Goal: Task Accomplishment & Management: Use online tool/utility

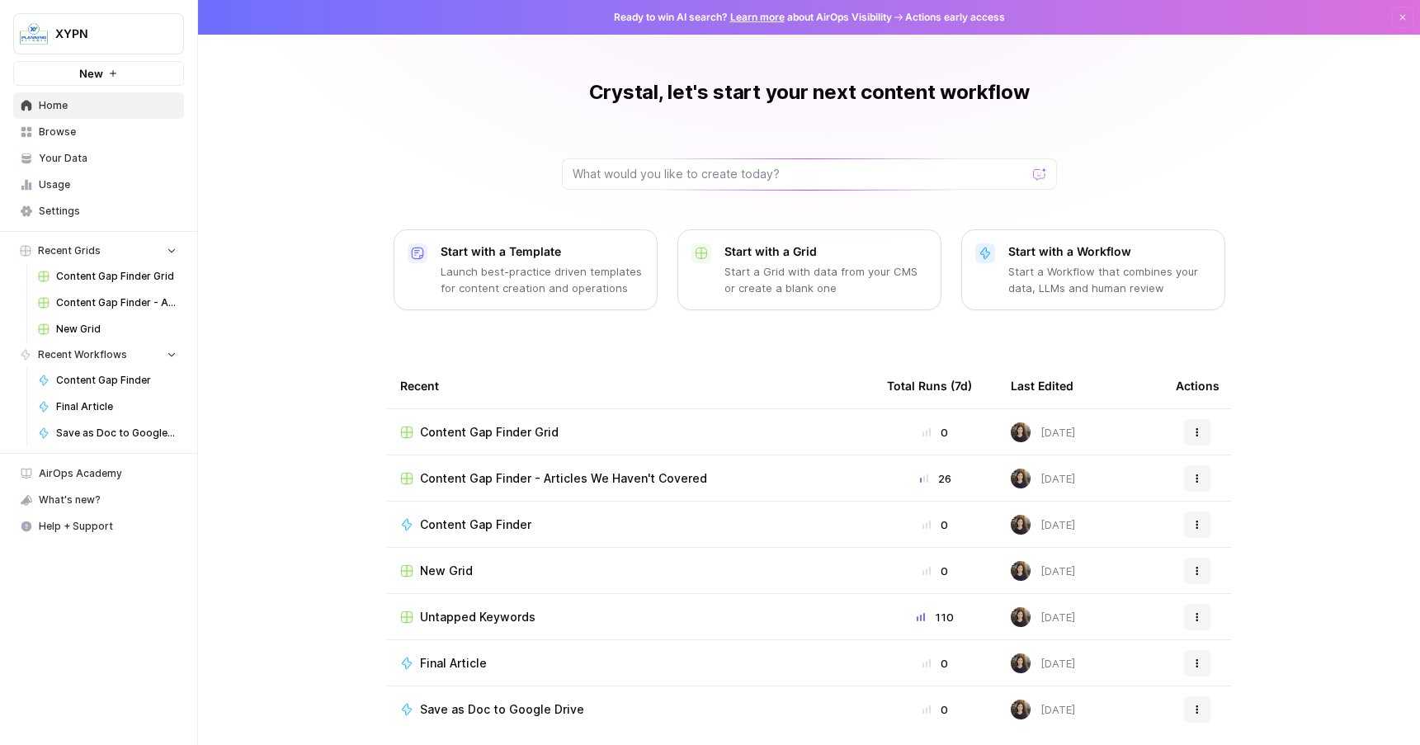
click at [82, 214] on span "Settings" at bounding box center [108, 211] width 138 height 15
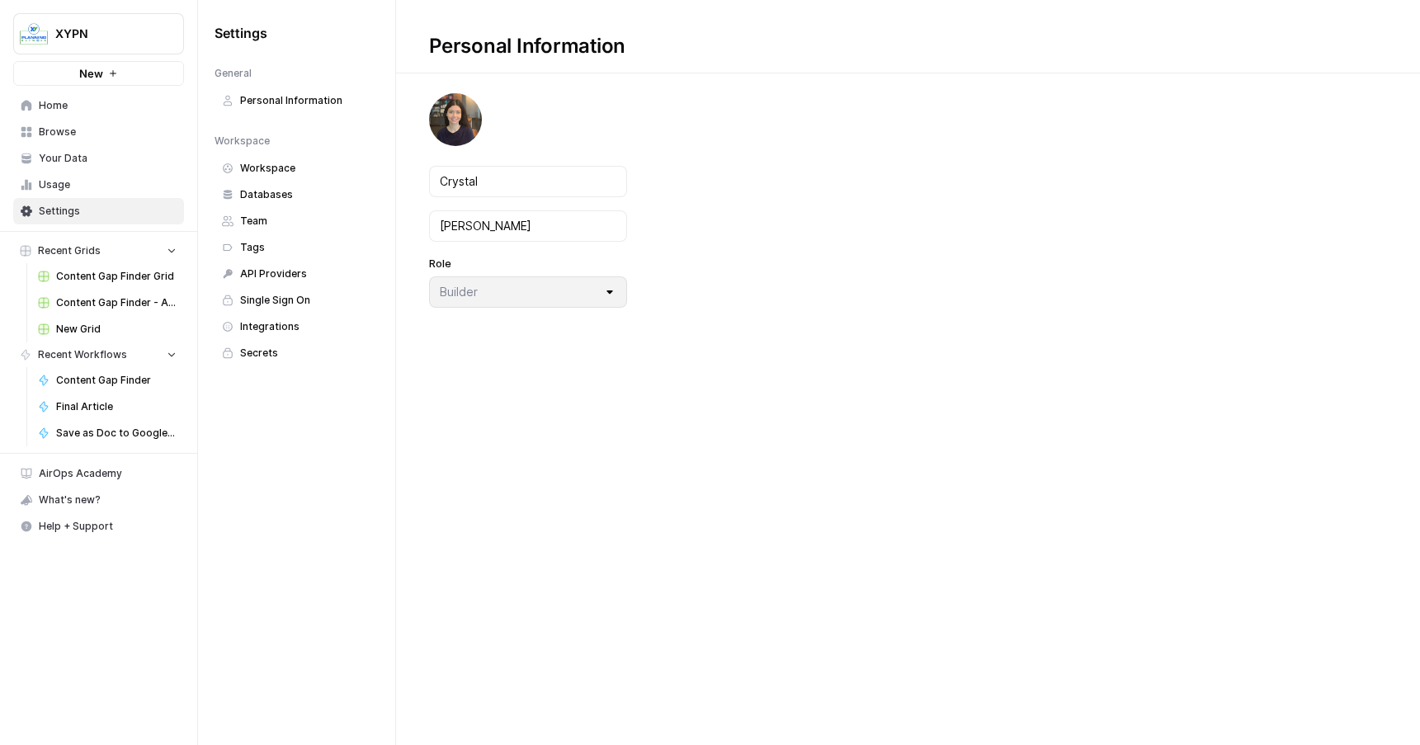
click at [280, 267] on span "API Providers" at bounding box center [305, 274] width 131 height 15
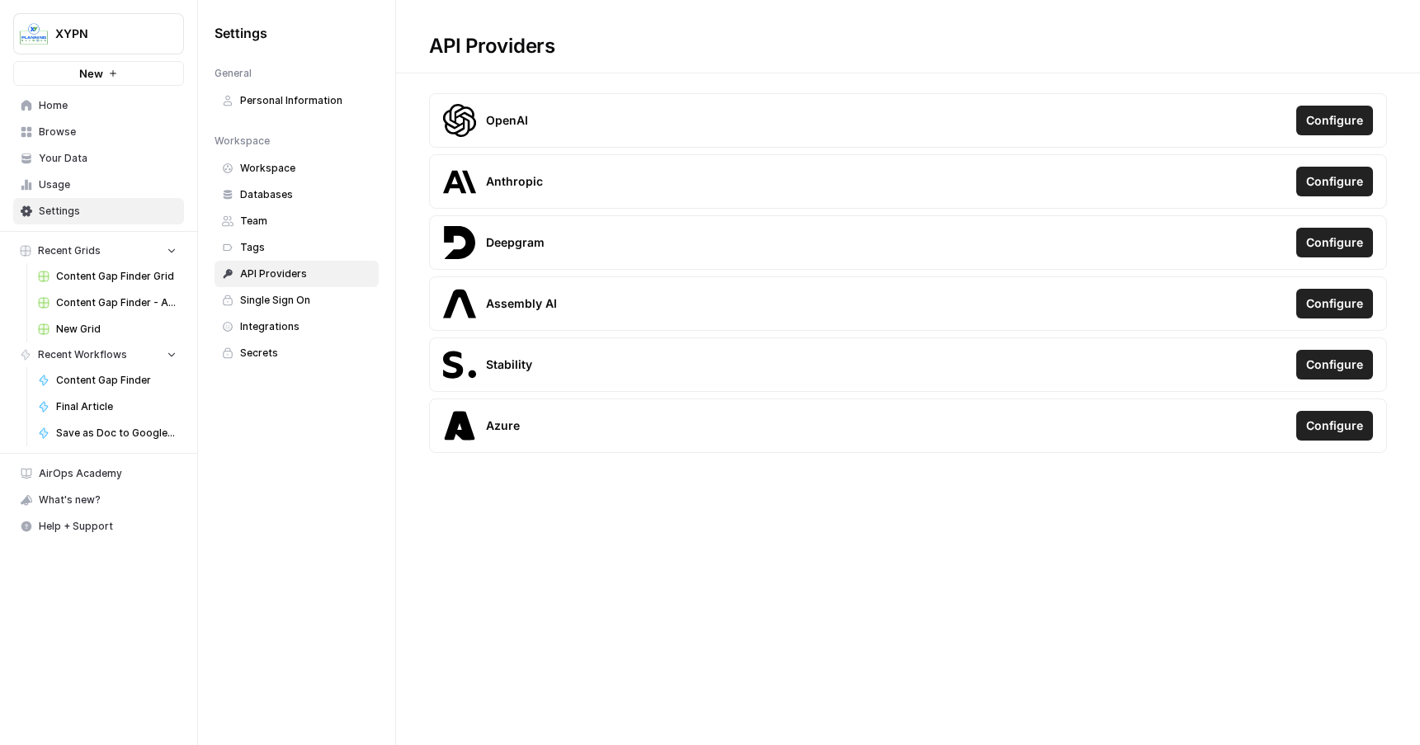
click at [279, 328] on span "Integrations" at bounding box center [305, 326] width 131 height 15
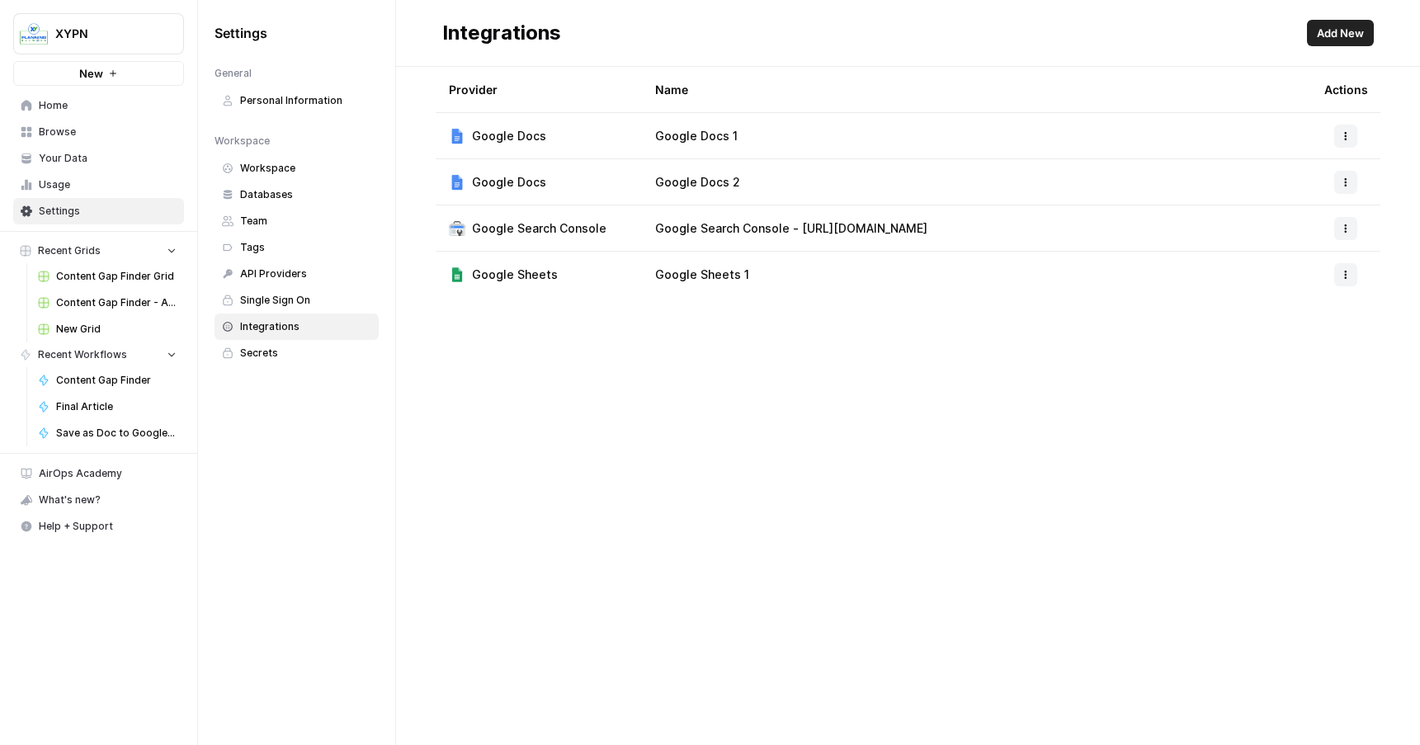
click at [279, 354] on span "Secrets" at bounding box center [305, 353] width 131 height 15
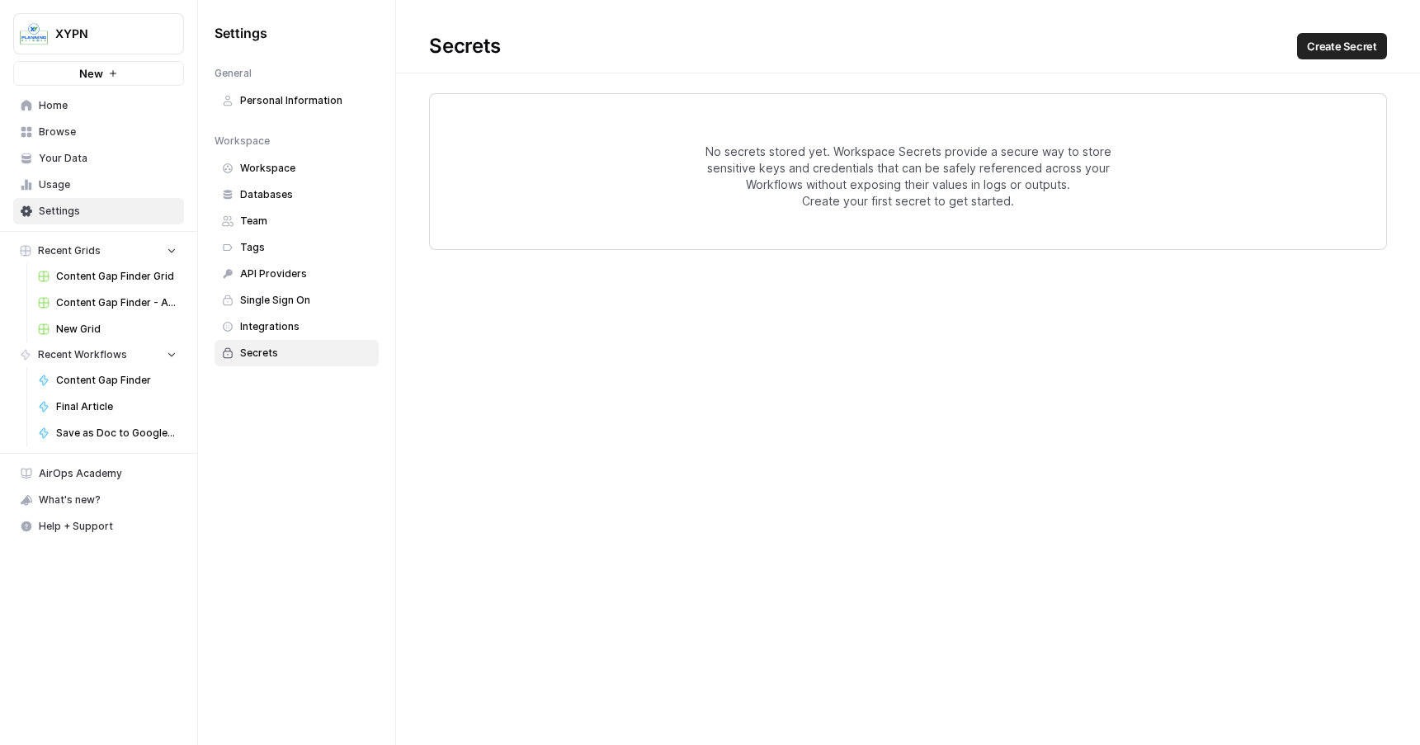
click at [297, 172] on span "Workspace" at bounding box center [305, 168] width 131 height 15
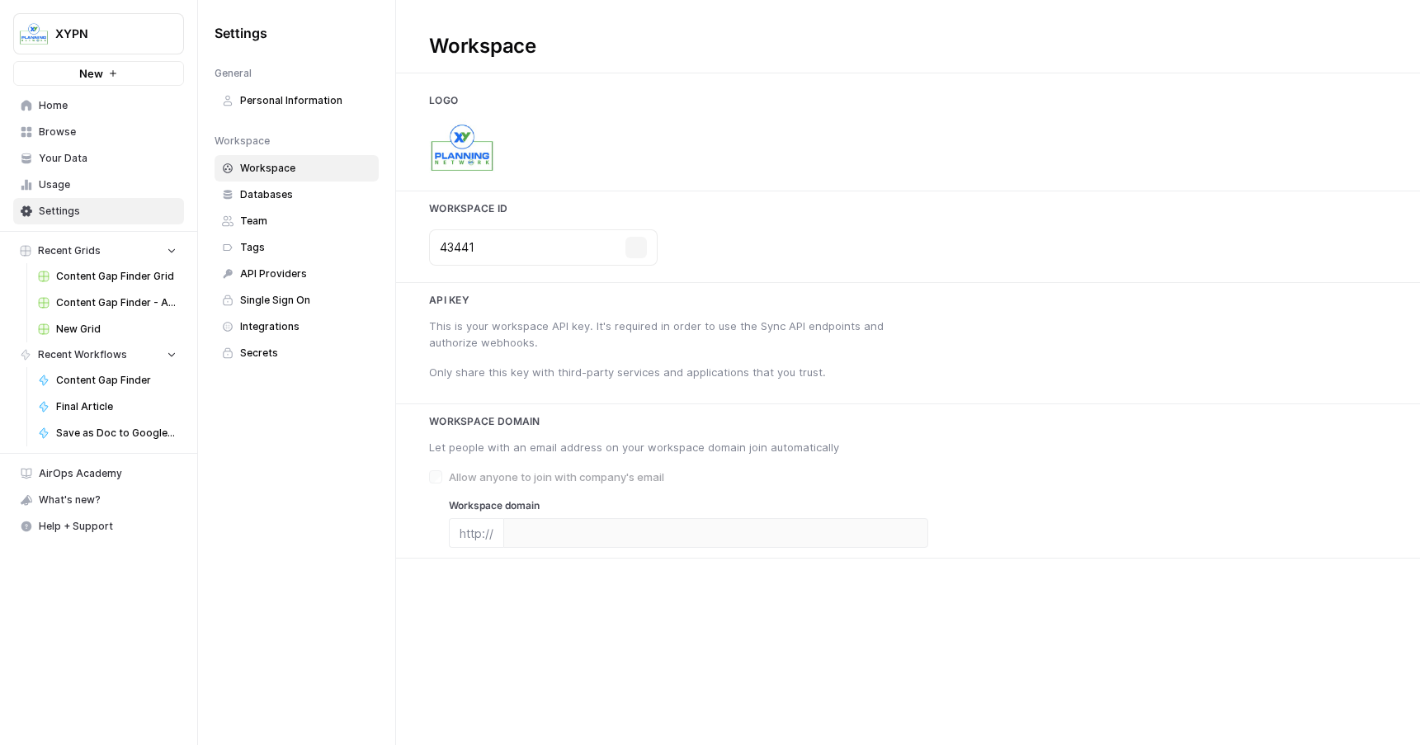
type input "https://www.xyplanningnetwork.com/advisor-blog"
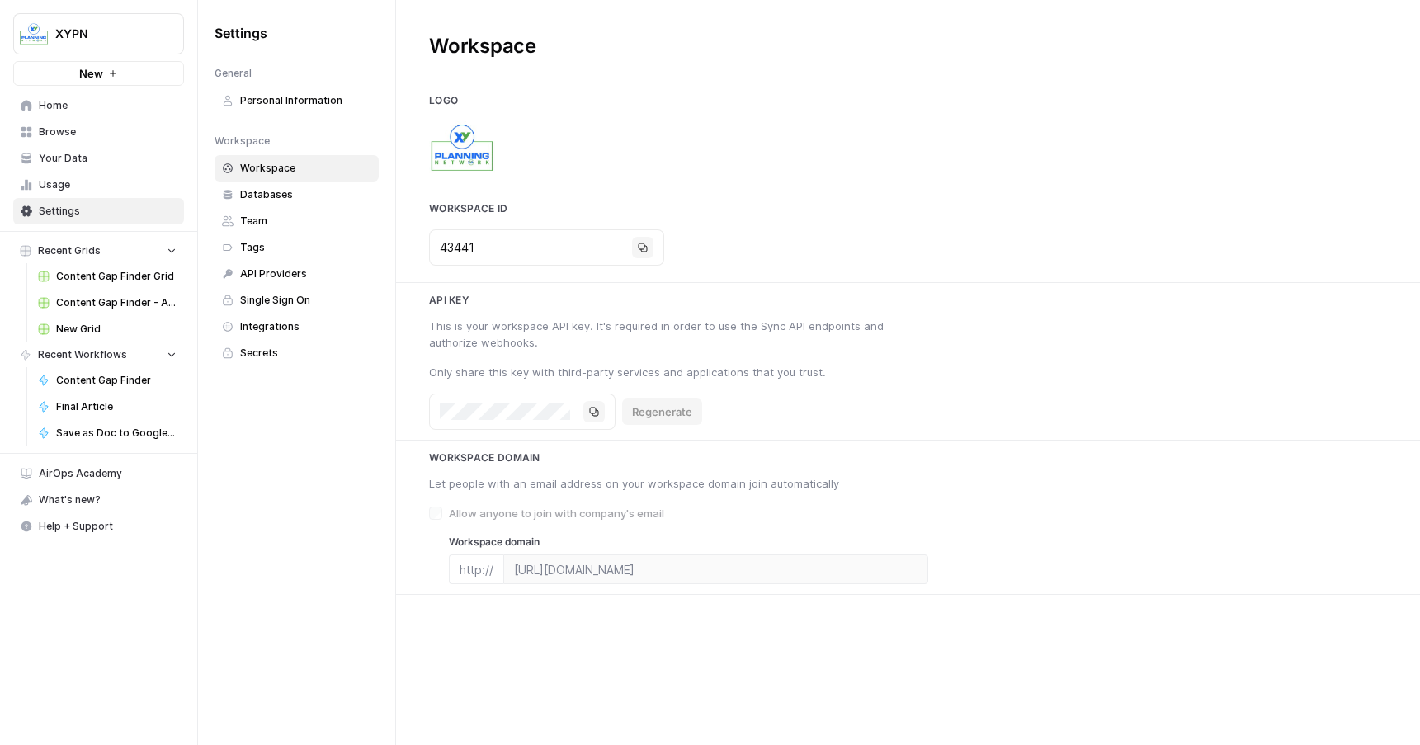
click at [68, 108] on span "Home" at bounding box center [108, 105] width 138 height 15
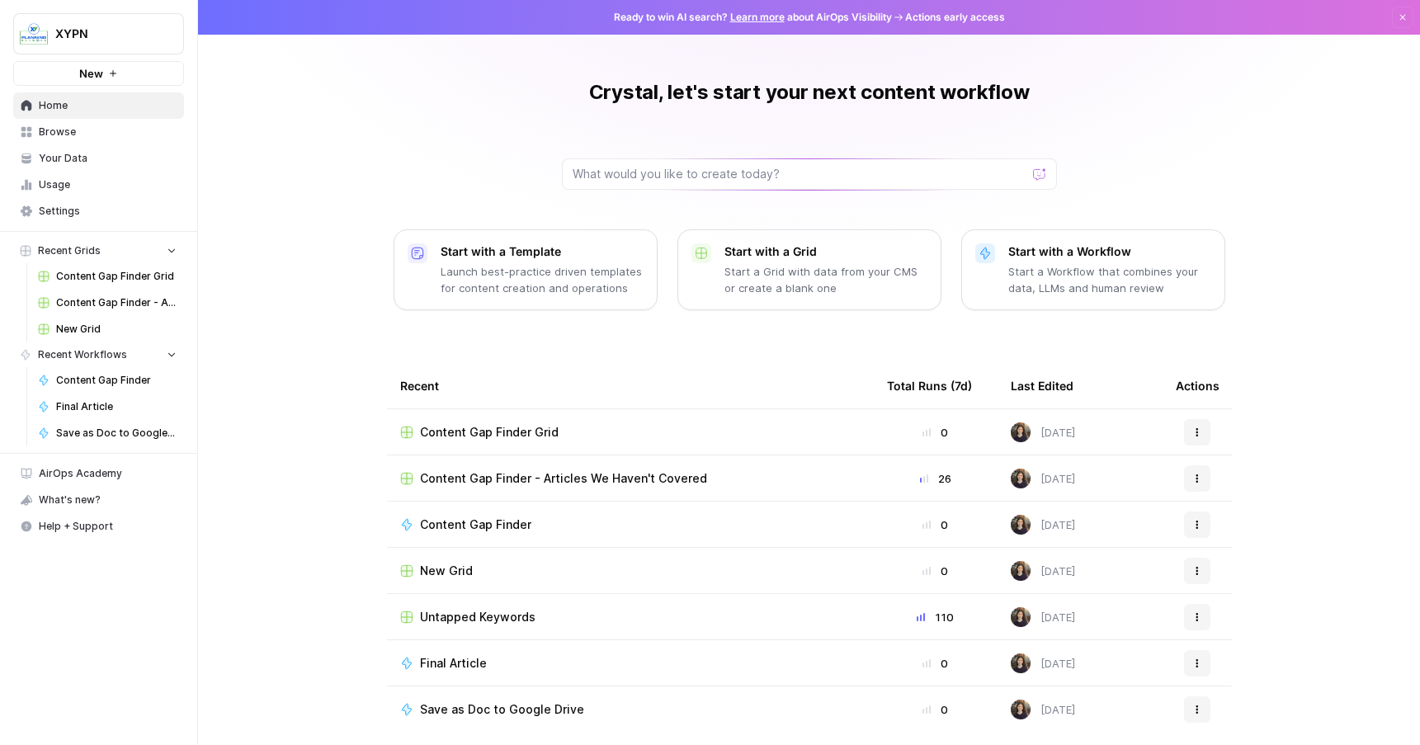
scroll to position [14, 0]
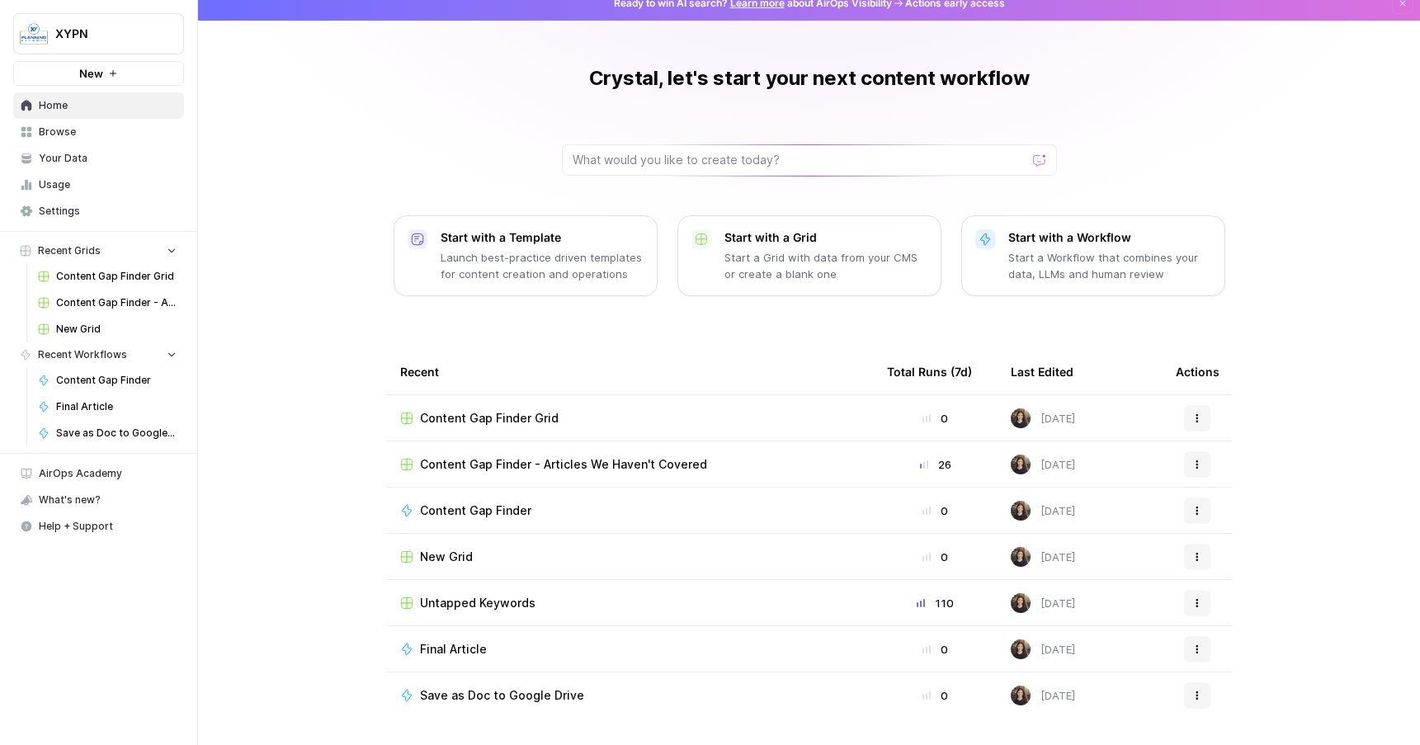
click at [78, 158] on span "Your Data" at bounding box center [108, 158] width 138 height 15
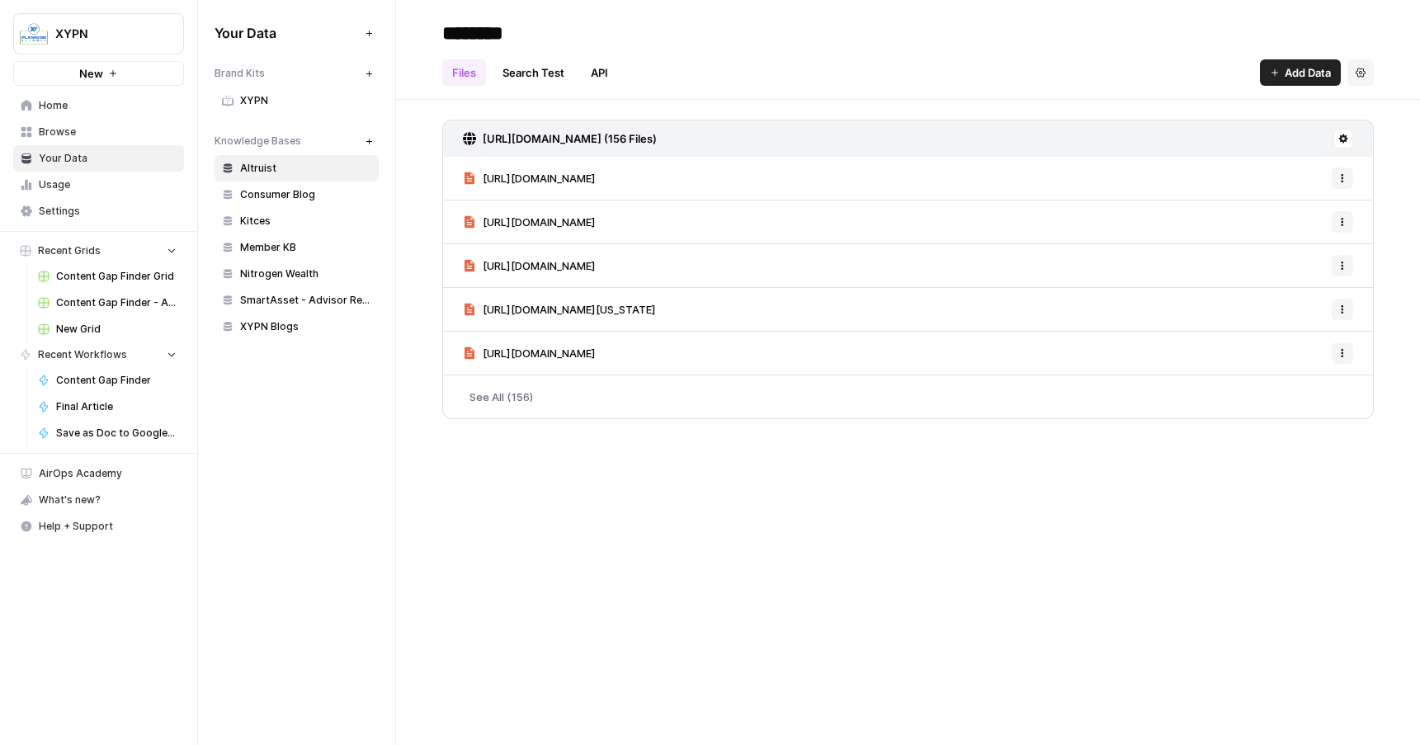
click at [78, 139] on link "Browse" at bounding box center [98, 132] width 171 height 26
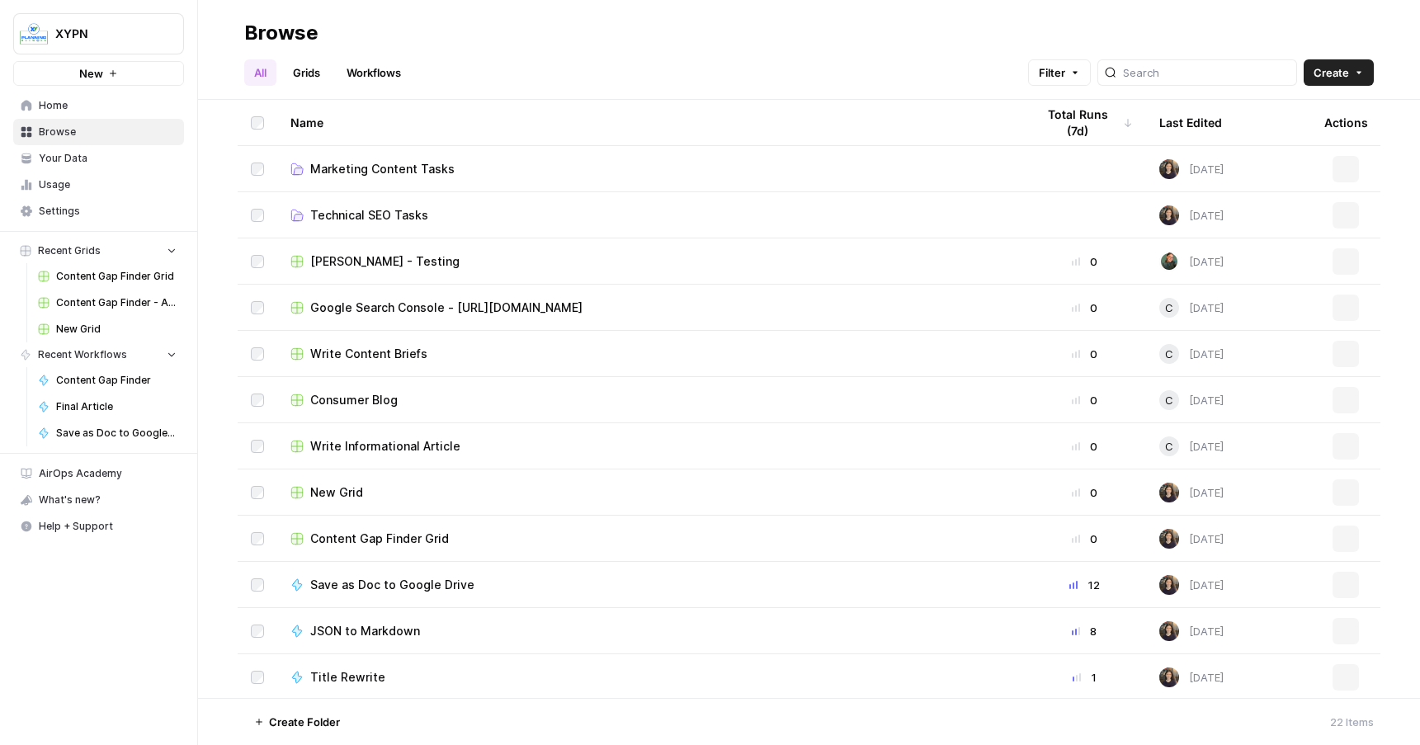
click at [80, 183] on span "Usage" at bounding box center [108, 184] width 138 height 15
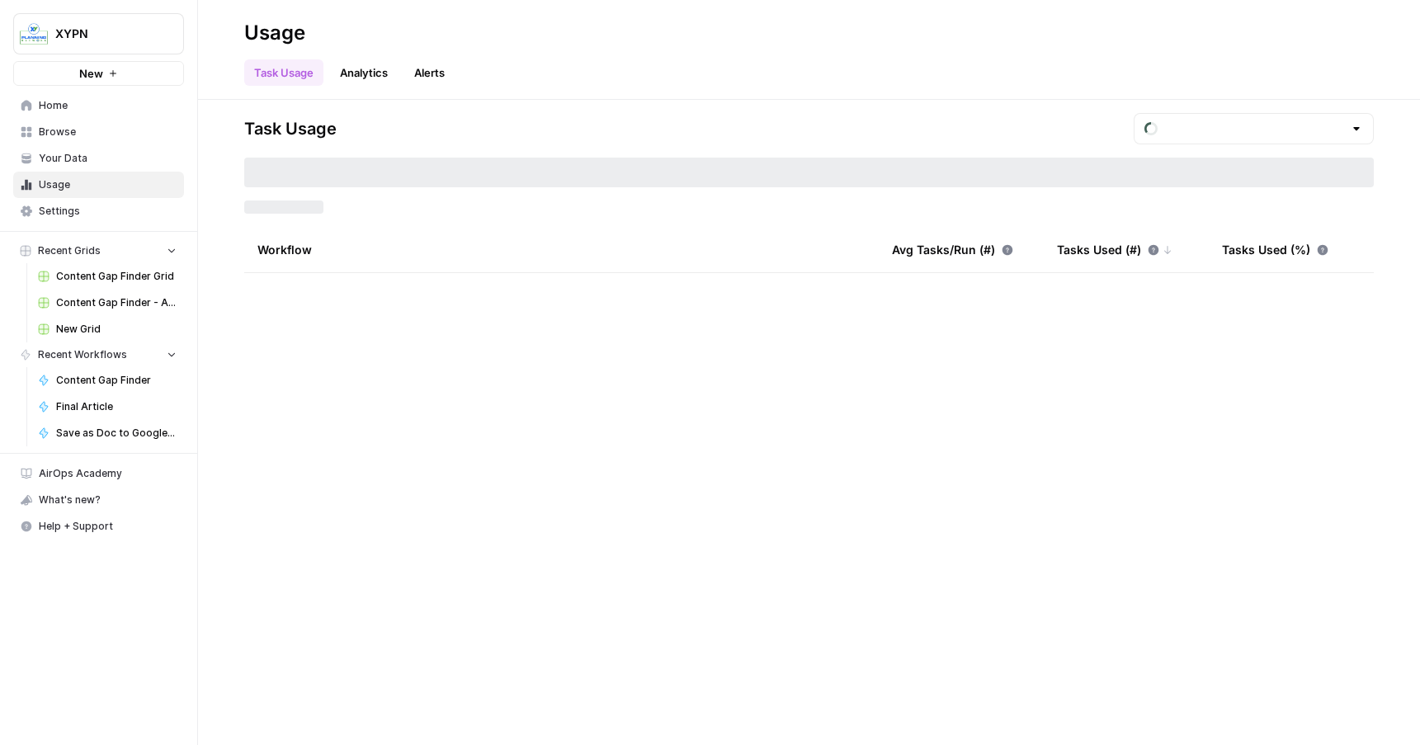
type input "August Tasks"
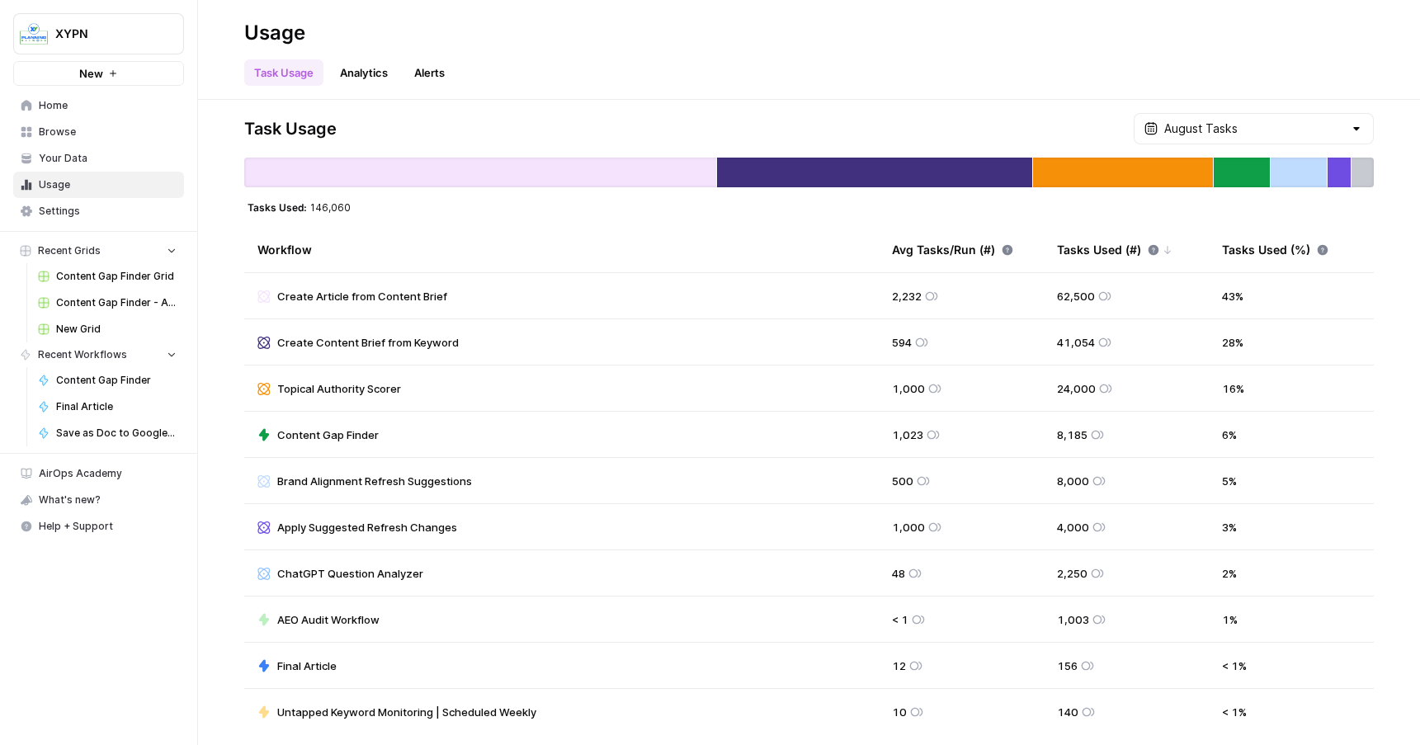
click at [88, 156] on span "Your Data" at bounding box center [108, 158] width 138 height 15
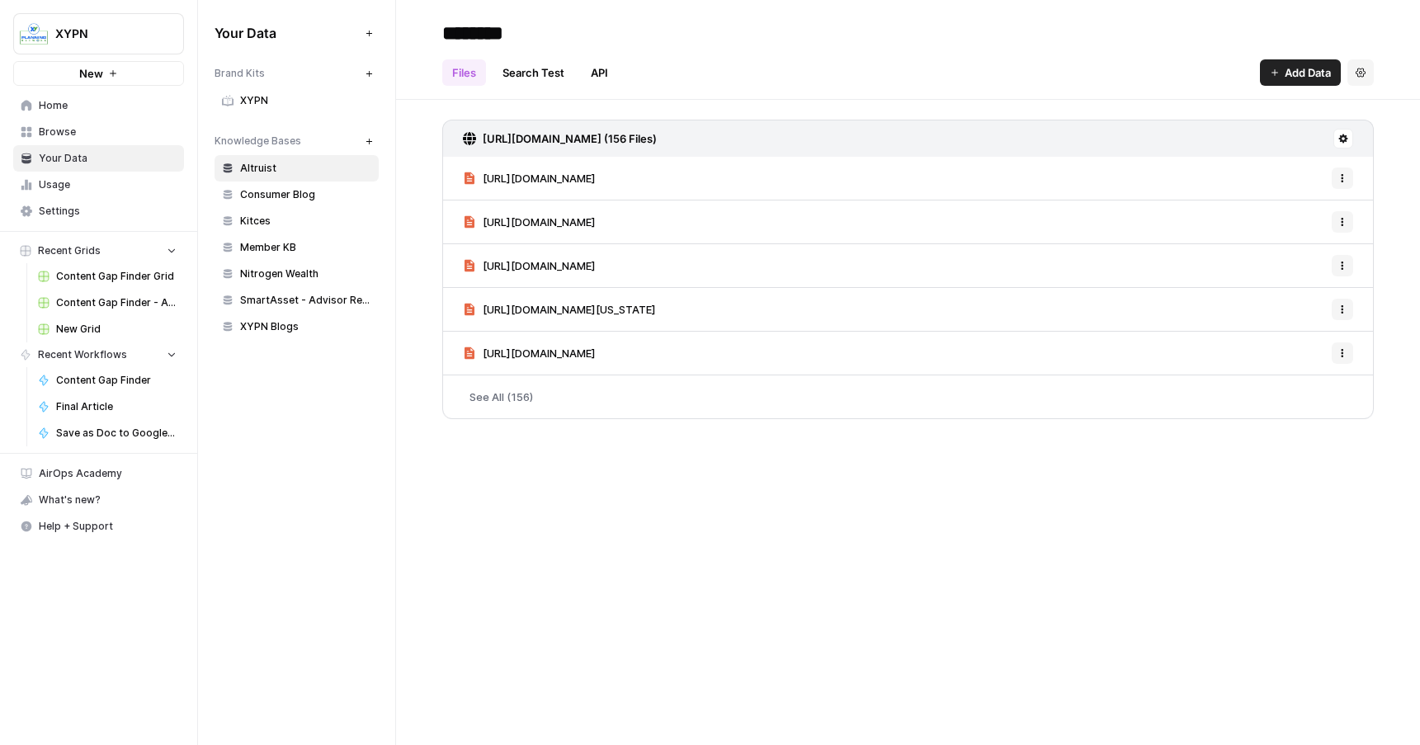
click at [85, 134] on span "Browse" at bounding box center [108, 132] width 138 height 15
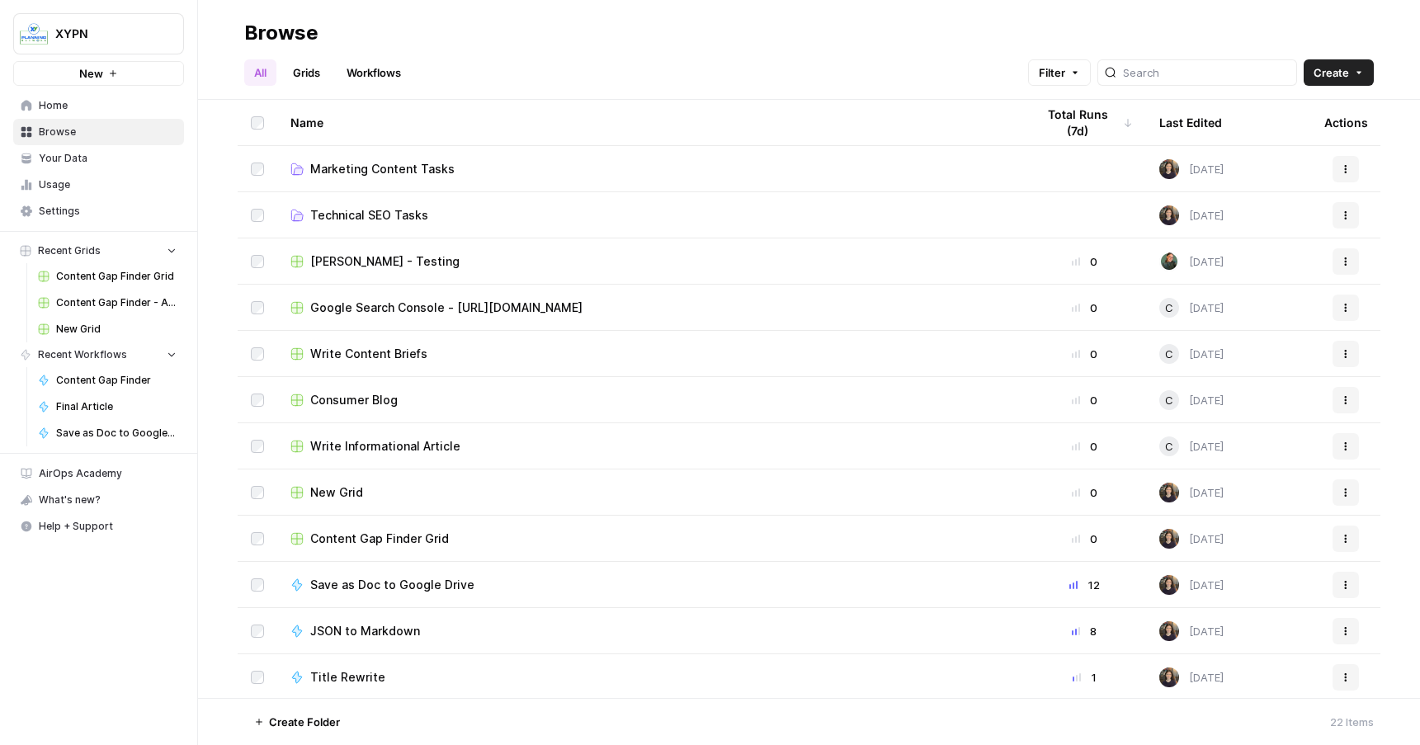
click at [79, 111] on span "Home" at bounding box center [108, 105] width 138 height 15
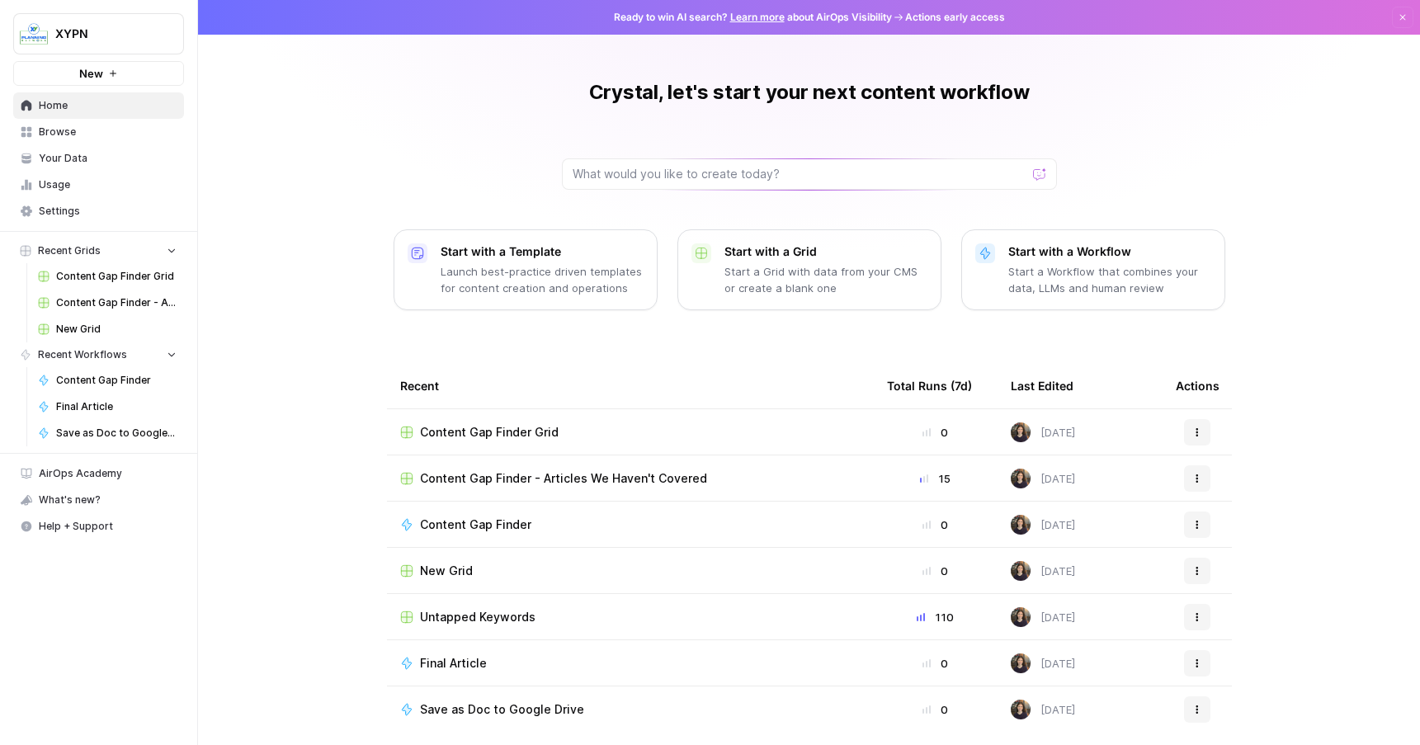
scroll to position [14, 0]
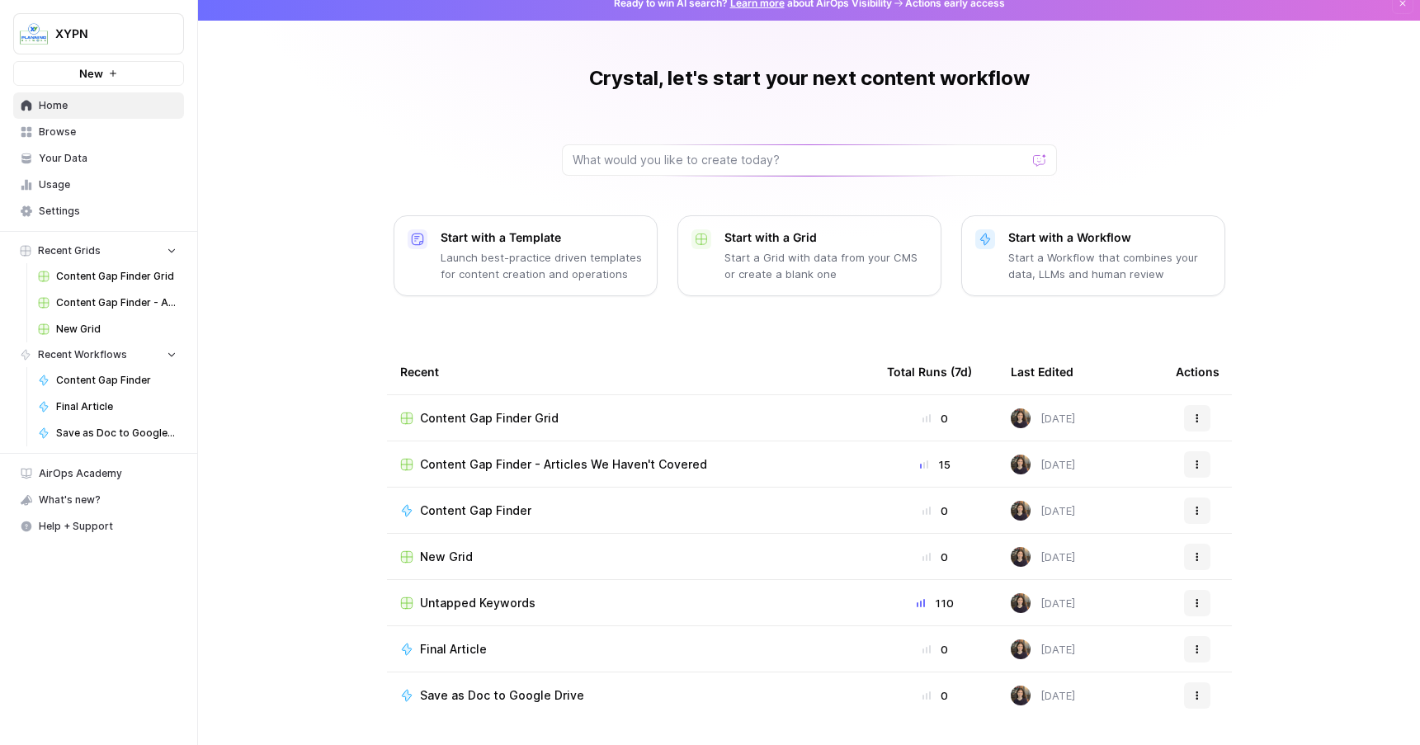
click at [87, 133] on span "Browse" at bounding box center [108, 132] width 138 height 15
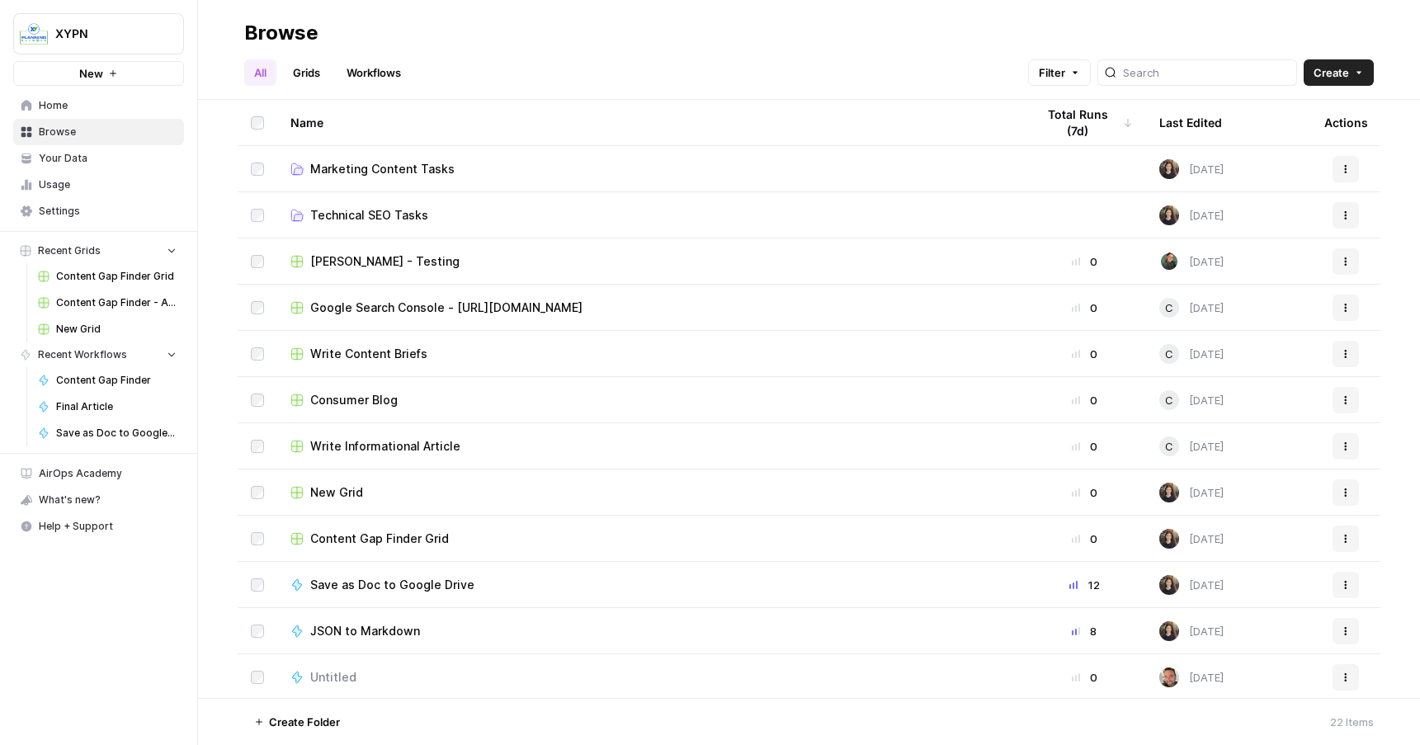
click at [352, 210] on span "Technical SEO Tasks" at bounding box center [369, 215] width 118 height 17
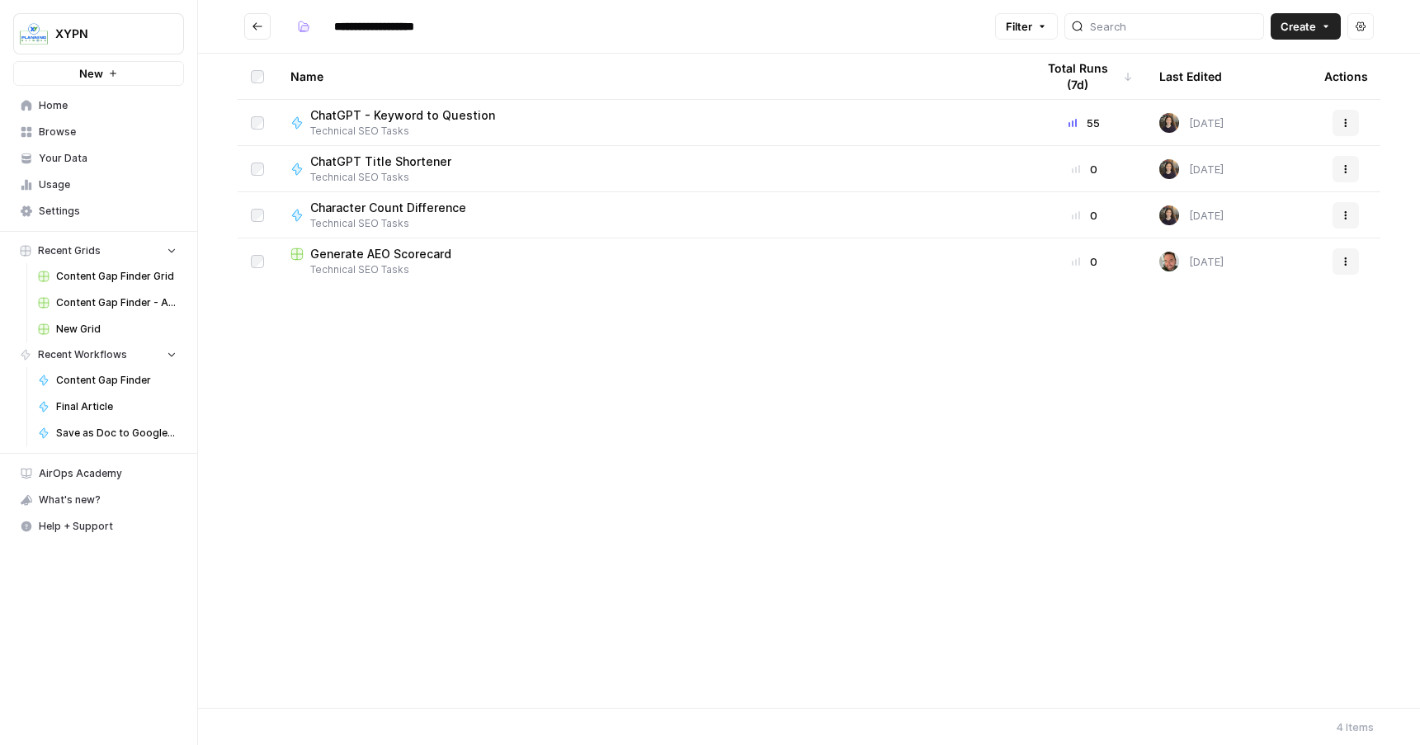
click at [355, 257] on span "Generate AEO Scorecard" at bounding box center [380, 254] width 141 height 17
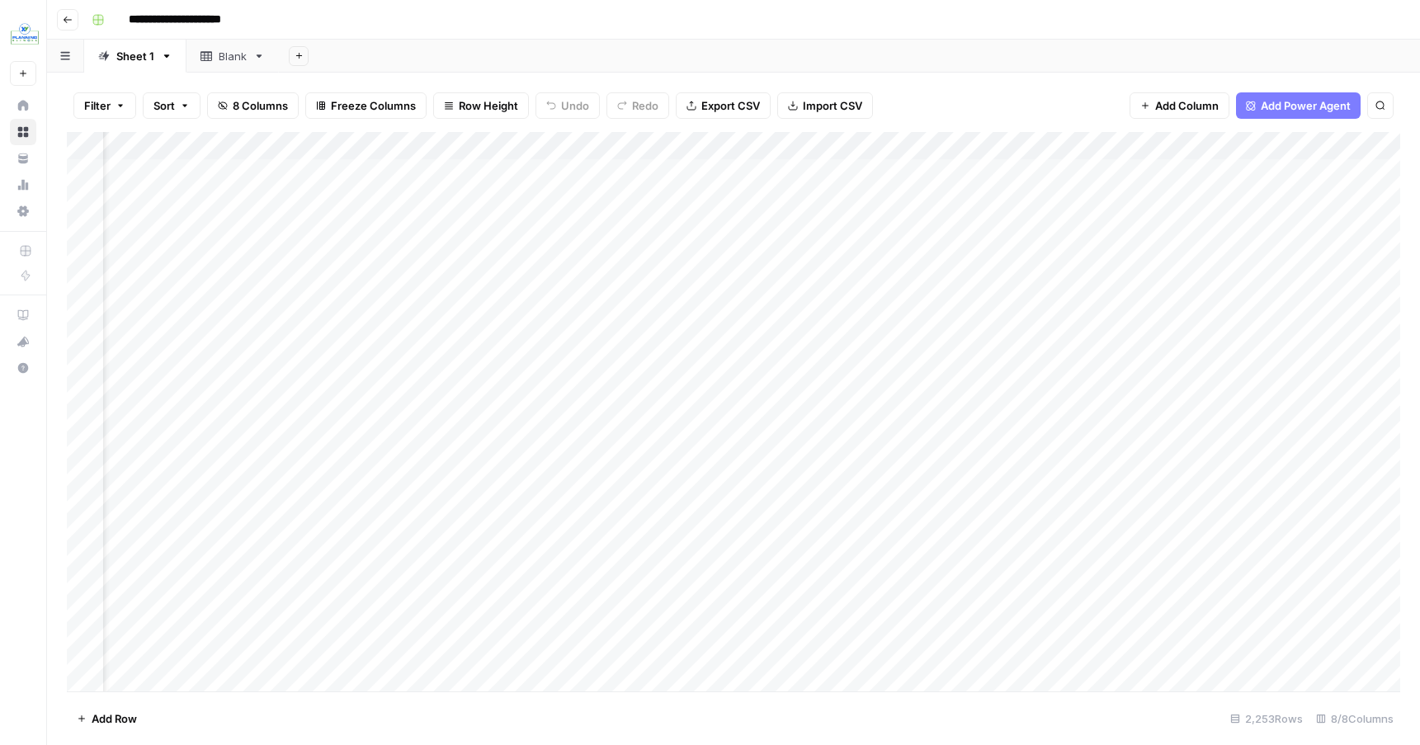
scroll to position [0, 239]
click at [1220, 171] on div "Add Column" at bounding box center [733, 411] width 1333 height 559
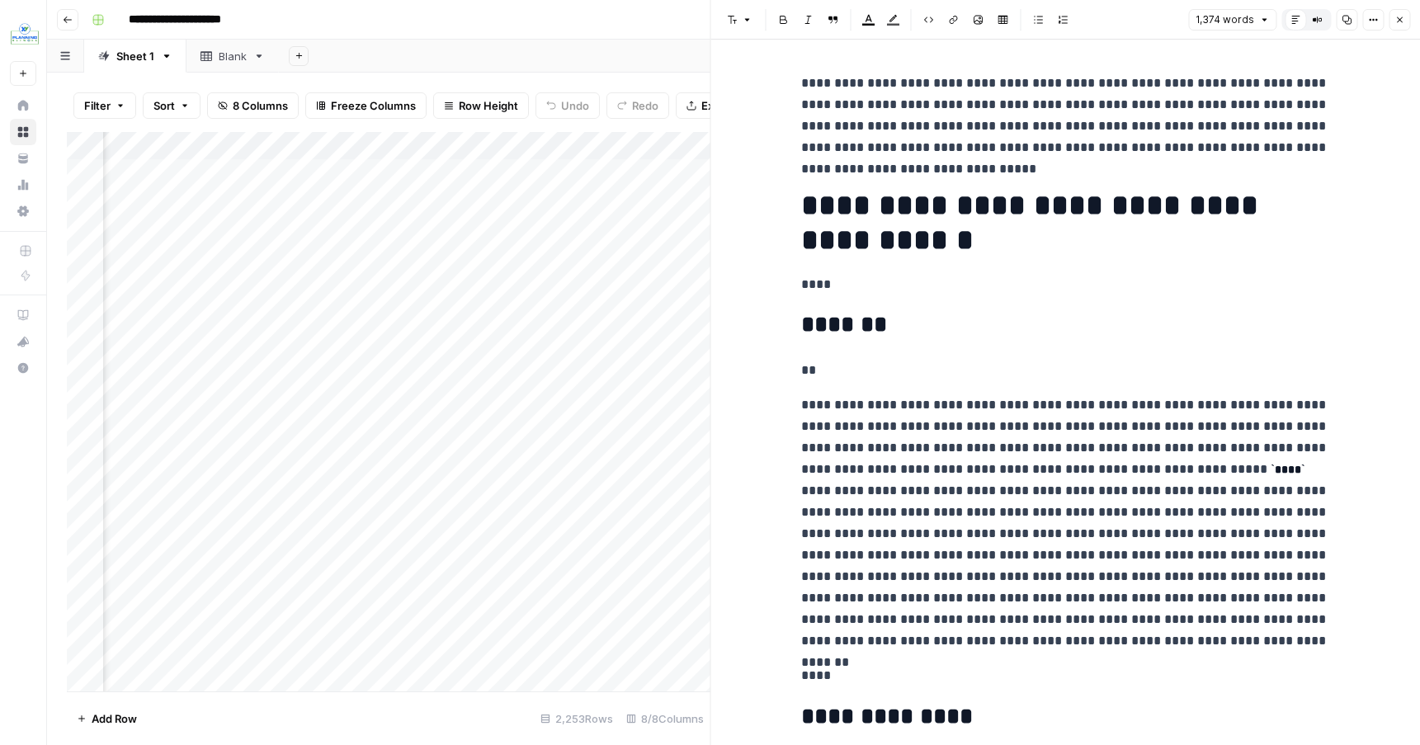
click at [1320, 17] on icon "button" at bounding box center [1317, 20] width 10 height 10
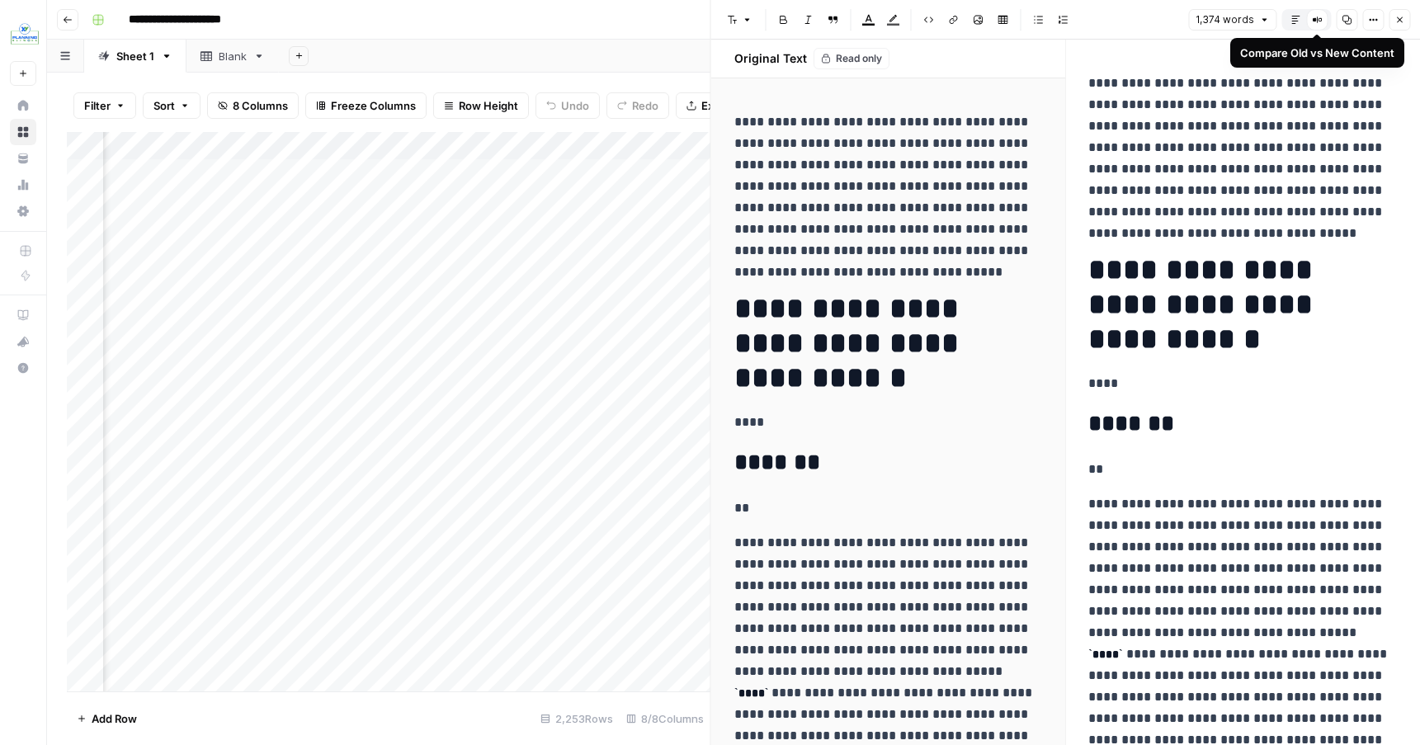
click at [1294, 20] on icon "button" at bounding box center [1296, 20] width 10 height 10
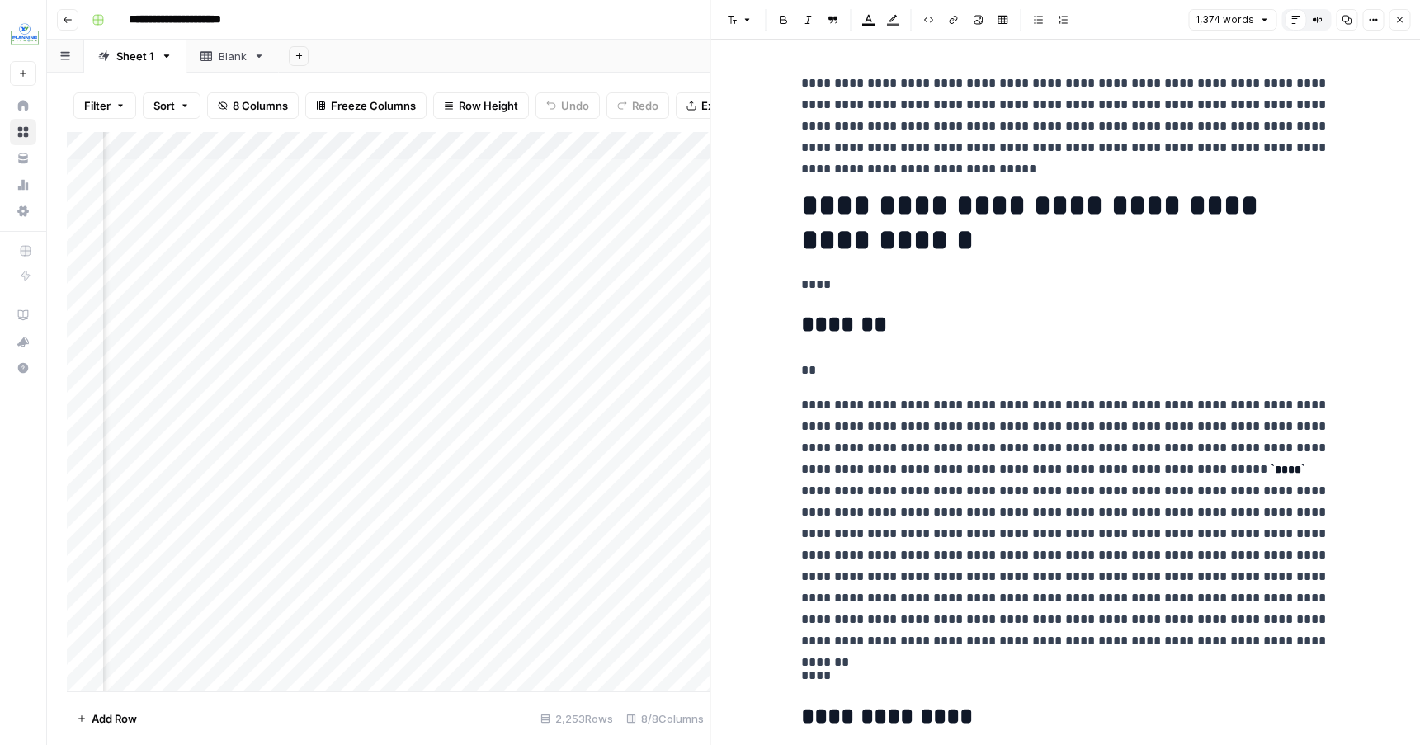
click at [1373, 21] on icon "button" at bounding box center [1373, 20] width 10 height 10
click at [1291, 179] on span "Code" at bounding box center [1323, 175] width 79 height 17
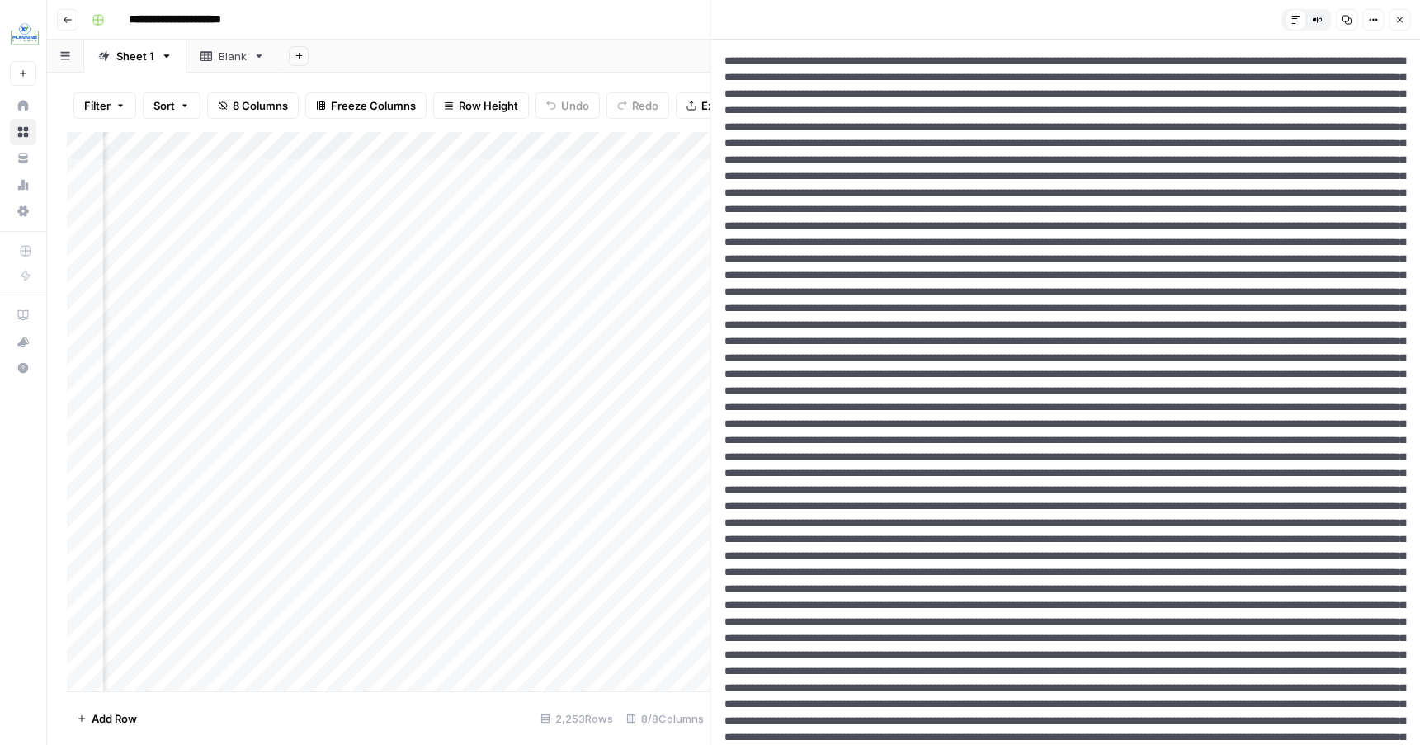
click at [1399, 20] on icon "button" at bounding box center [1400, 20] width 6 height 6
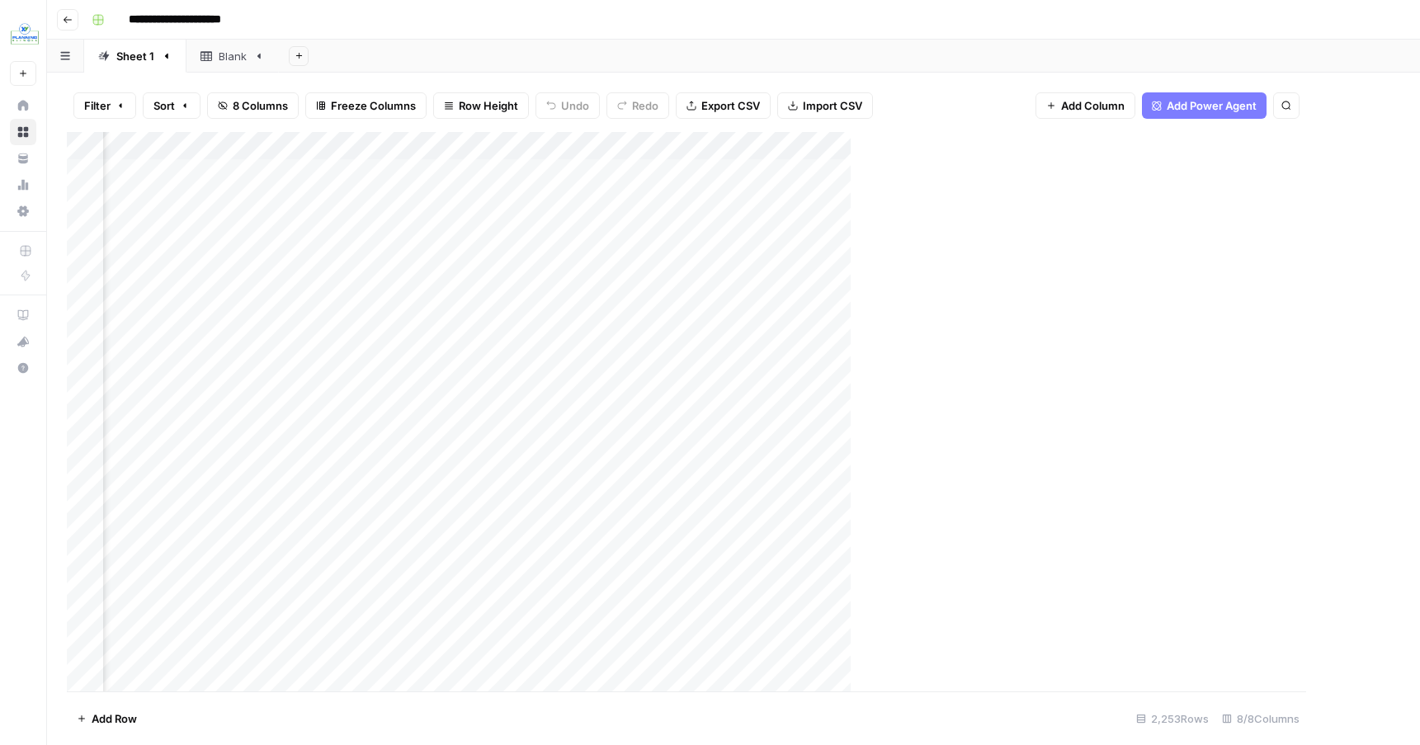
scroll to position [0, 219]
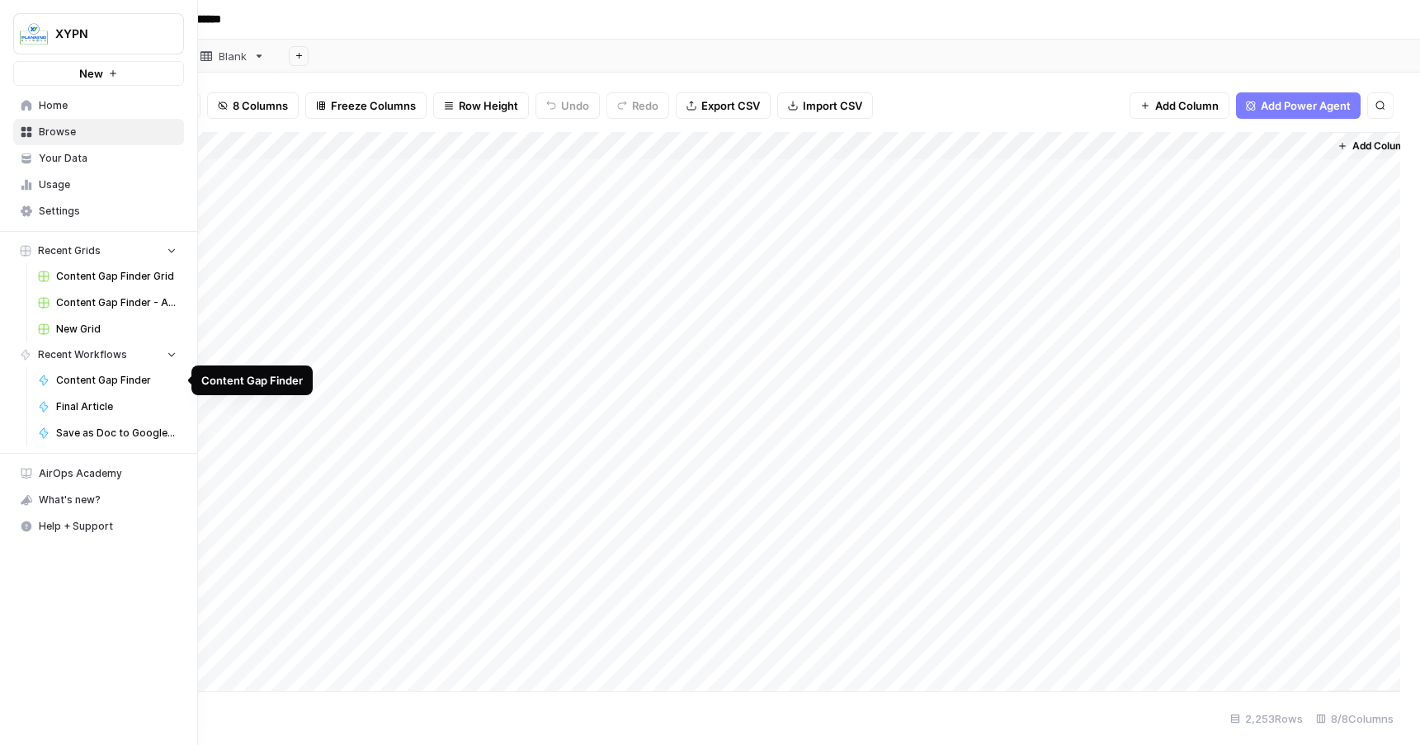
click at [77, 347] on button "Recent Workflows" at bounding box center [98, 354] width 171 height 25
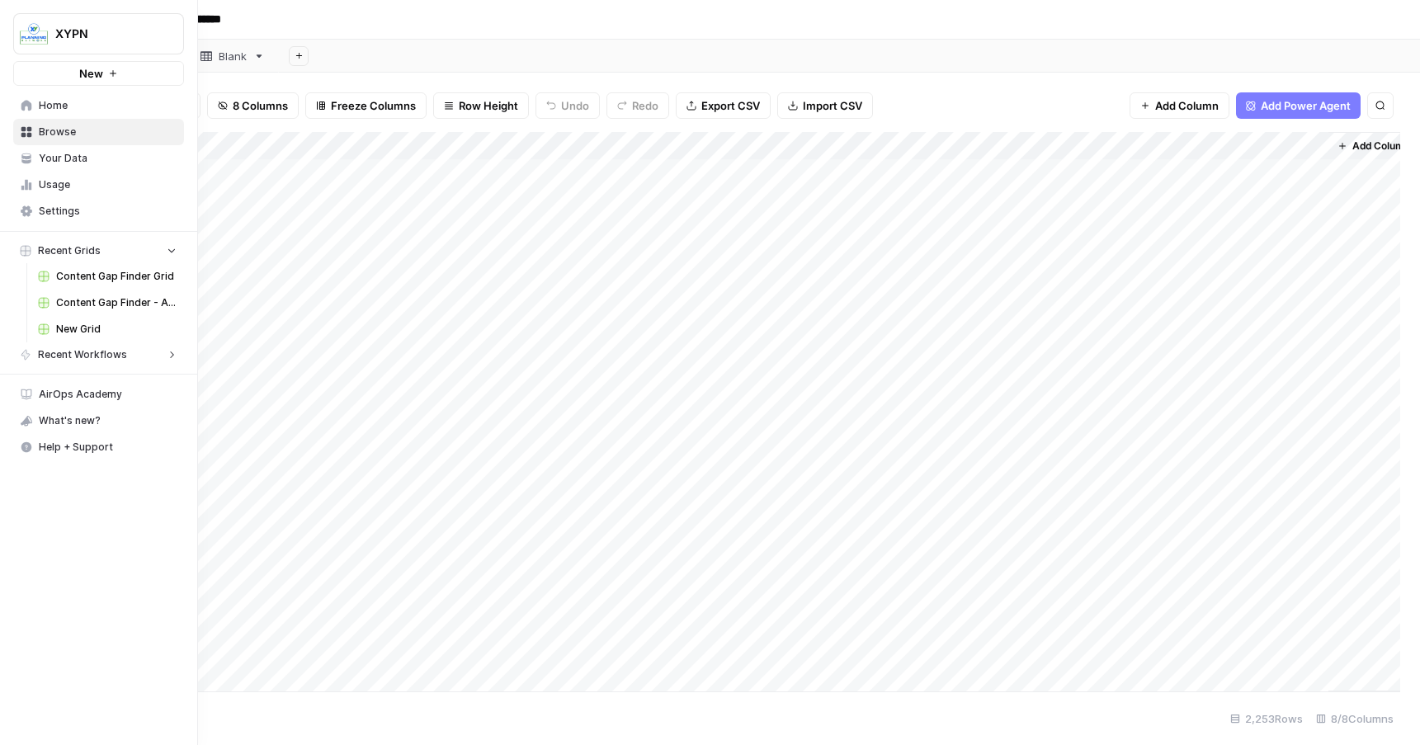
click at [77, 347] on button "Recent Workflows" at bounding box center [98, 354] width 171 height 25
click at [105, 71] on button "New" at bounding box center [98, 73] width 171 height 25
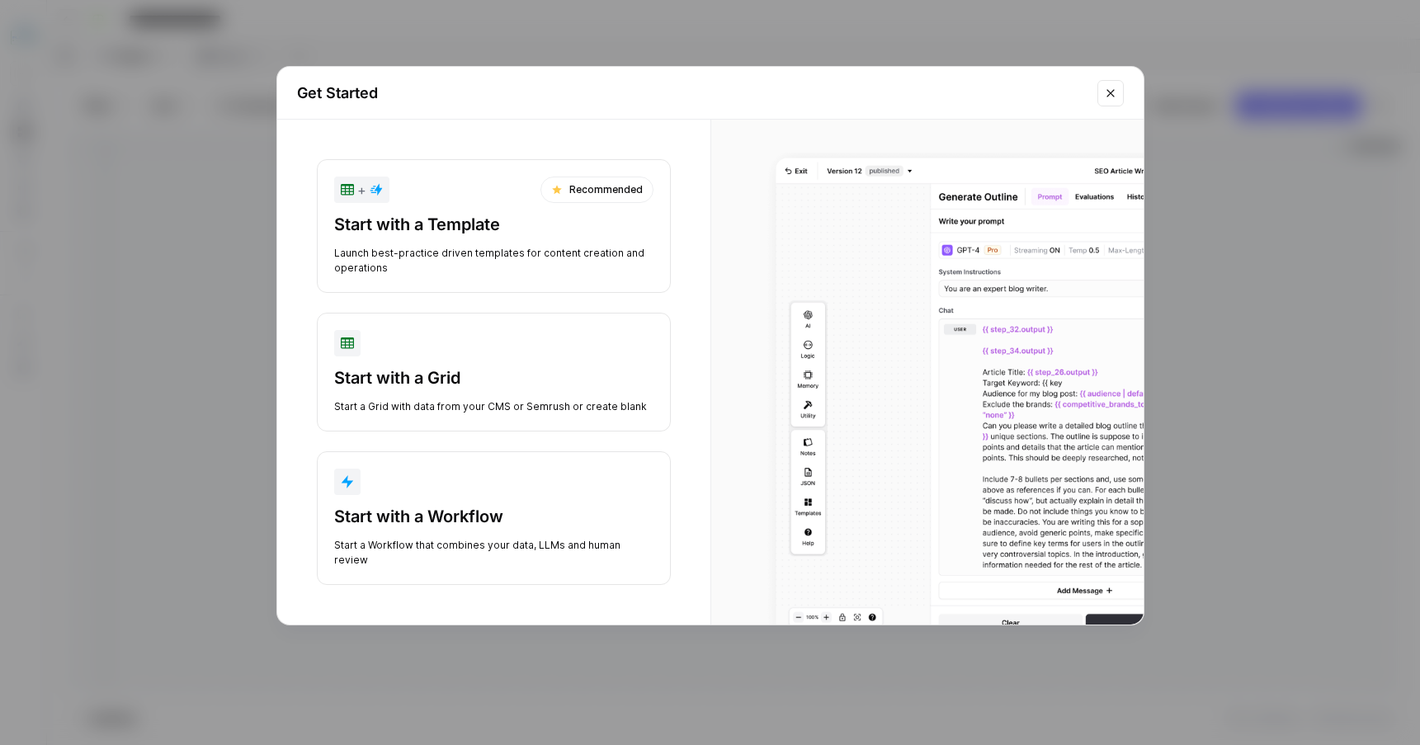
click at [495, 507] on div "Start with a Workflow" at bounding box center [493, 516] width 319 height 23
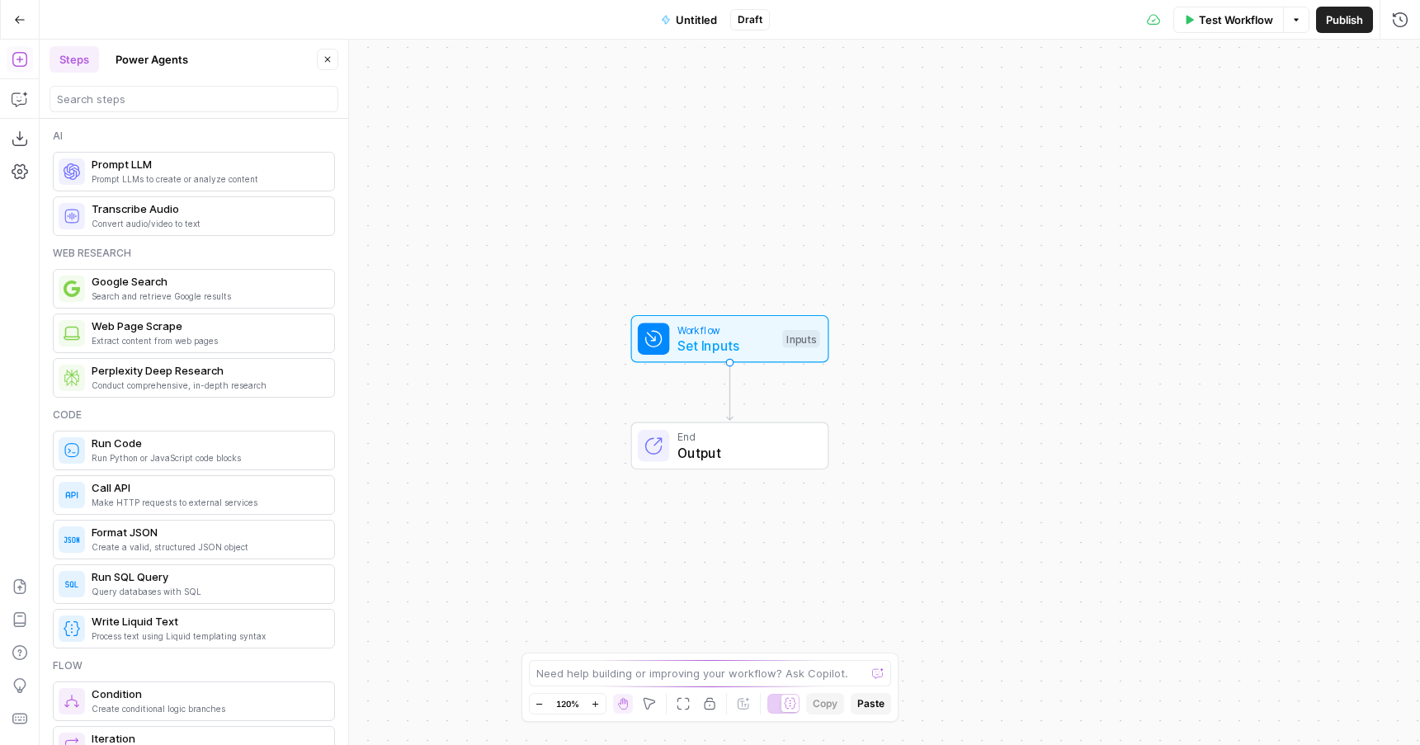
click at [739, 344] on span "Set Inputs" at bounding box center [725, 346] width 97 height 20
click at [1229, 105] on span "Add Field" at bounding box center [1235, 112] width 48 height 17
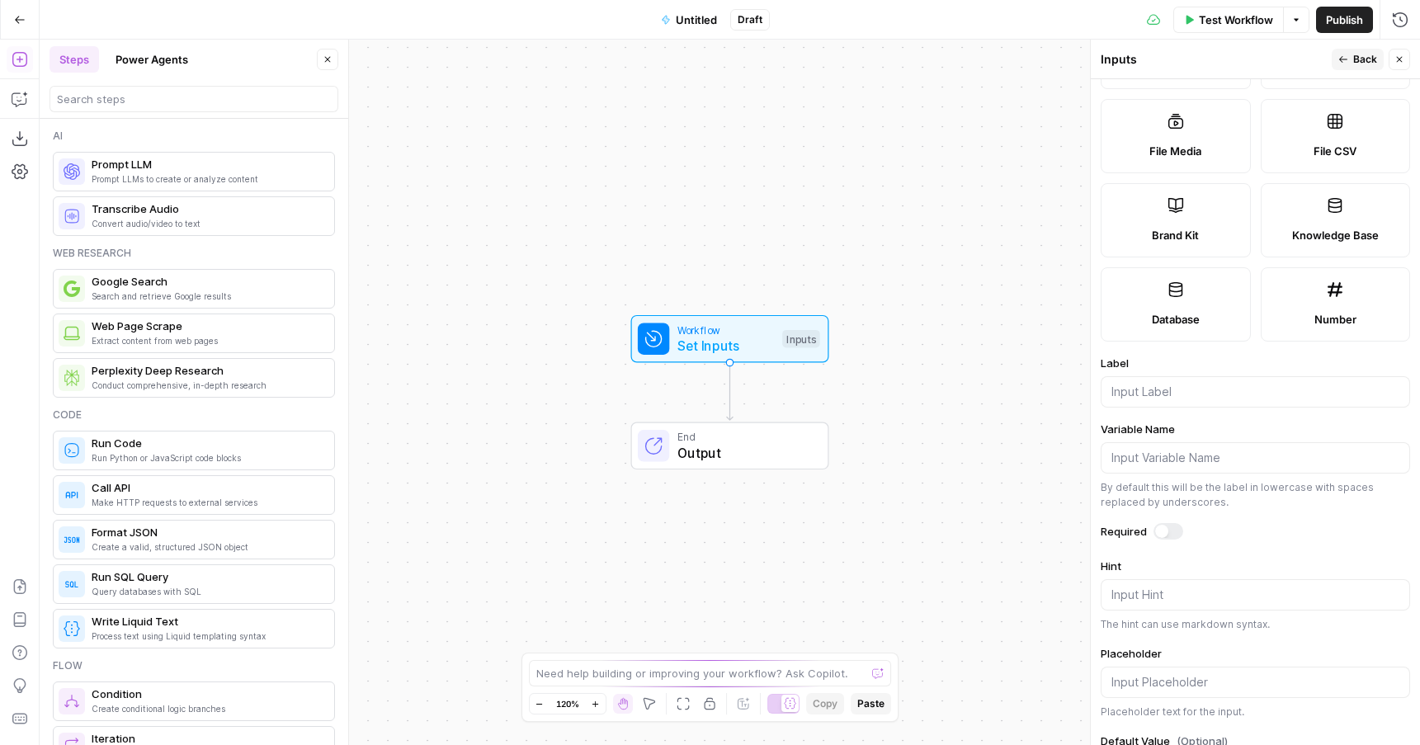
scroll to position [337, 0]
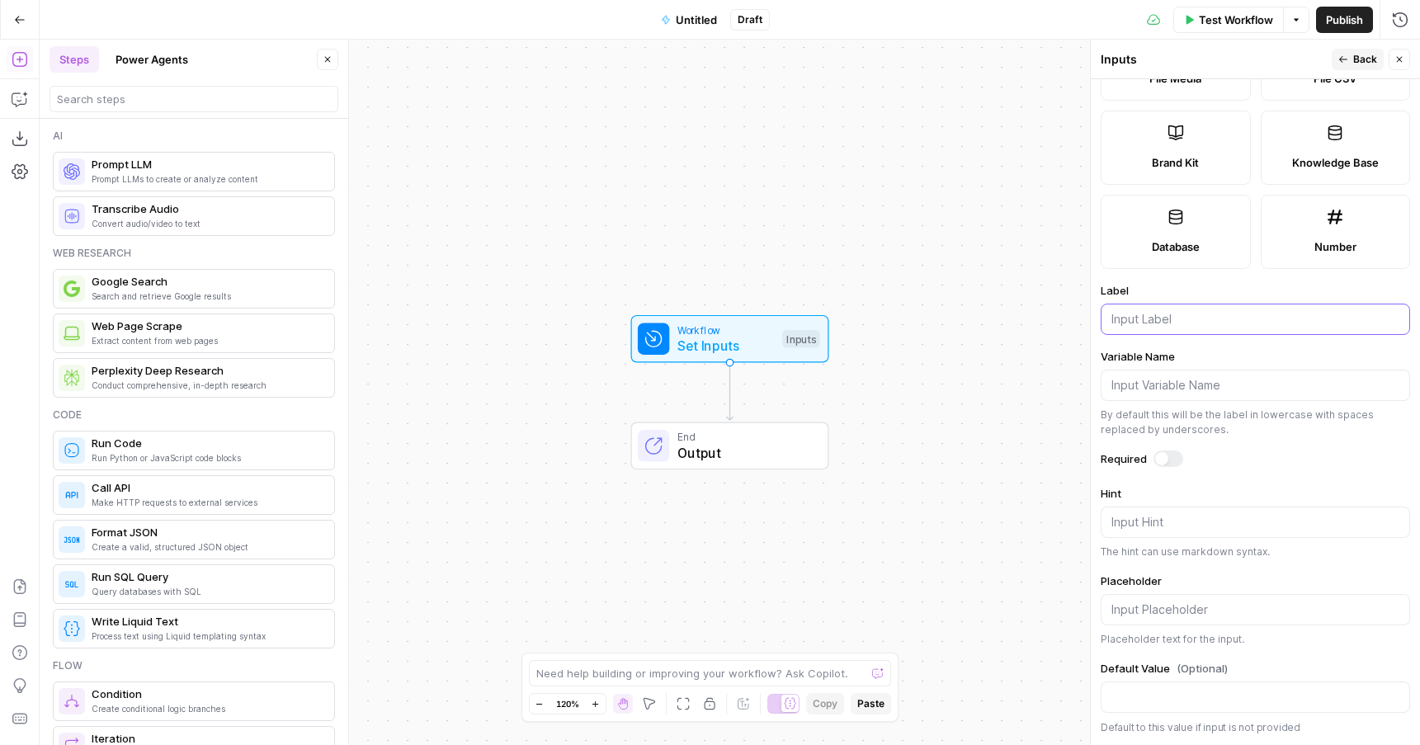
click at [1160, 320] on input "Label" at bounding box center [1256, 319] width 288 height 17
type input "website"
click at [1164, 380] on input "Variable Name" at bounding box center [1256, 385] width 288 height 17
type input "website"
click at [1226, 449] on form "Input type Short Text Long Text Single Select Multi Select JSON File Text File …" at bounding box center [1255, 412] width 329 height 666
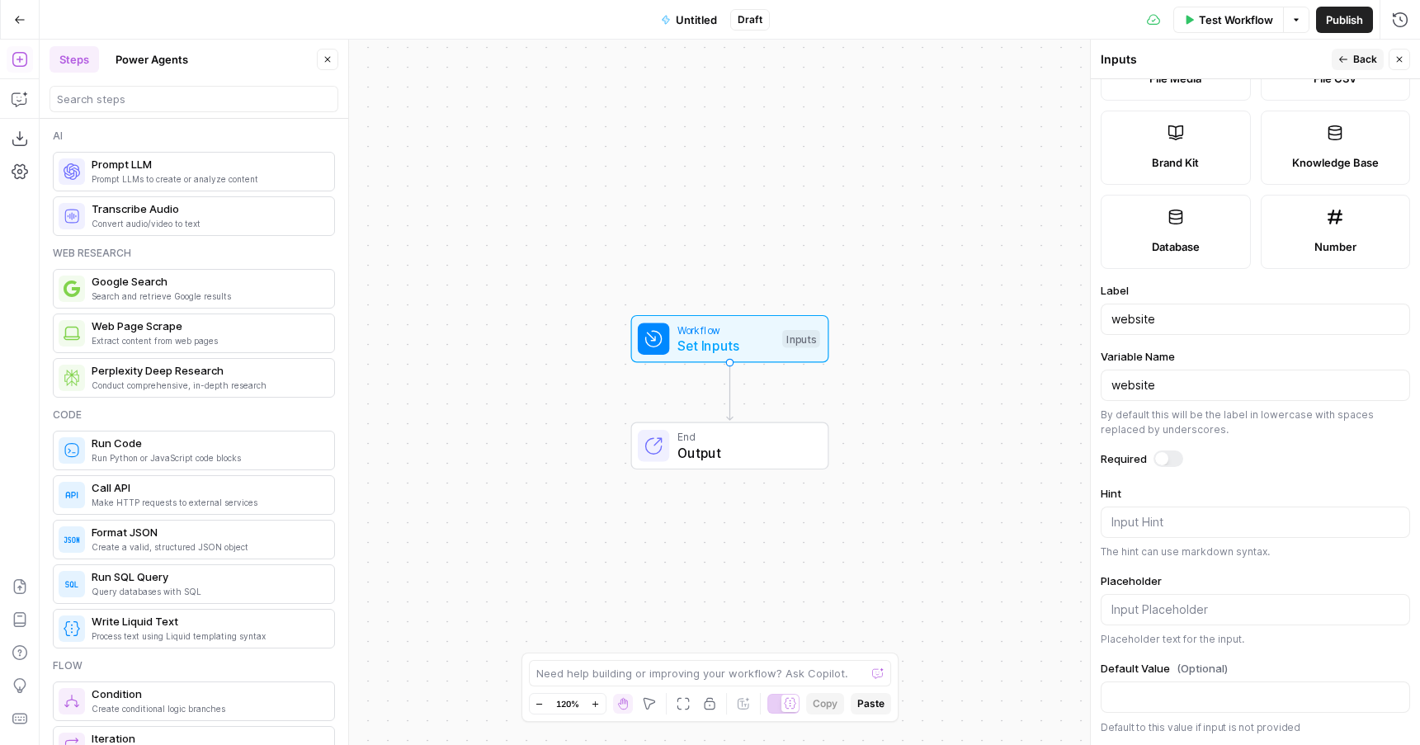
click at [1180, 448] on form "Input type Short Text Long Text Single Select Multi Select JSON File Text File …" at bounding box center [1255, 412] width 329 height 666
click at [1179, 452] on div at bounding box center [1169, 459] width 30 height 17
click at [1234, 424] on div "By default this will be the label in lowercase with spaces replaced by undersco…" at bounding box center [1255, 423] width 309 height 30
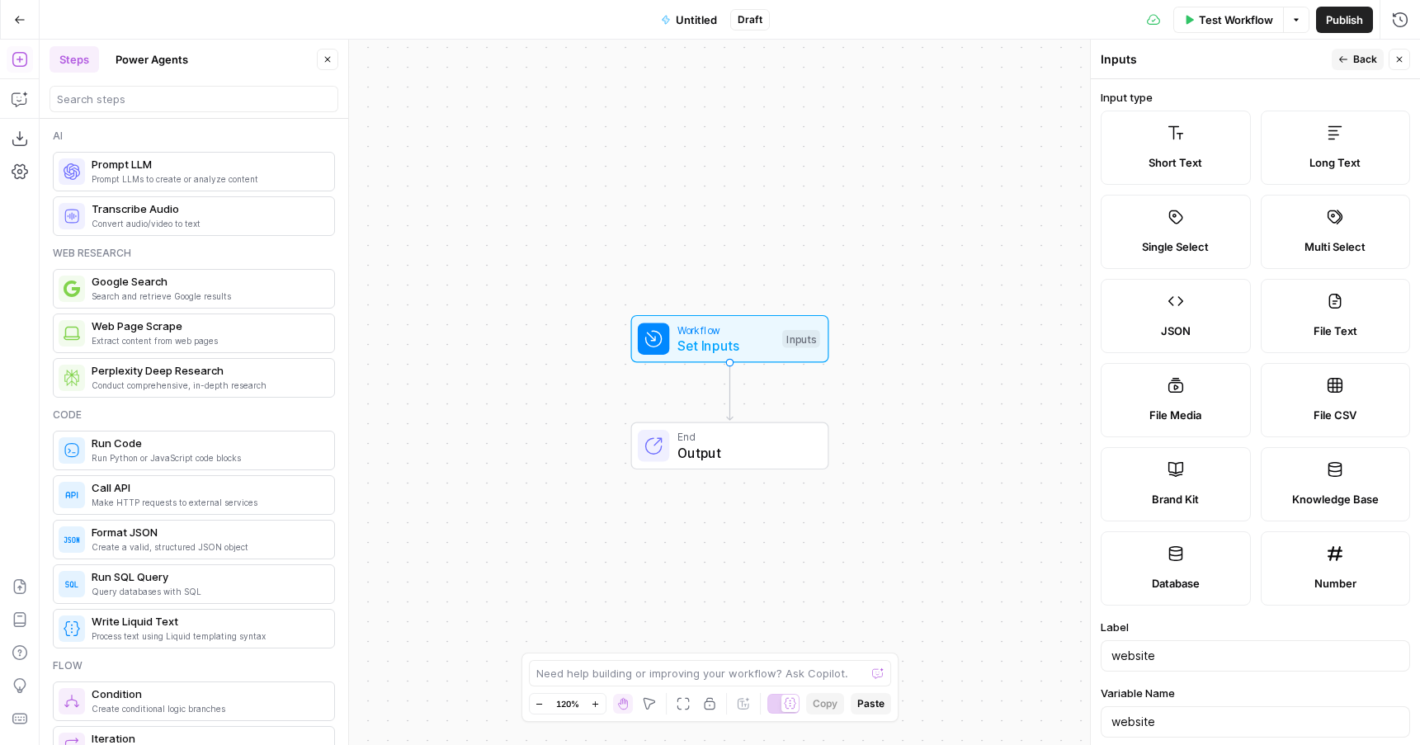
click at [1357, 53] on span "Back" at bounding box center [1365, 59] width 24 height 15
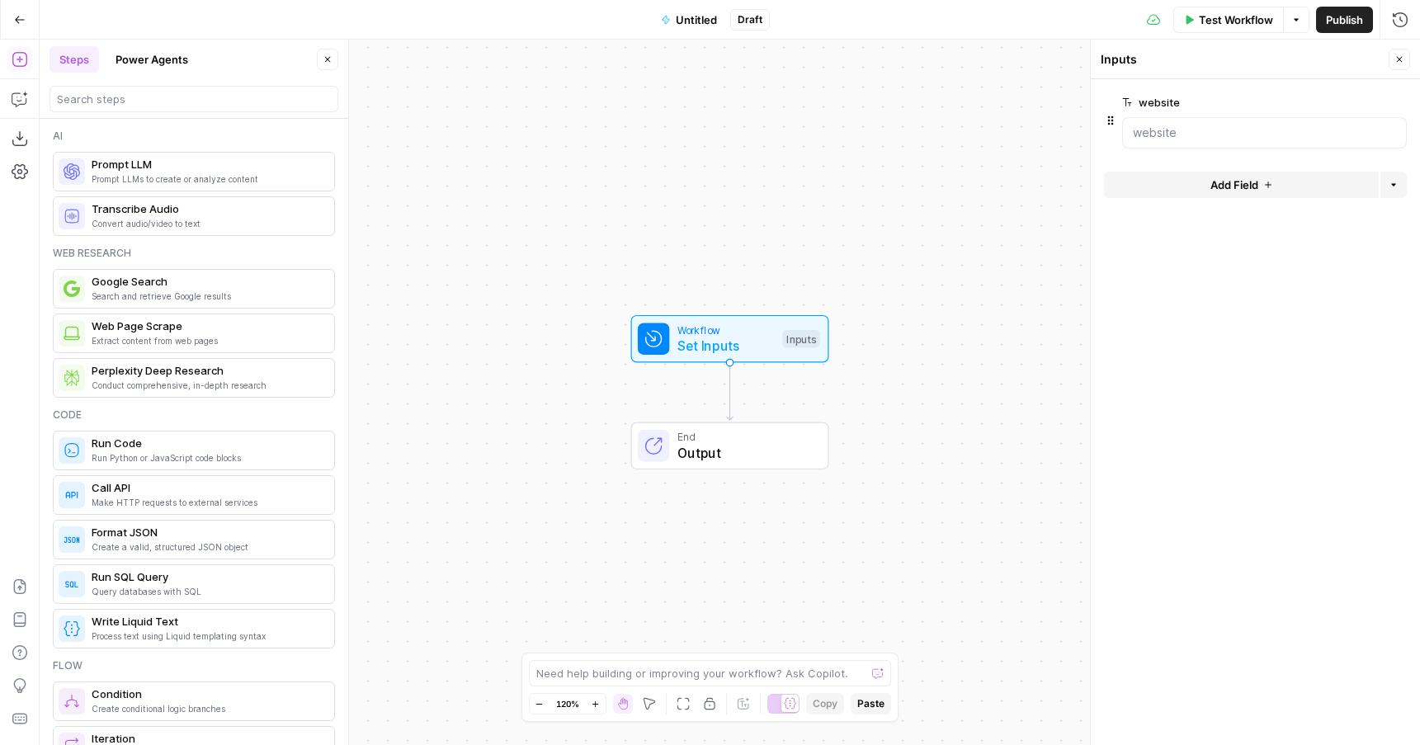
click at [760, 438] on span "End" at bounding box center [744, 437] width 135 height 16
click at [119, 101] on input "search" at bounding box center [194, 99] width 274 height 17
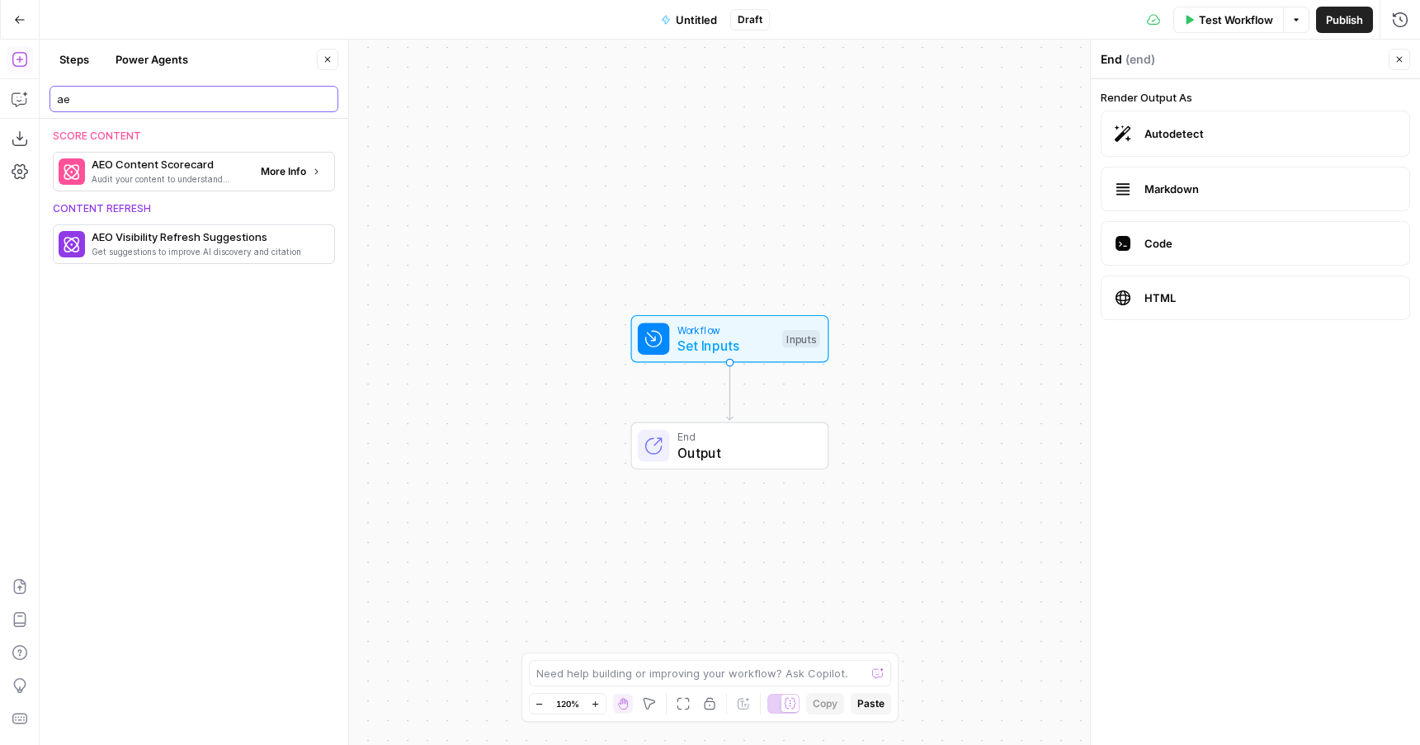
type input "ae"
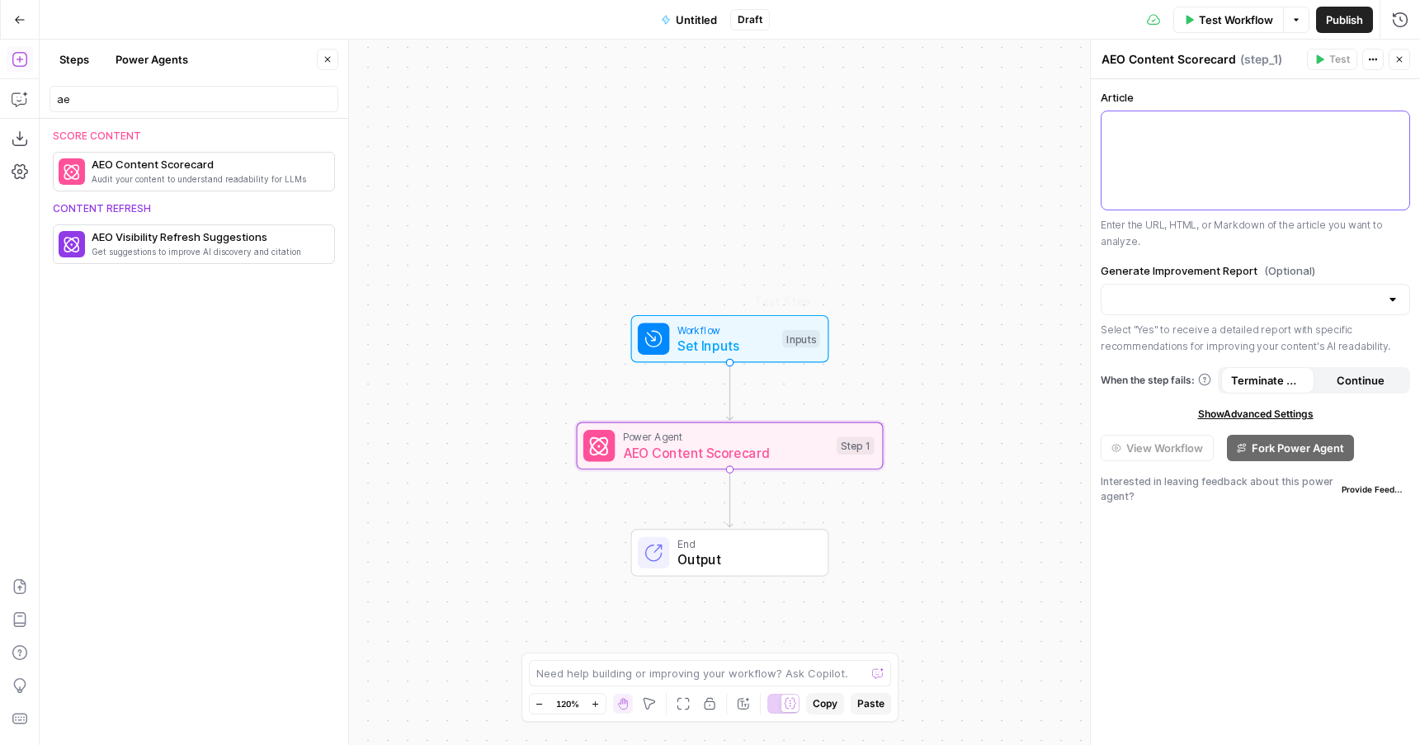
click at [1160, 172] on div at bounding box center [1256, 160] width 308 height 98
click at [1213, 134] on p at bounding box center [1256, 126] width 288 height 17
click at [1205, 282] on div "Generate Improvement Report (Optional) Select "Yes" to receive a detailed repor…" at bounding box center [1255, 308] width 309 height 92
click at [1206, 296] on input "Generate Improvement Report (Optional)" at bounding box center [1246, 299] width 268 height 17
click at [1211, 260] on div "Article Enter the URL, HTML, or Markdown of the article you want to analyze. Ge…" at bounding box center [1255, 412] width 329 height 666
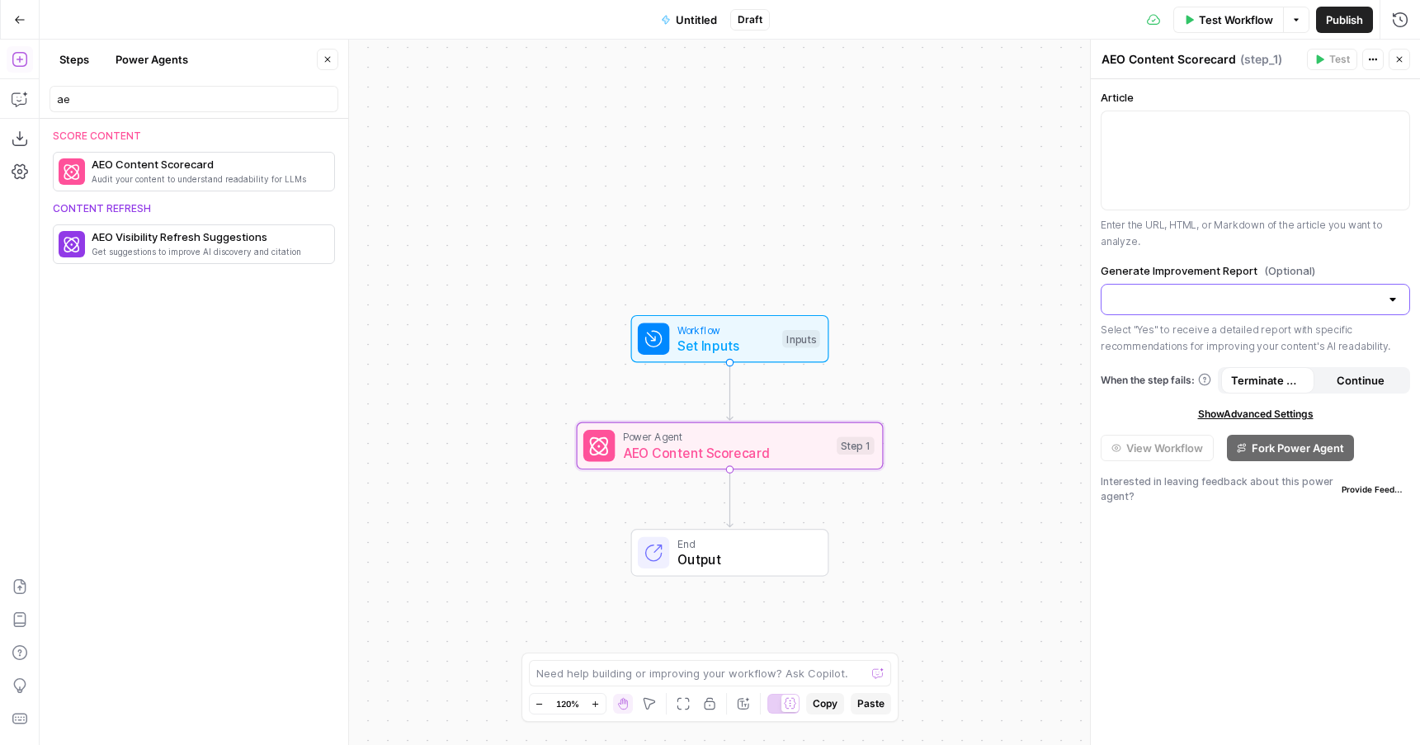
click at [1214, 295] on input "Generate Improvement Report (Optional)" at bounding box center [1246, 299] width 268 height 17
click at [1125, 368] on span "No" at bounding box center [1252, 364] width 275 height 17
type input "No"
click at [1222, 176] on div at bounding box center [1256, 160] width 308 height 98
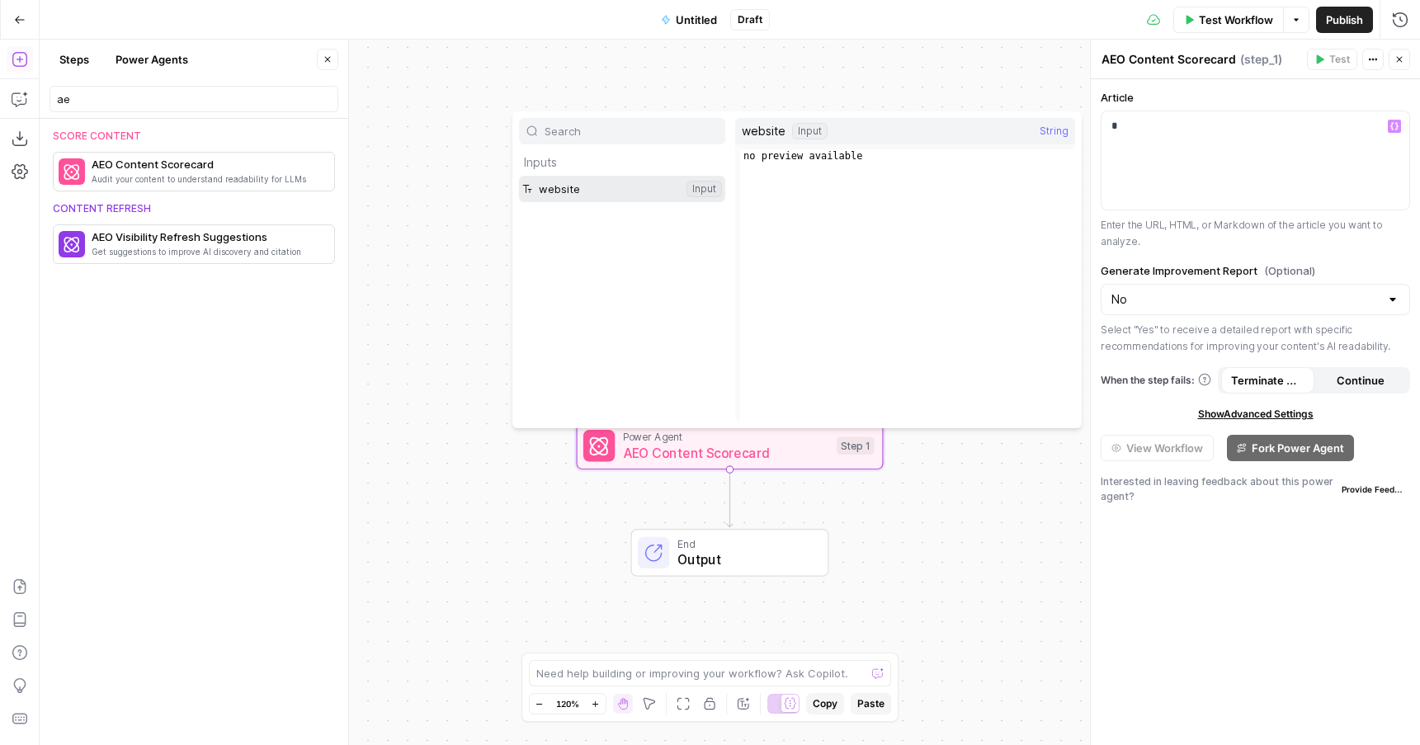
click at [591, 186] on button "Select variable website" at bounding box center [622, 189] width 206 height 26
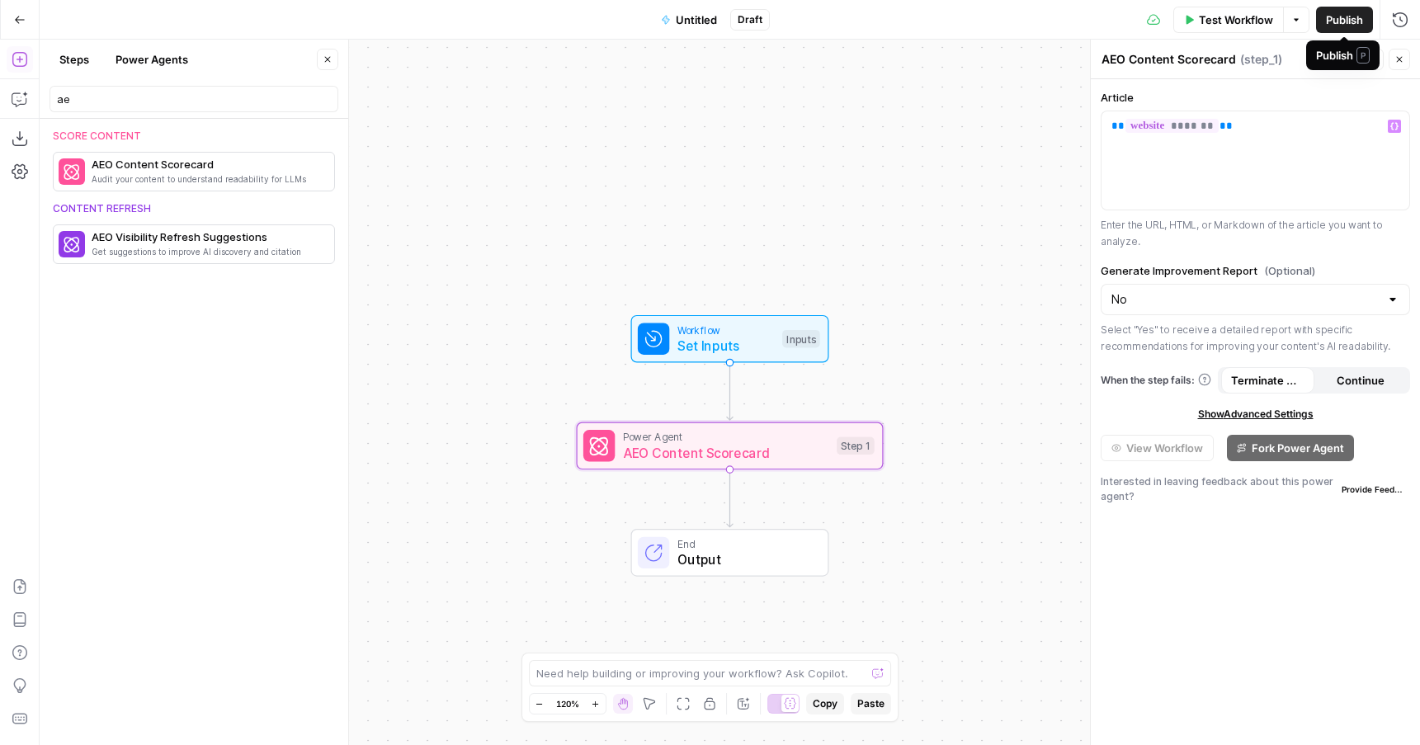
click at [1343, 13] on span "Publish" at bounding box center [1344, 20] width 37 height 17
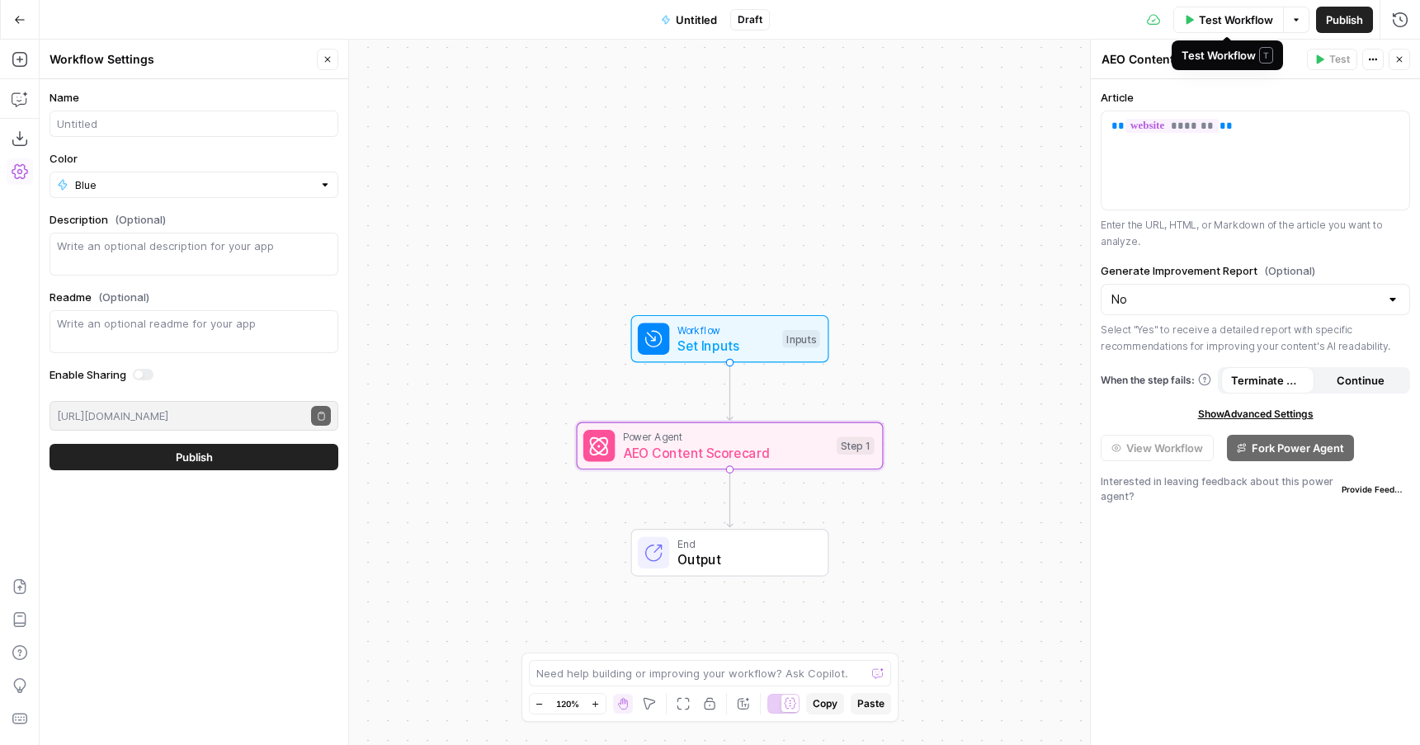
click at [1179, 24] on button "Test Workflow" at bounding box center [1228, 20] width 111 height 26
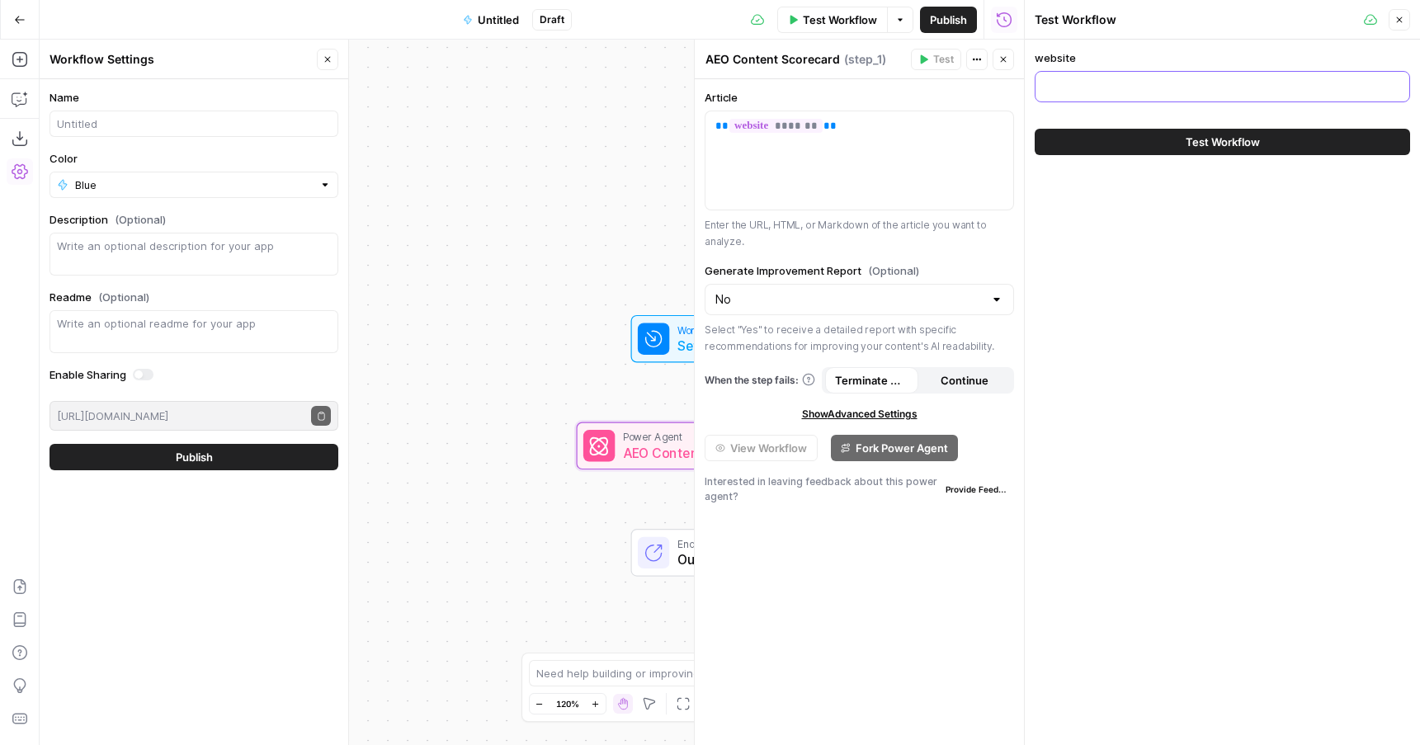
click at [1120, 88] on input "website" at bounding box center [1223, 86] width 354 height 17
type input "https://www.xypnsapphire.com"
click at [1167, 146] on button "Test Workflow" at bounding box center [1222, 142] width 375 height 26
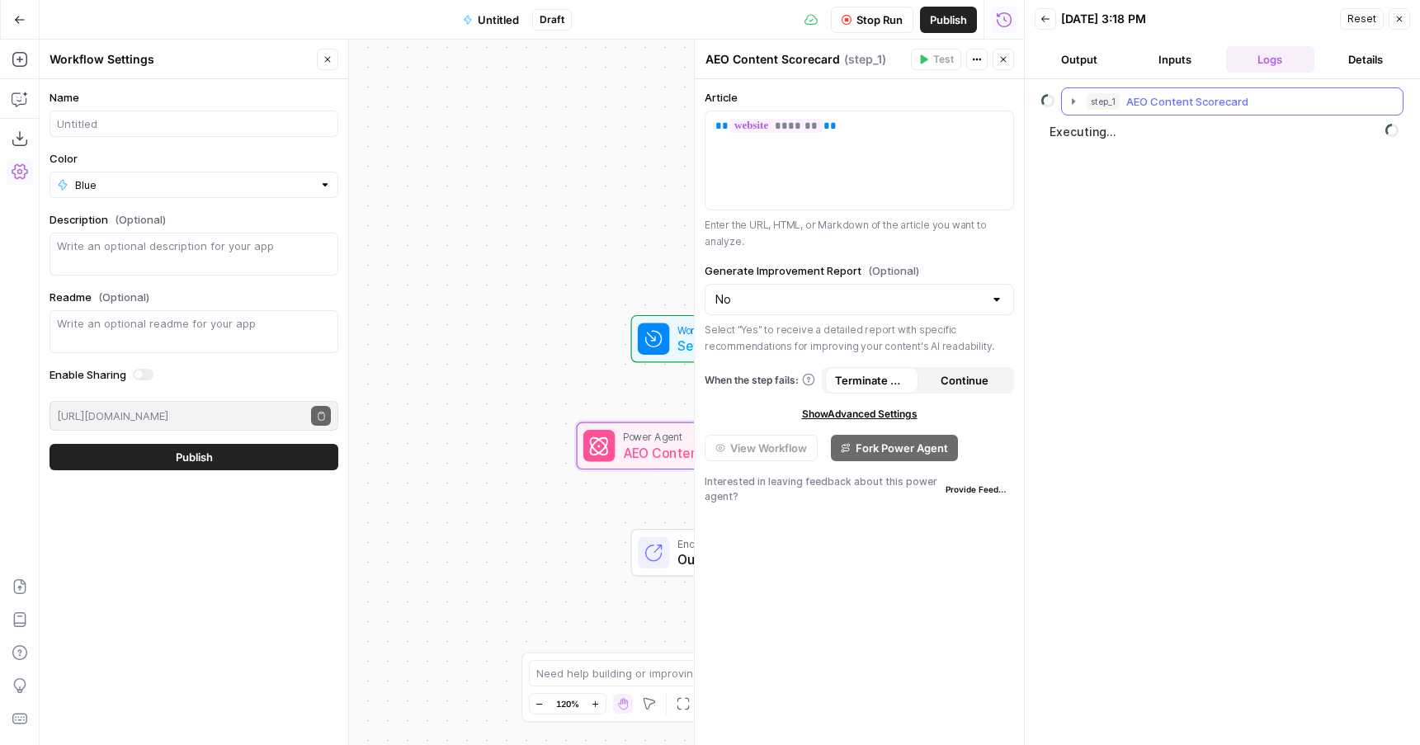
click at [1073, 100] on icon "button" at bounding box center [1073, 101] width 3 height 6
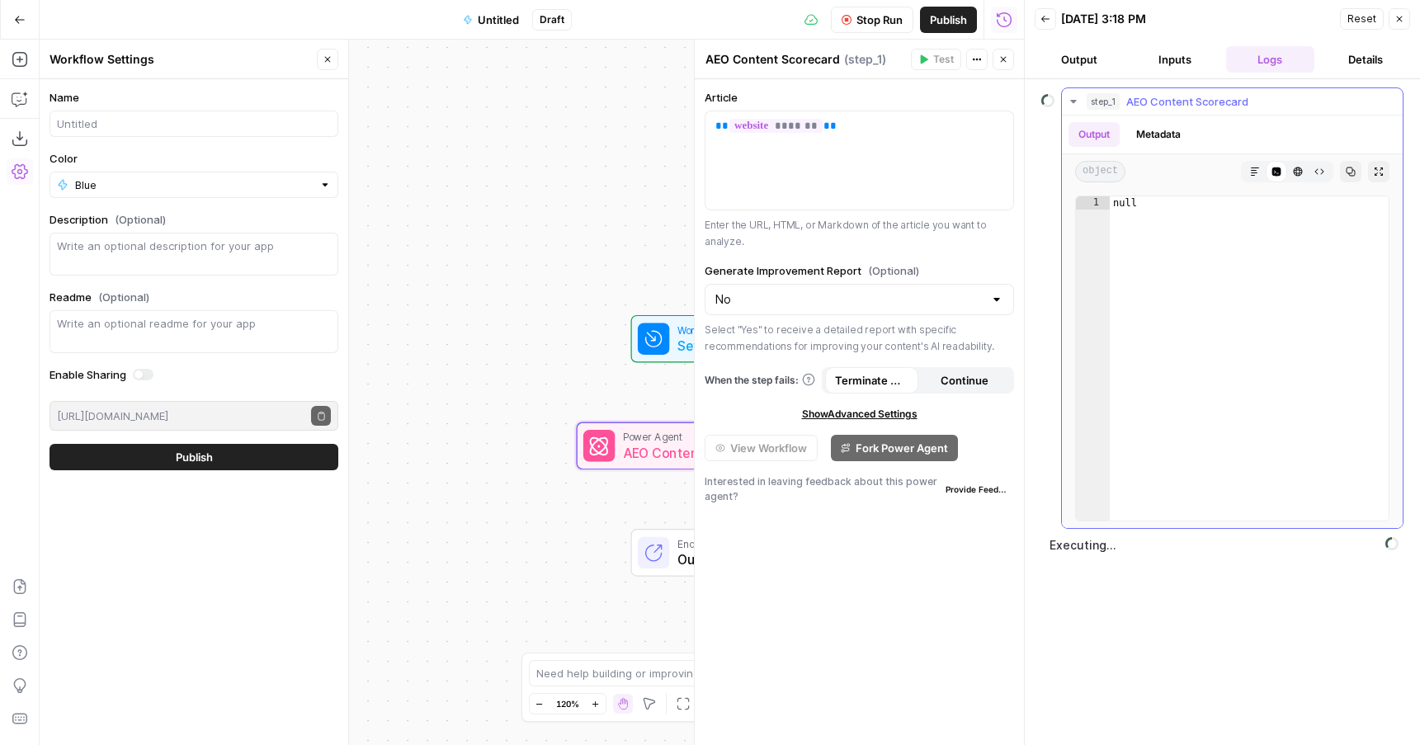
click at [1073, 100] on icon "button" at bounding box center [1073, 101] width 6 height 3
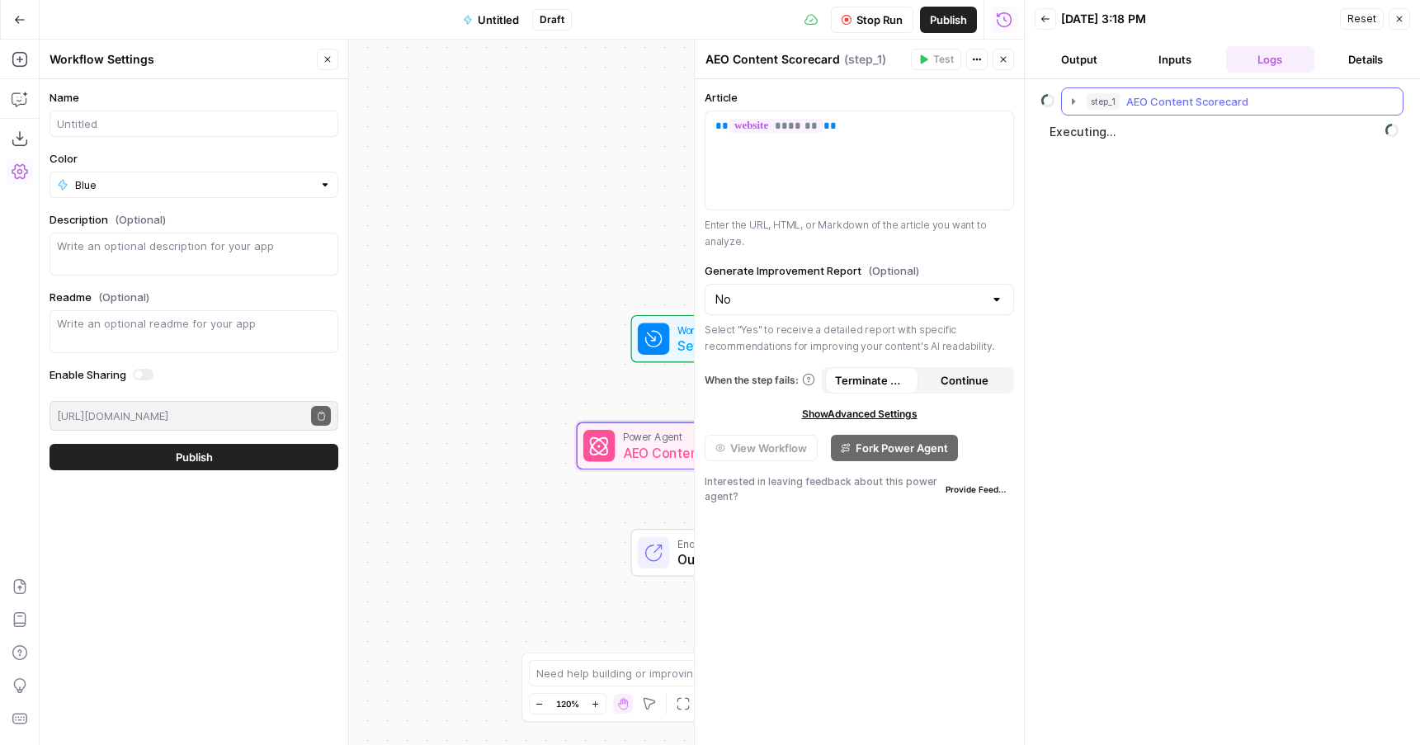
click at [1075, 101] on icon "button" at bounding box center [1073, 101] width 13 height 13
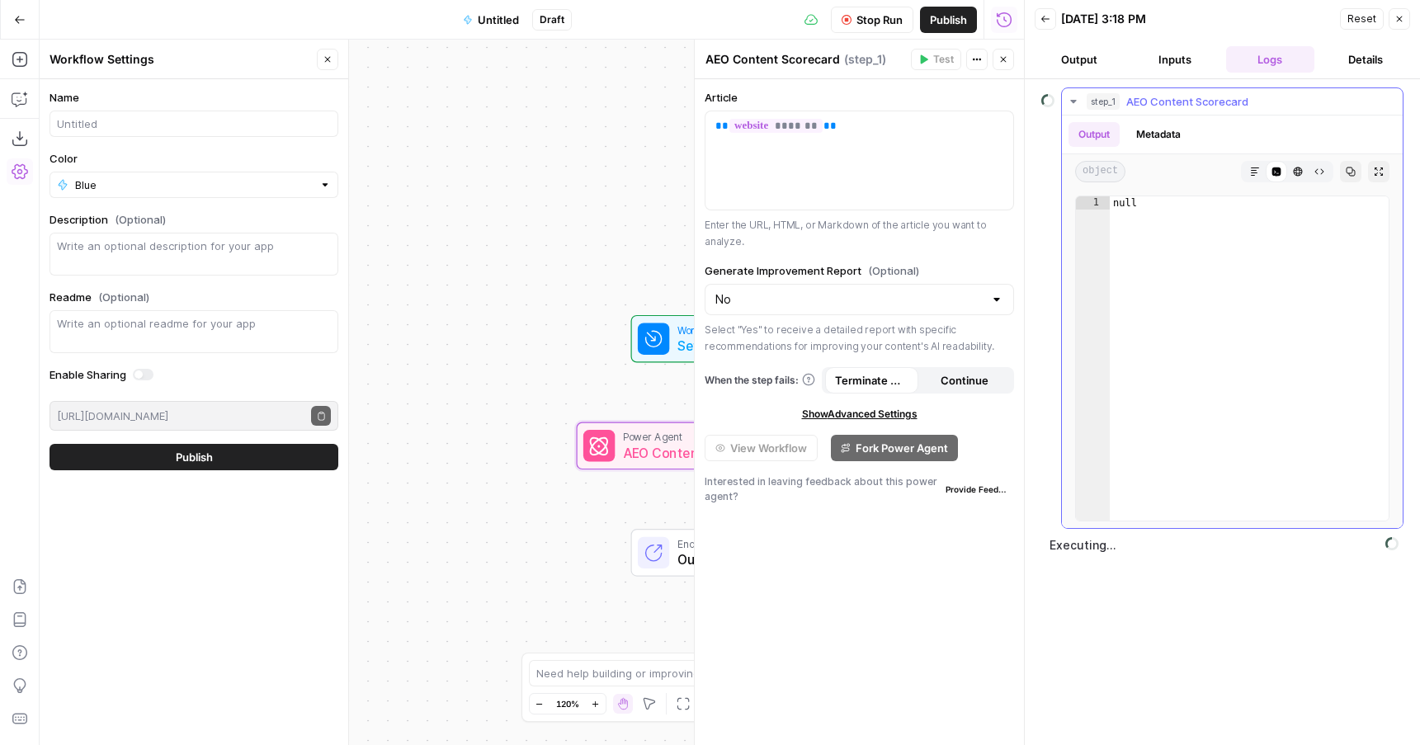
click at [1075, 101] on icon "button" at bounding box center [1073, 101] width 6 height 3
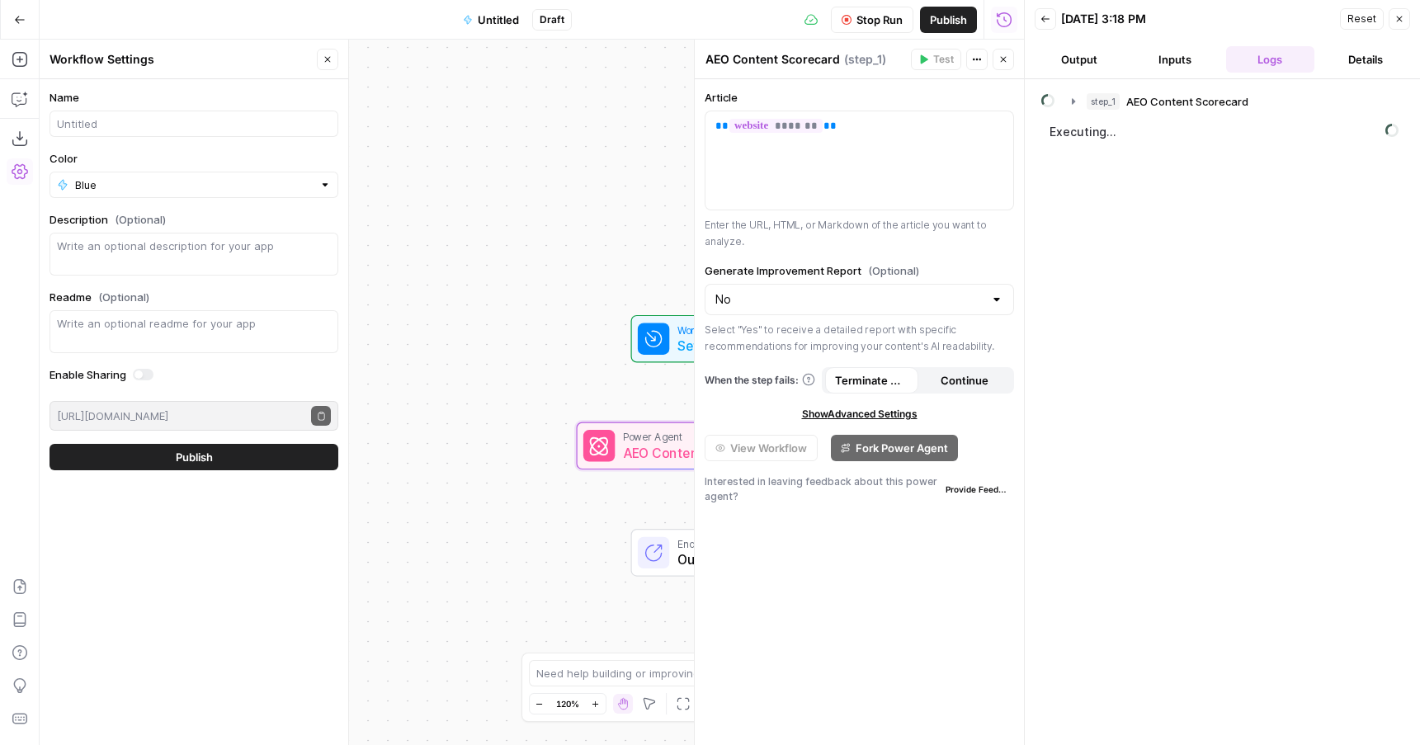
click at [1178, 65] on button "Inputs" at bounding box center [1175, 59] width 89 height 26
click at [1274, 64] on button "Logs" at bounding box center [1270, 59] width 89 height 26
click at [1069, 102] on icon "button" at bounding box center [1073, 101] width 13 height 13
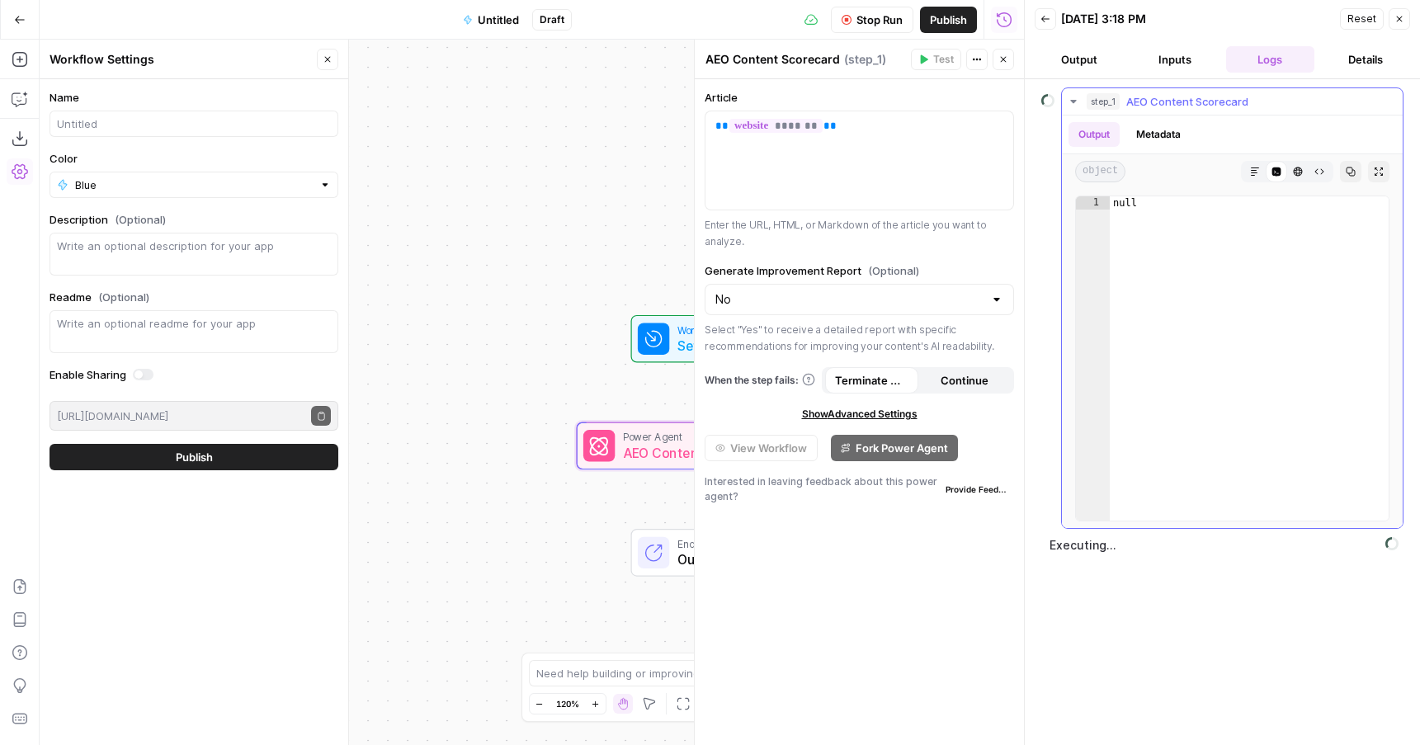
click at [1069, 102] on icon "button" at bounding box center [1073, 101] width 13 height 13
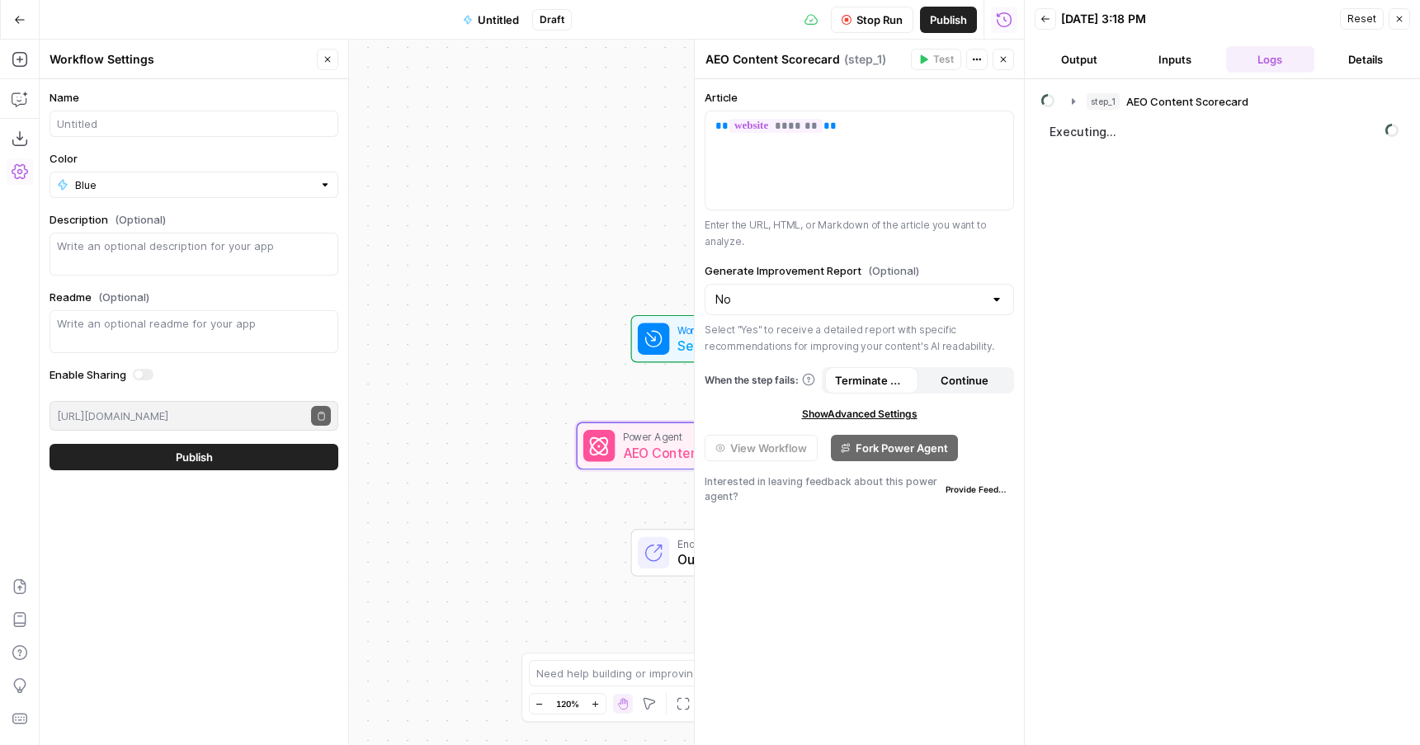
click at [1073, 64] on button "Output" at bounding box center [1079, 59] width 89 height 26
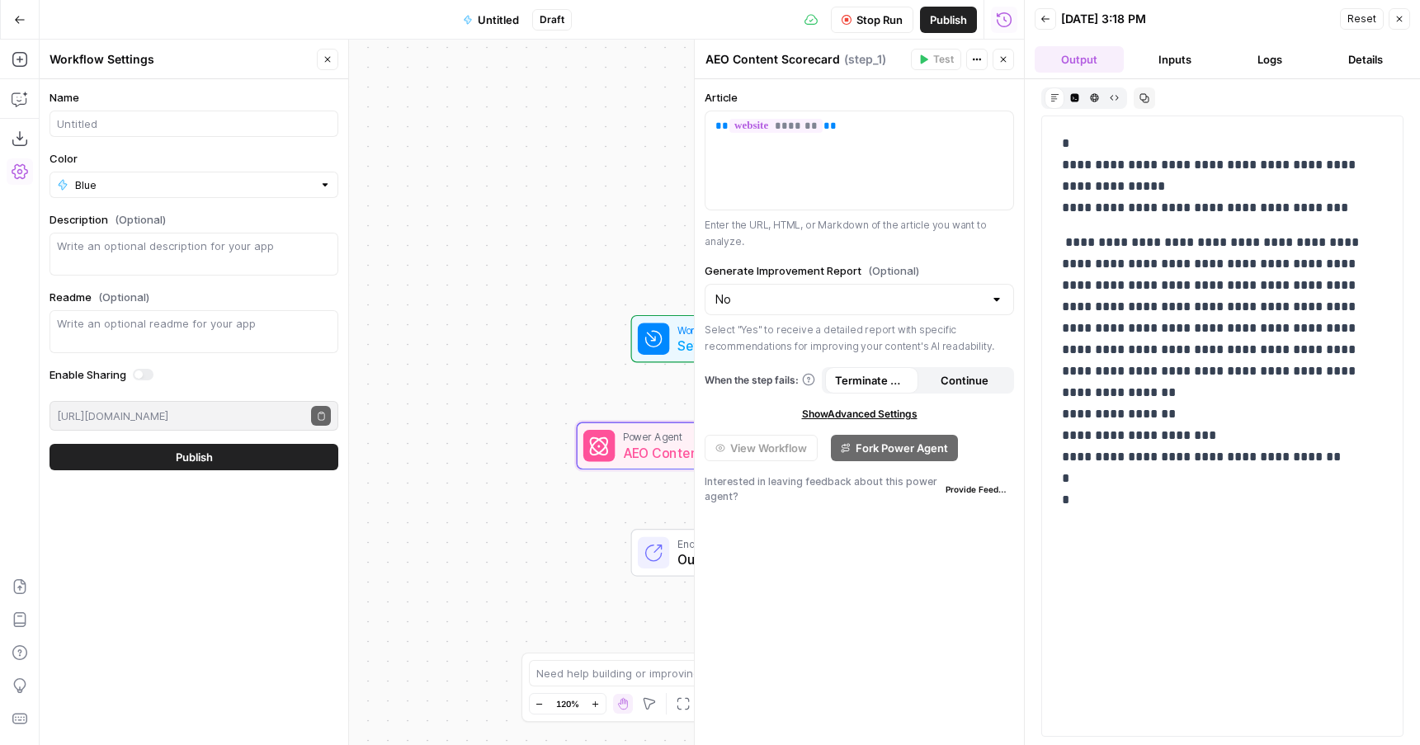
click at [1193, 58] on button "Inputs" at bounding box center [1175, 59] width 89 height 26
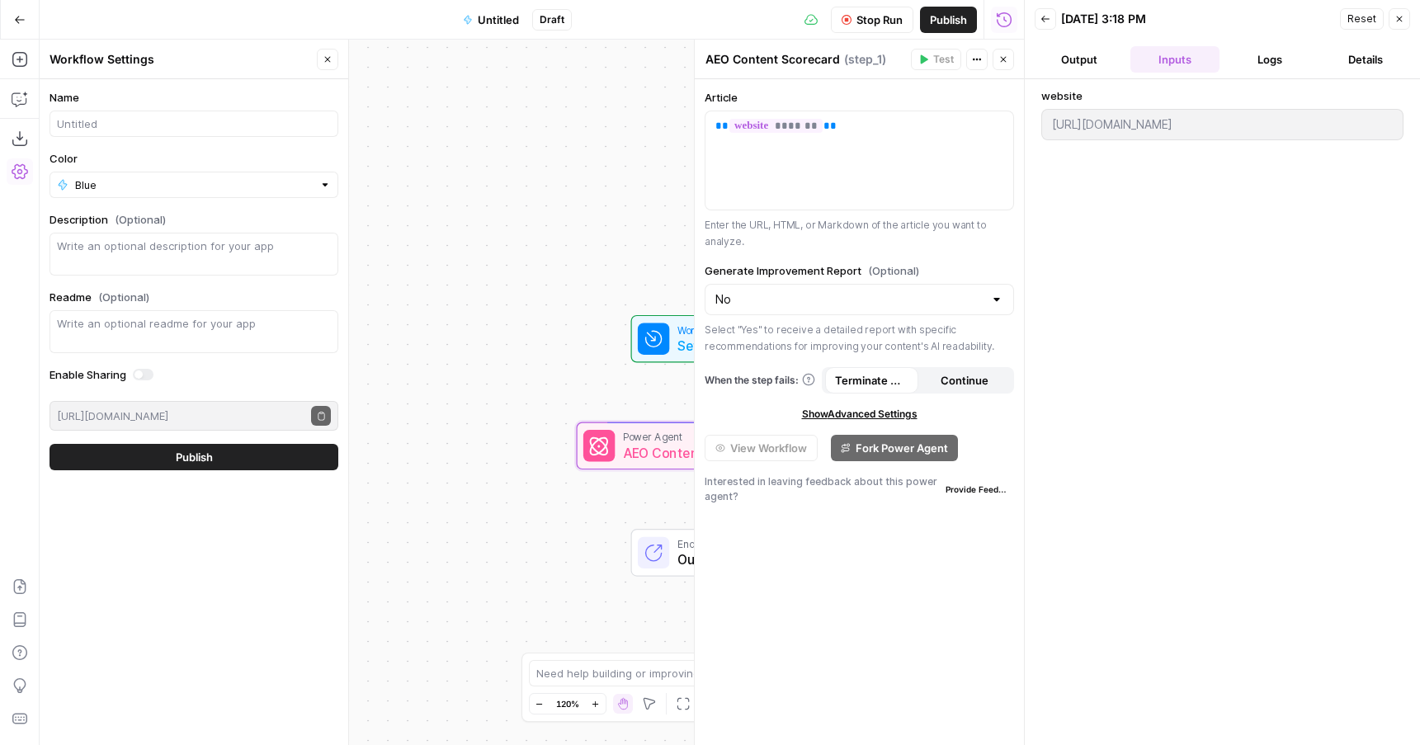
click at [1286, 61] on button "Logs" at bounding box center [1270, 59] width 89 height 26
click at [1070, 106] on icon "button" at bounding box center [1073, 101] width 13 height 13
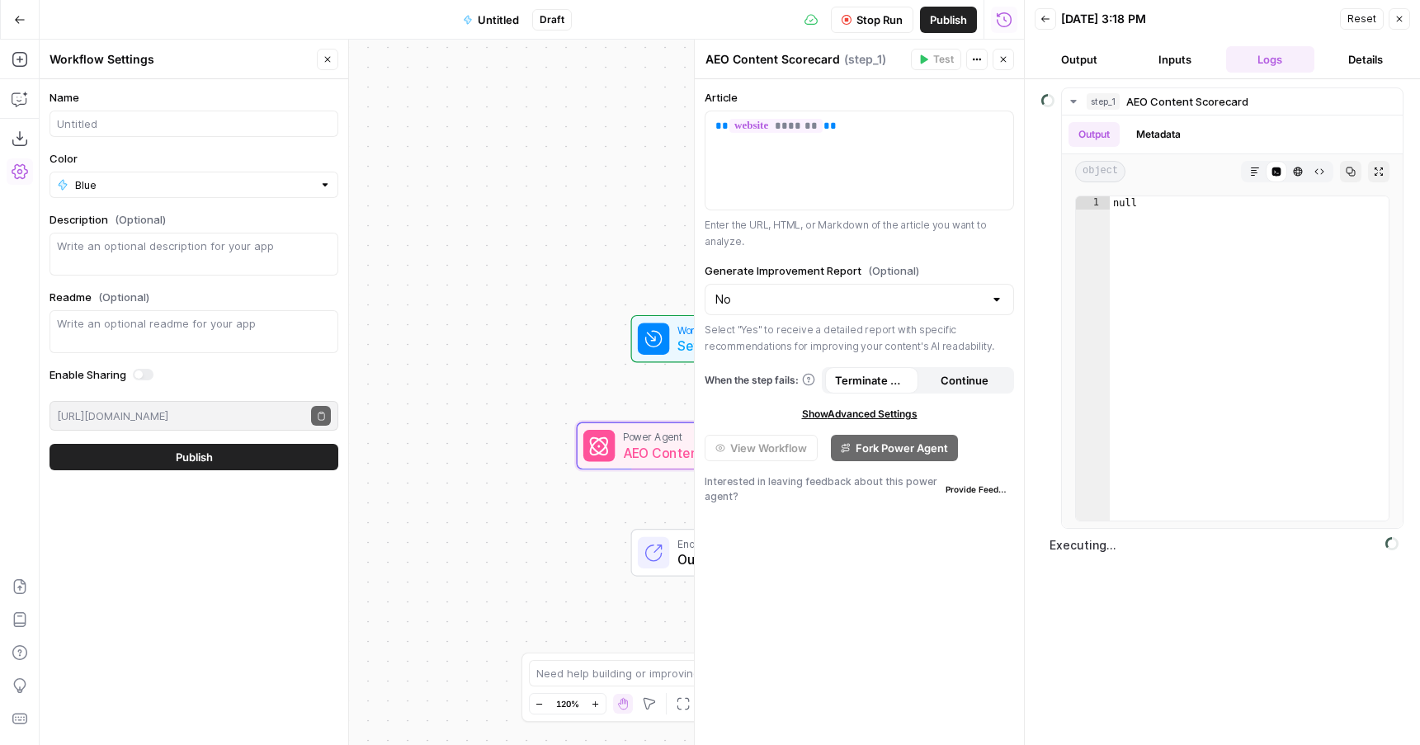
click at [1186, 65] on button "Inputs" at bounding box center [1175, 59] width 89 height 26
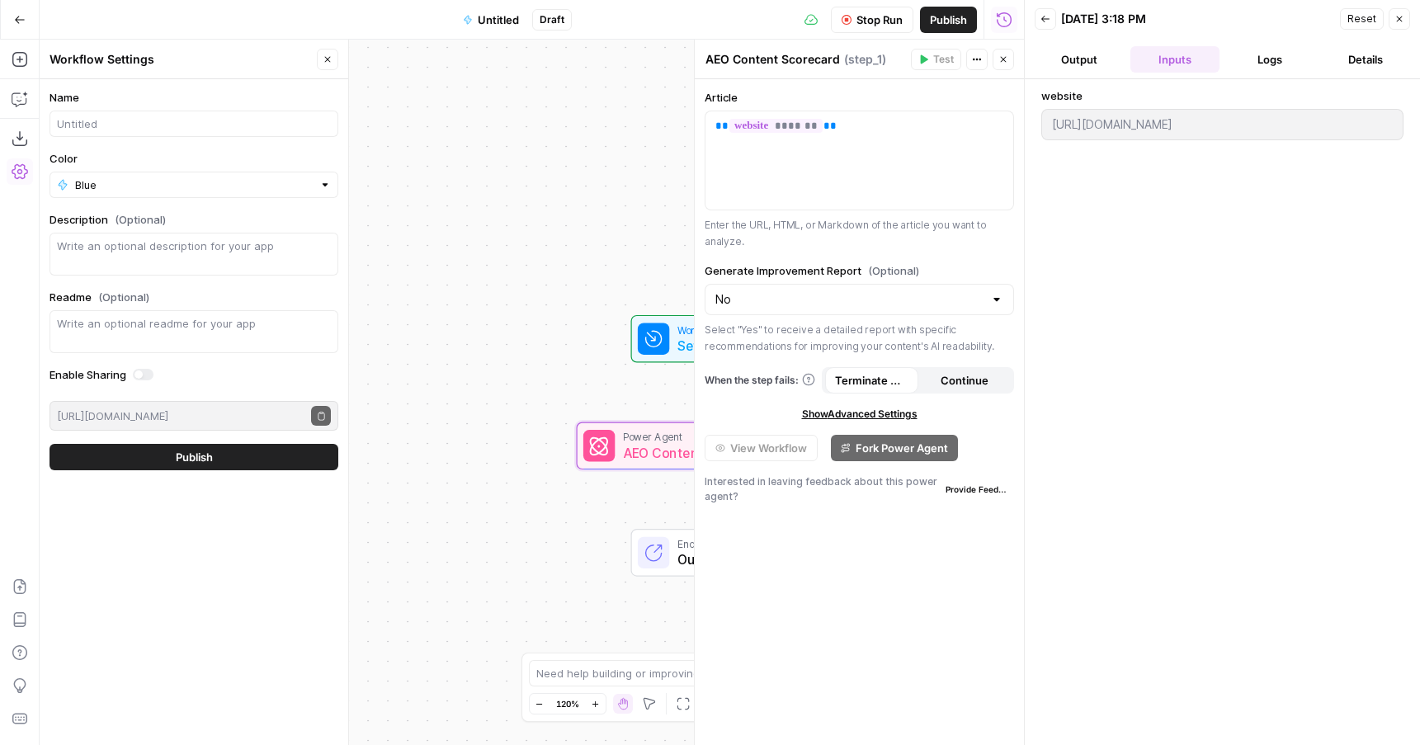
click at [1101, 63] on button "Output" at bounding box center [1079, 59] width 89 height 26
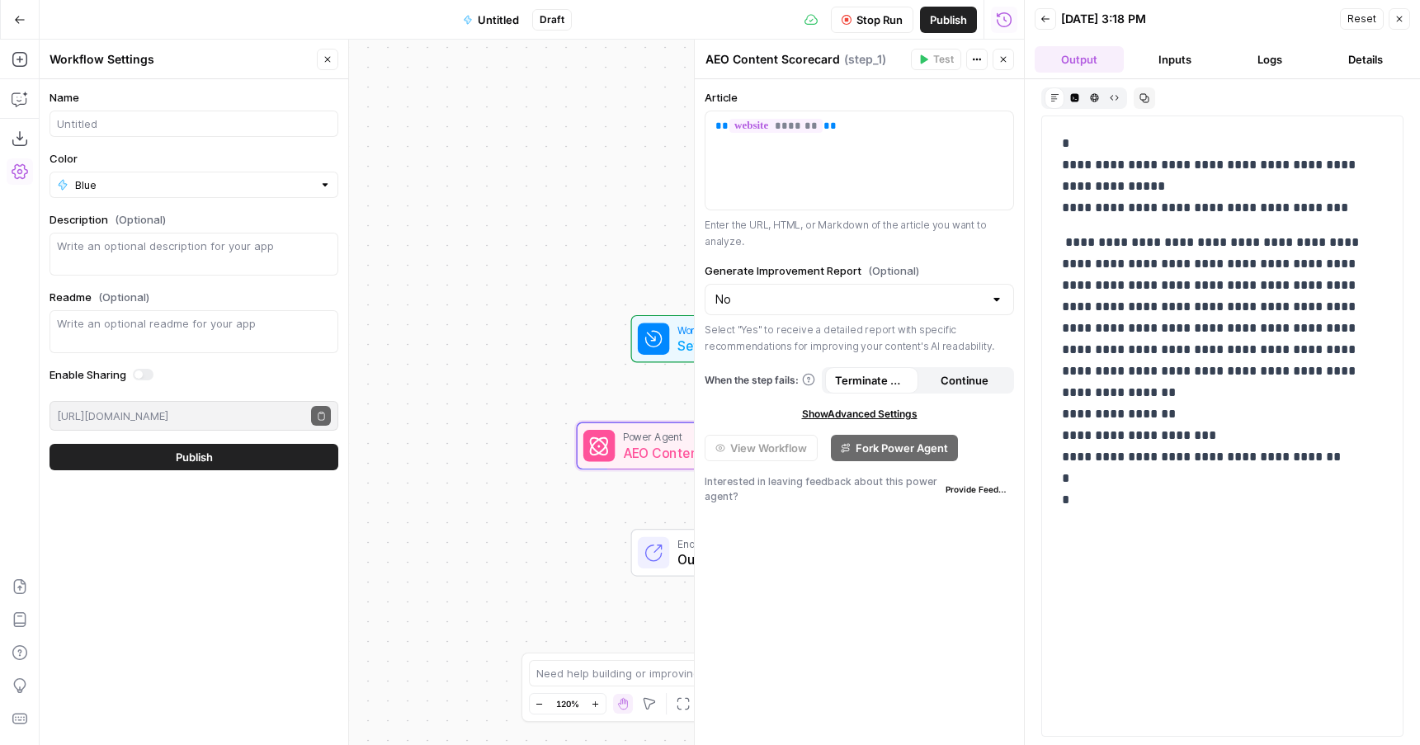
click at [1160, 62] on button "Inputs" at bounding box center [1175, 59] width 89 height 26
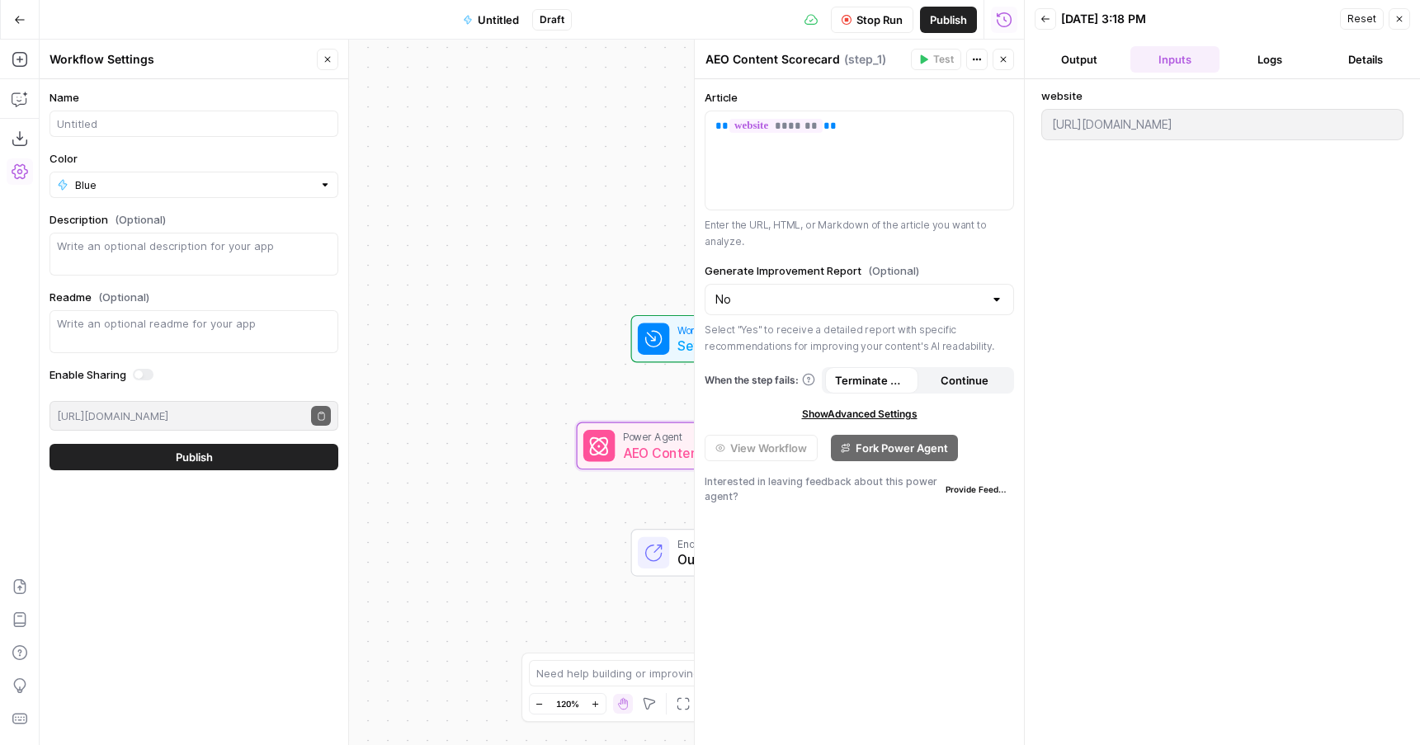
click at [1273, 47] on button "Logs" at bounding box center [1270, 59] width 89 height 26
click at [1359, 62] on button "Details" at bounding box center [1365, 59] width 89 height 26
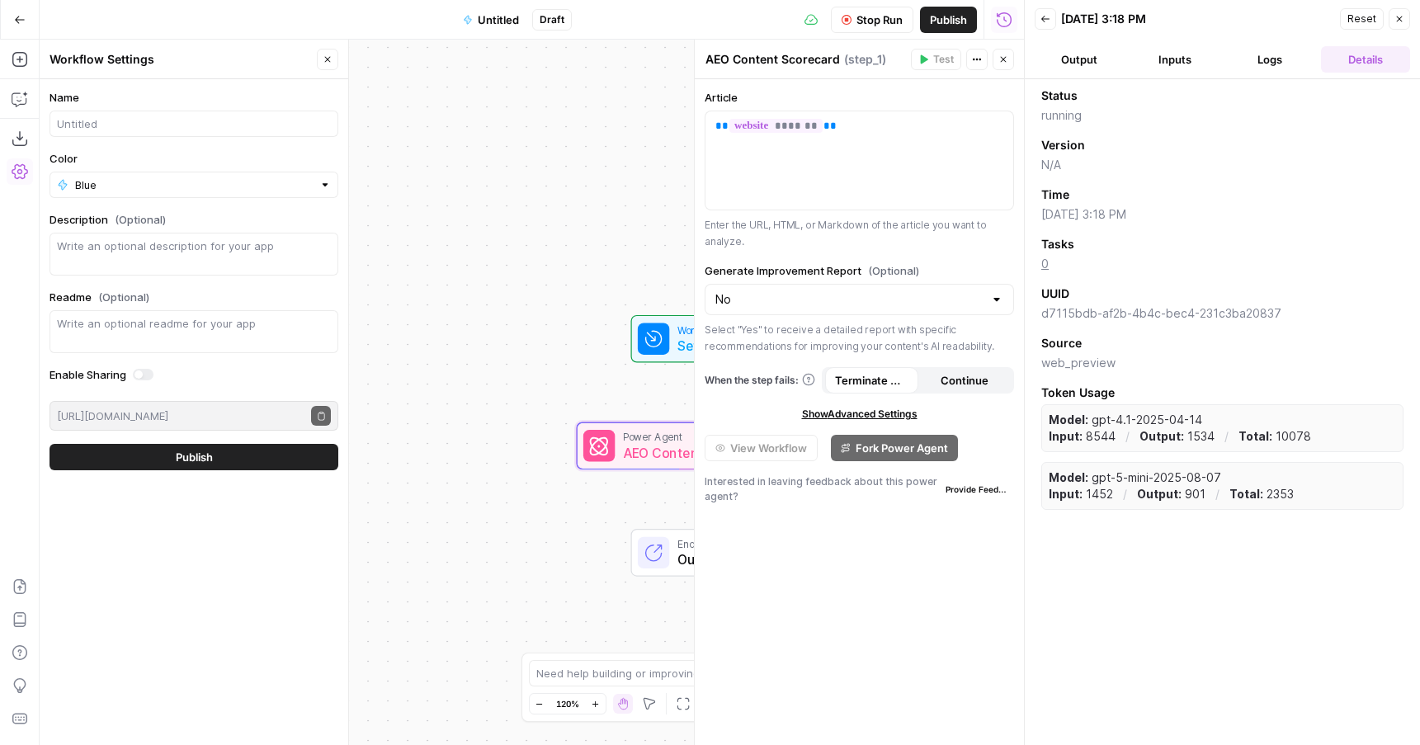
click at [1262, 63] on button "Logs" at bounding box center [1270, 59] width 89 height 26
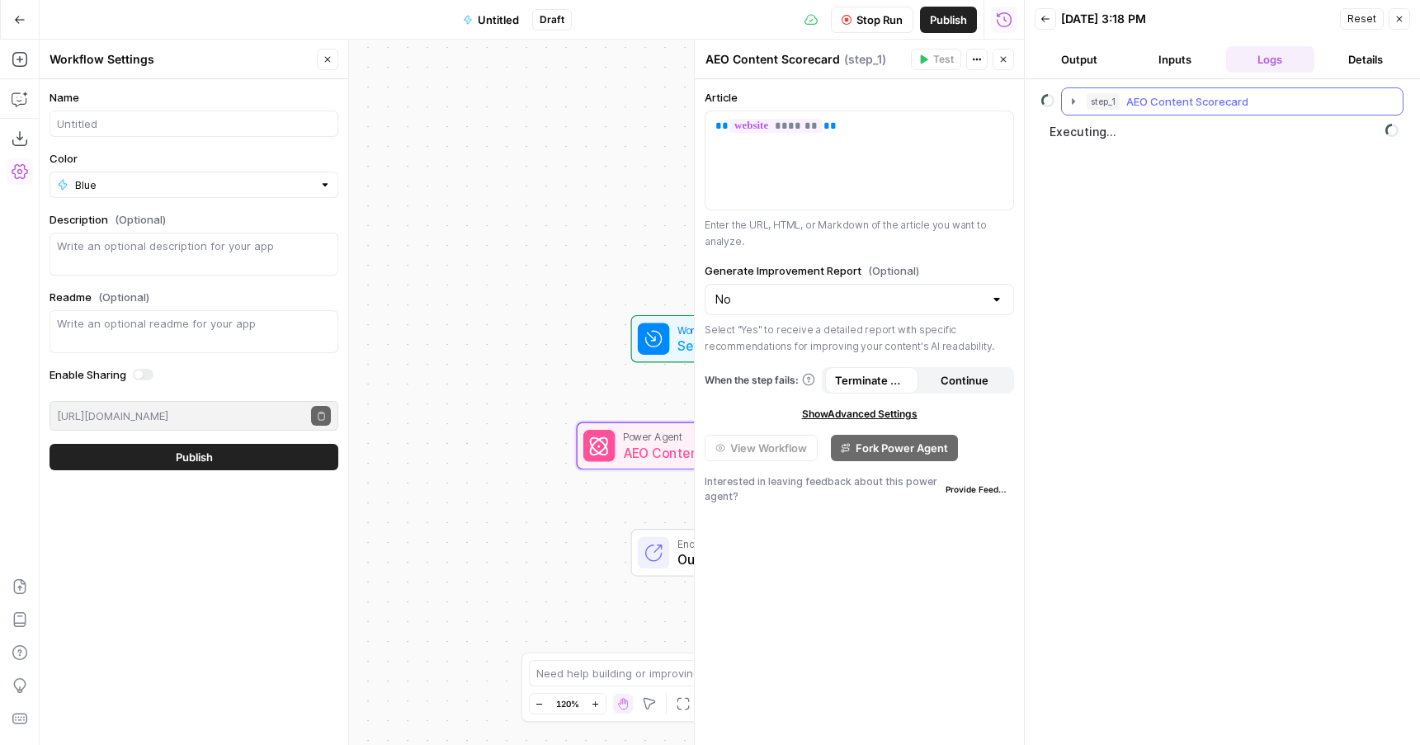
click at [1074, 97] on icon "button" at bounding box center [1073, 101] width 13 height 13
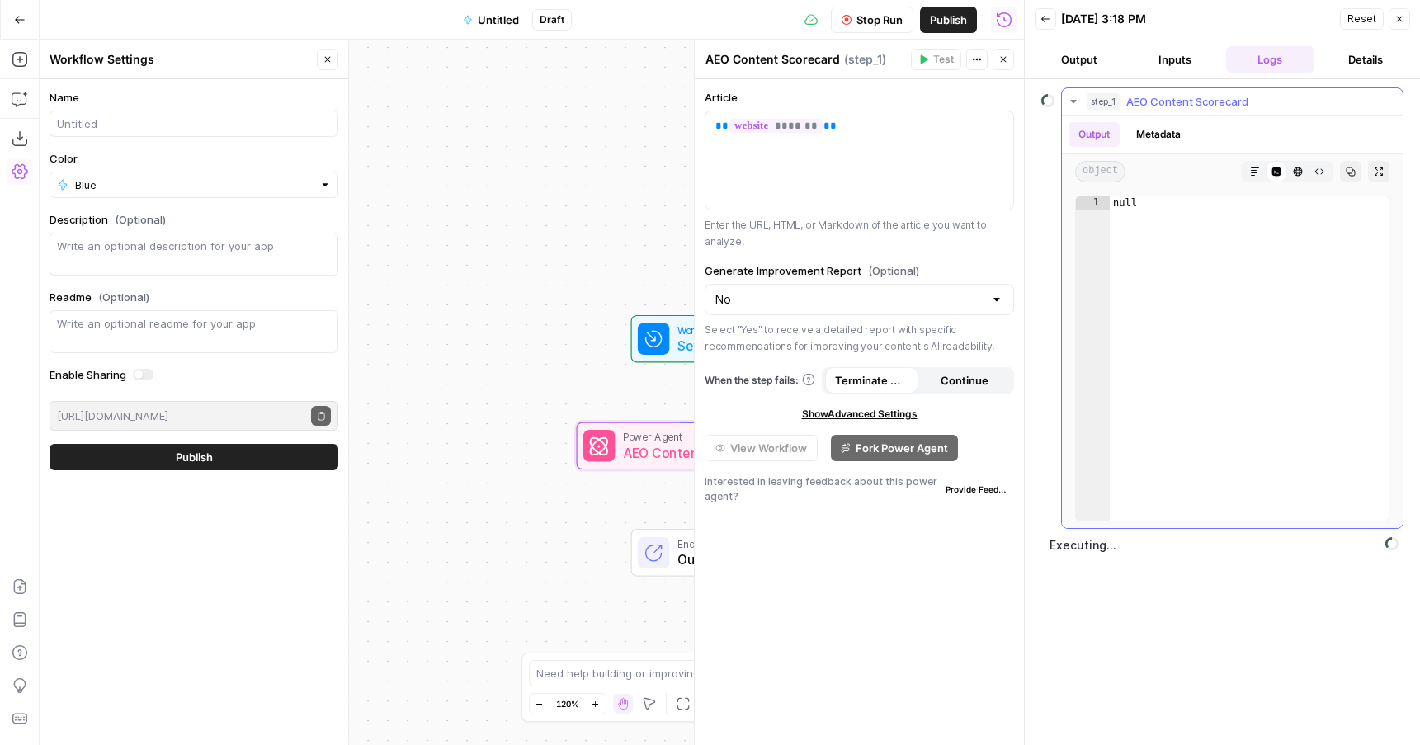
click at [1074, 97] on icon "button" at bounding box center [1073, 101] width 13 height 13
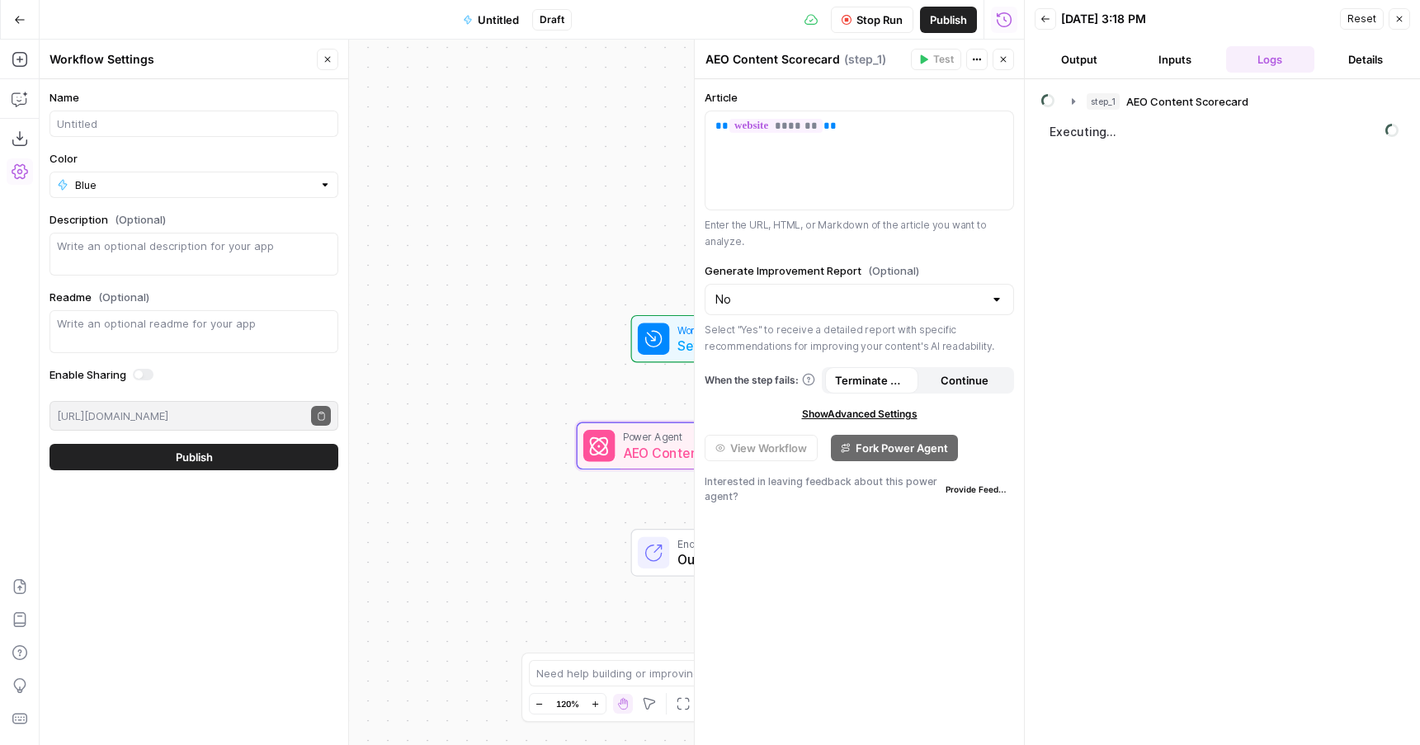
click at [1349, 54] on button "Details" at bounding box center [1365, 59] width 89 height 26
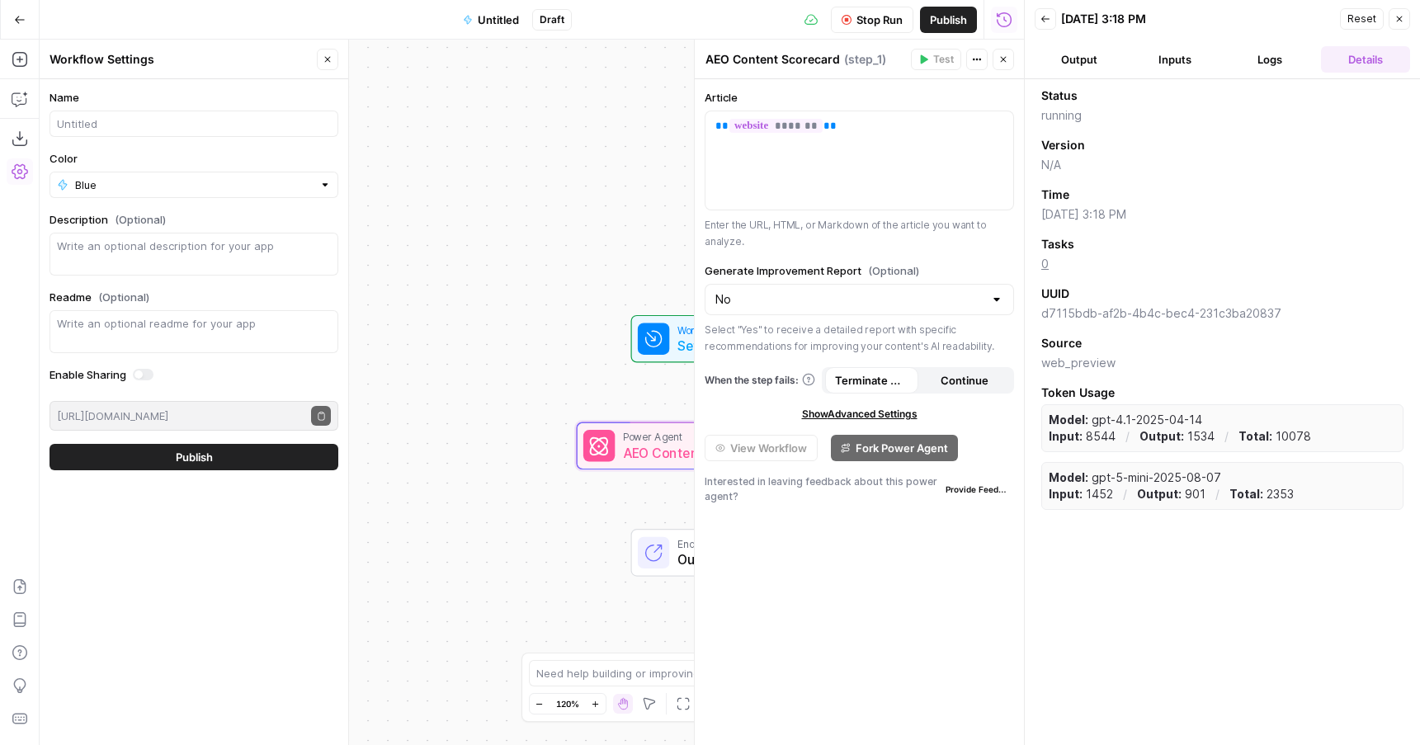
click at [1279, 58] on button "Logs" at bounding box center [1270, 59] width 89 height 26
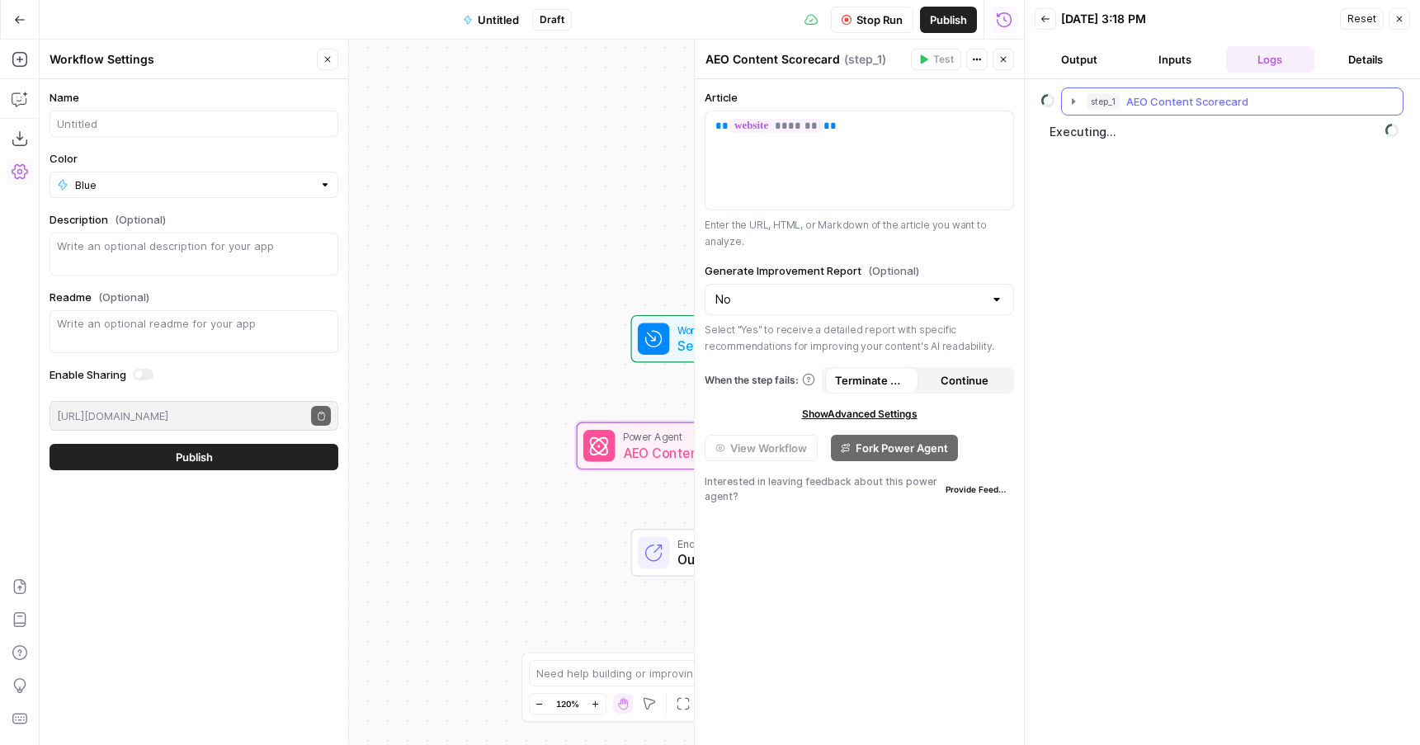
click at [1074, 95] on icon "button" at bounding box center [1073, 101] width 13 height 13
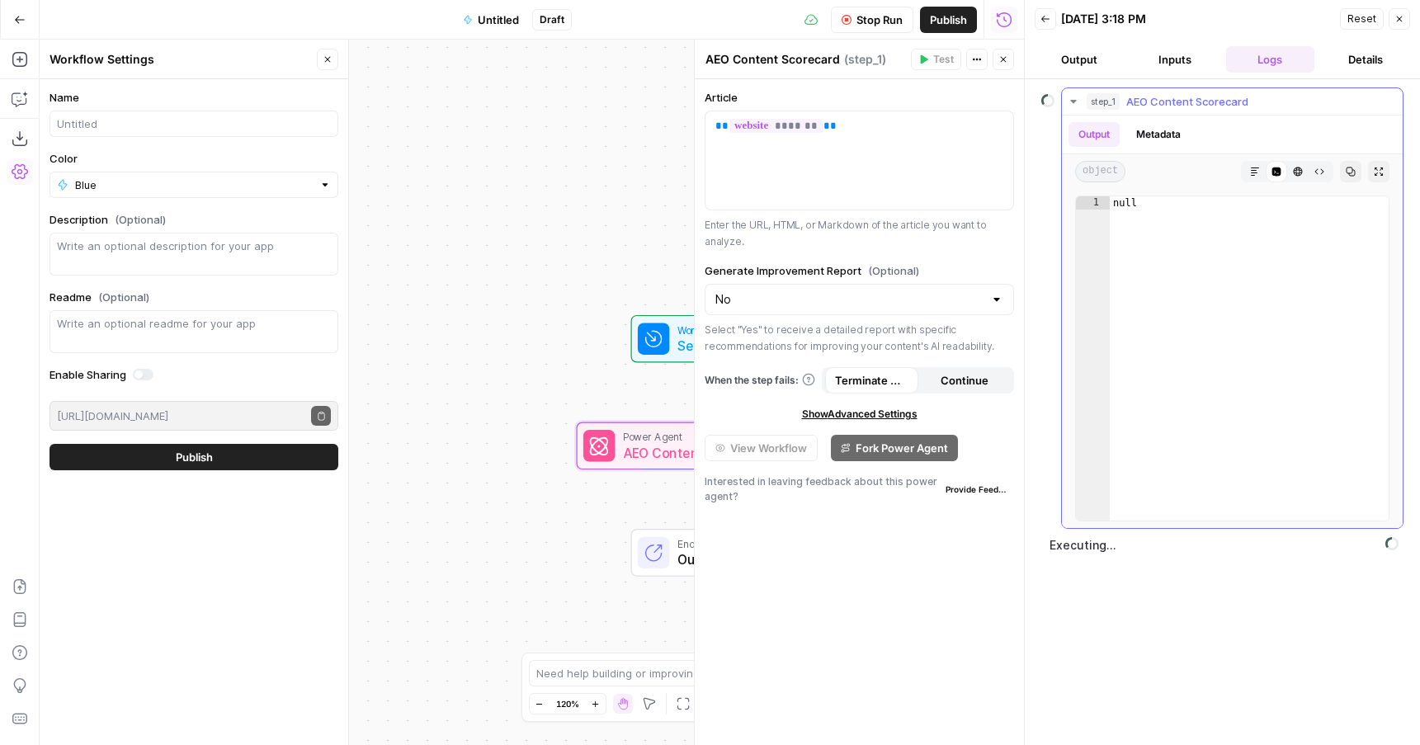
click at [1136, 133] on button "Metadata" at bounding box center [1158, 134] width 64 height 25
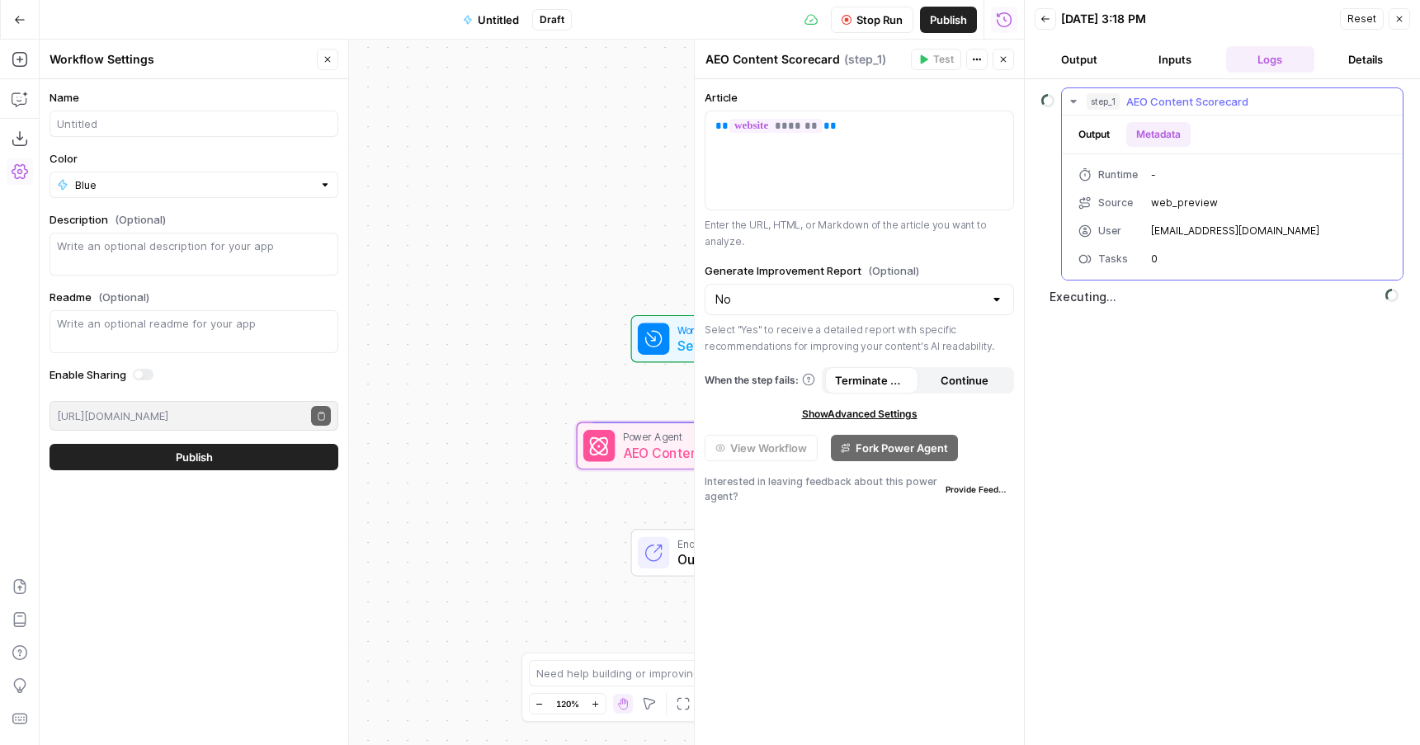
click at [1091, 130] on button "Output" at bounding box center [1094, 134] width 51 height 25
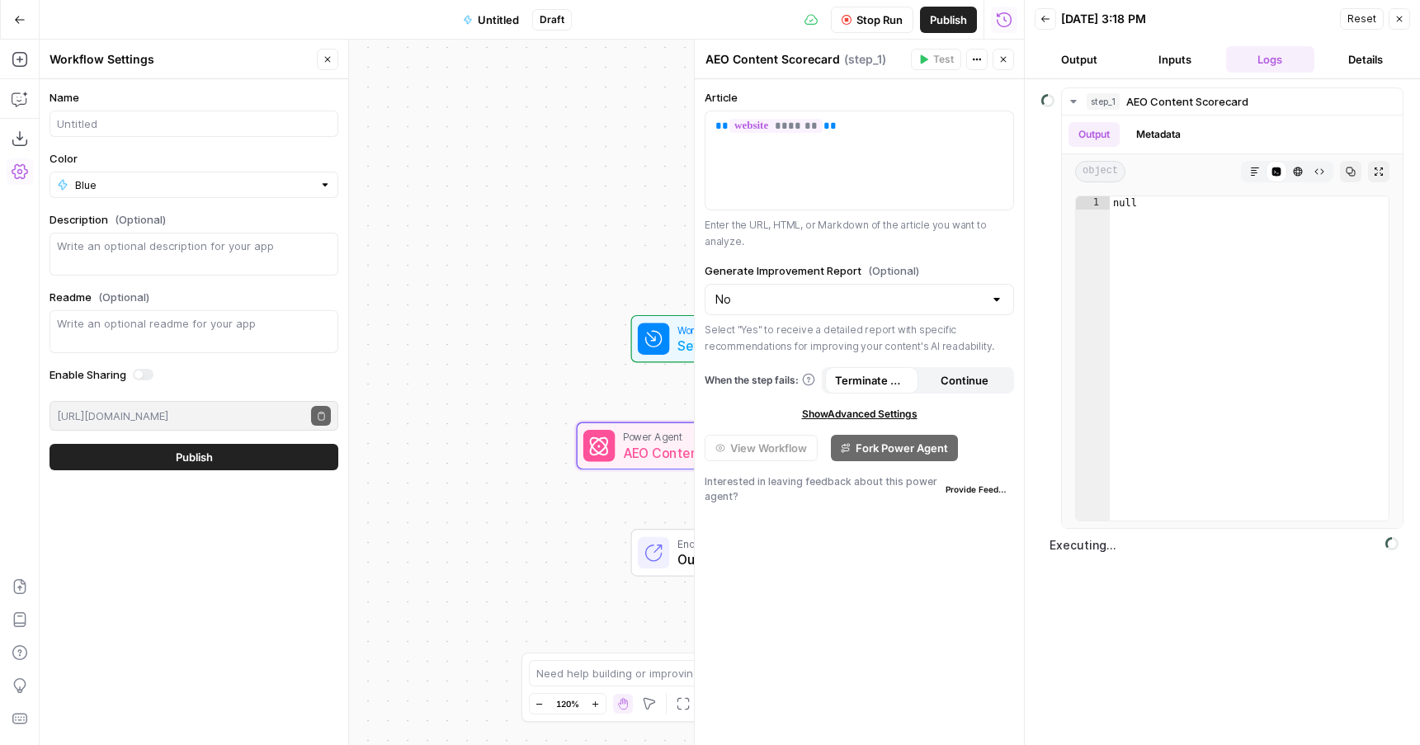
click at [1159, 51] on button "Inputs" at bounding box center [1175, 59] width 89 height 26
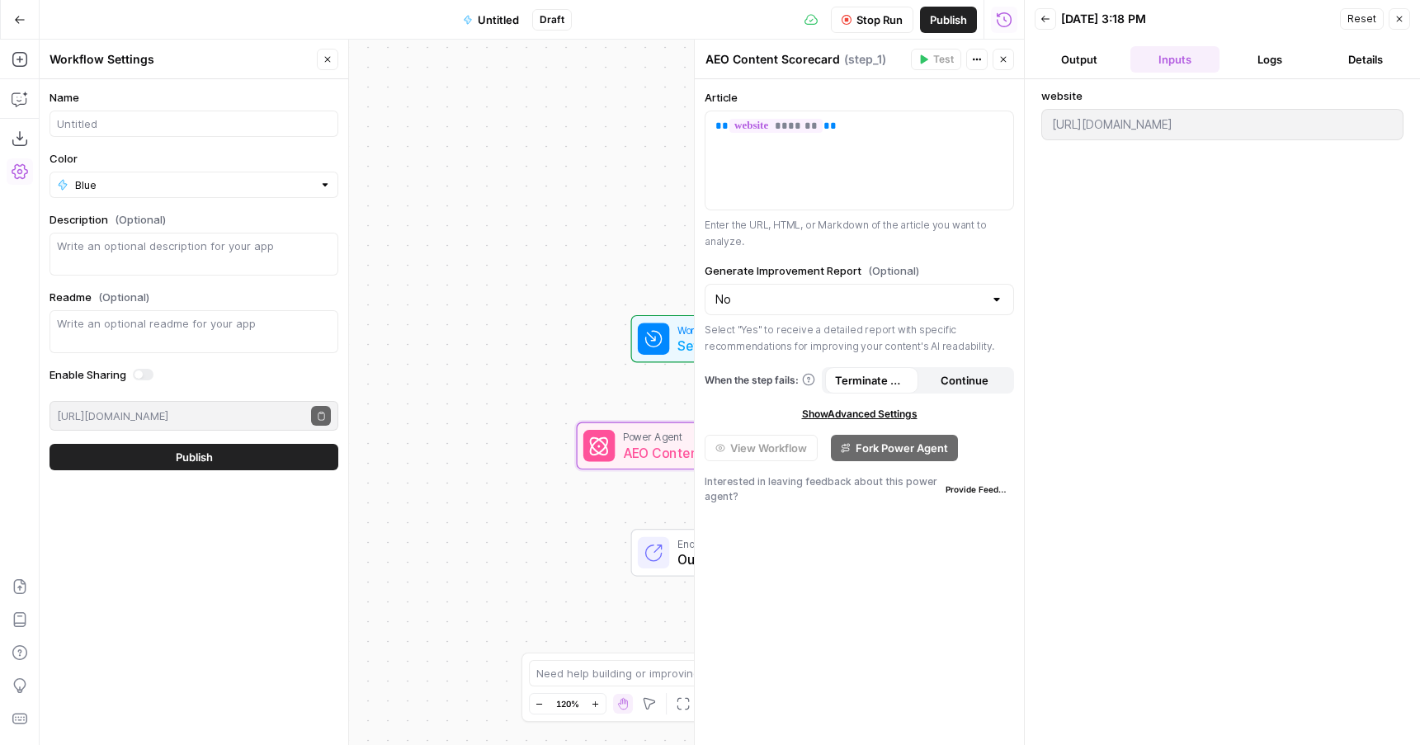
click at [1093, 60] on button "Output" at bounding box center [1079, 59] width 89 height 26
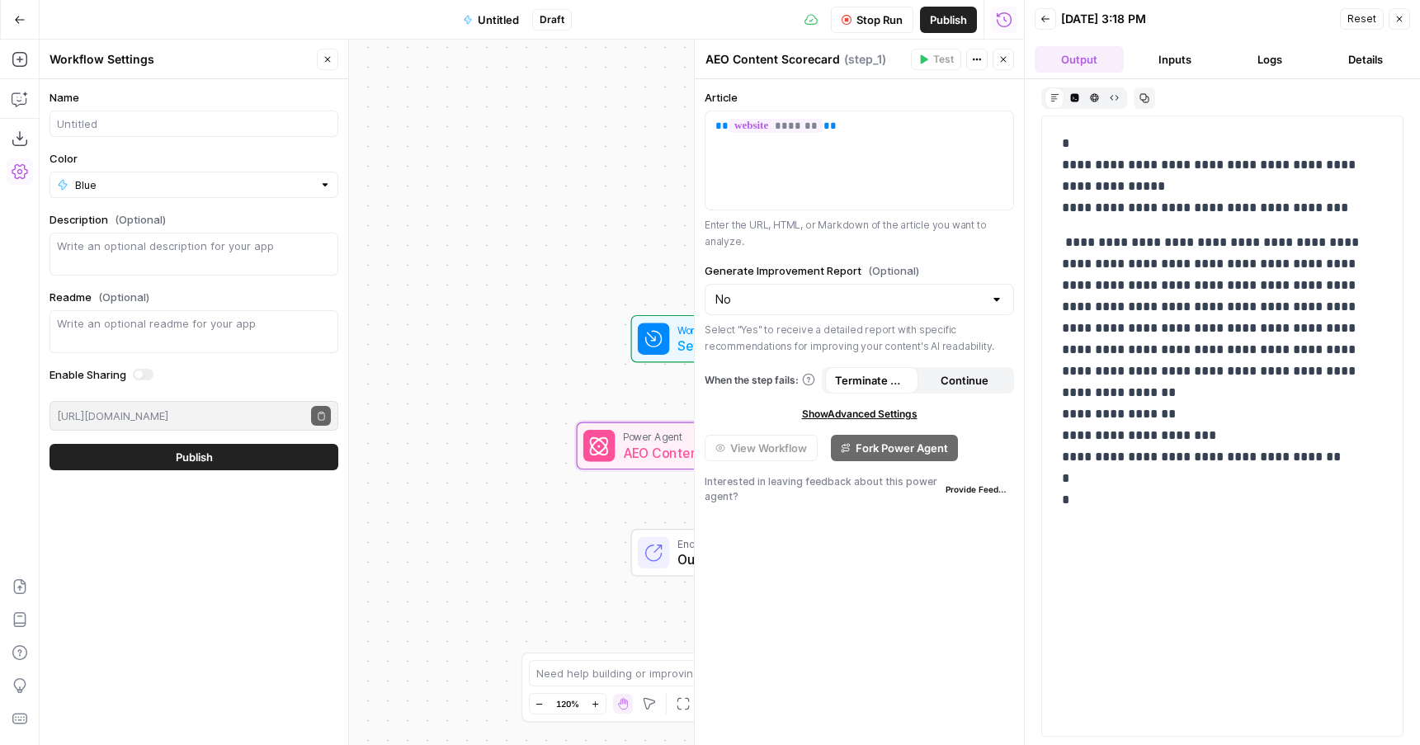
click at [1147, 62] on button "Inputs" at bounding box center [1175, 59] width 89 height 26
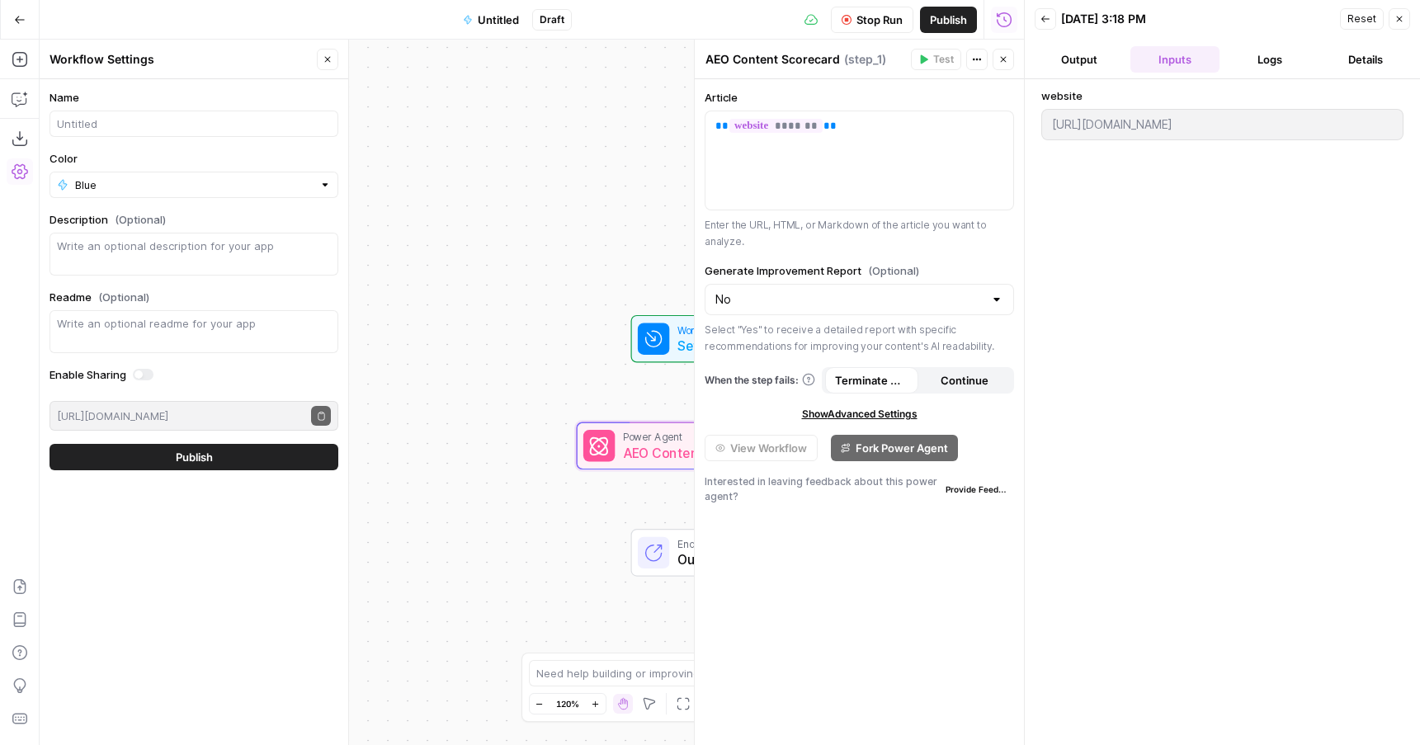
click at [1256, 51] on button "Logs" at bounding box center [1270, 59] width 89 height 26
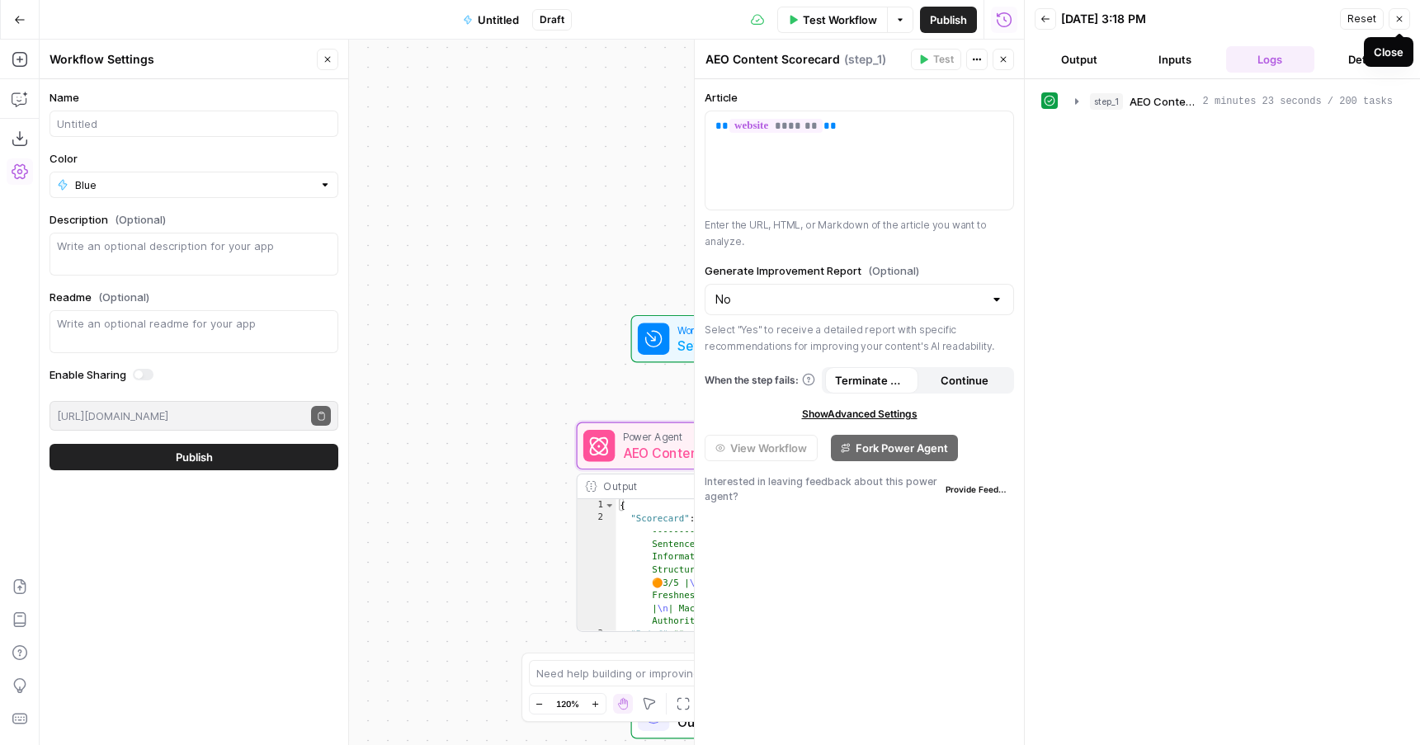
click at [1395, 20] on icon "button" at bounding box center [1400, 19] width 10 height 10
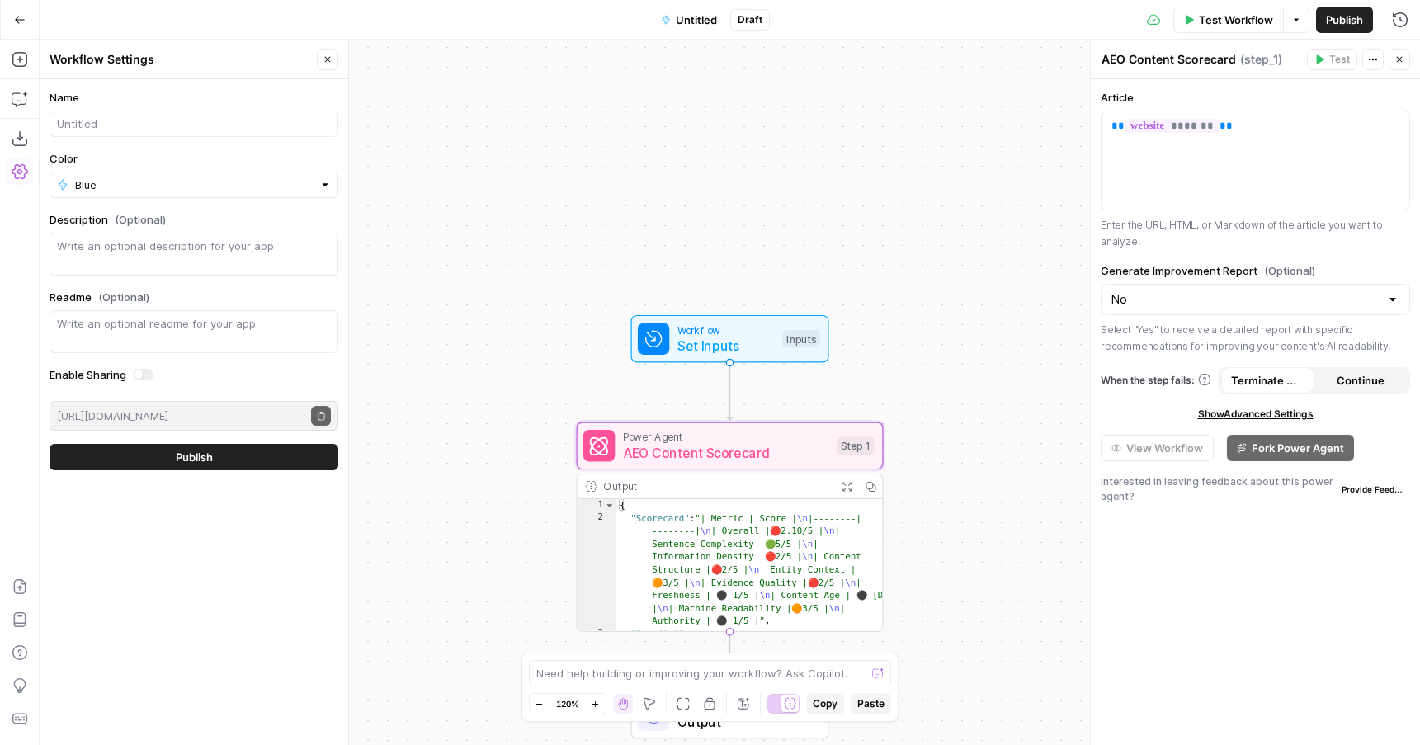
click at [1336, 12] on span "Publish" at bounding box center [1344, 20] width 37 height 17
click at [1403, 19] on icon "button" at bounding box center [1400, 20] width 17 height 17
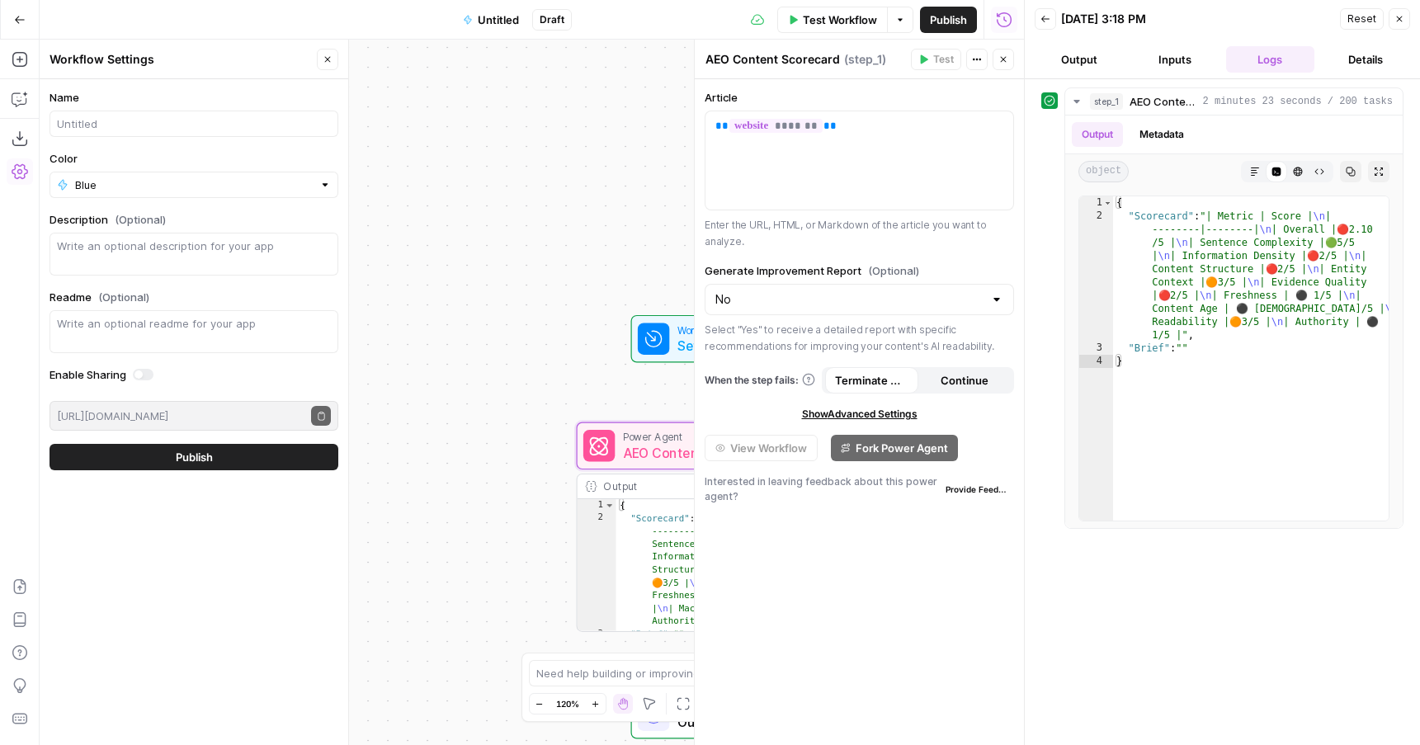
click at [1356, 58] on button "Details" at bounding box center [1365, 59] width 89 height 26
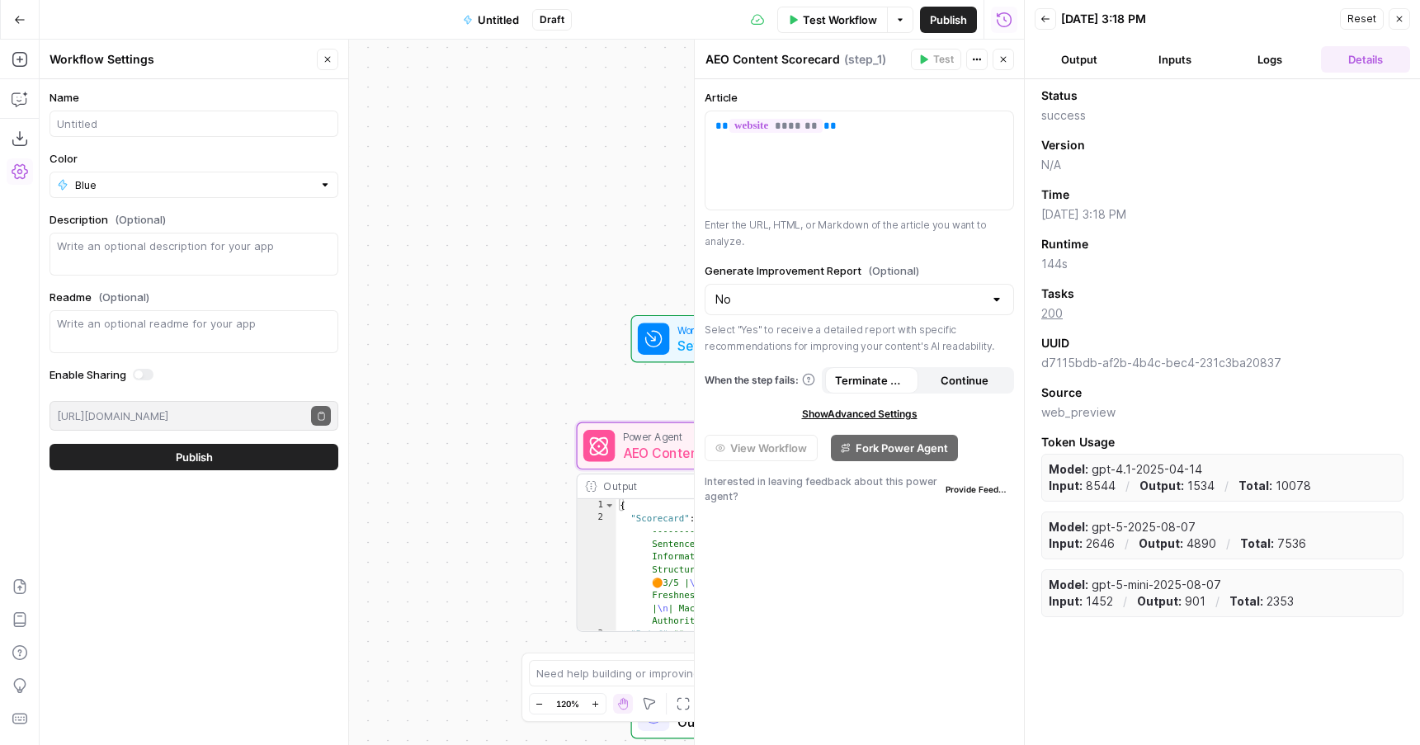
click at [1050, 441] on span "Token Usage" at bounding box center [1222, 442] width 362 height 17
drag, startPoint x: 1050, startPoint y: 441, endPoint x: 1268, endPoint y: 597, distance: 268.6
click at [1268, 597] on div "Token Usage Model: gpt-4.1-2025-04-14 Input: 8544 / Output: 1534 / Total: 10078…" at bounding box center [1222, 525] width 362 height 183
copy div "Token Usage Model: gpt-4.1-2025-04-14 Input: 8544 / Output: 1534 / Total: 10078…"
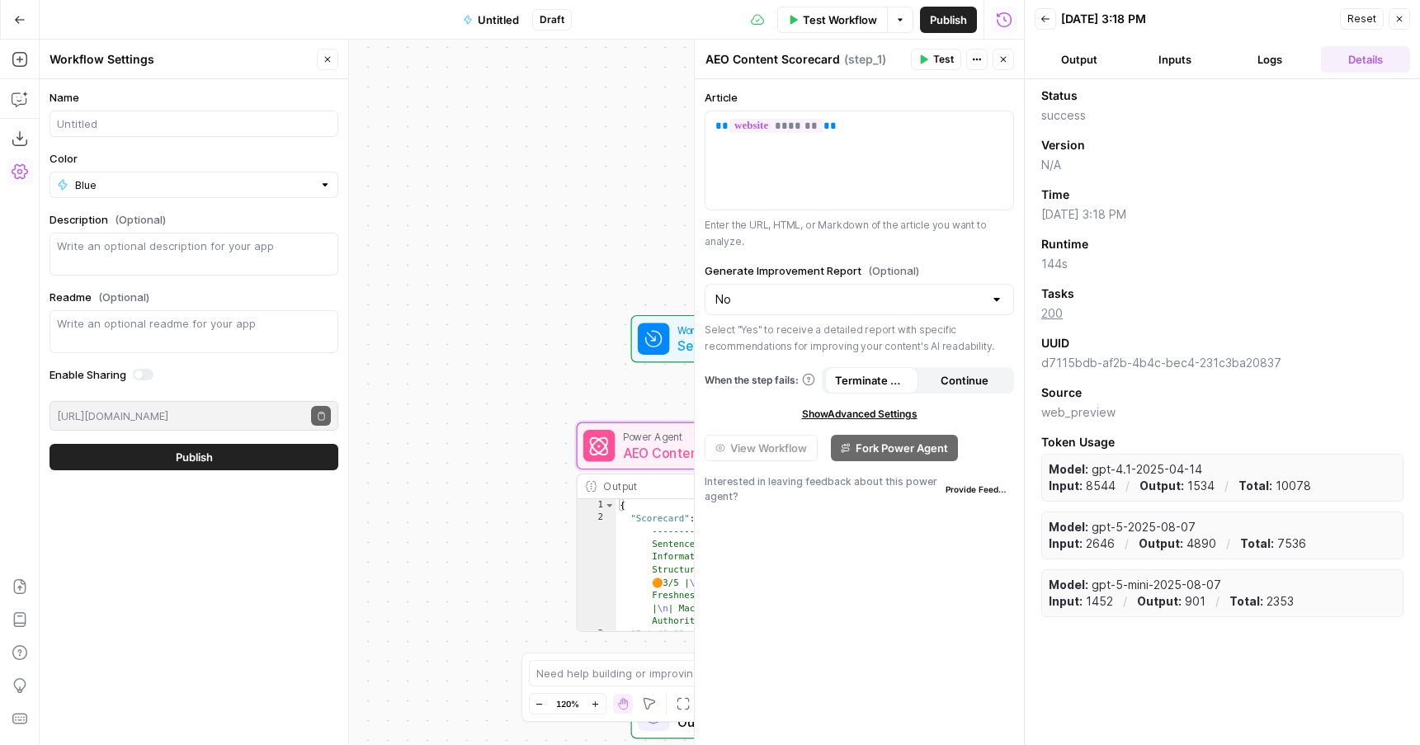
click at [1265, 59] on button "Logs" at bounding box center [1270, 59] width 89 height 26
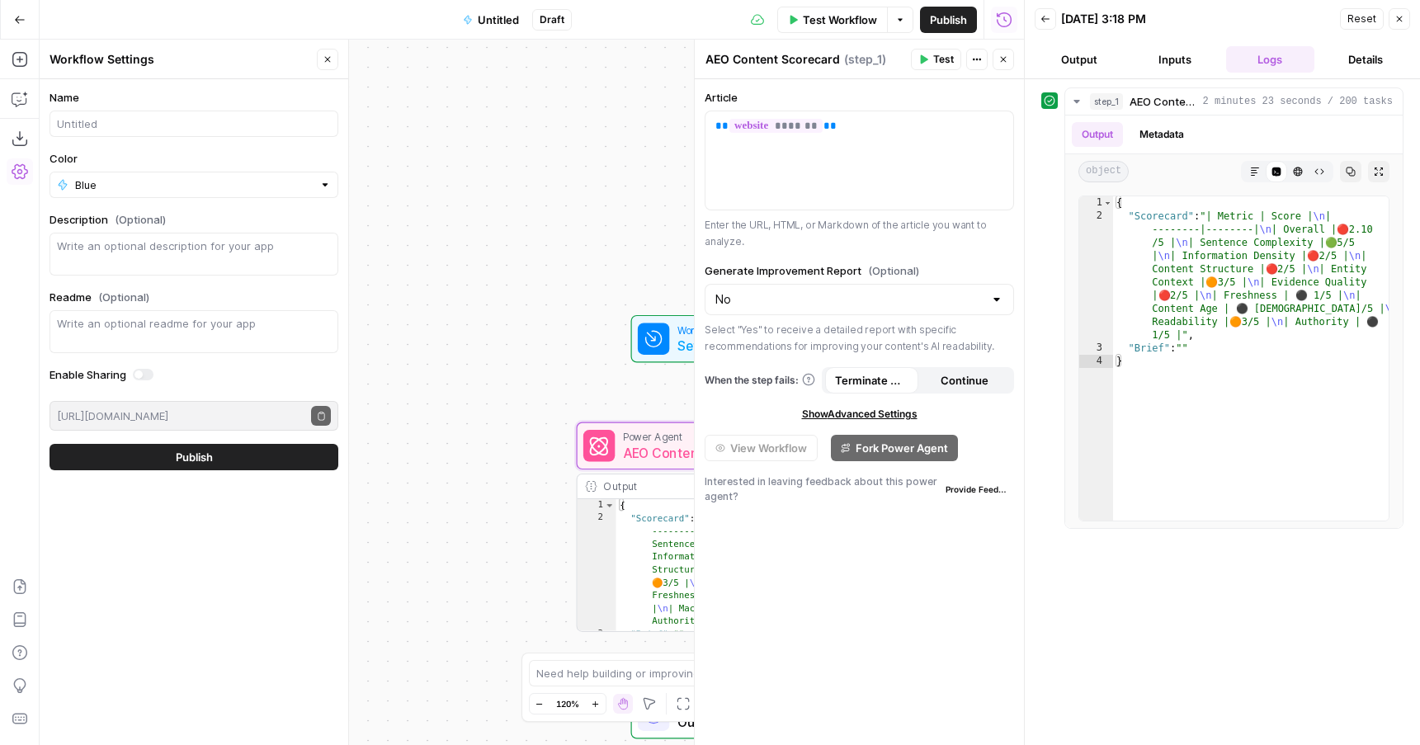
click at [1167, 59] on button "Inputs" at bounding box center [1175, 59] width 89 height 26
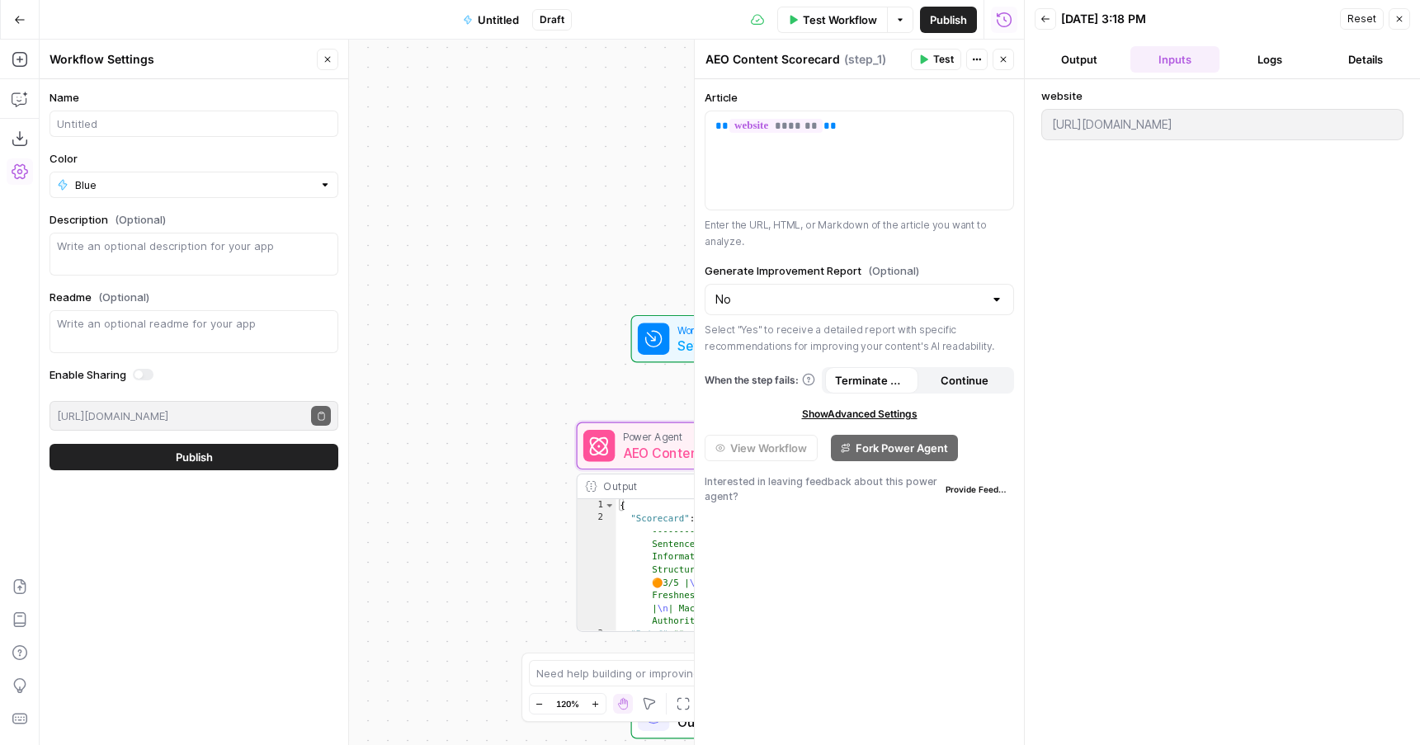
click at [1093, 61] on button "Output" at bounding box center [1079, 59] width 89 height 26
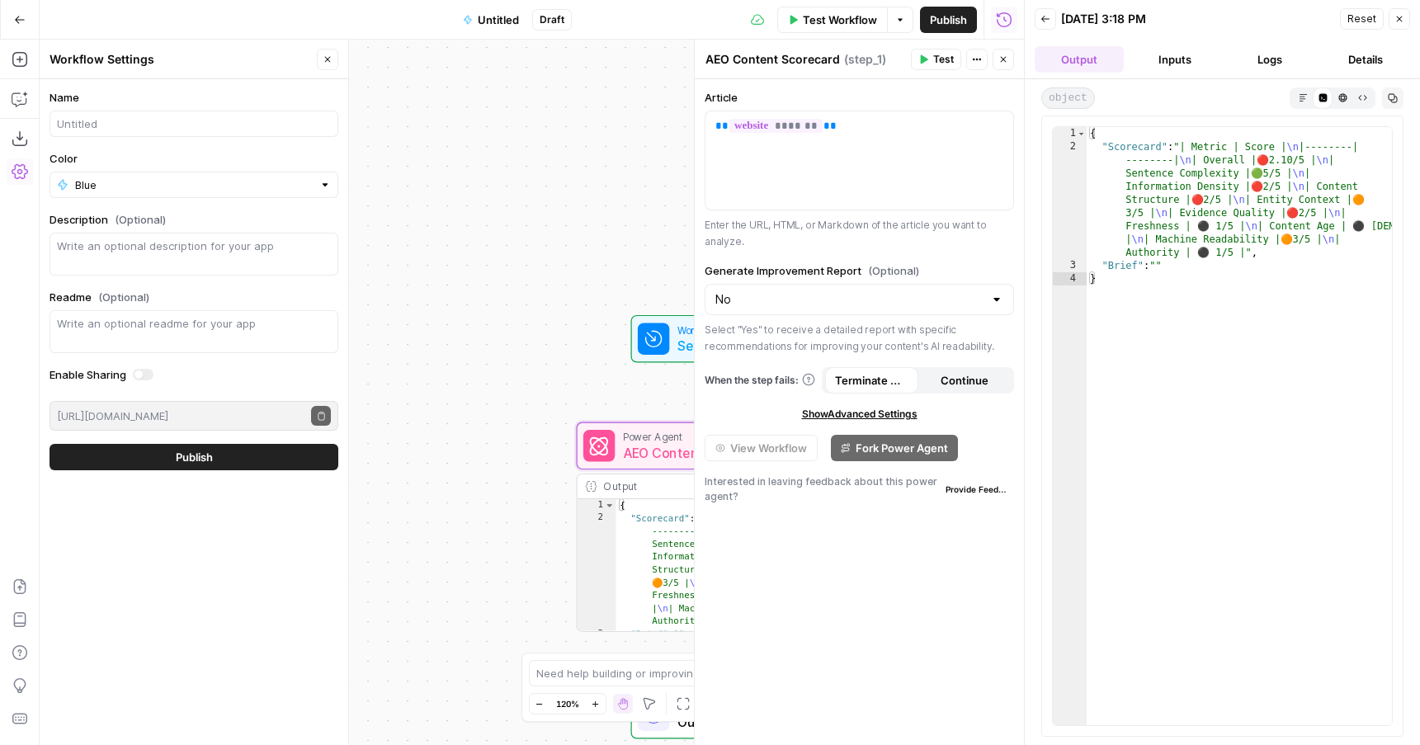
click at [1033, 63] on header "Back 08/11/25 at 3:18 PM Reset Close Output Inputs Logs Details" at bounding box center [1222, 39] width 395 height 79
click at [1045, 17] on icon "button" at bounding box center [1046, 19] width 10 height 10
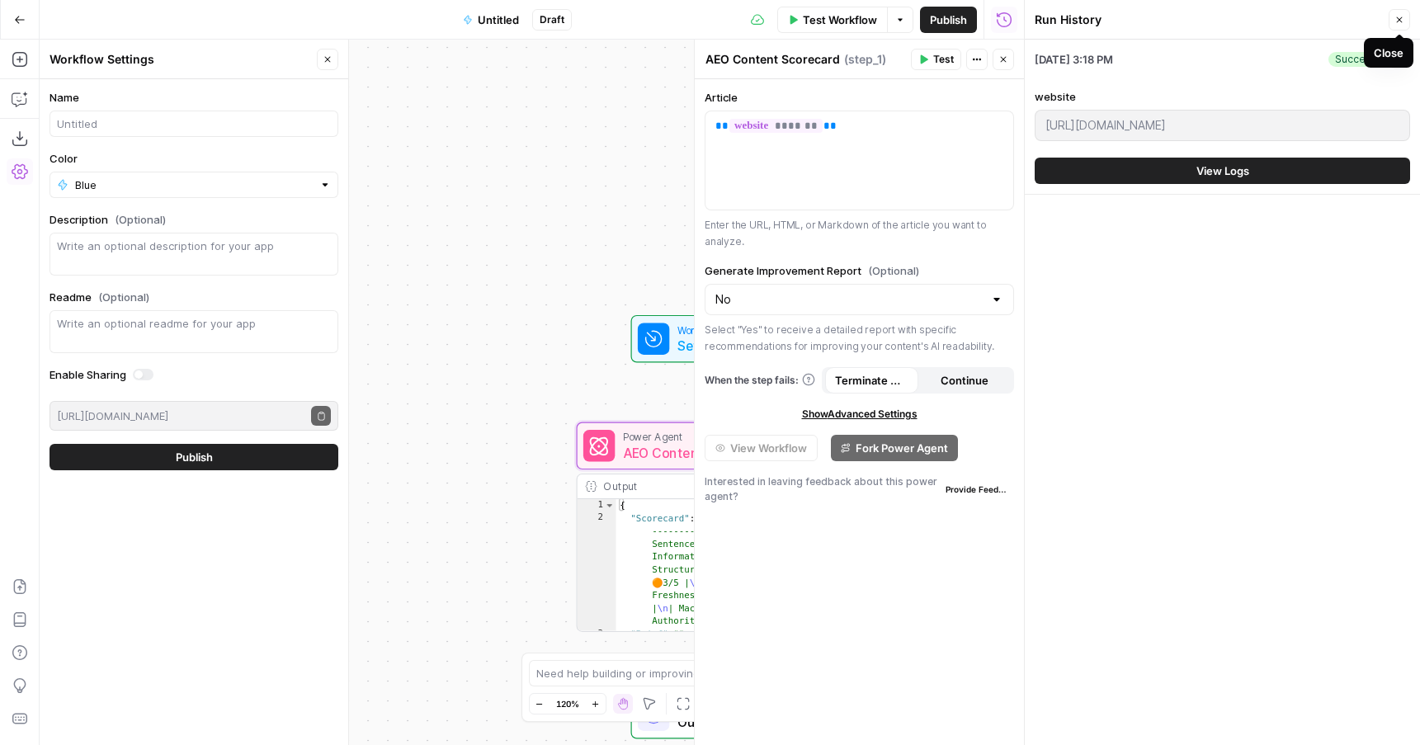
click at [1399, 17] on icon "button" at bounding box center [1400, 20] width 10 height 10
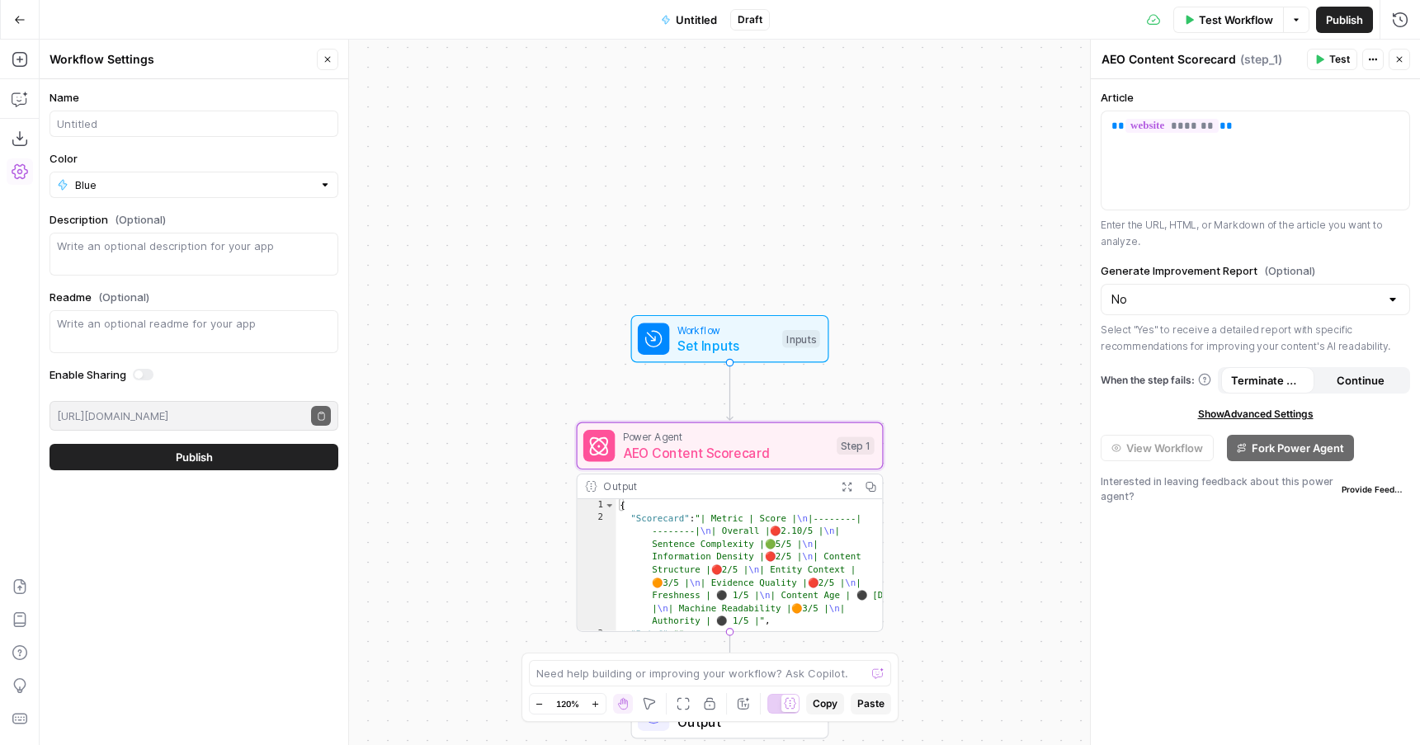
scroll to position [17, 0]
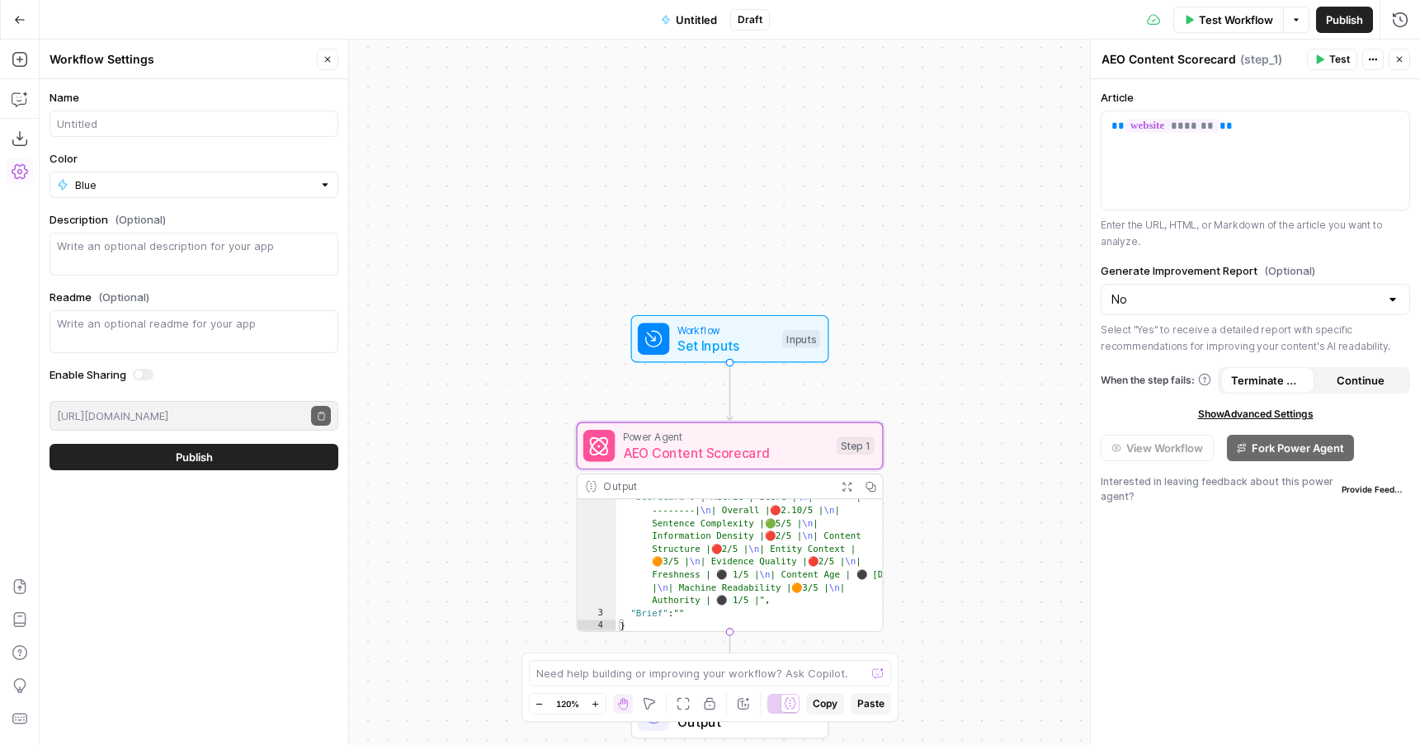
click at [1402, 305] on div "No" at bounding box center [1255, 299] width 309 height 31
click at [1135, 348] on span "Yes" at bounding box center [1252, 341] width 275 height 17
type input "Yes"
click at [1132, 364] on div "Article ** ******* ** Enter the URL, HTML, or Markdown of the article you want …" at bounding box center [1255, 412] width 329 height 666
click at [1337, 26] on span "Publish" at bounding box center [1344, 20] width 37 height 17
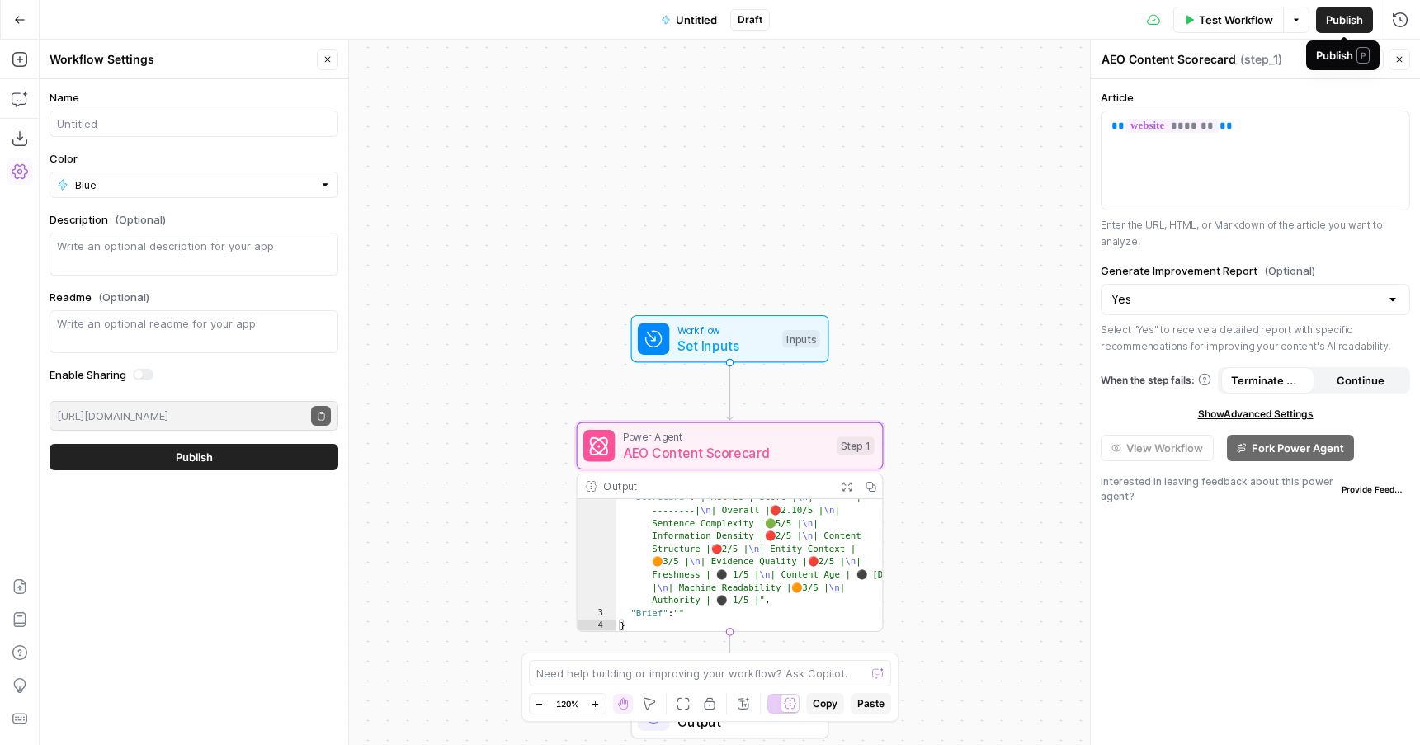
click at [1335, 21] on span "Publish" at bounding box center [1344, 20] width 37 height 17
click at [1328, 20] on span "Publish" at bounding box center [1344, 20] width 37 height 17
click at [747, 18] on span "Draft" at bounding box center [750, 19] width 25 height 15
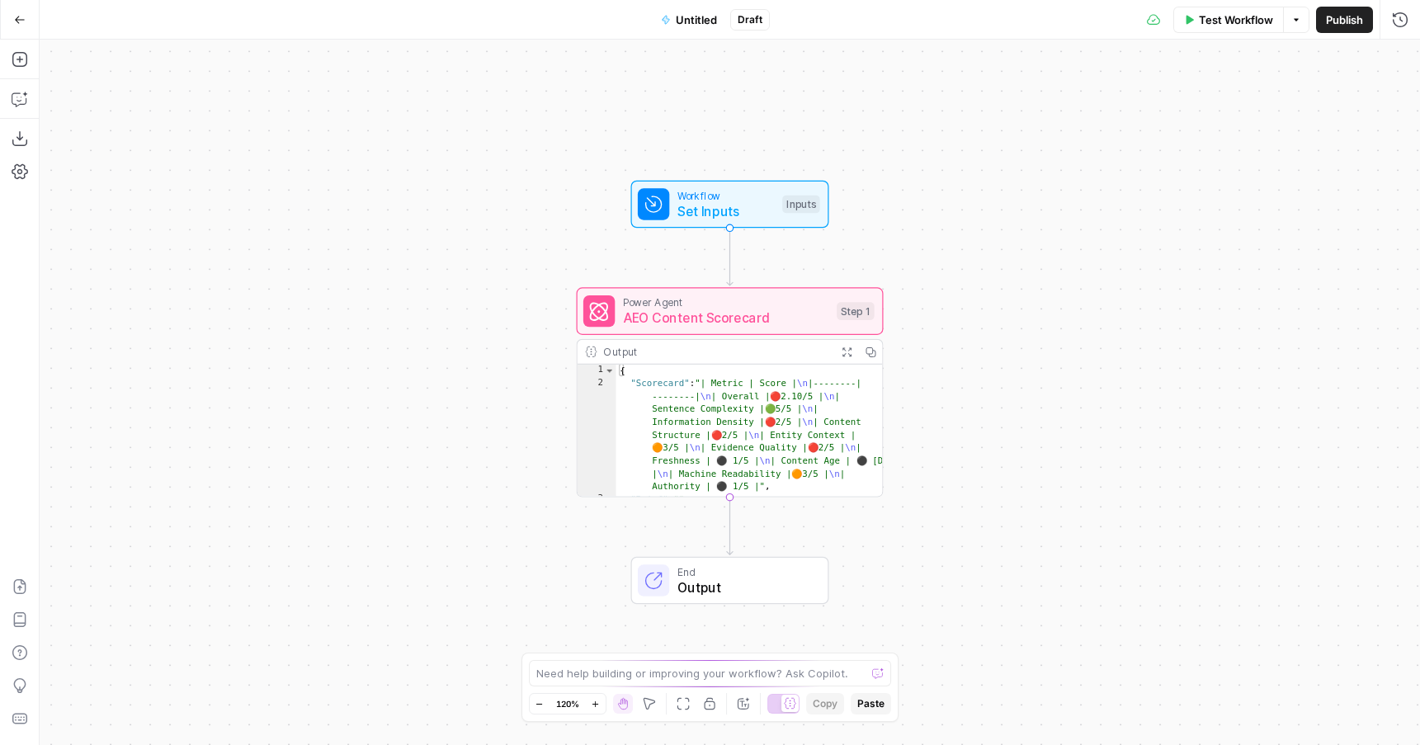
click at [1340, 22] on span "Publish" at bounding box center [1344, 20] width 37 height 17
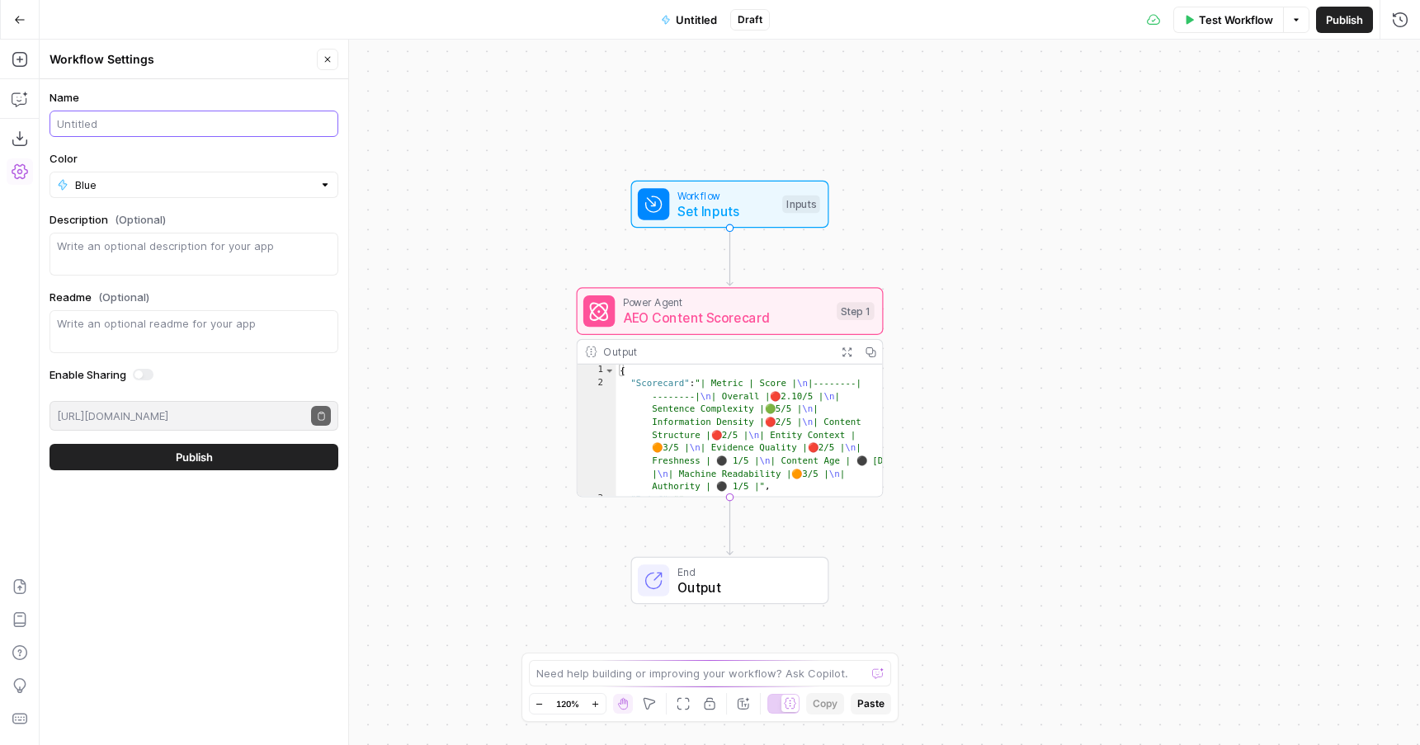
click at [191, 125] on input "Name" at bounding box center [194, 124] width 274 height 17
type input "AEO Content Scoreboard"
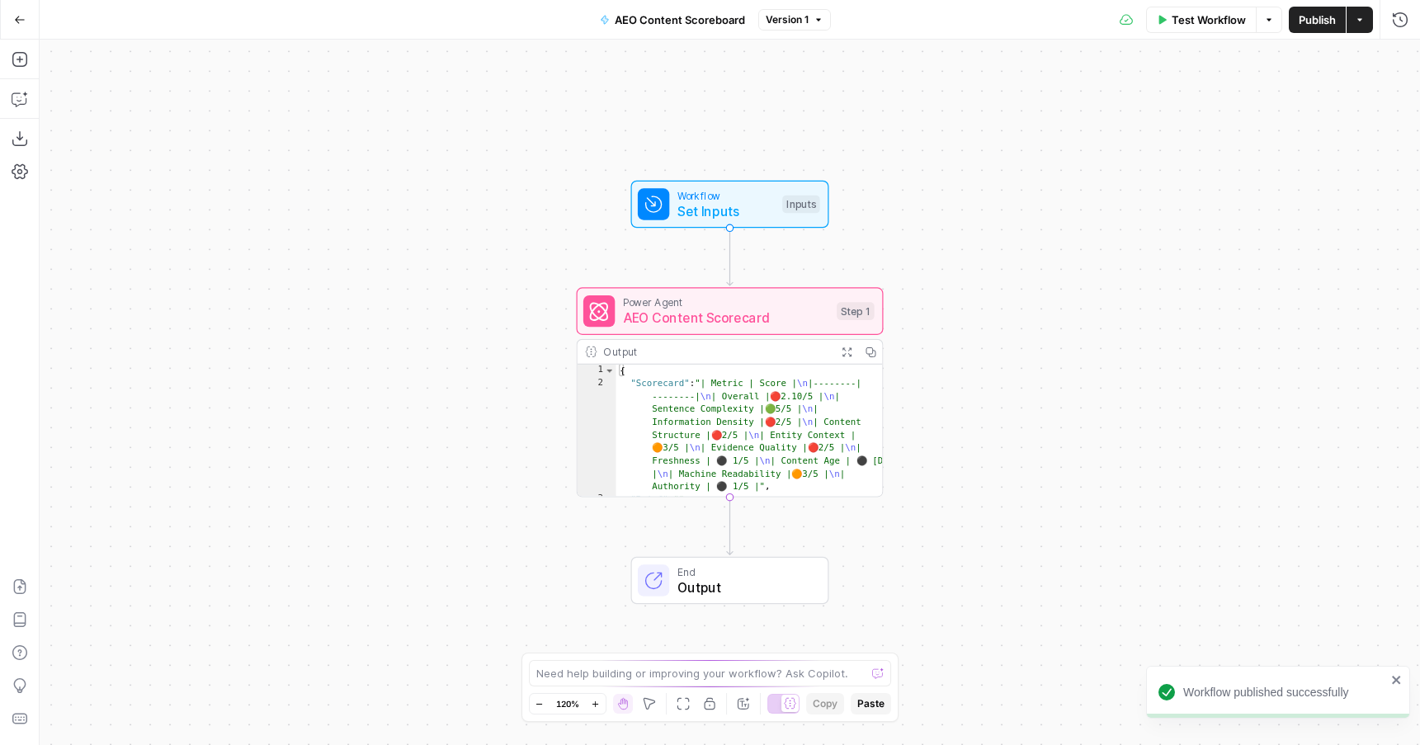
click at [1306, 18] on span "Publish" at bounding box center [1317, 20] width 37 height 17
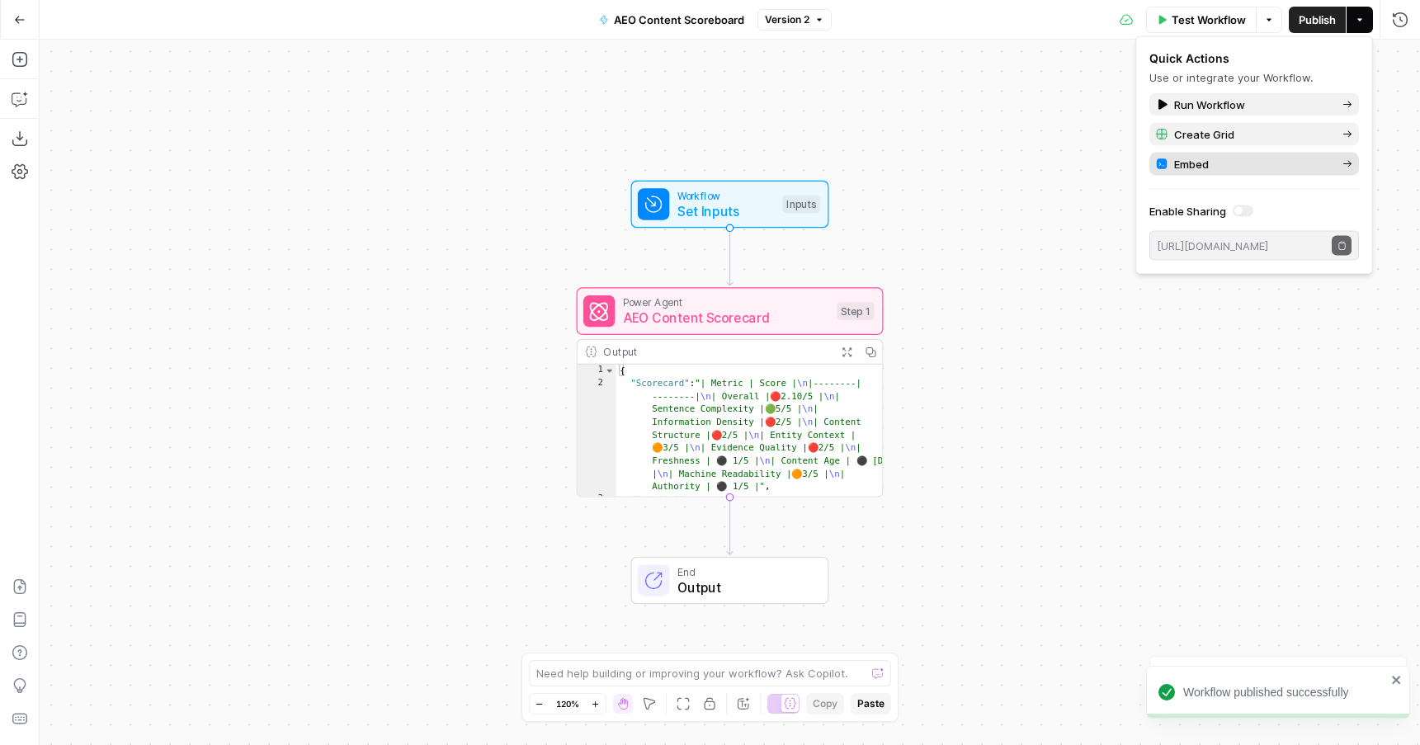
click at [1192, 167] on span "Embed" at bounding box center [1251, 164] width 155 height 17
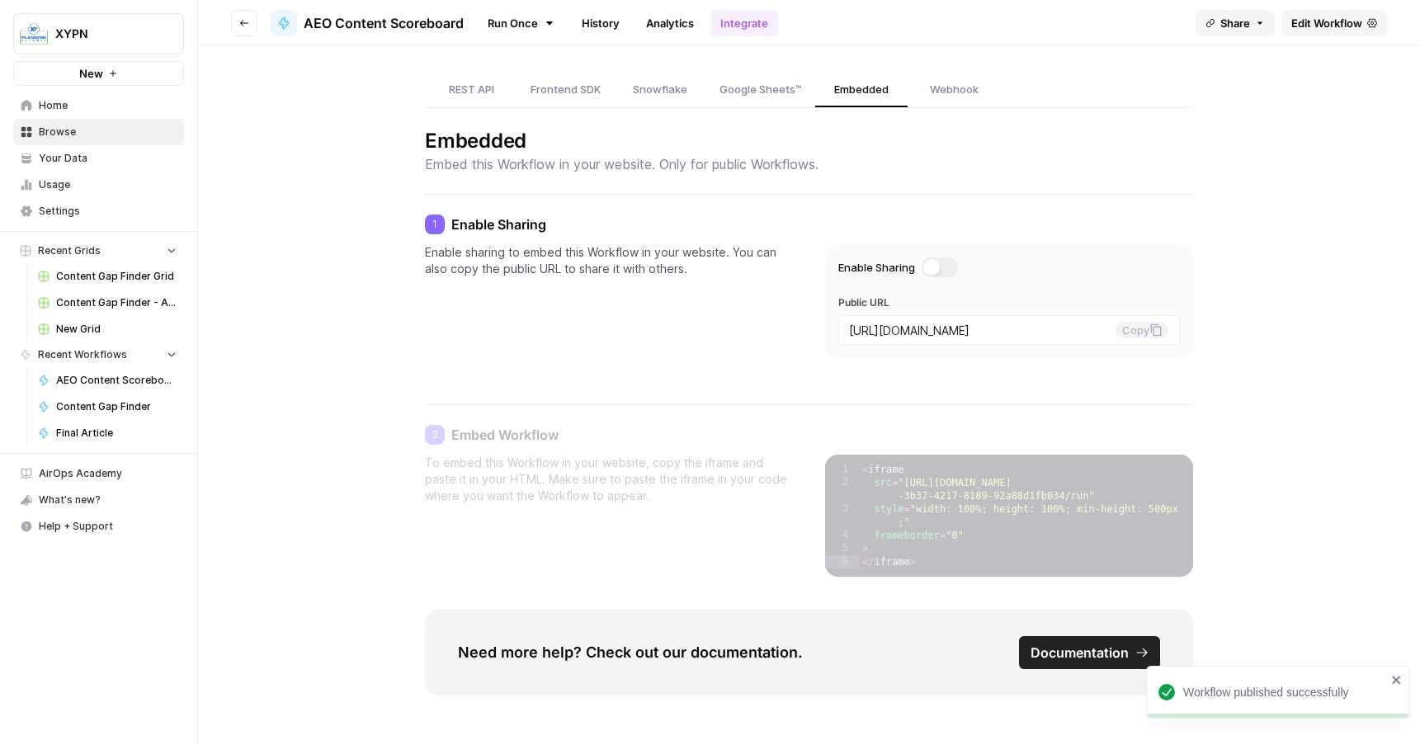
click at [956, 265] on div at bounding box center [939, 267] width 35 height 20
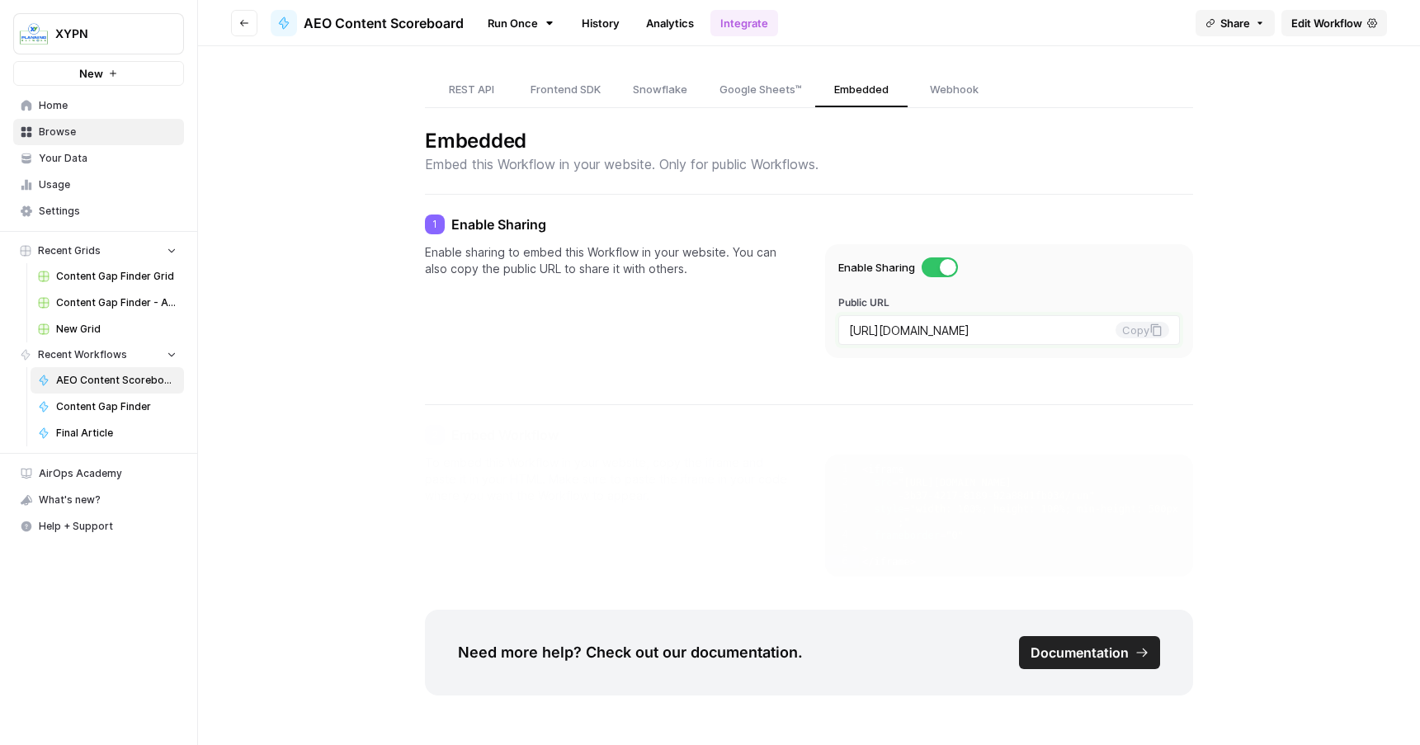
click at [915, 328] on input "https://app.airops.com/public_apps/73129617-3b37-4217-8189-92a88d1fb034/run" at bounding box center [982, 330] width 266 height 15
click at [937, 263] on div at bounding box center [939, 267] width 35 height 20
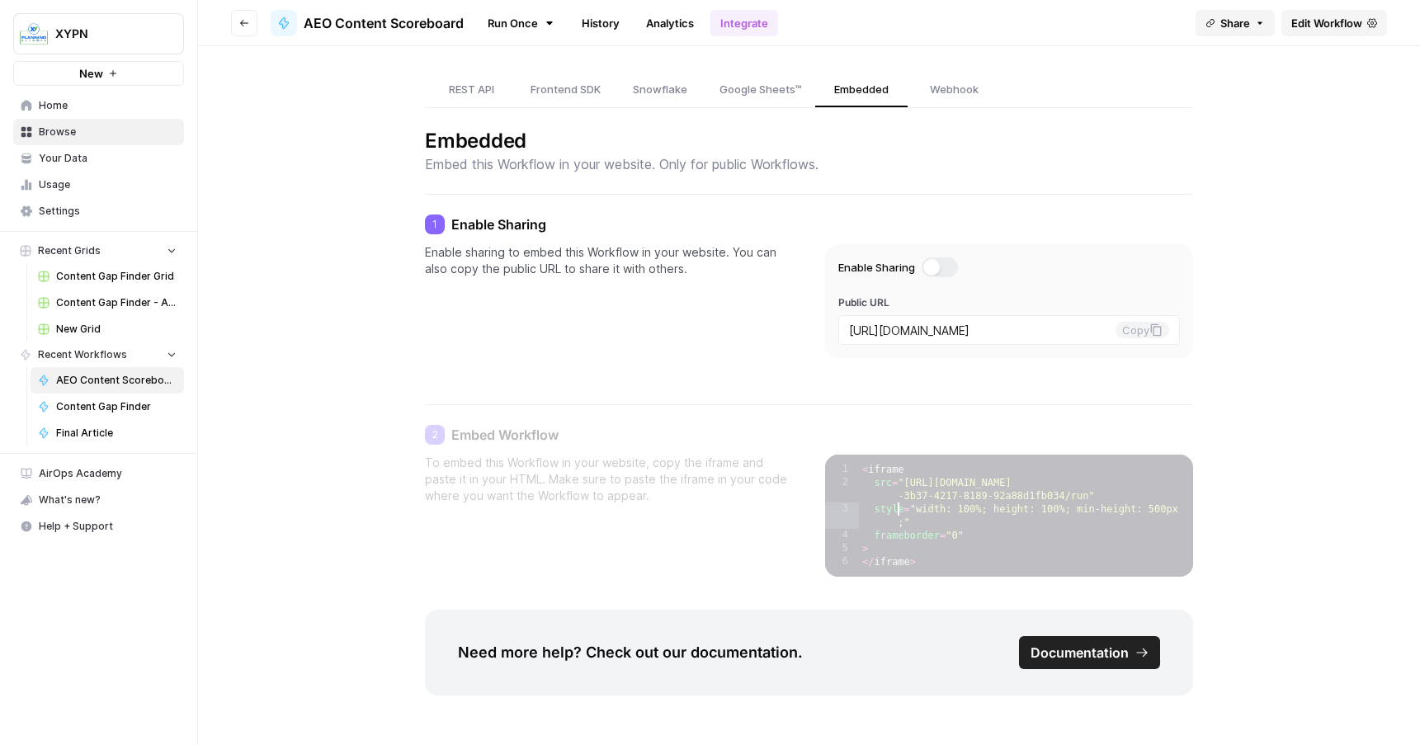
click at [899, 512] on div "< iframe src = " https://app.airops.com/public_apps/73129617 -3b37-4217-8189-92…" at bounding box center [1025, 537] width 333 height 149
click at [878, 470] on div "< iframe src = " https://app.airops.com/public_apps/73129617 -3b37-4217-8189-92…" at bounding box center [1025, 537] width 333 height 149
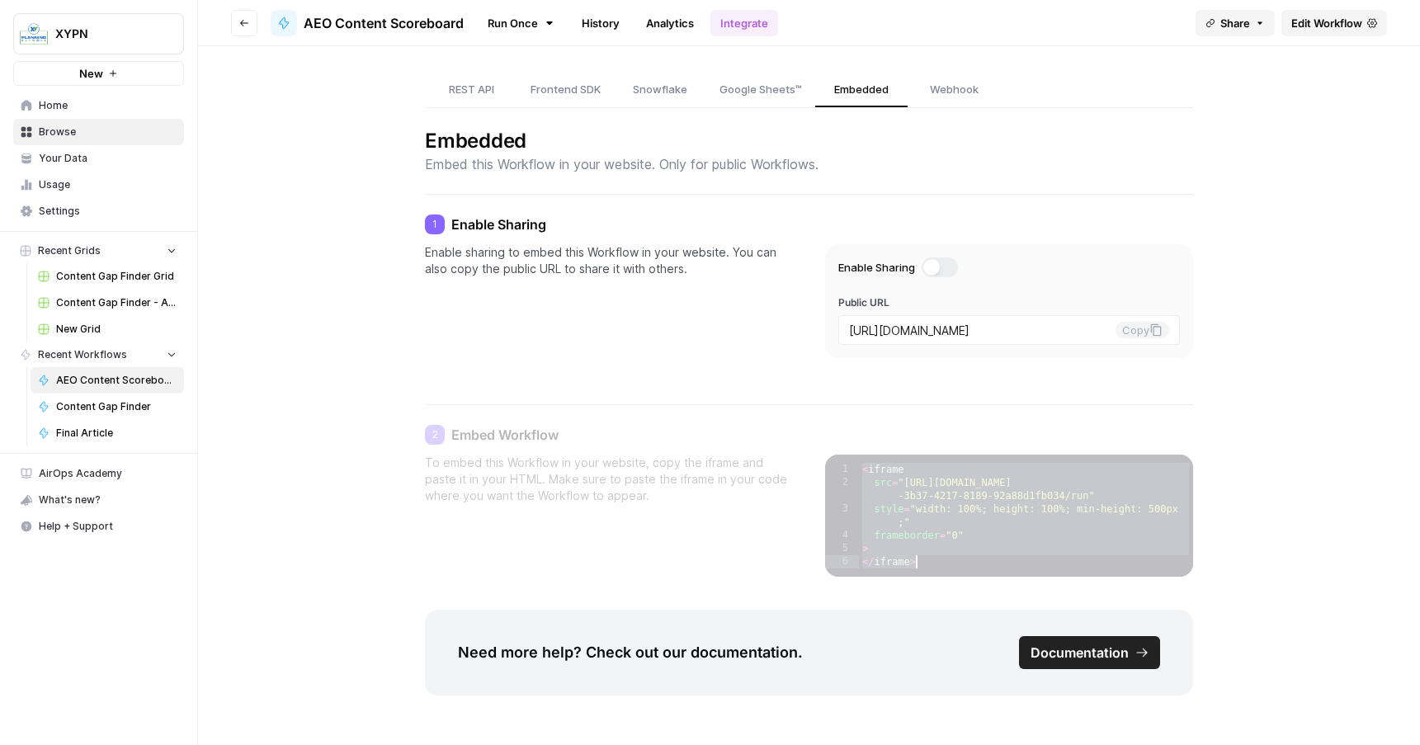
drag, startPoint x: 878, startPoint y: 470, endPoint x: 913, endPoint y: 569, distance: 106.0
click at [913, 569] on div "< iframe src = " https://app.airops.com/public_apps/73129617 -3b37-4217-8189-92…" at bounding box center [1025, 537] width 333 height 149
type textarea "* *********"
click at [770, 470] on p "To embed this Workflow in your website, copy the iframe and paste it in your HT…" at bounding box center [608, 516] width 367 height 122
click at [942, 264] on div at bounding box center [939, 267] width 35 height 20
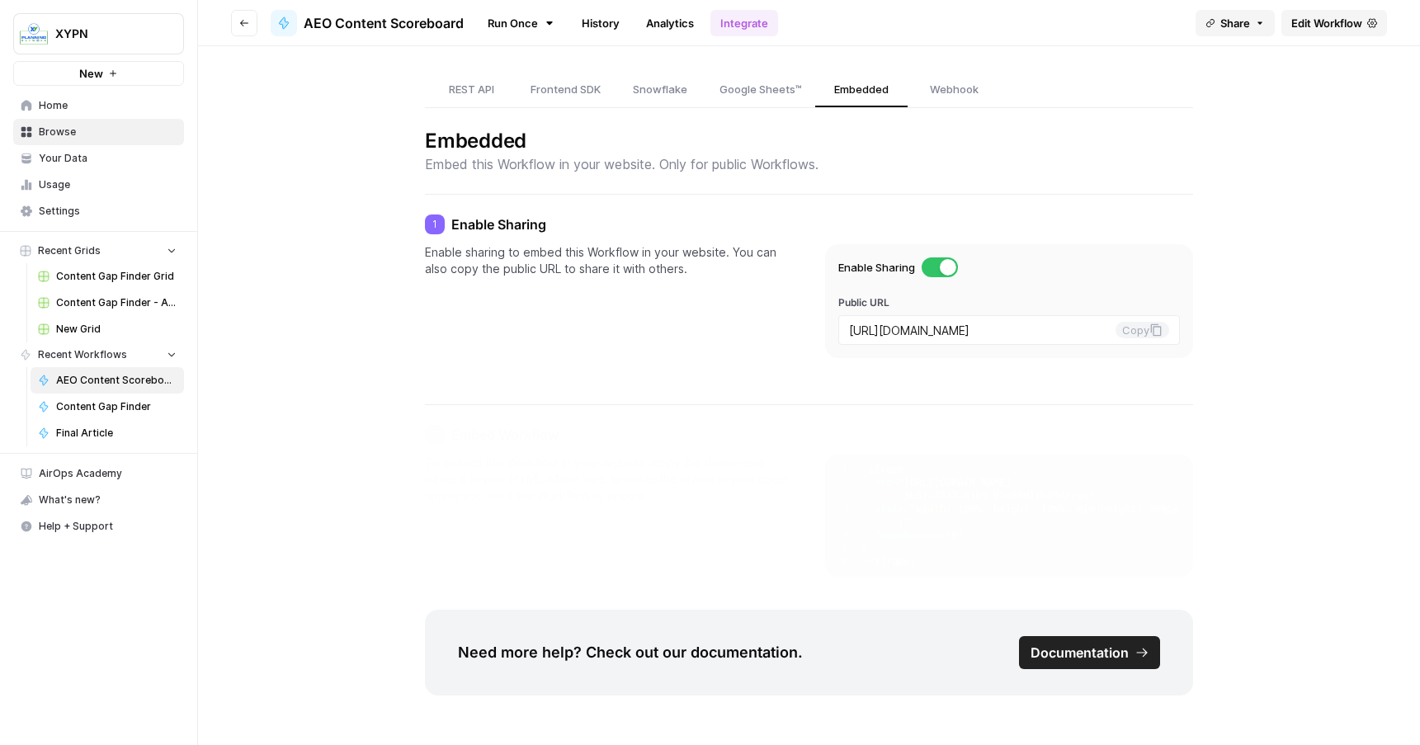
click at [117, 156] on span "Your Data" at bounding box center [108, 158] width 138 height 15
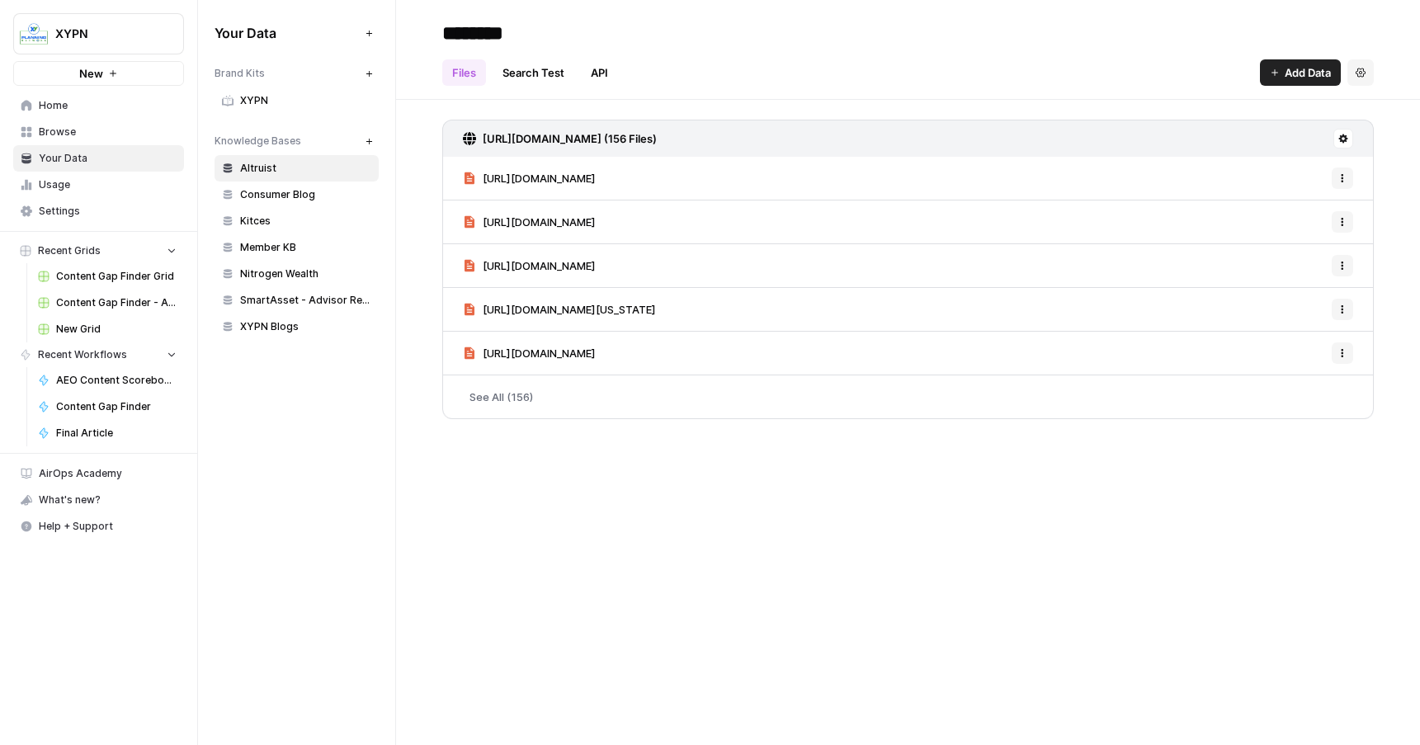
click at [97, 109] on span "Home" at bounding box center [108, 105] width 138 height 15
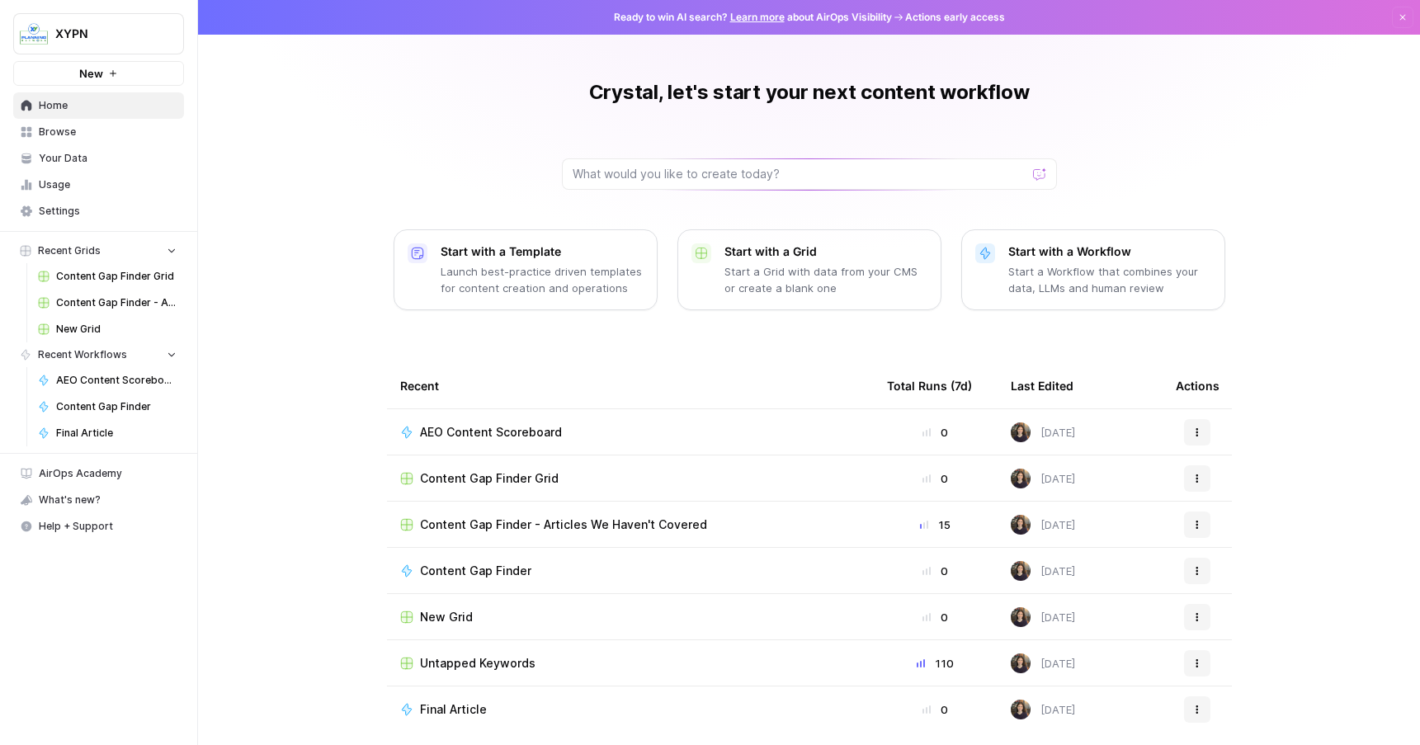
click at [101, 139] on link "Browse" at bounding box center [98, 132] width 171 height 26
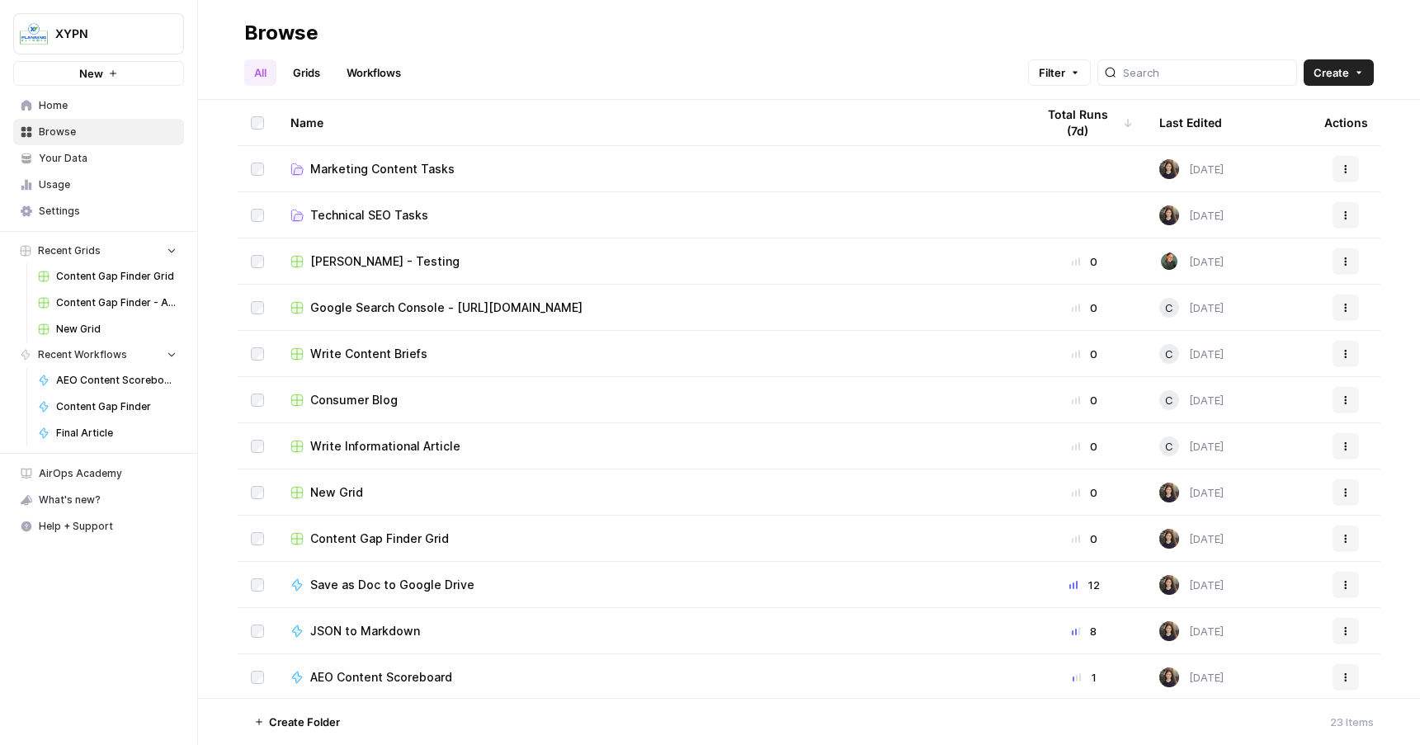
click at [100, 163] on span "Your Data" at bounding box center [108, 158] width 138 height 15
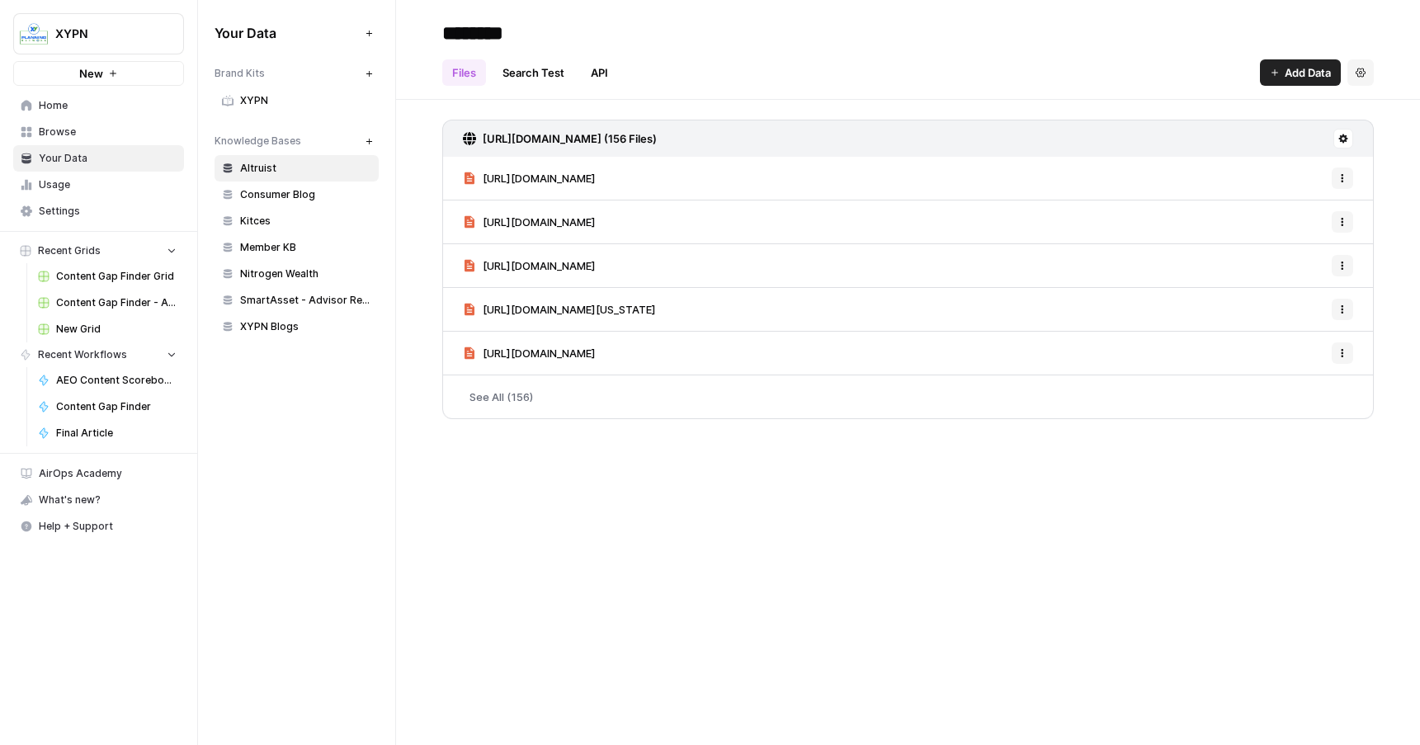
click at [88, 104] on span "Home" at bounding box center [108, 105] width 138 height 15
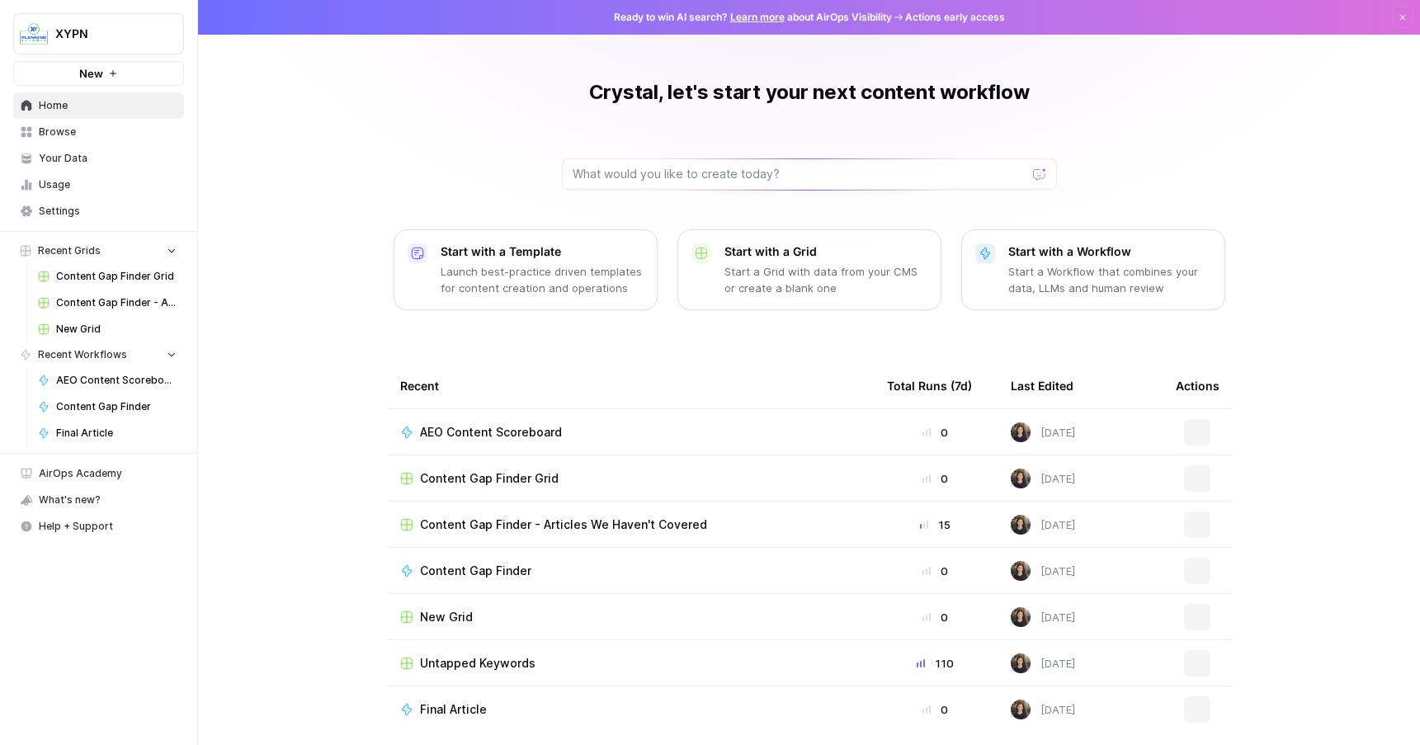
click at [88, 187] on span "Usage" at bounding box center [108, 184] width 138 height 15
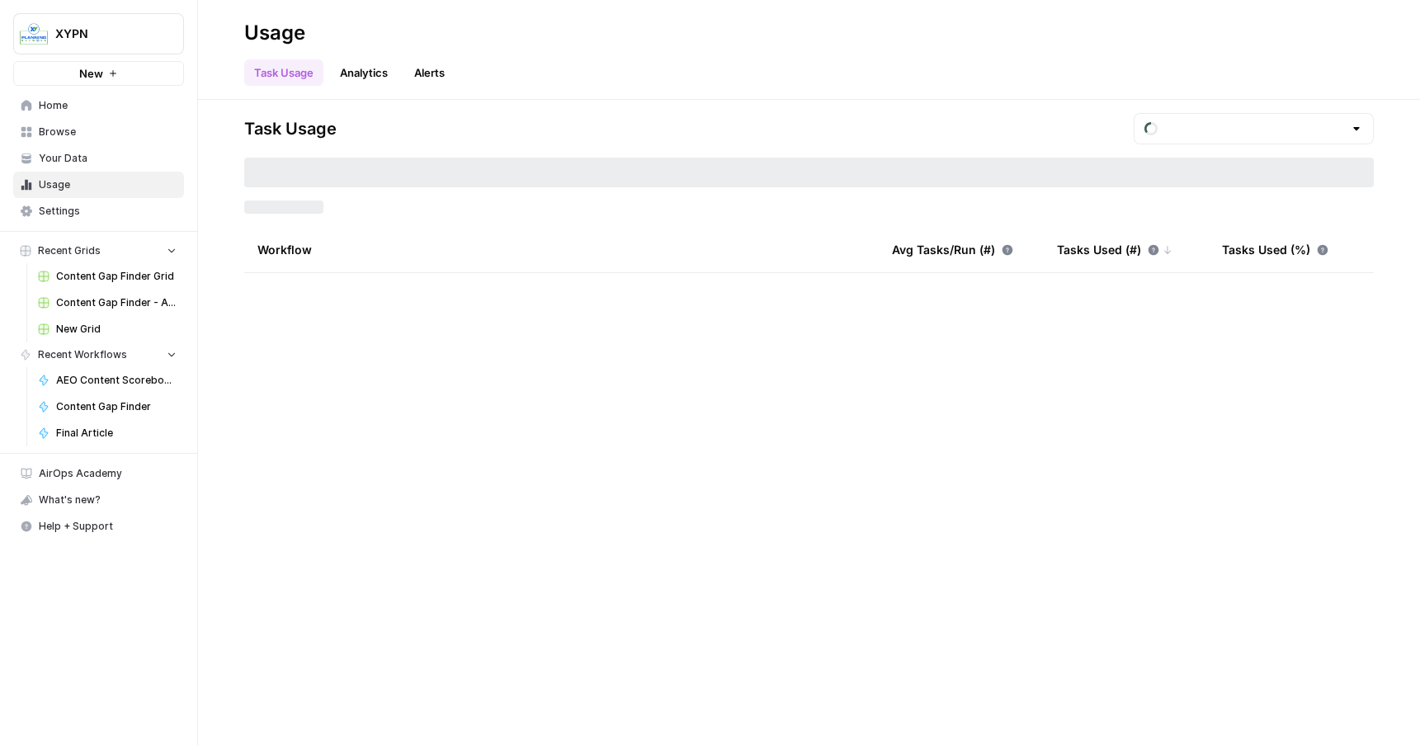
type input "August Tasks"
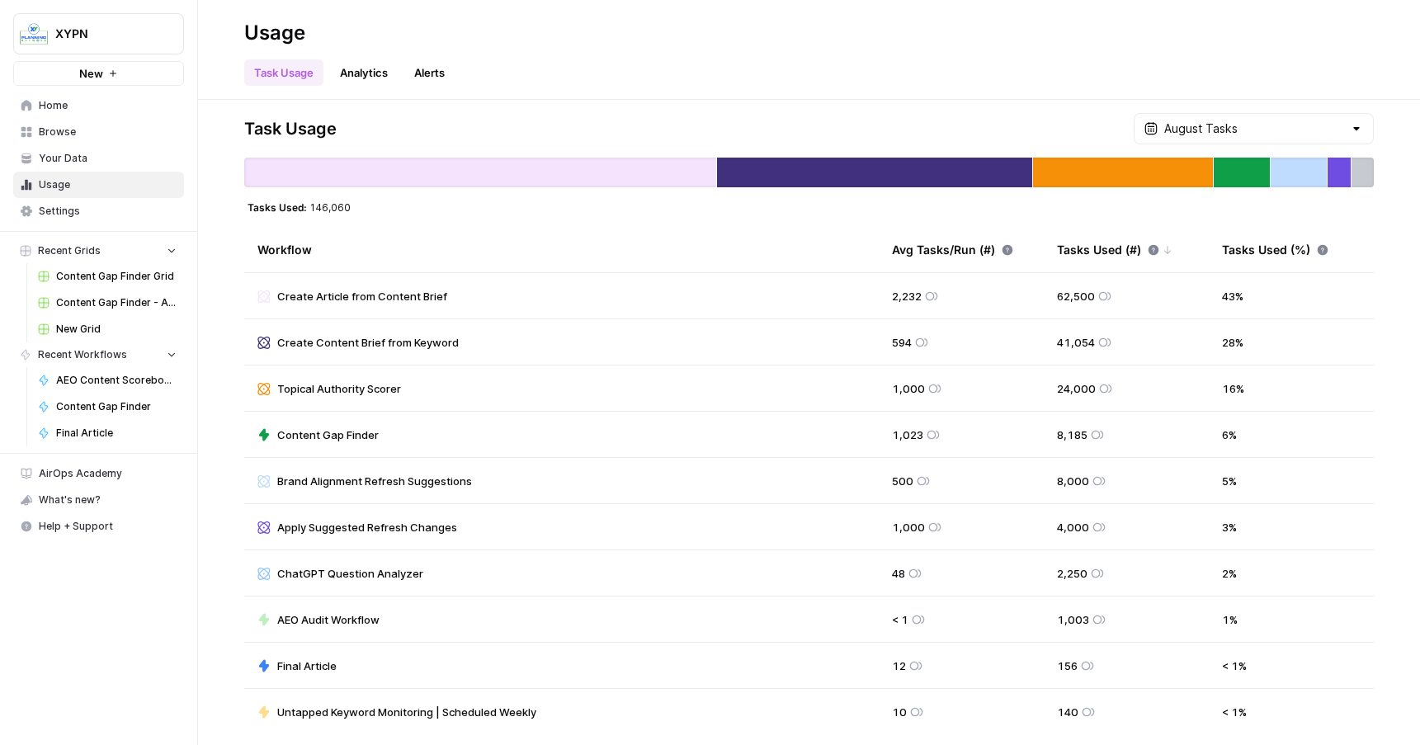
click at [328, 103] on div "Task Usage August Tasks Tasks Used: 146,060 Workflow Avg Tasks/Run (#) Tasks Us…" at bounding box center [809, 422] width 1222 height 645
click at [356, 76] on link "Analytics" at bounding box center [364, 72] width 68 height 26
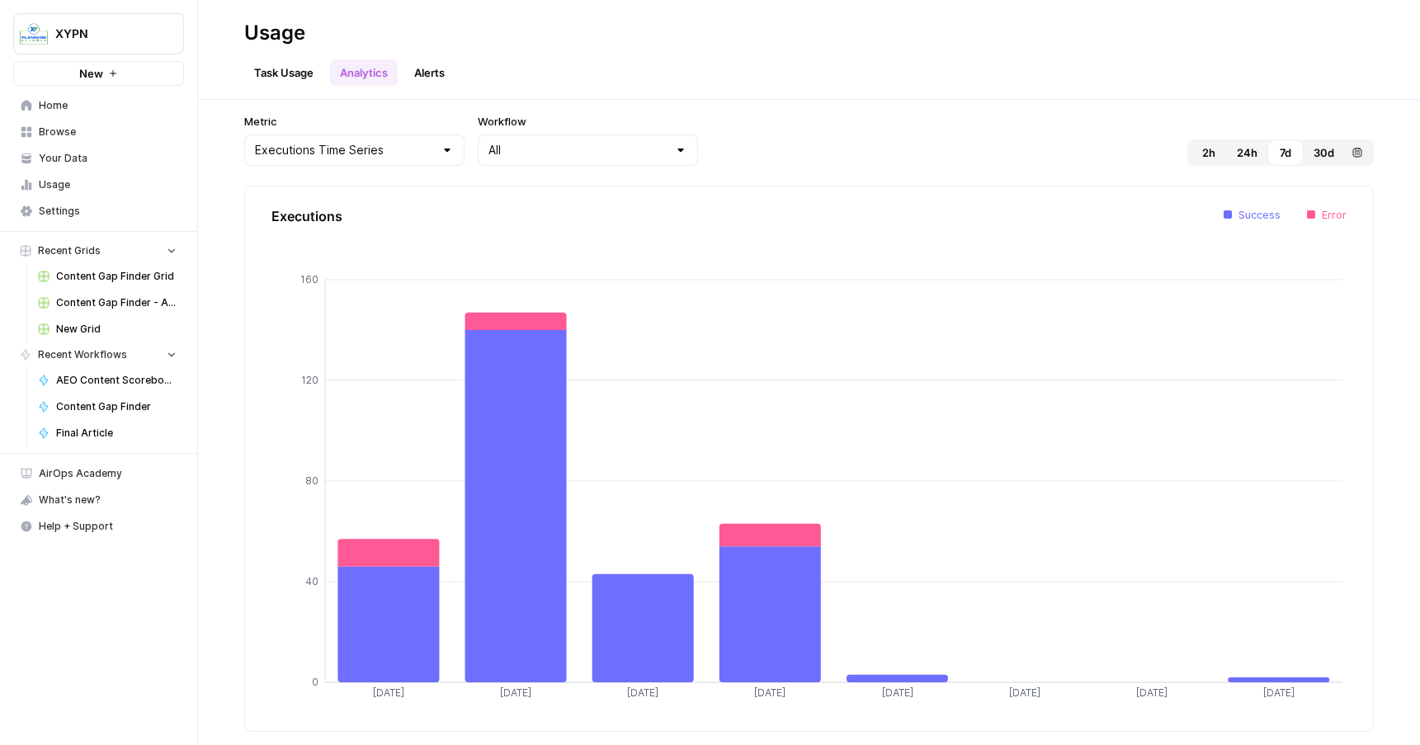
click at [281, 74] on link "Task Usage" at bounding box center [283, 72] width 79 height 26
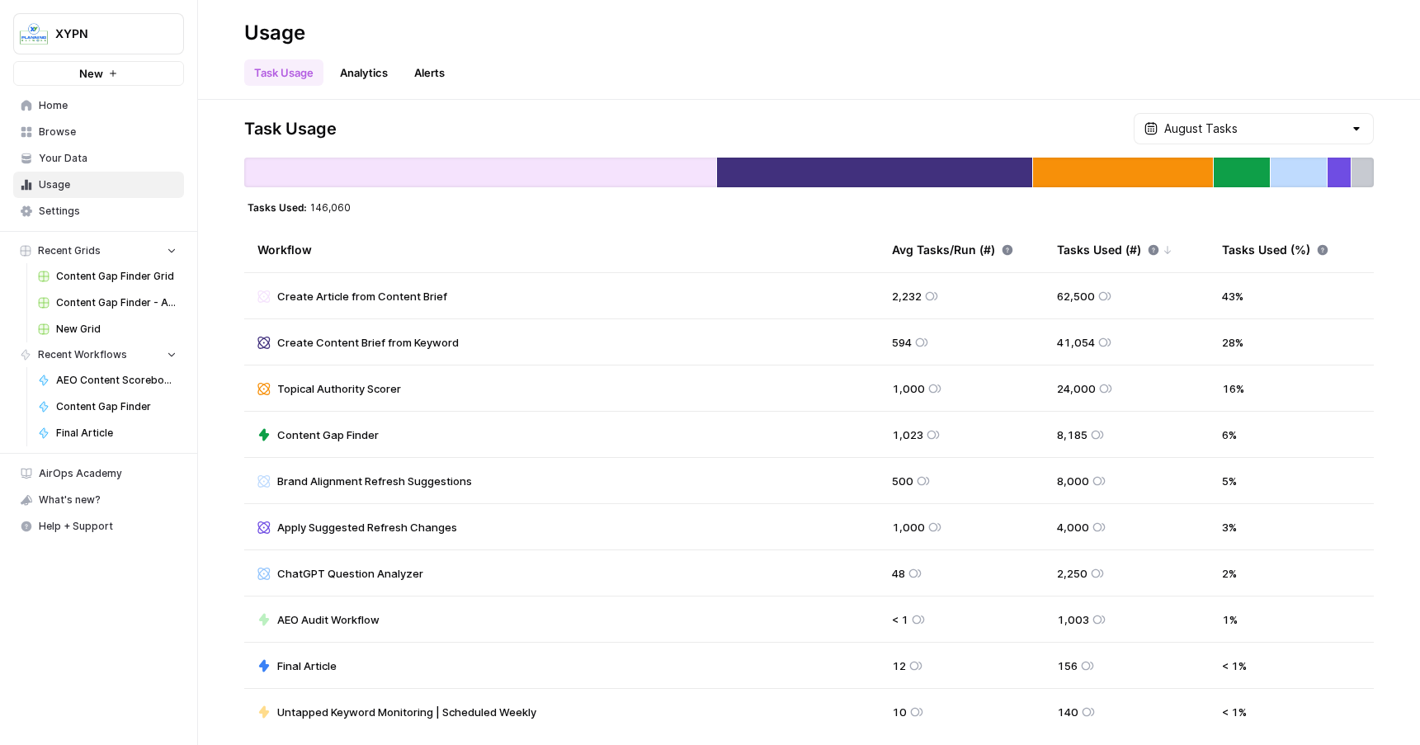
click at [107, 270] on span "Content Gap Finder Grid" at bounding box center [116, 276] width 120 height 15
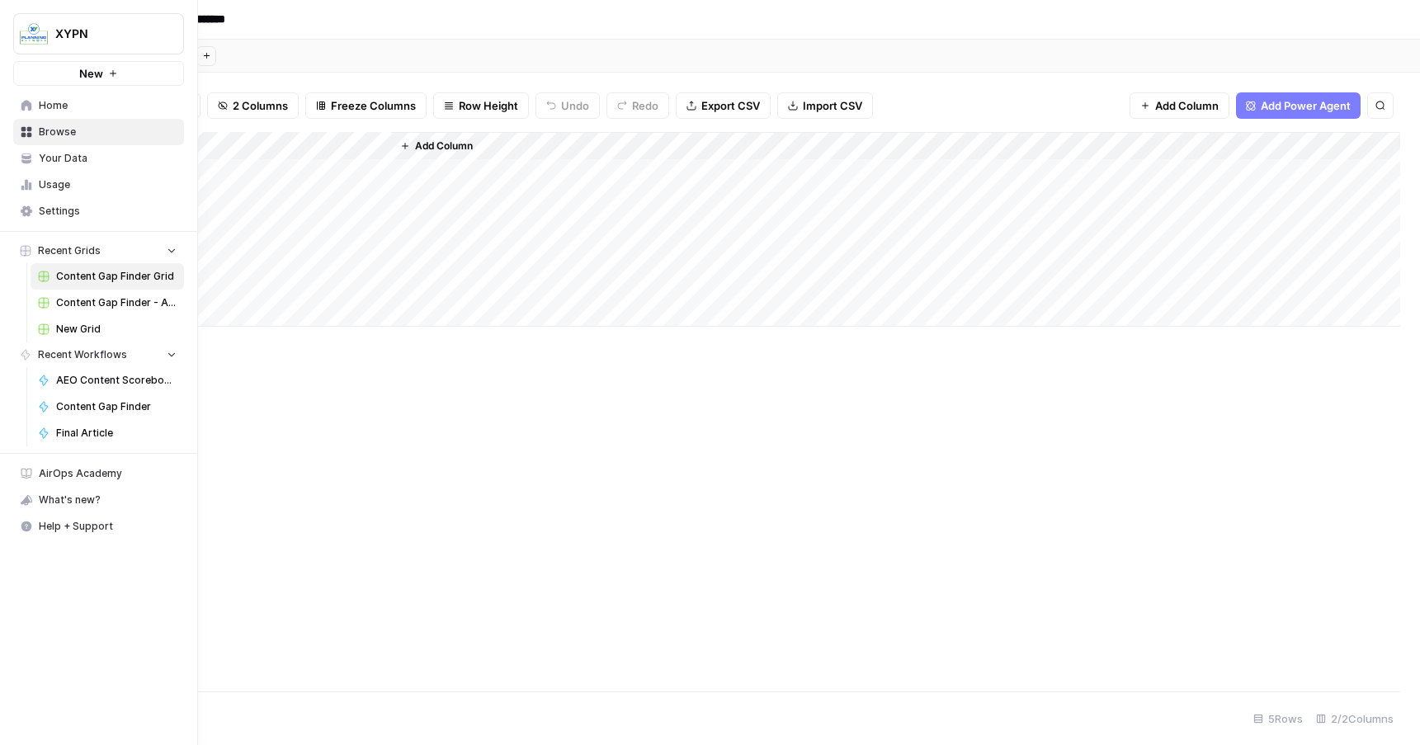
click at [26, 159] on icon at bounding box center [27, 159] width 12 height 12
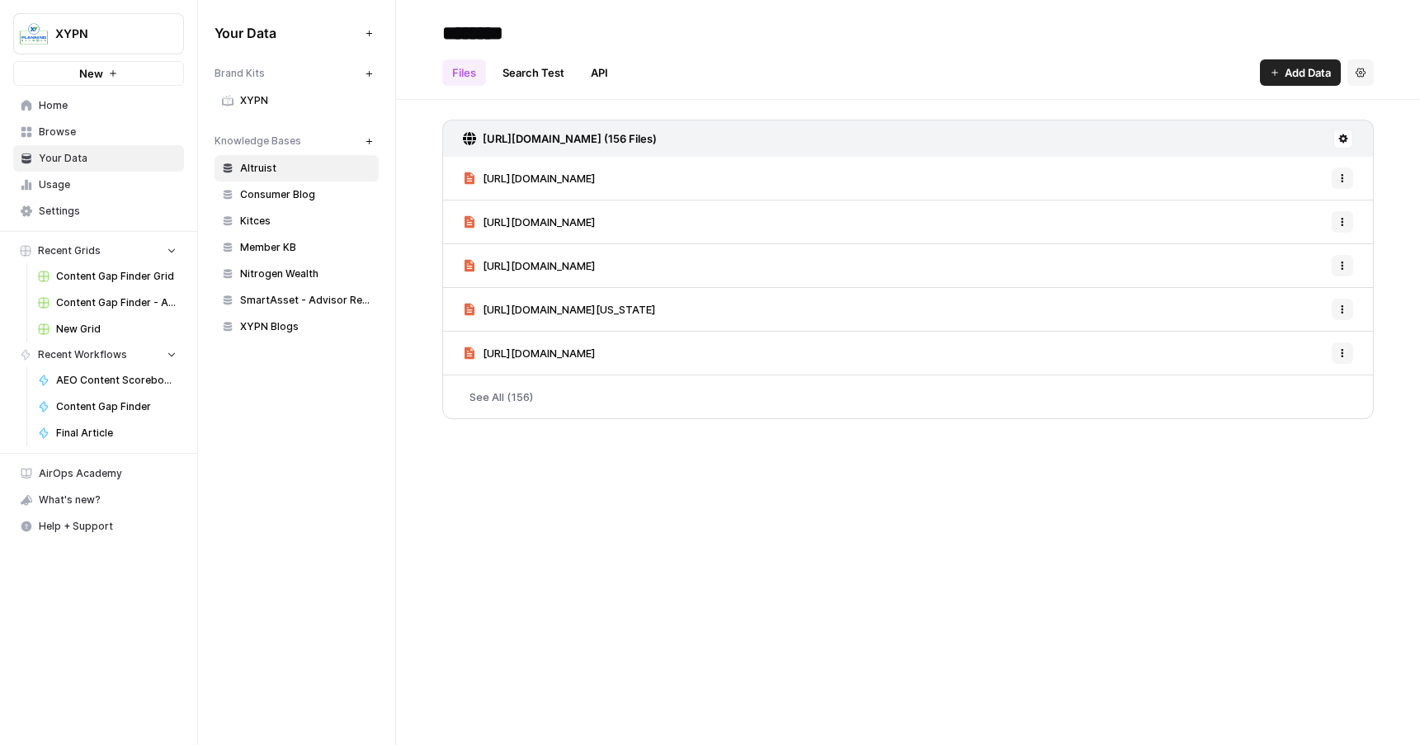
click at [59, 191] on span "Usage" at bounding box center [108, 184] width 138 height 15
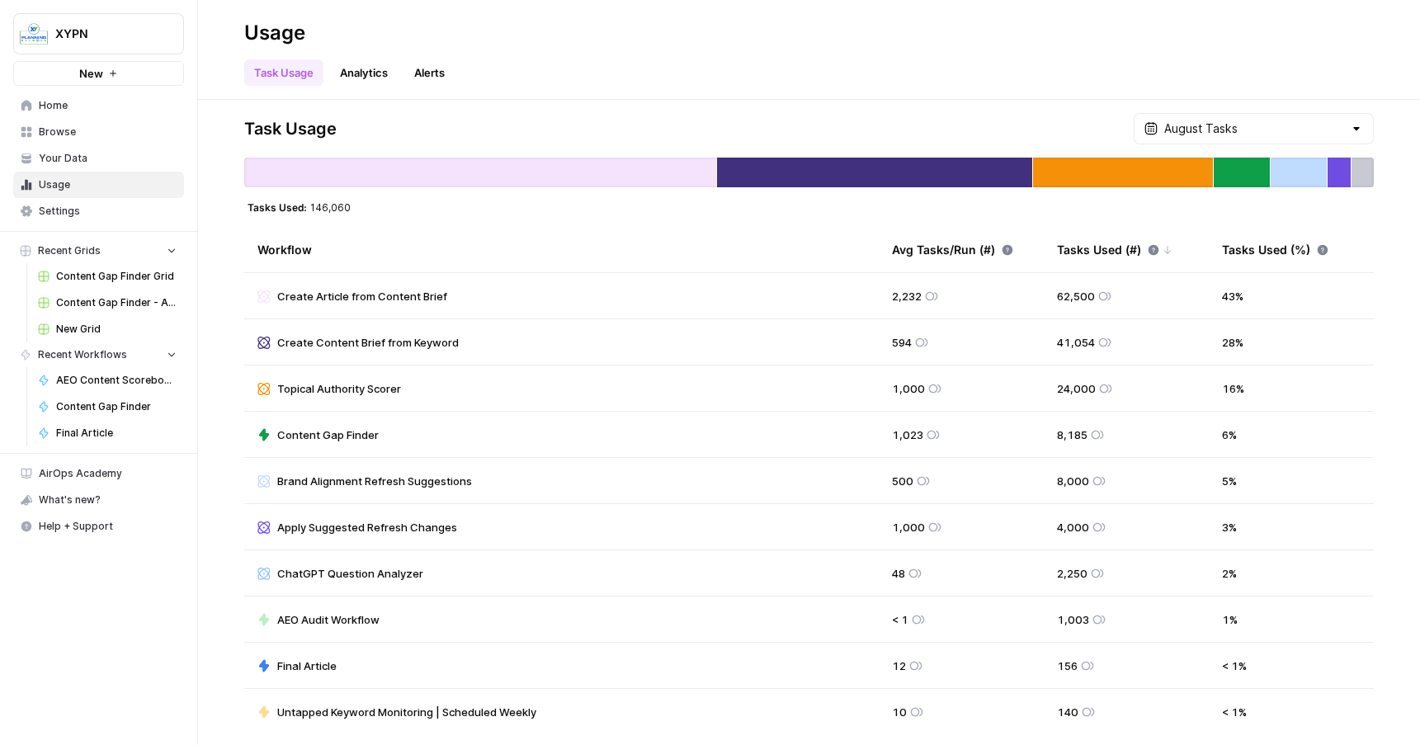
click at [138, 156] on span "Your Data" at bounding box center [108, 158] width 138 height 15
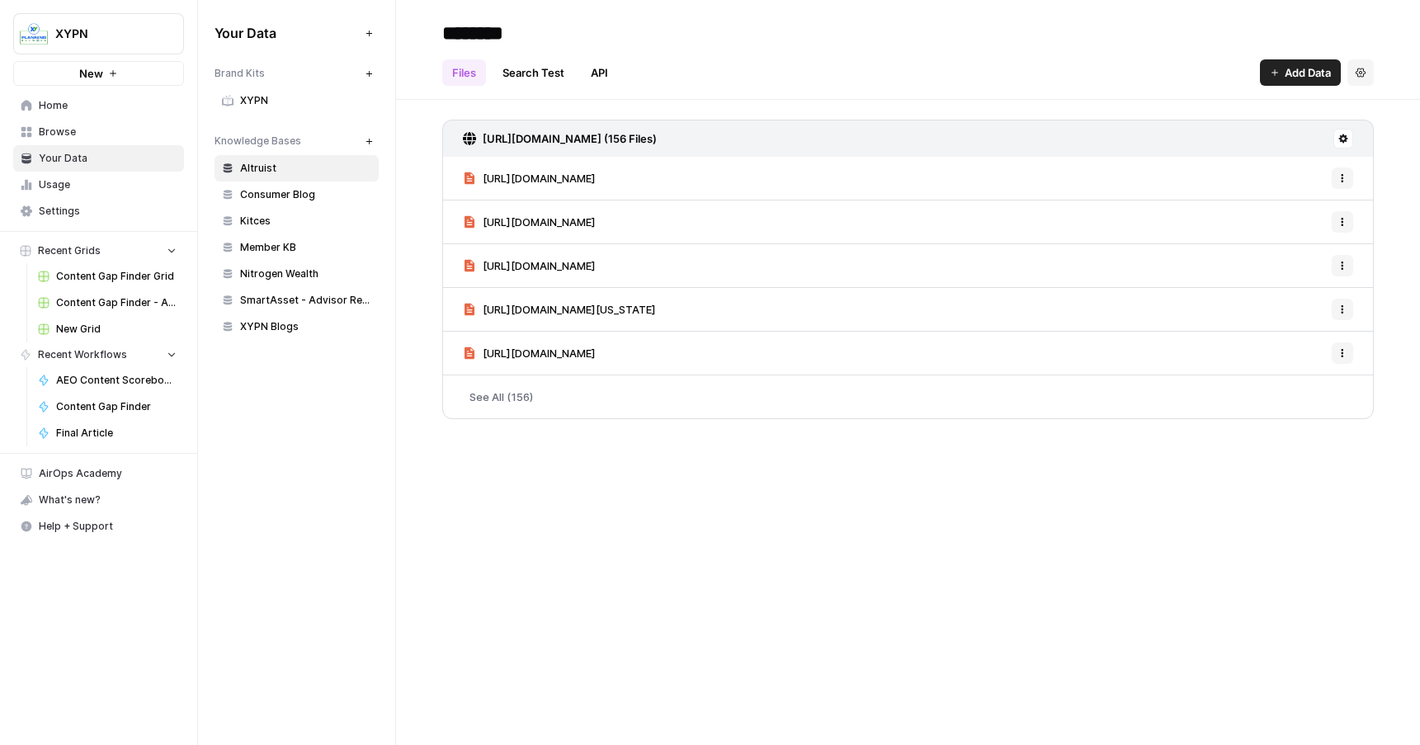
click at [115, 180] on span "Usage" at bounding box center [108, 184] width 138 height 15
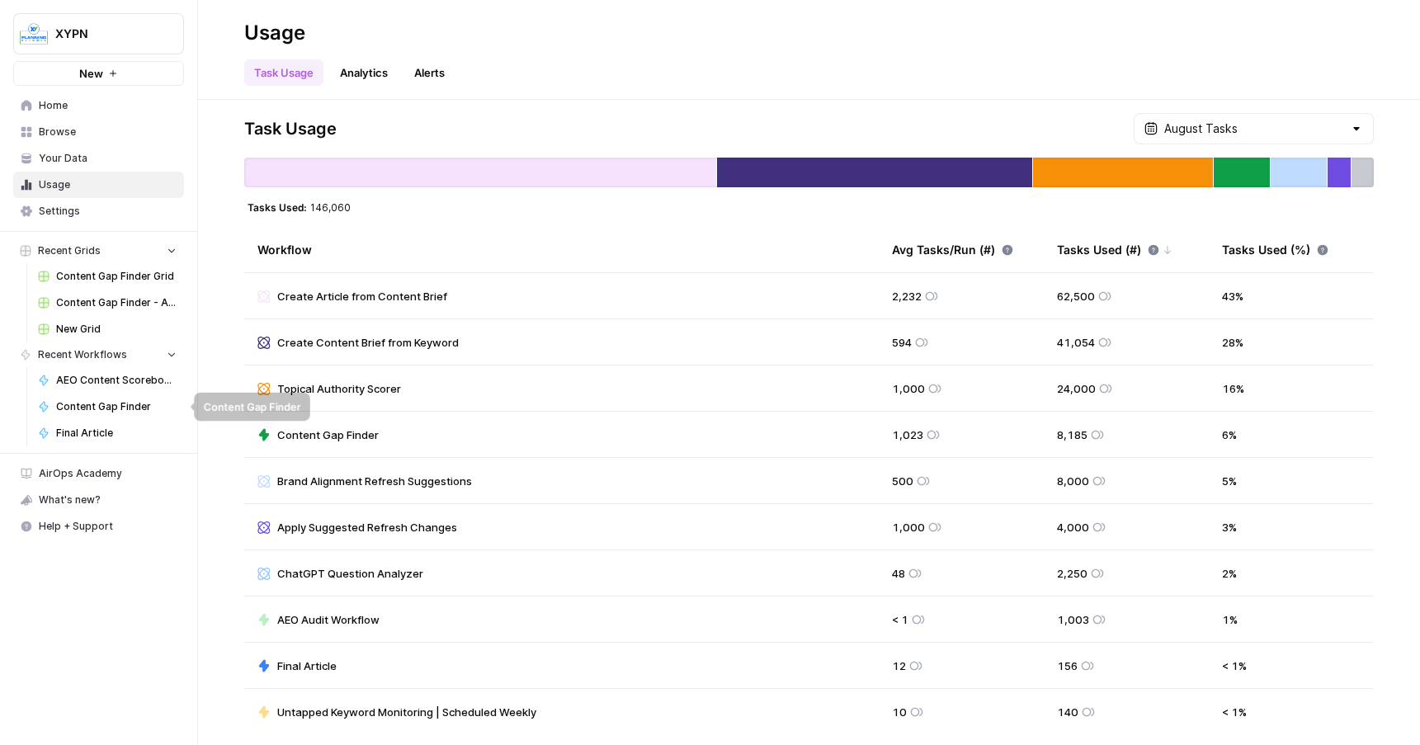
click at [140, 380] on span "AEO Content Scoreboard" at bounding box center [116, 380] width 120 height 15
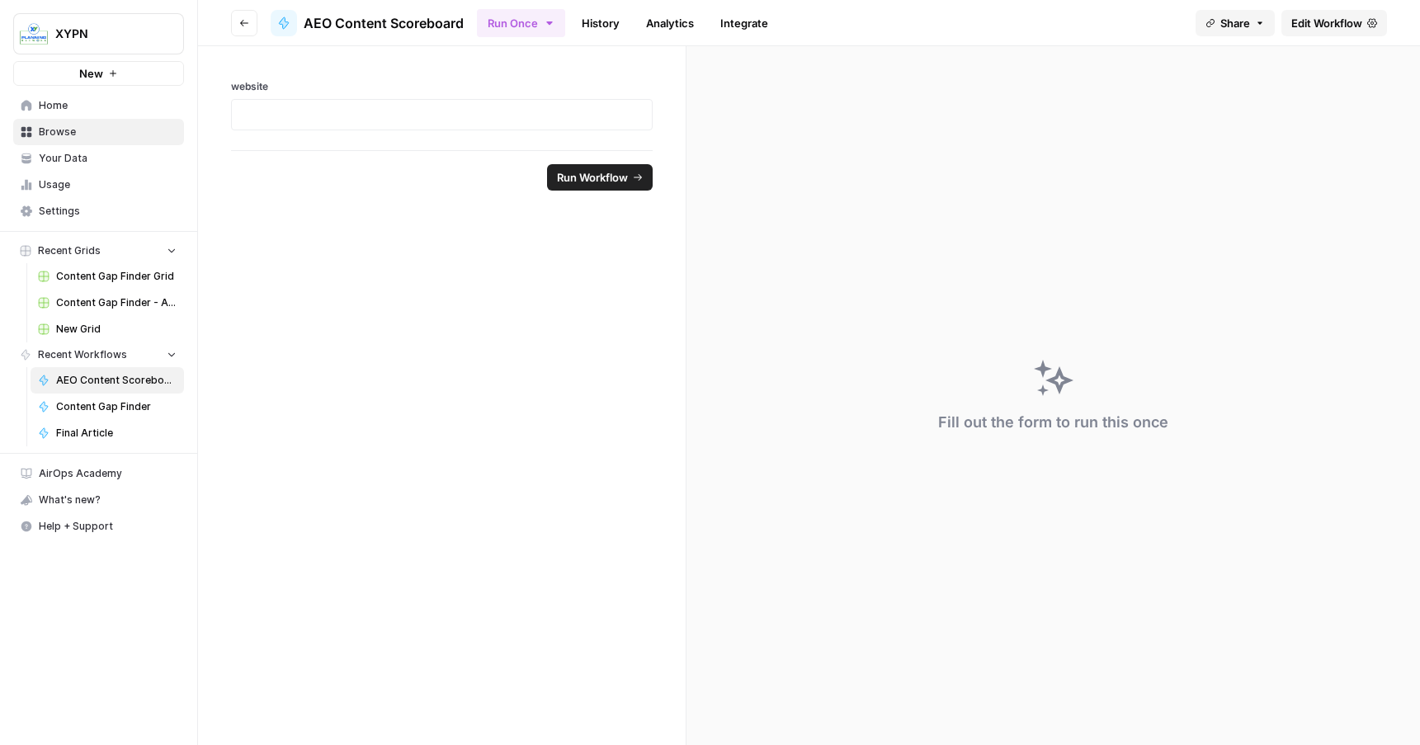
click at [602, 17] on link "History" at bounding box center [601, 23] width 58 height 26
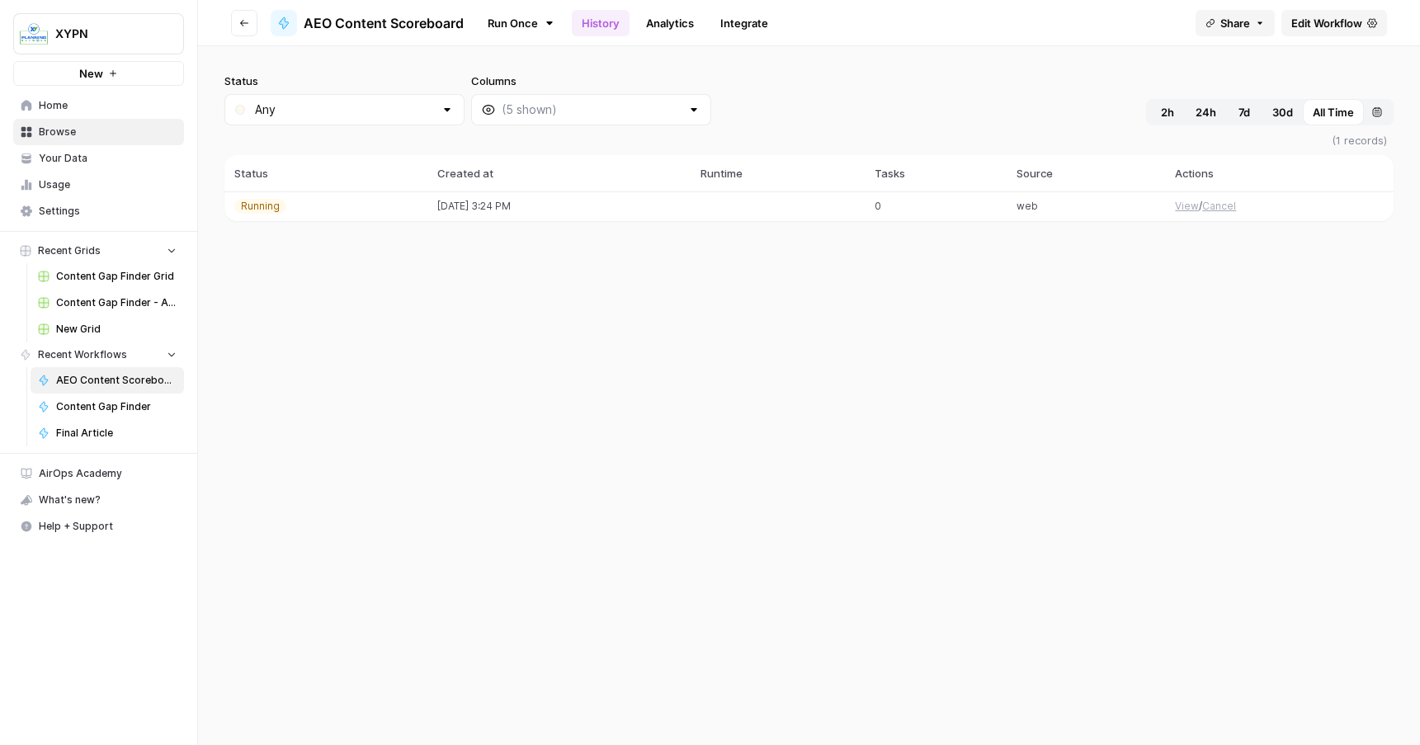
click at [1192, 208] on button "View" at bounding box center [1187, 206] width 24 height 15
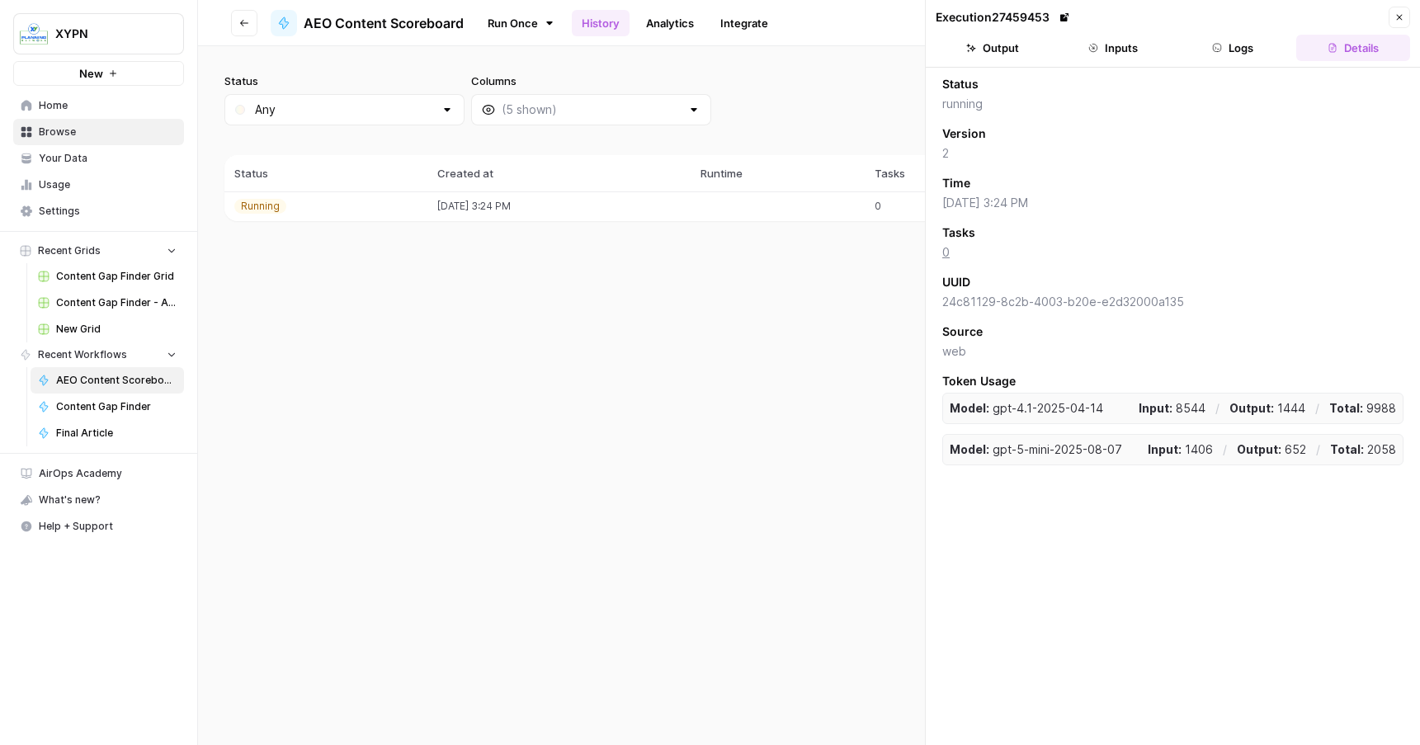
click at [1225, 48] on button "Logs" at bounding box center [1234, 48] width 114 height 26
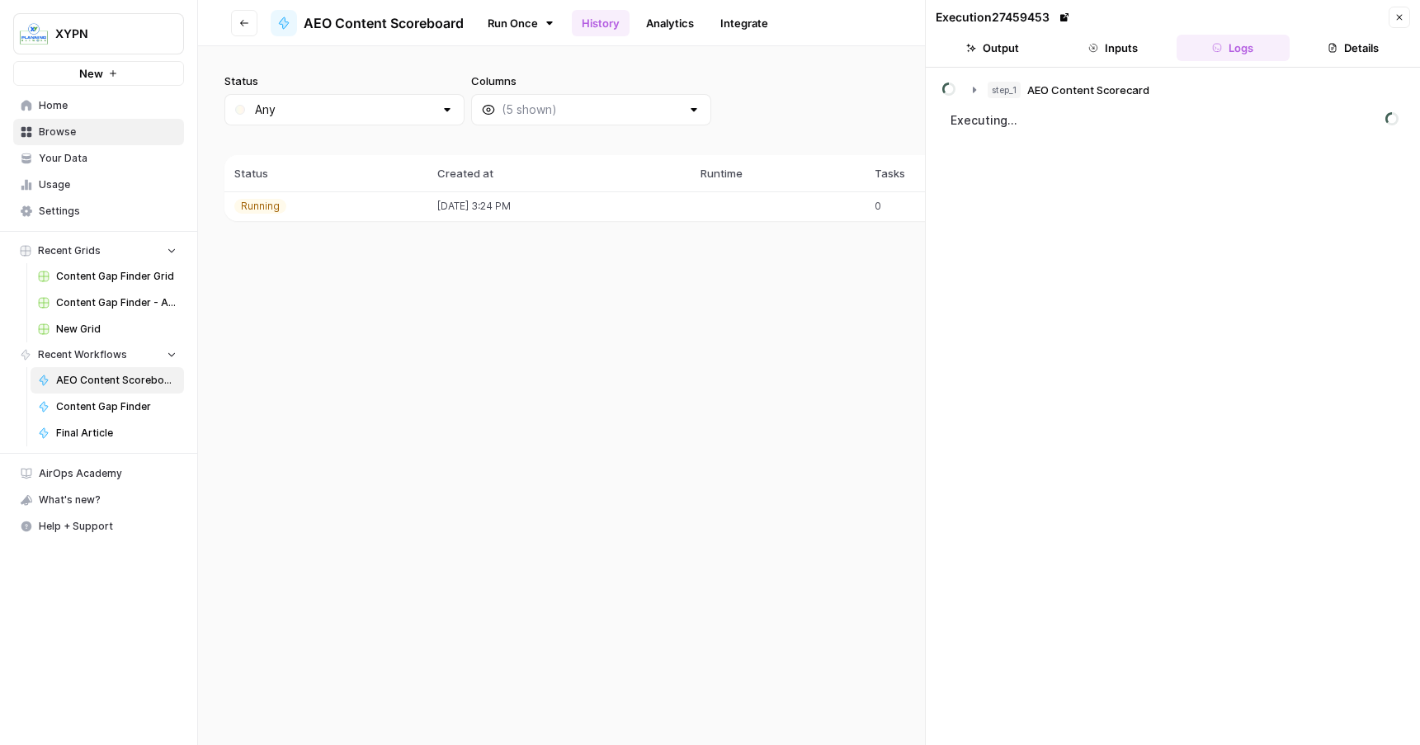
click at [1120, 41] on button "Inputs" at bounding box center [1113, 48] width 114 height 26
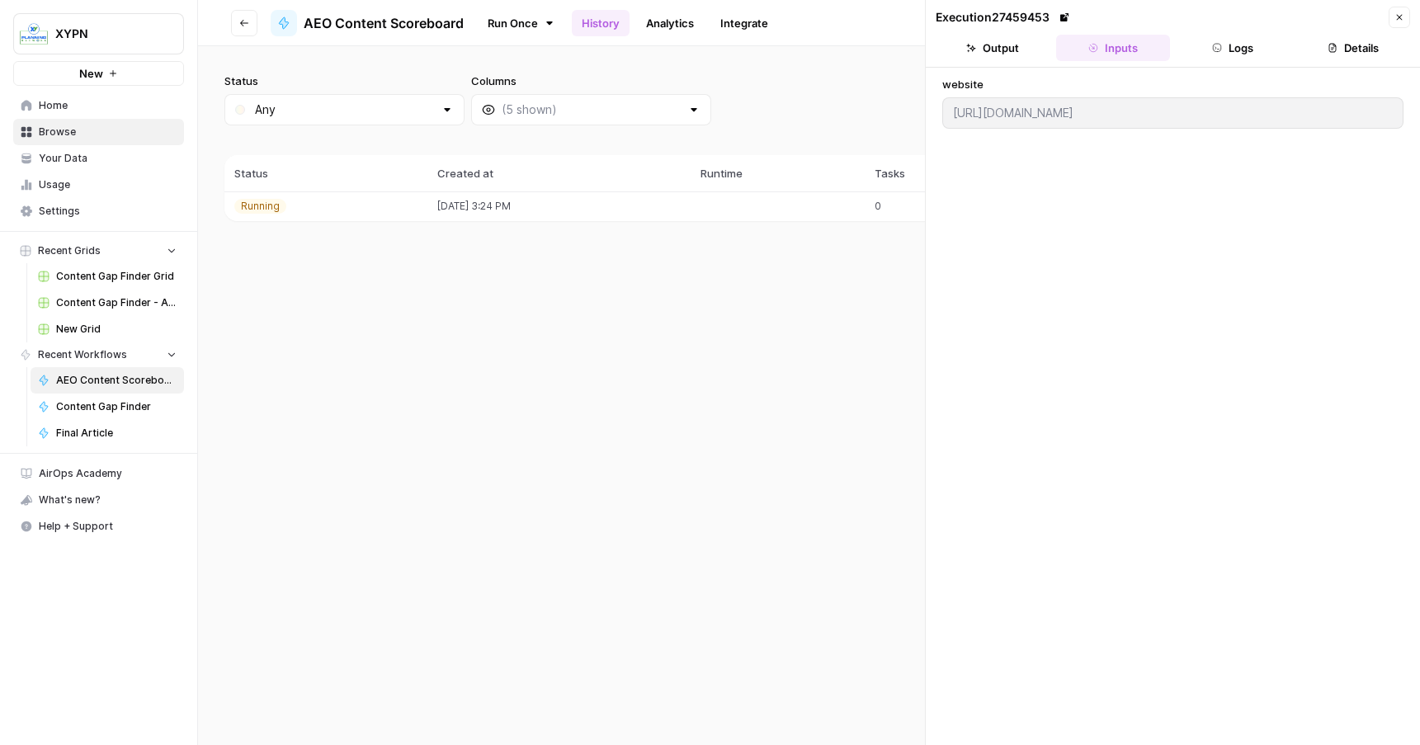
click at [1238, 39] on button "Logs" at bounding box center [1234, 48] width 114 height 26
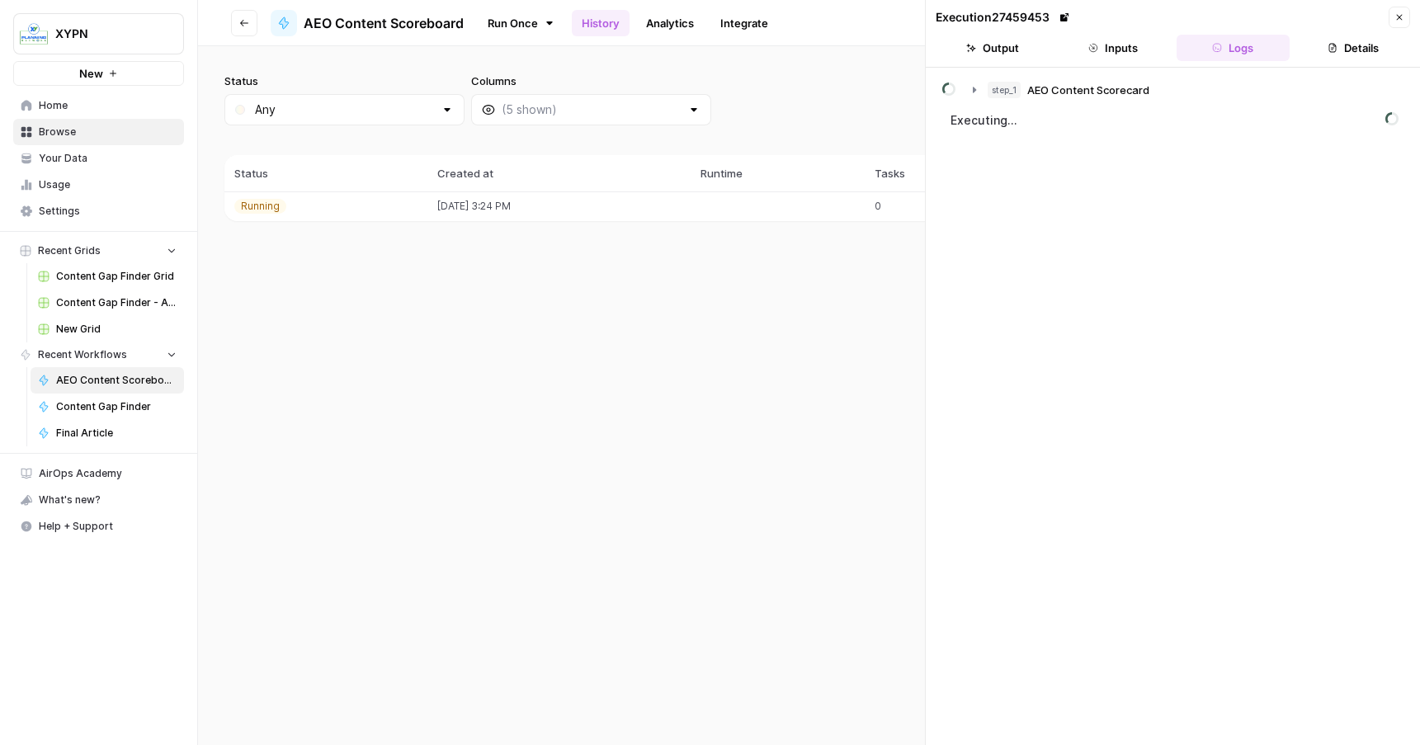
click at [1384, 21] on div "Execution 27459453 Close" at bounding box center [1173, 17] width 474 height 21
click at [1109, 52] on button "Inputs" at bounding box center [1113, 48] width 114 height 26
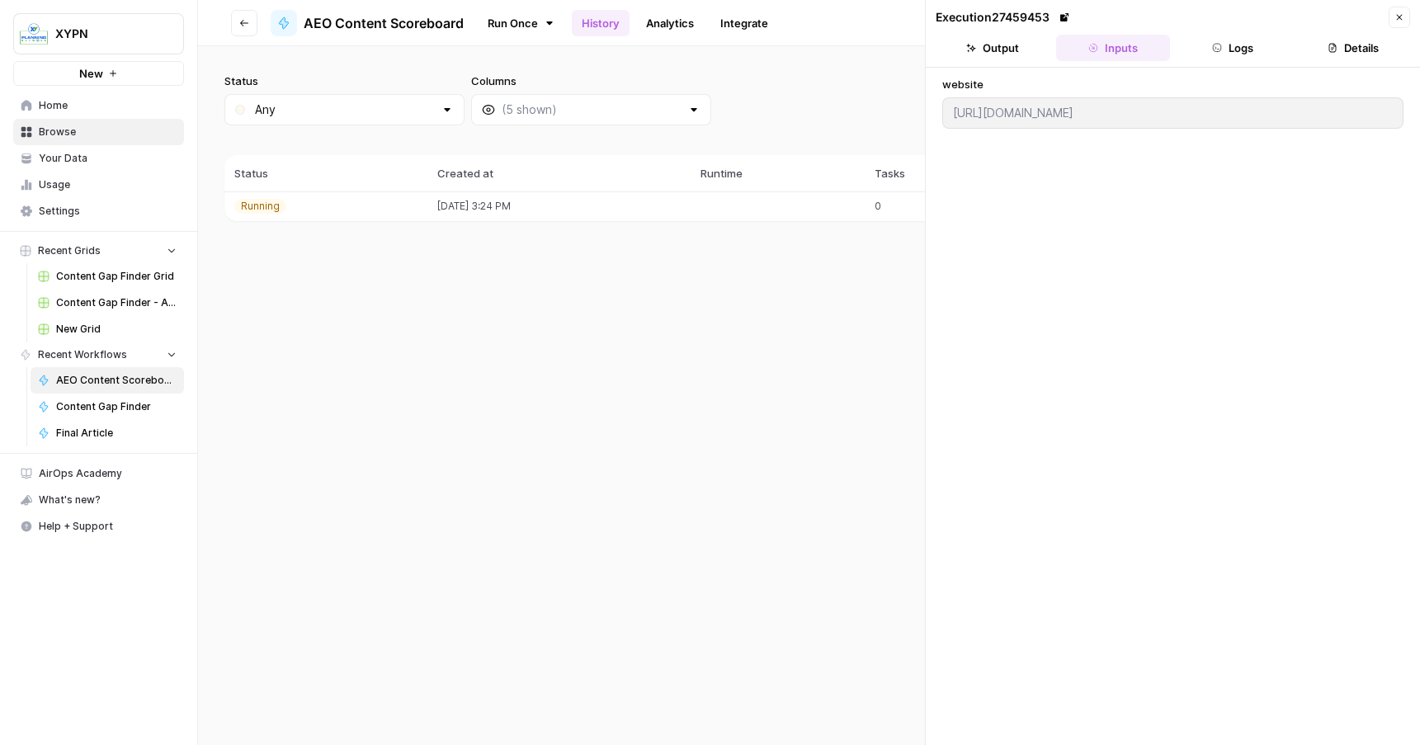
click at [967, 36] on button "Output" at bounding box center [993, 48] width 114 height 26
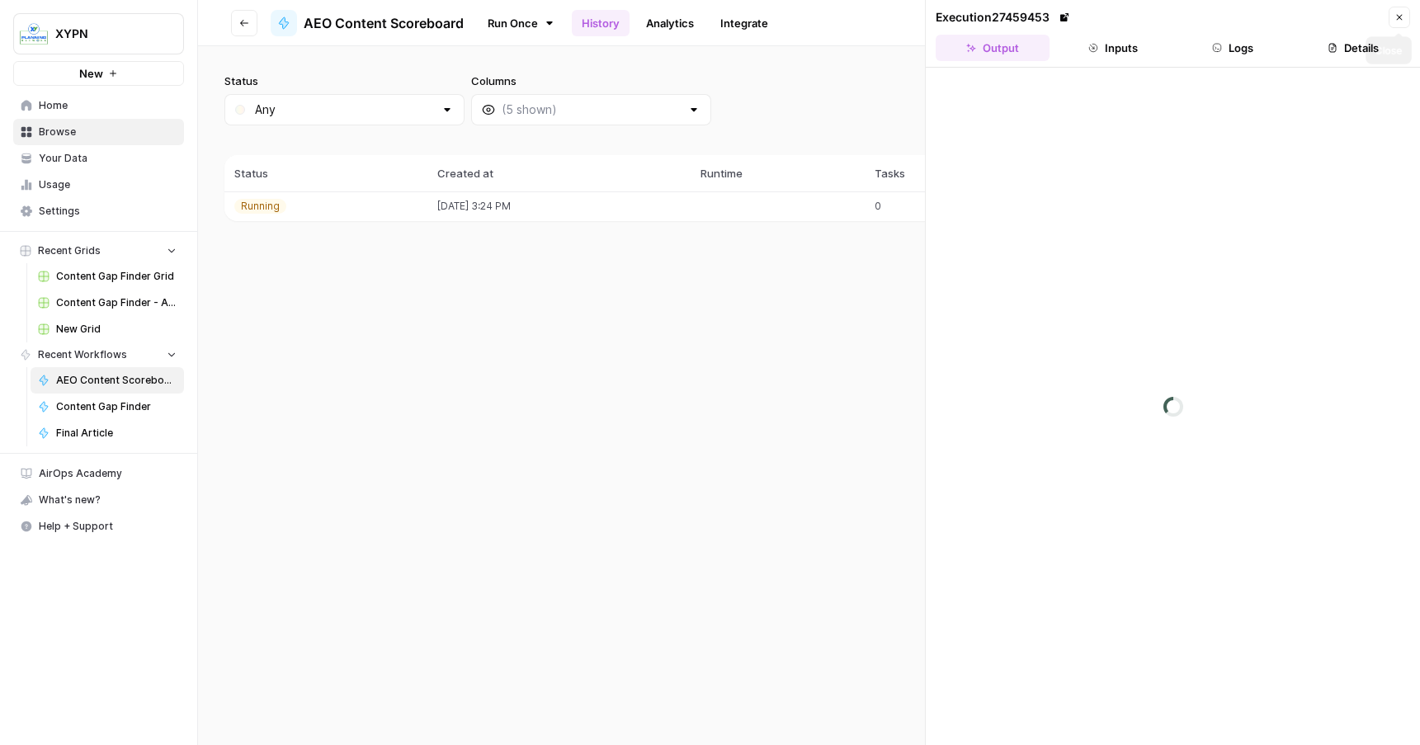
click at [1406, 7] on button "Close" at bounding box center [1399, 17] width 21 height 21
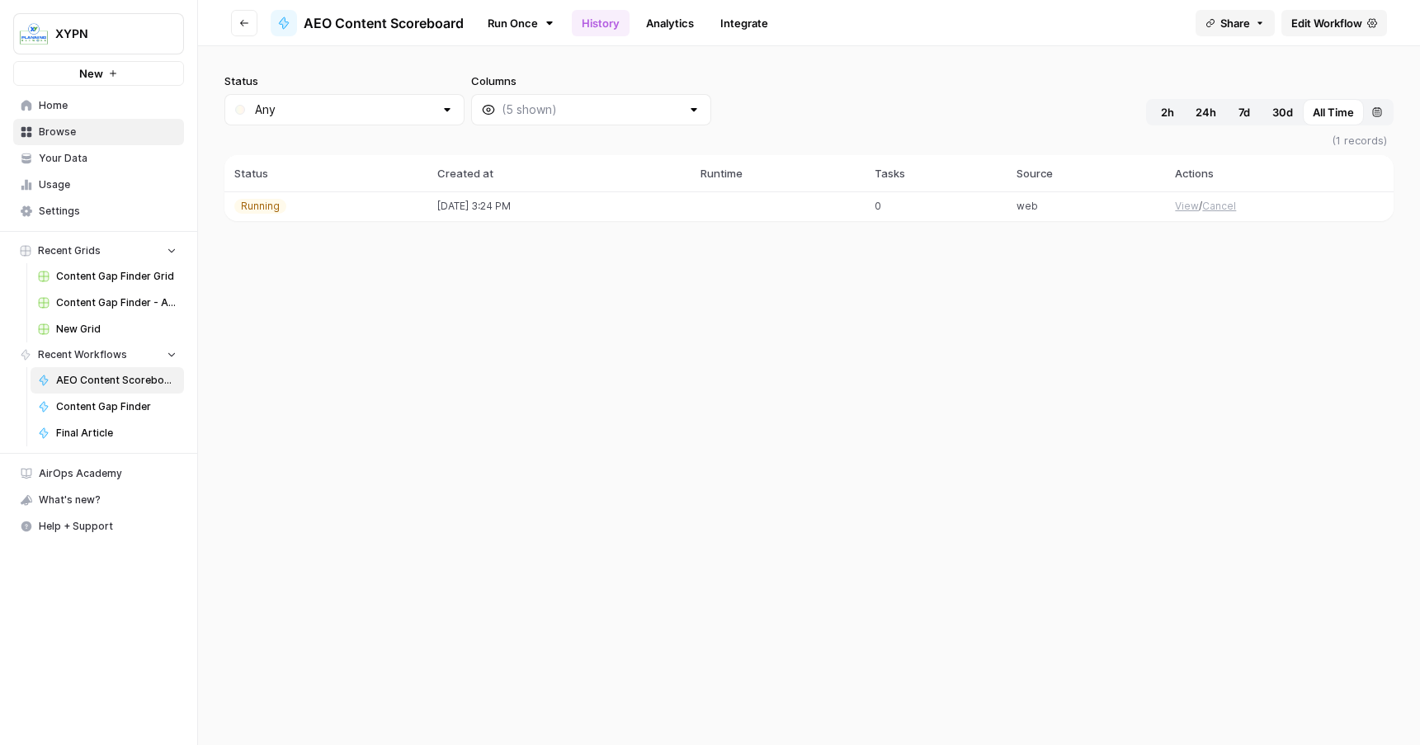
click at [1230, 205] on button "Cancel" at bounding box center [1219, 206] width 34 height 15
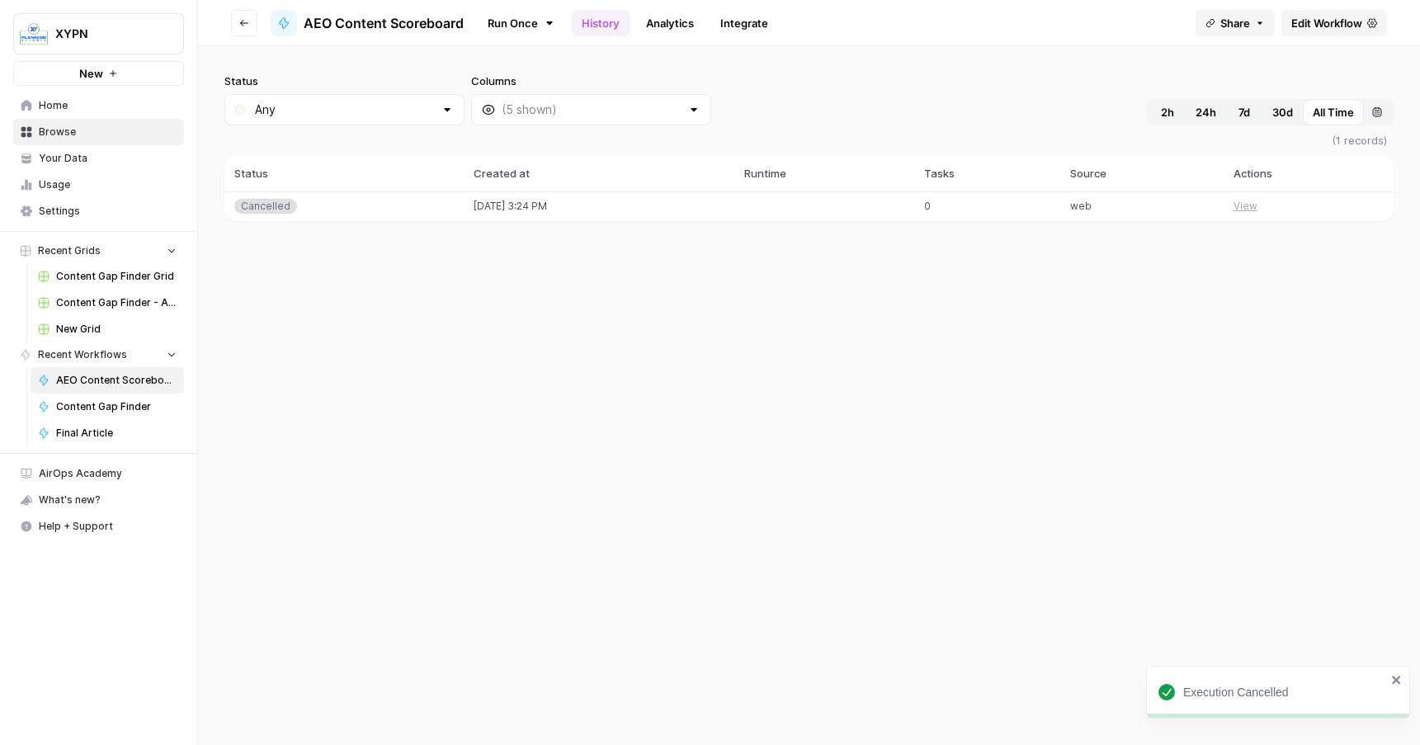
click at [514, 21] on link "Run Once" at bounding box center [521, 23] width 88 height 28
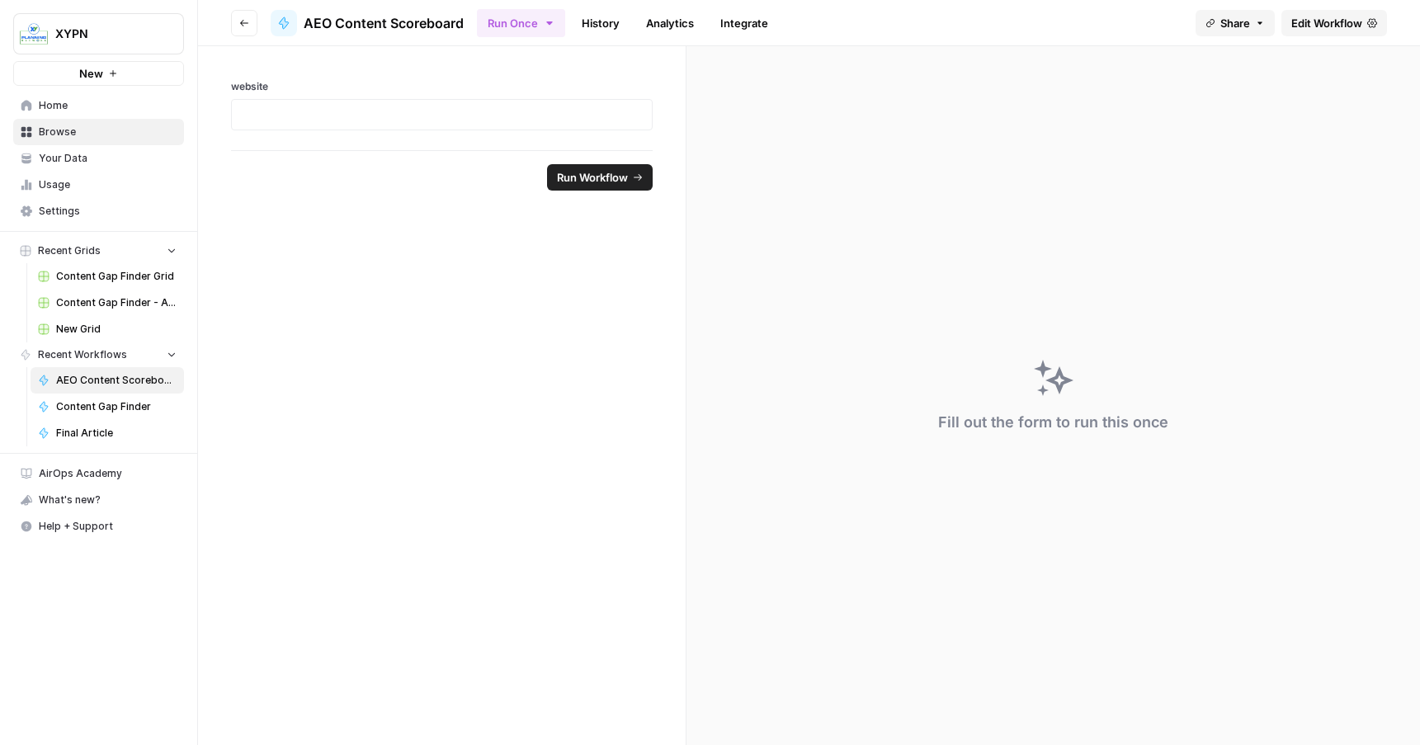
click at [711, 17] on link "Integrate" at bounding box center [744, 23] width 68 height 26
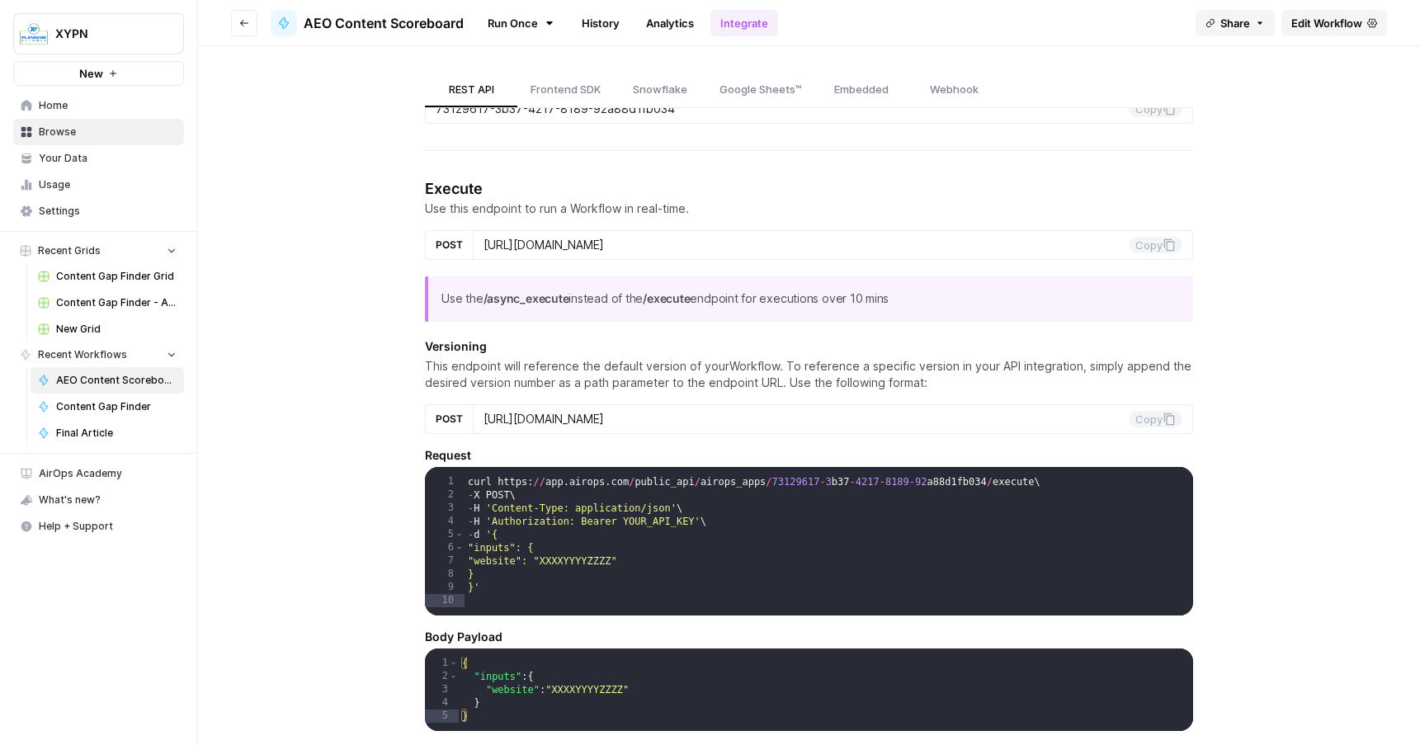
scroll to position [113, 0]
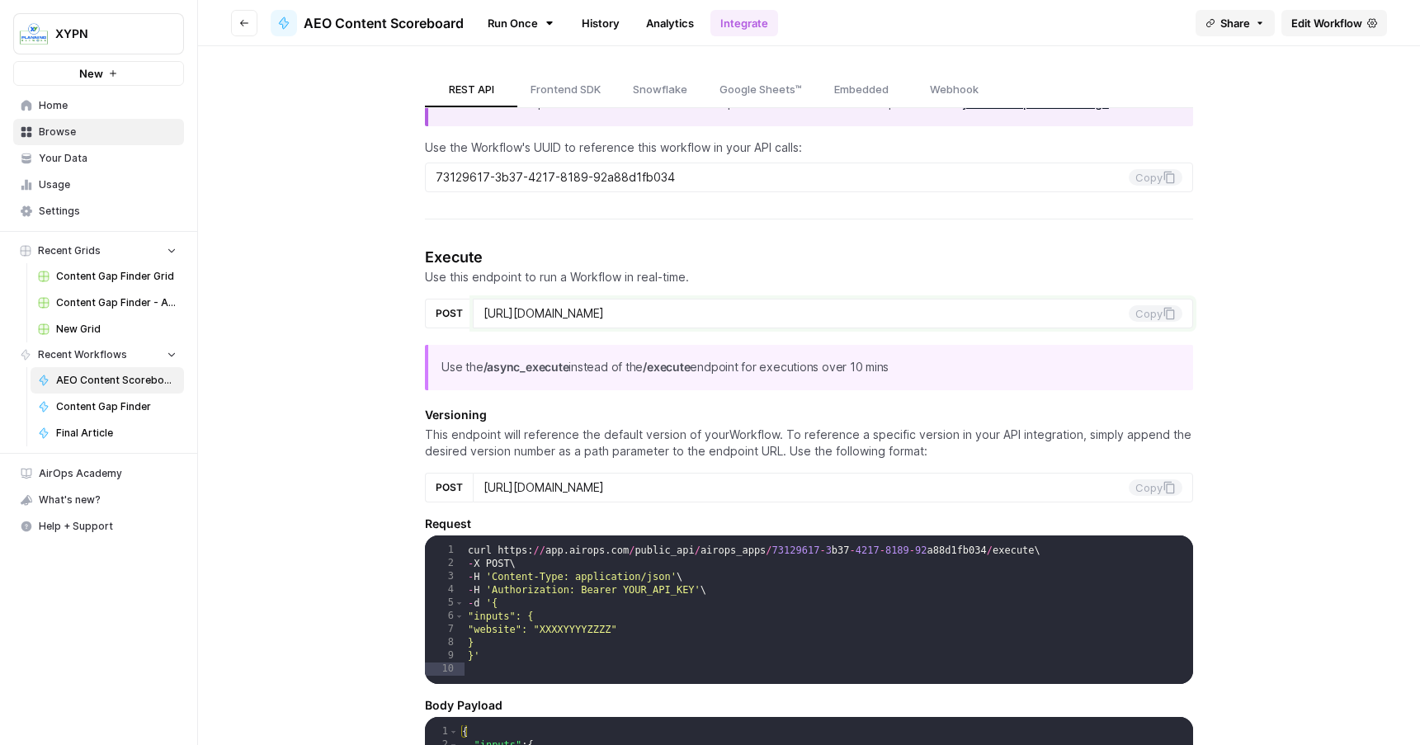
click at [622, 313] on input "https://api.airops.com/public_api/airops_apps/73129617-3b37-4217-8189-92a88d1fb…" at bounding box center [806, 313] width 645 height 15
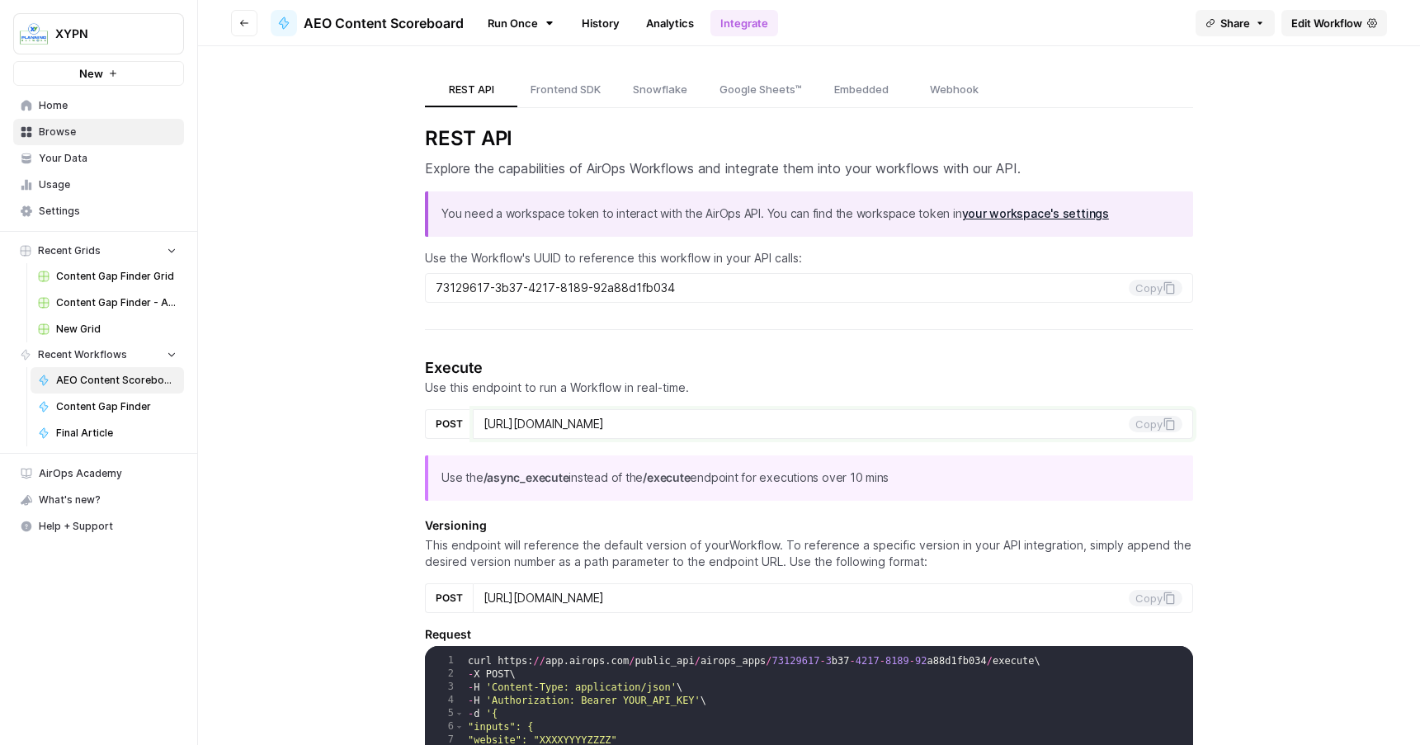
scroll to position [3, 0]
click at [935, 93] on span "Webhook" at bounding box center [954, 89] width 49 height 17
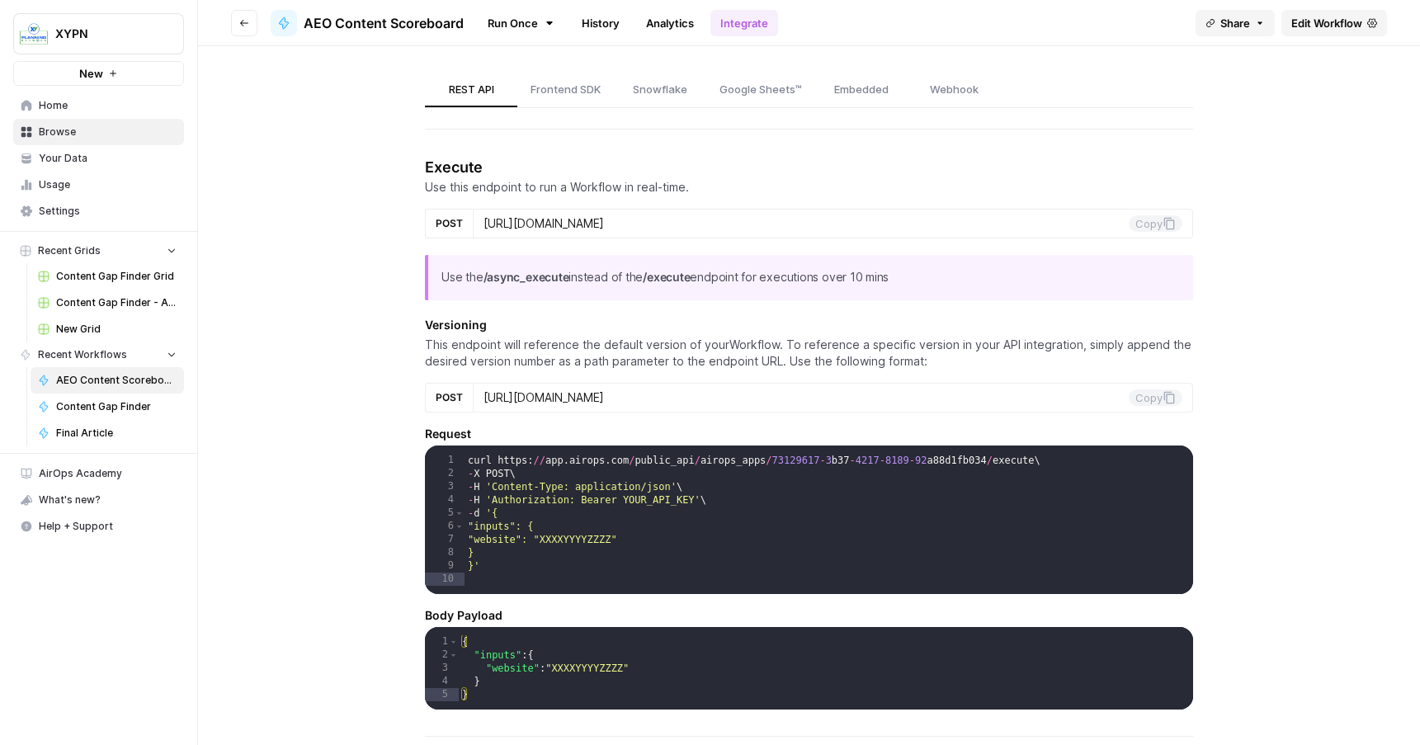
scroll to position [286, 0]
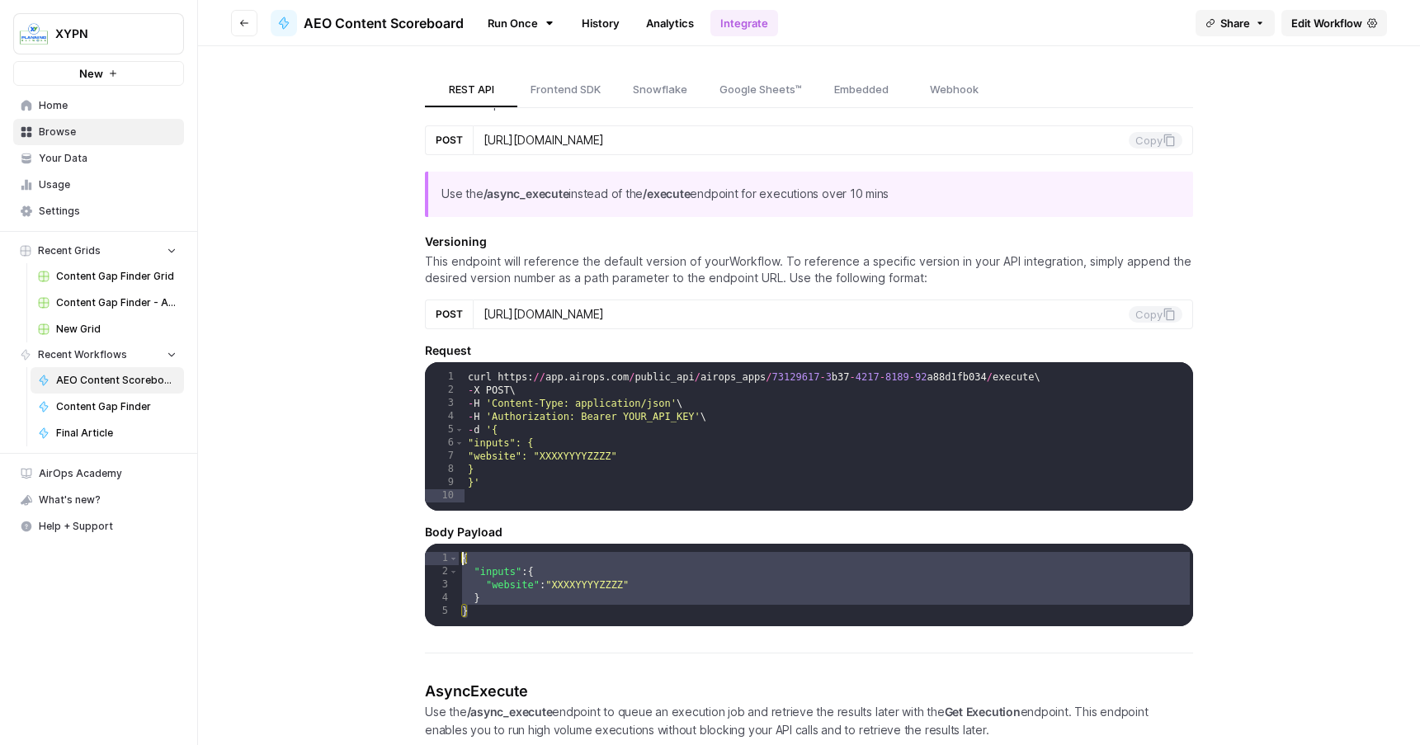
drag, startPoint x: 502, startPoint y: 618, endPoint x: 441, endPoint y: 381, distance: 244.6
click at [441, 381] on section "Execute Use this endpoint to run a Workflow in real-time. POST https://api.airo…" at bounding box center [809, 350] width 768 height 554
type textarea "**********"
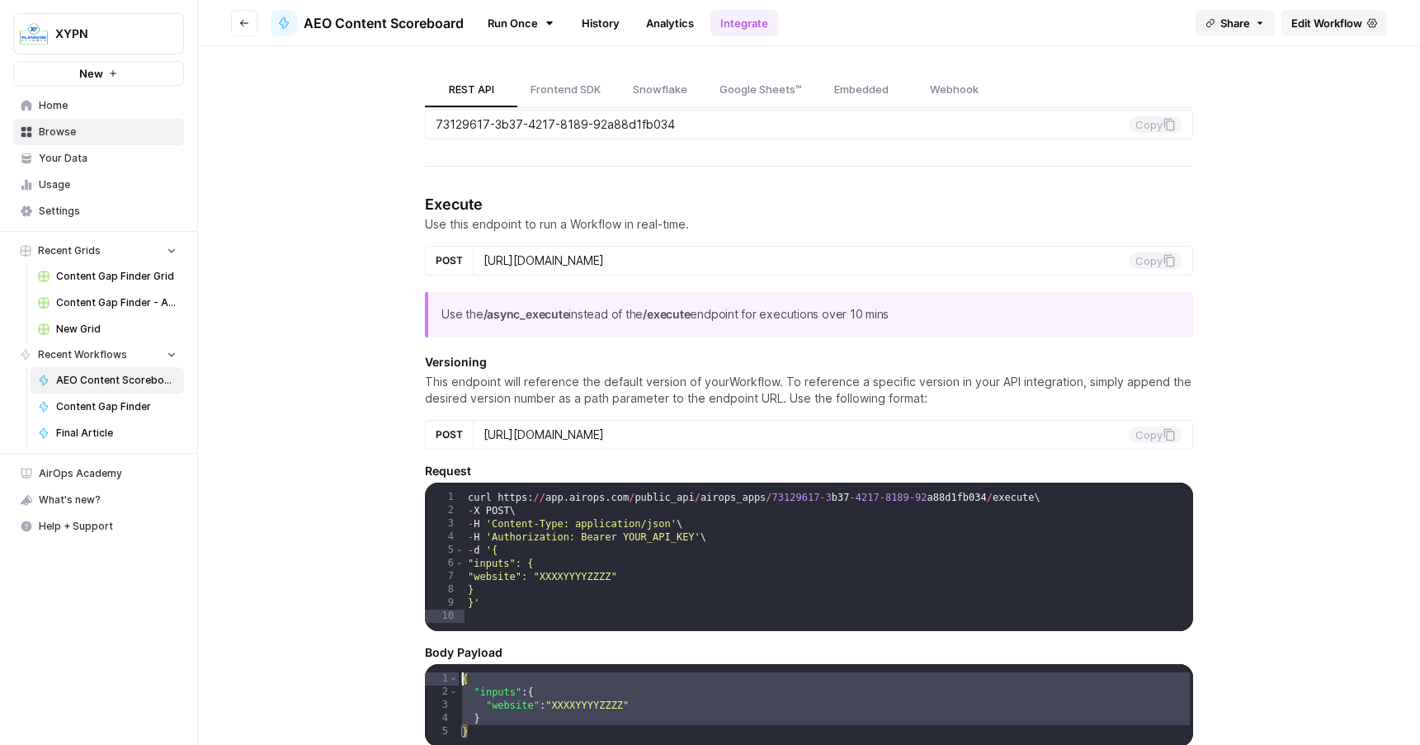
scroll to position [155, 0]
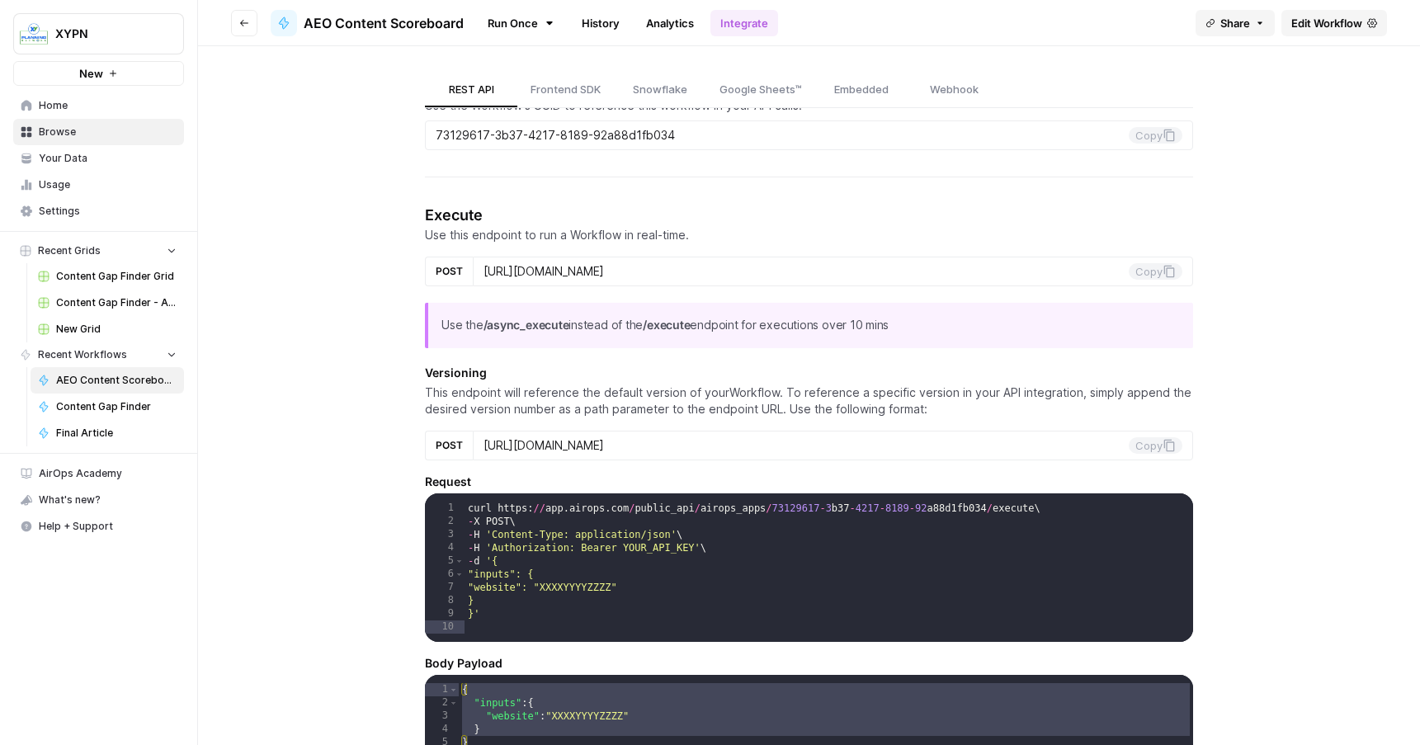
click at [432, 218] on h4 "Execute" at bounding box center [809, 215] width 768 height 23
drag, startPoint x: 432, startPoint y: 218, endPoint x: 1096, endPoint y: 277, distance: 666.9
click at [1096, 277] on section "**********" at bounding box center [809, 481] width 768 height 554
click at [1170, 274] on icon at bounding box center [1169, 271] width 13 height 13
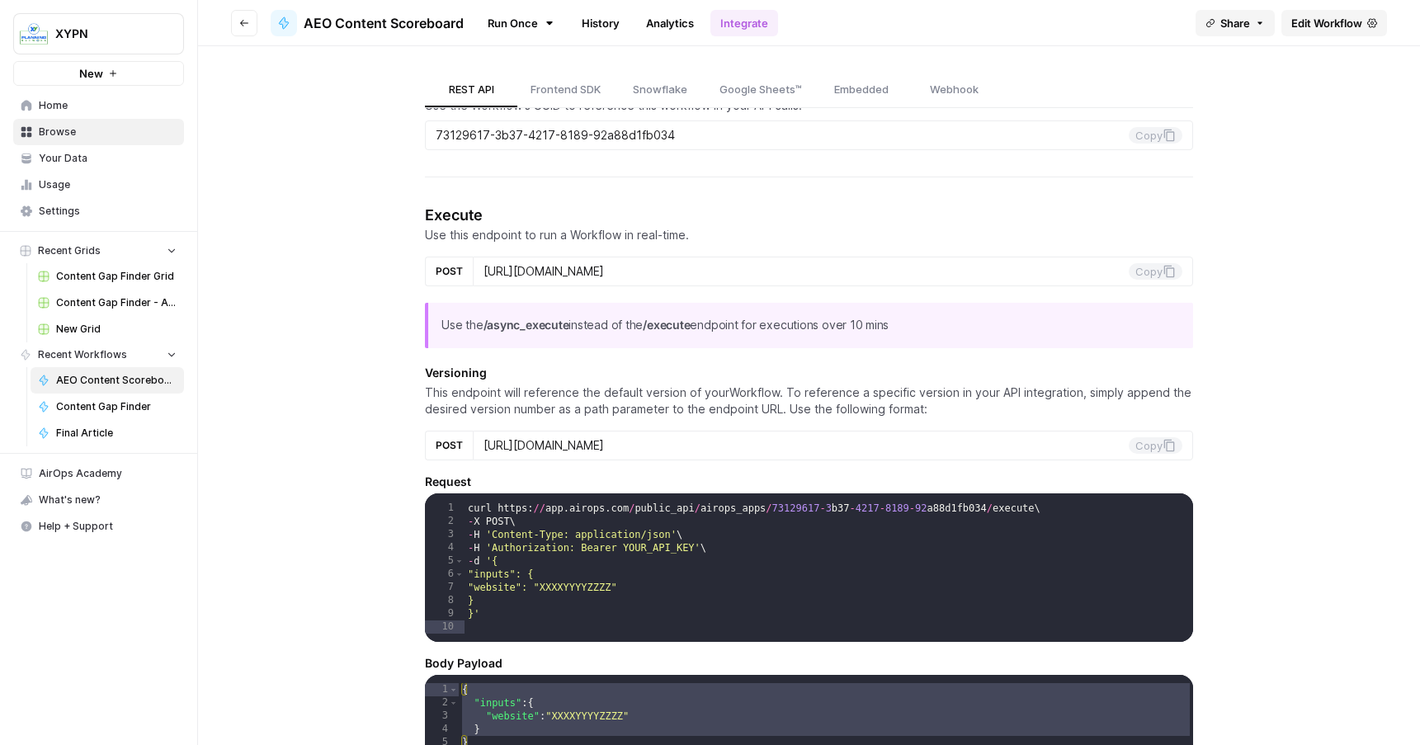
drag, startPoint x: 426, startPoint y: 374, endPoint x: 767, endPoint y: 452, distance: 350.5
click at [767, 452] on div "Versioning This endpoint will reference the default version of your Workflow . …" at bounding box center [809, 413] width 768 height 96
click at [767, 452] on input "https://api.airops.com/public_api/airops_apps/73129617-3b37-4217-8189-92a88d1fb…" at bounding box center [806, 445] width 645 height 15
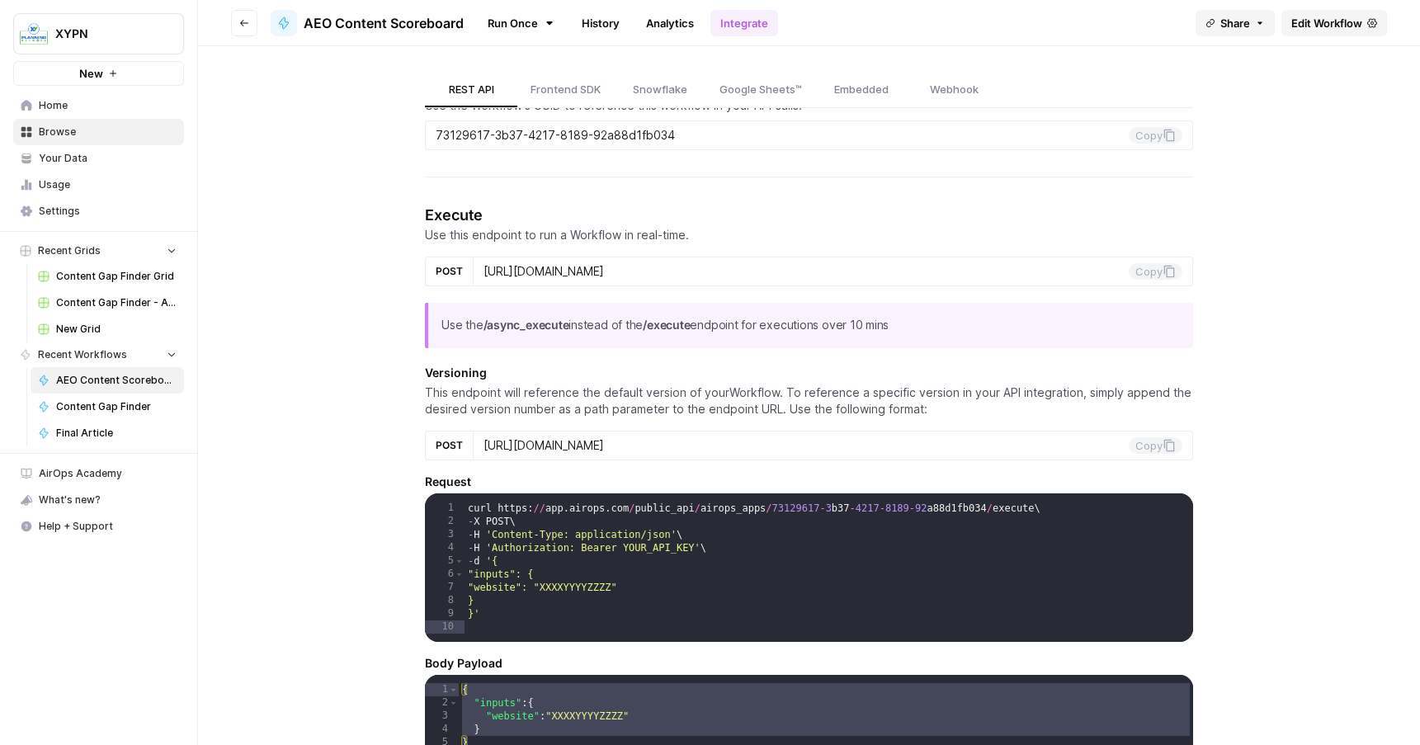
click at [729, 391] on p "This endpoint will reference the default version of your Workflow . To referenc…" at bounding box center [809, 401] width 768 height 33
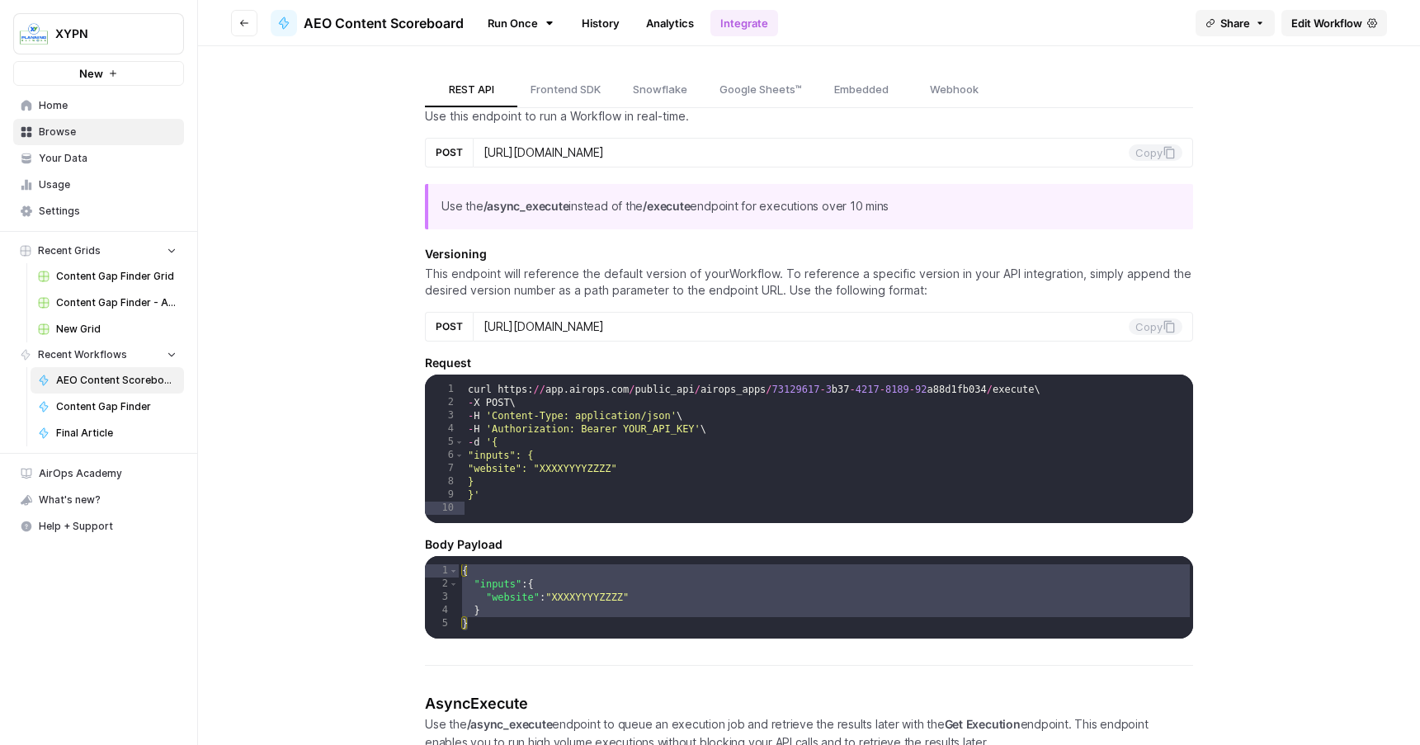
scroll to position [288, 0]
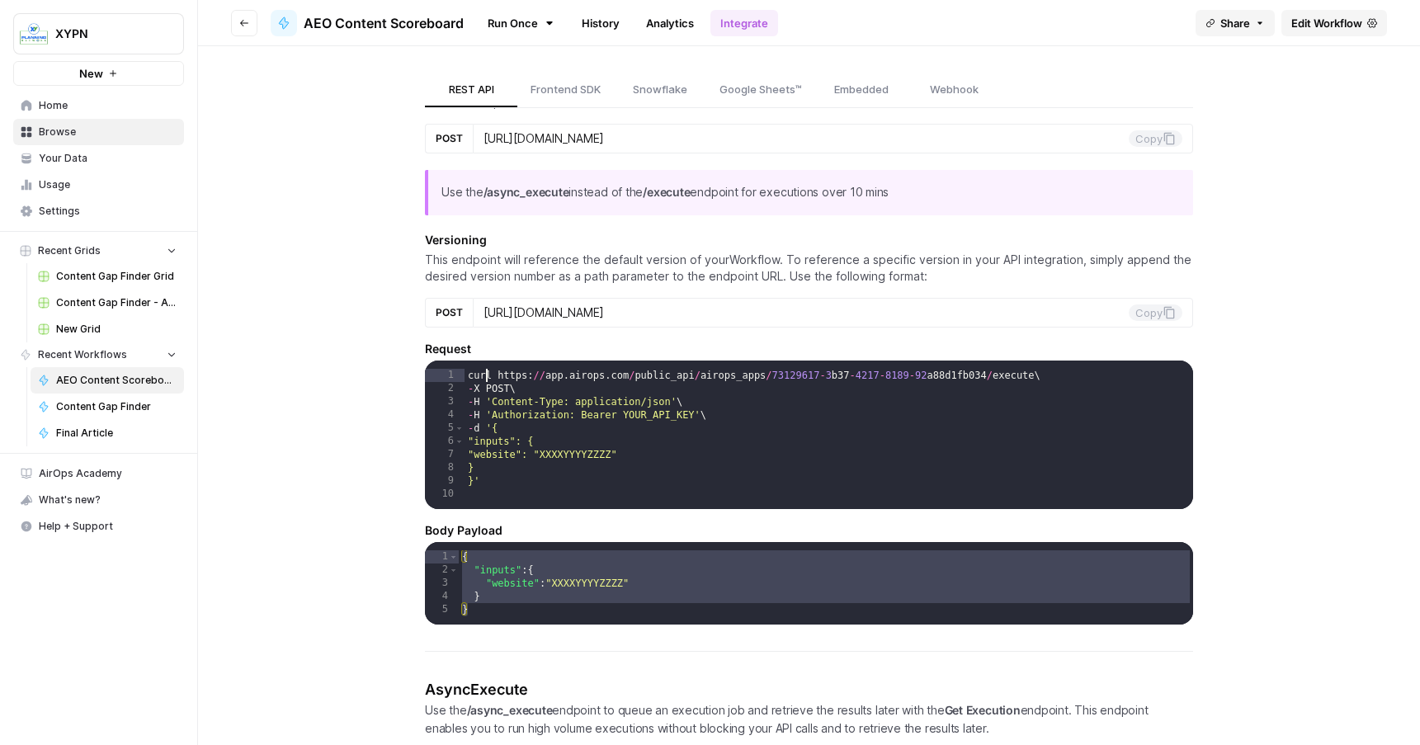
click at [488, 372] on div "curl https : // app . airops . com / public_api / airops_apps / 73129617 - 3 b3…" at bounding box center [829, 456] width 729 height 175
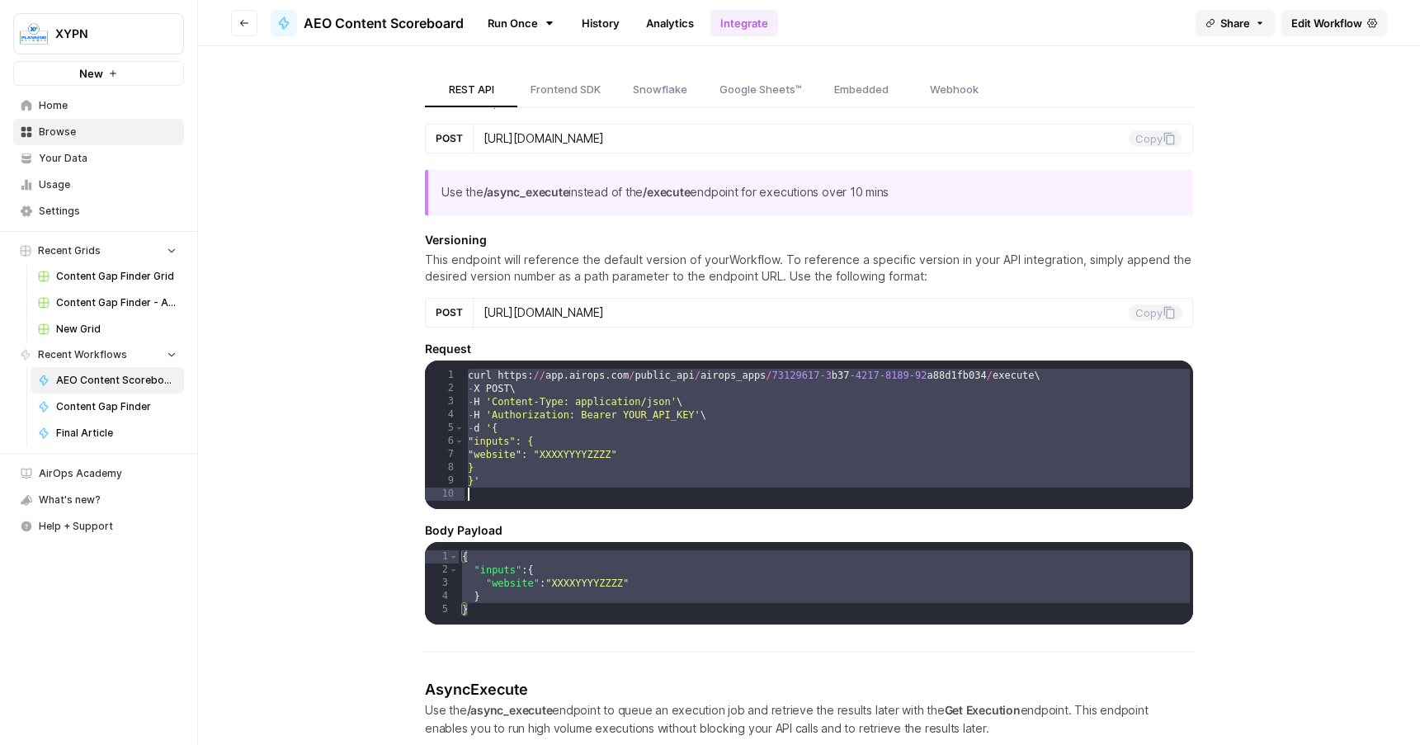
drag, startPoint x: 488, startPoint y: 372, endPoint x: 509, endPoint y: 481, distance: 111.0
click at [509, 481] on div "curl https : // app . airops . com / public_api / airops_apps / 73129617 - 3 b3…" at bounding box center [829, 456] width 729 height 175
type textarea "**"
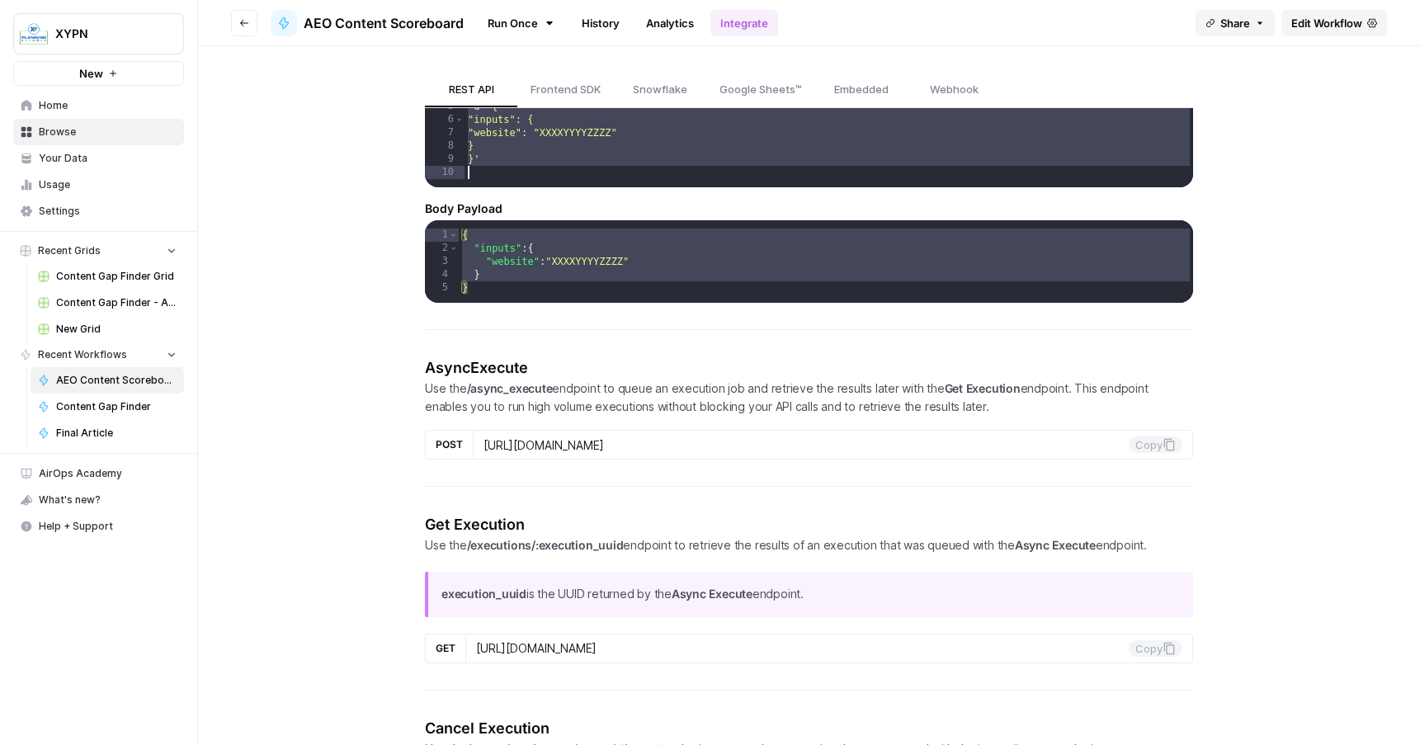
scroll to position [0, 0]
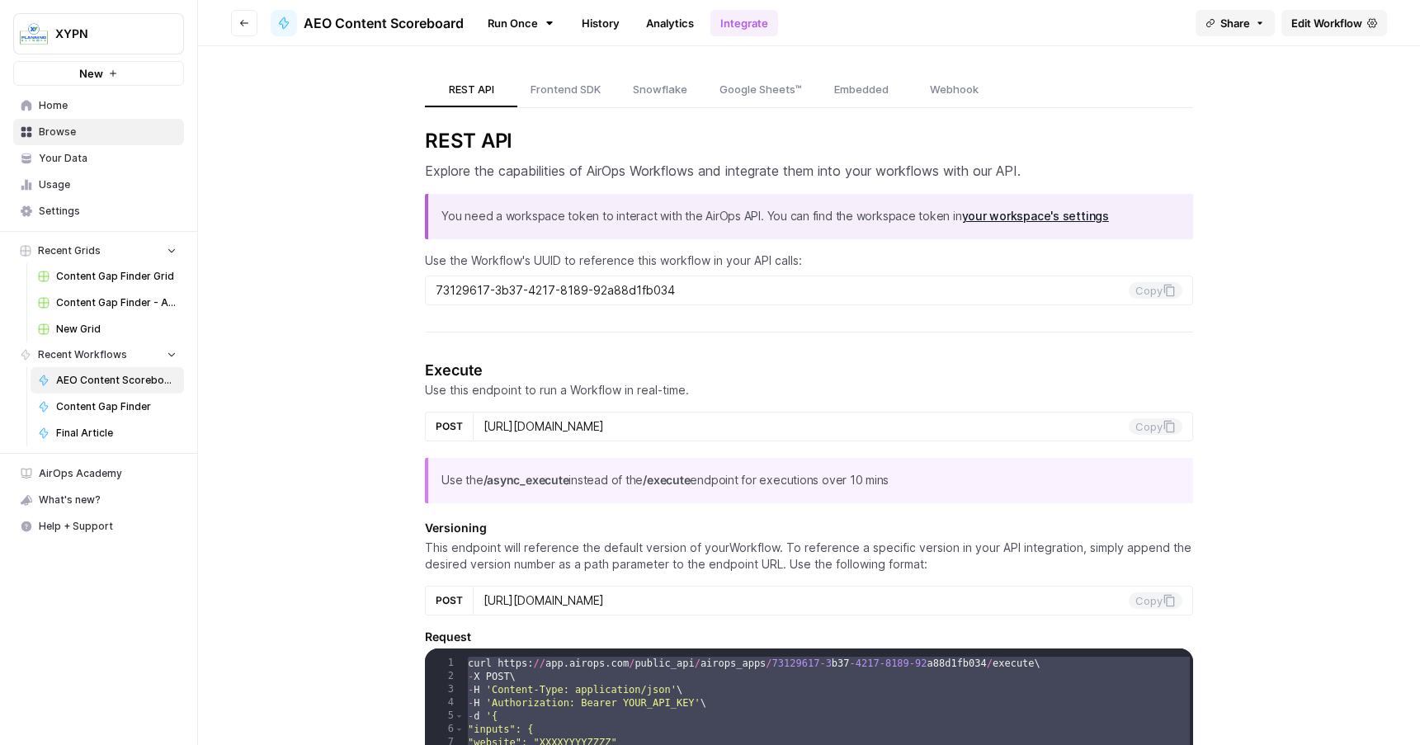
click at [550, 101] on link "Frontend SDK" at bounding box center [565, 90] width 97 height 35
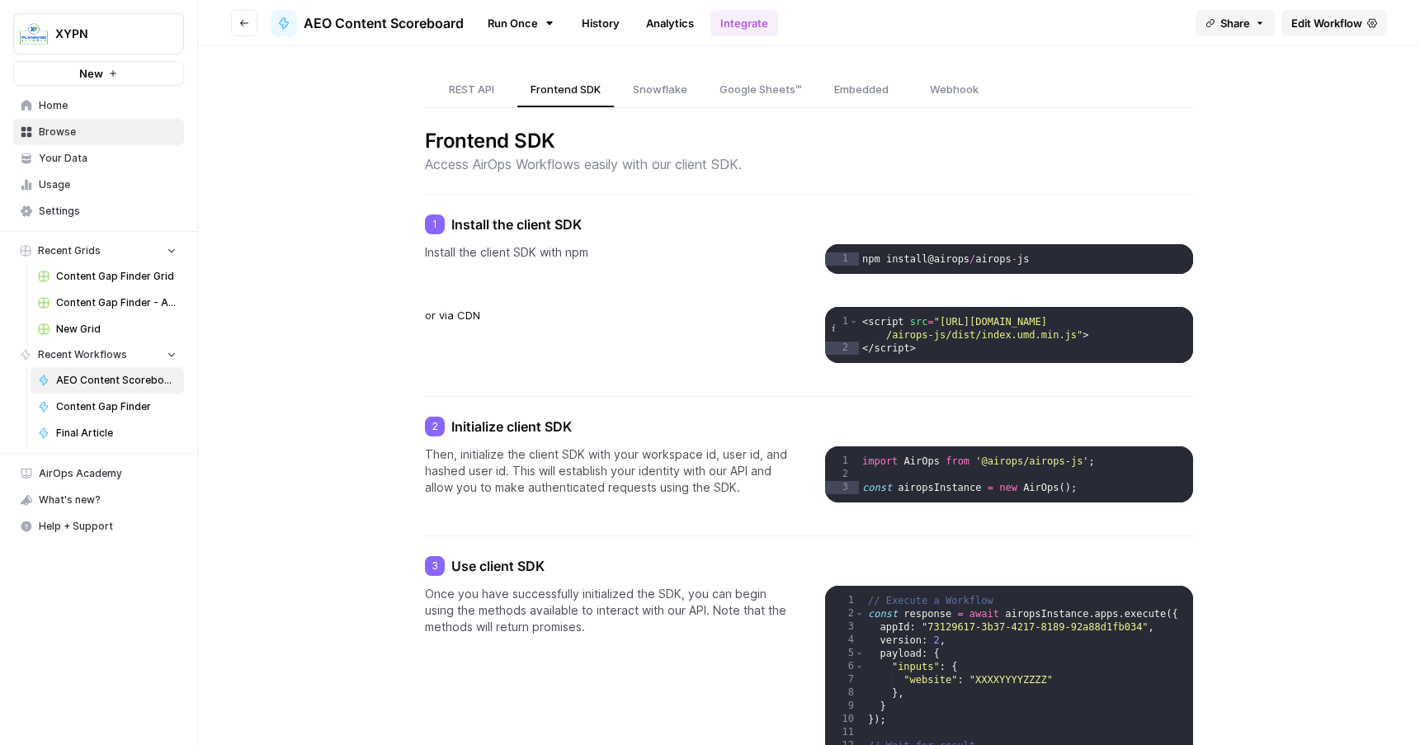
click at [935, 321] on div "< script src = "https://cdn.jsdelivr.net/npm/@airops /airops-js/dist/index.umd.…" at bounding box center [1025, 363] width 333 height 96
drag, startPoint x: 935, startPoint y: 321, endPoint x: 942, endPoint y: 353, distance: 33.0
click at [942, 353] on div "< script src = "https://cdn.jsdelivr.net/npm/@airops /airops-js/dist/index.umd.…" at bounding box center [1025, 363] width 333 height 96
type textarea "**********"
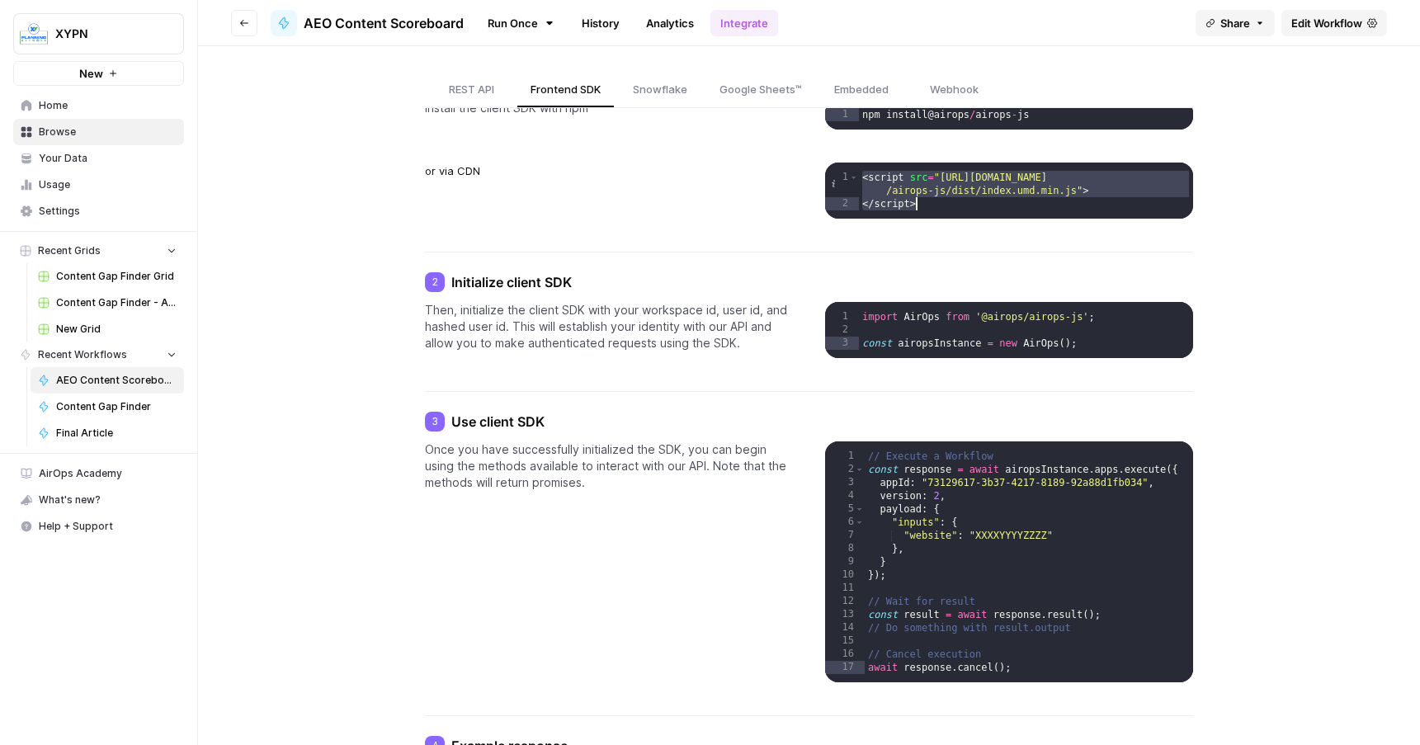
scroll to position [234, 0]
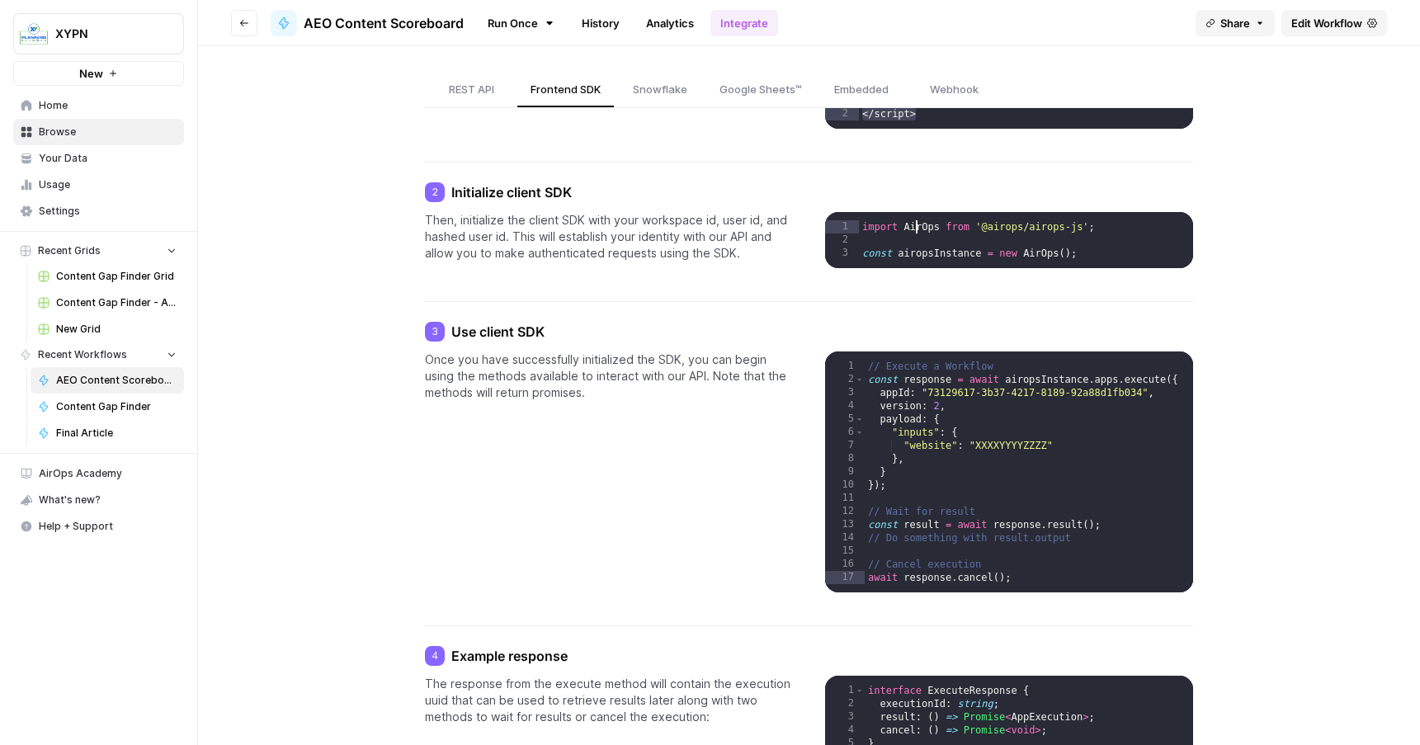
click at [917, 223] on div "import AirOps from '@airops/airops-js' ; const airopsInstance = new AirOps ( ) ;" at bounding box center [1025, 261] width 333 height 83
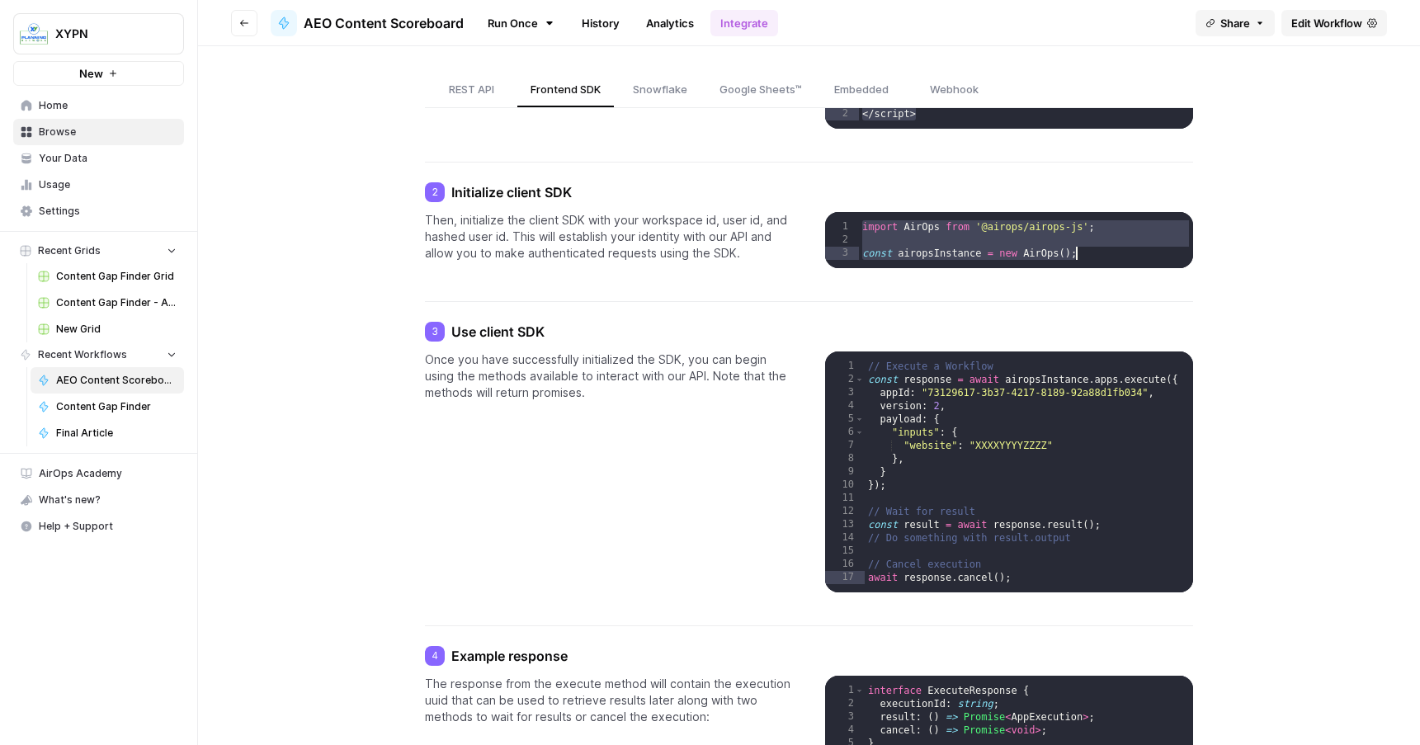
drag, startPoint x: 917, startPoint y: 223, endPoint x: 923, endPoint y: 254, distance: 31.9
click at [923, 254] on div "import AirOps from '@airops/airops-js' ; const airopsInstance = new AirOps ( ) ;" at bounding box center [1025, 261] width 333 height 83
type textarea "**********"
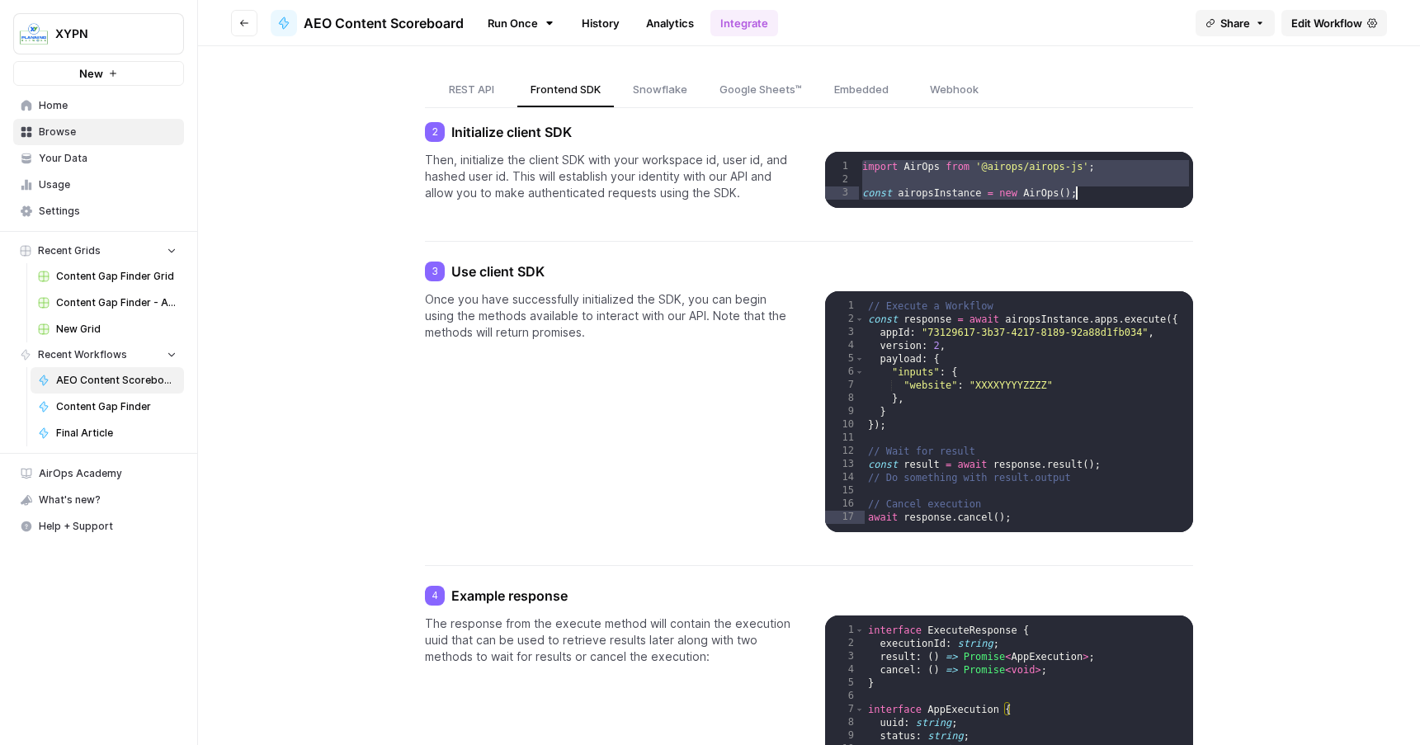
scroll to position [404, 0]
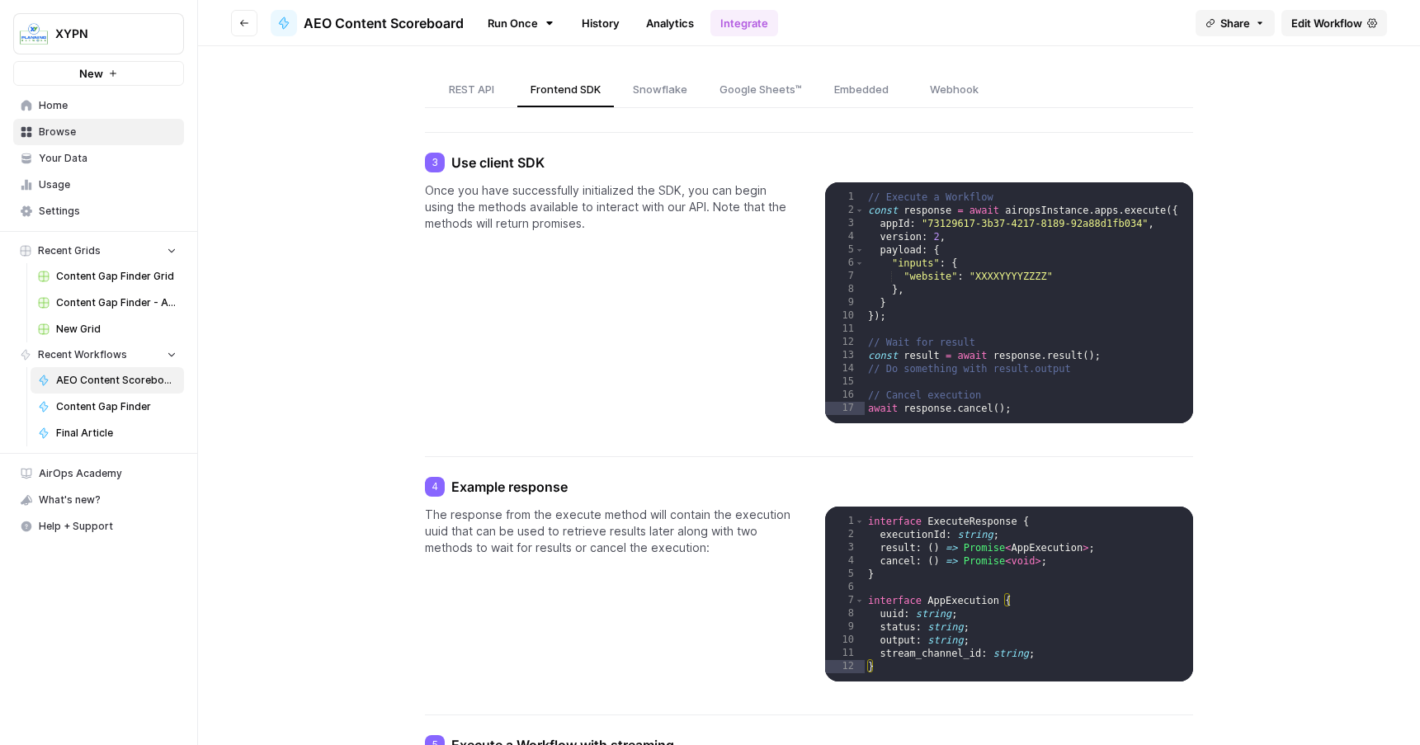
click at [900, 208] on div "// Execute a Workflow const response = await airopsInstance . apps . execute ({…" at bounding box center [1029, 324] width 328 height 267
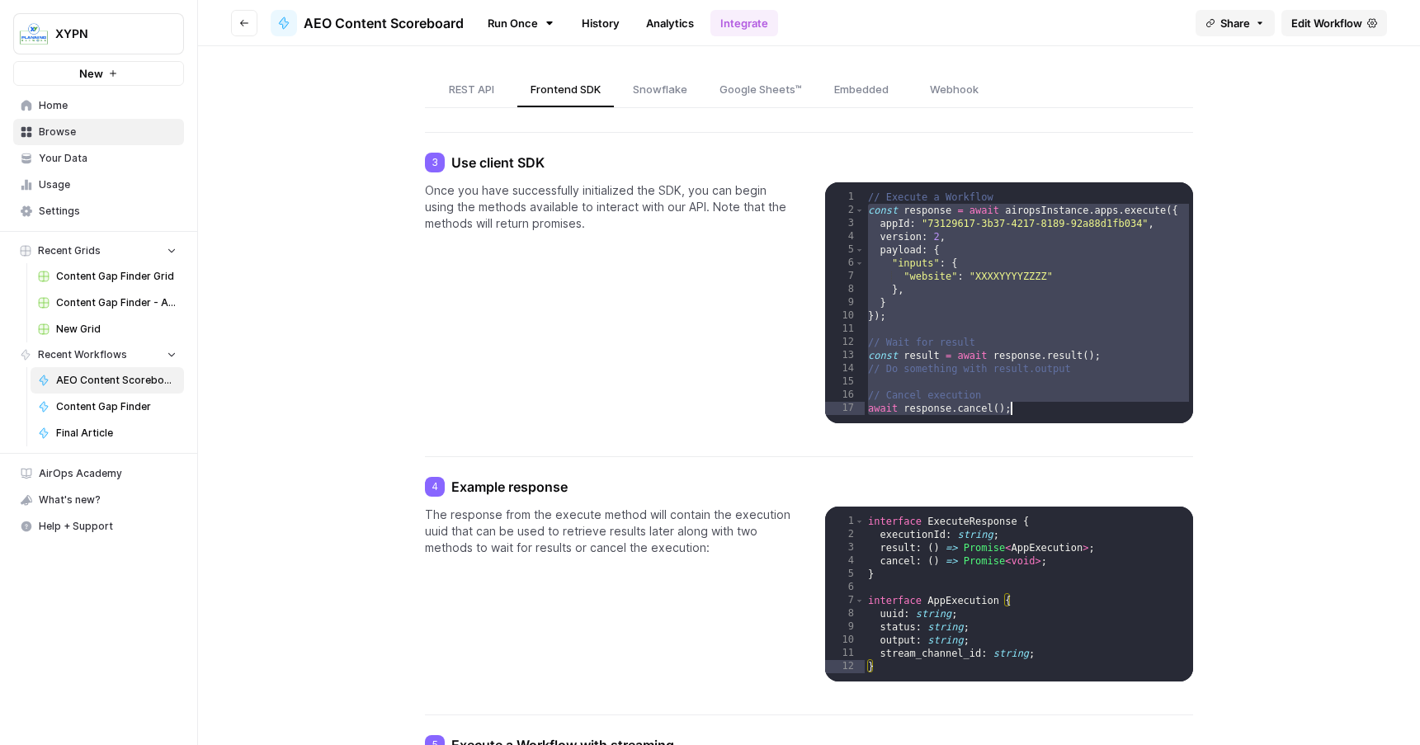
drag, startPoint x: 900, startPoint y: 208, endPoint x: 962, endPoint y: 408, distance: 209.9
click at [962, 408] on div "// Execute a Workflow const response = await airopsInstance . apps . execute ({…" at bounding box center [1029, 324] width 328 height 267
type textarea "**********"
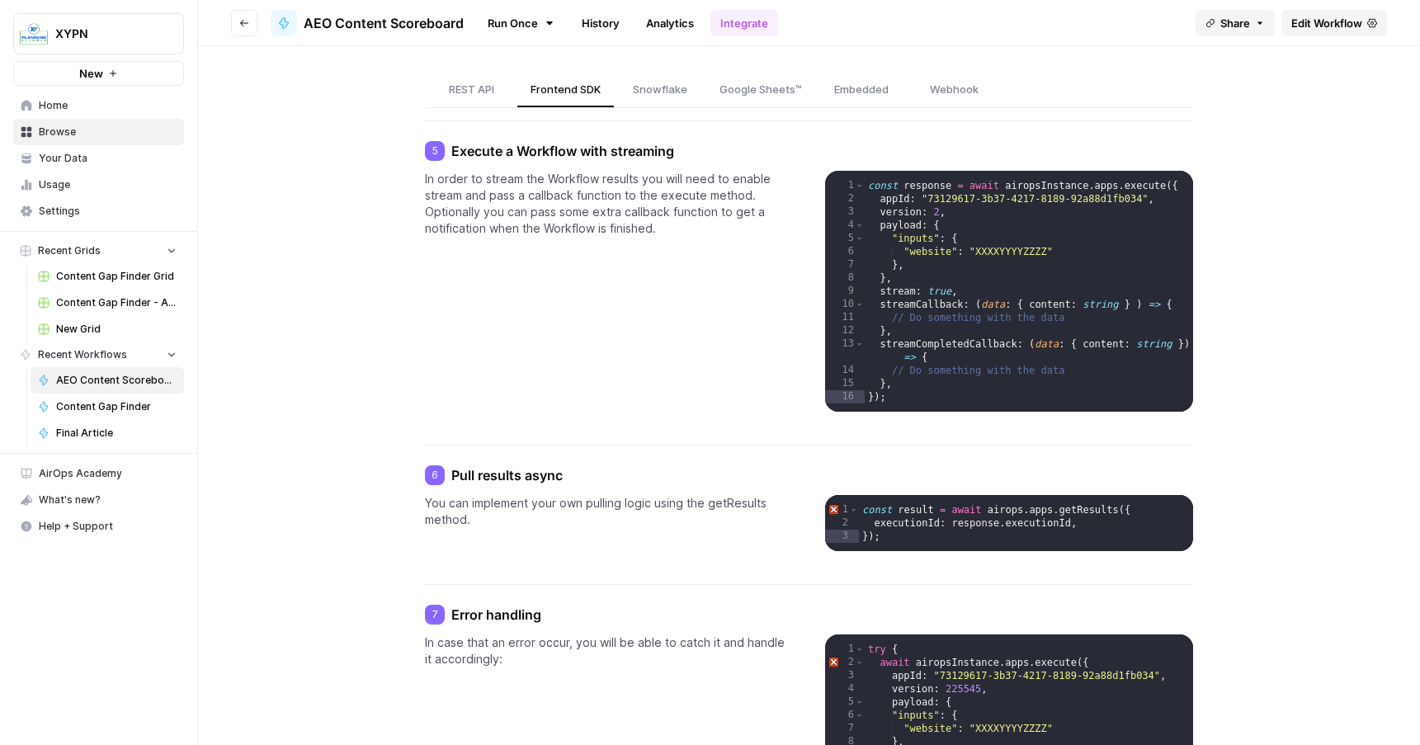
scroll to position [1220, 0]
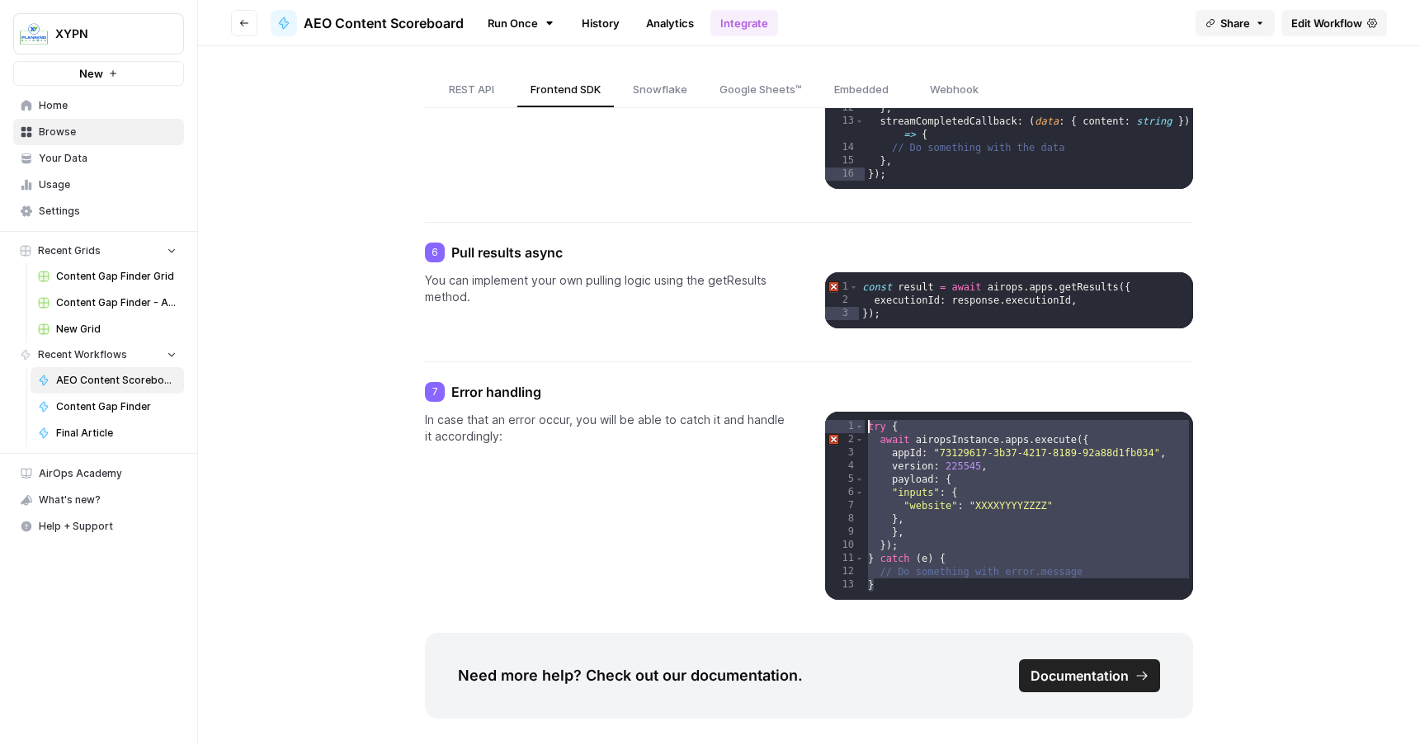
drag, startPoint x: 923, startPoint y: 588, endPoint x: 438, endPoint y: 391, distance: 522.7
click at [438, 391] on div "7 Error handling In case that an error occur, you will be able to catch it and …" at bounding box center [809, 491] width 768 height 218
type textarea "**********"
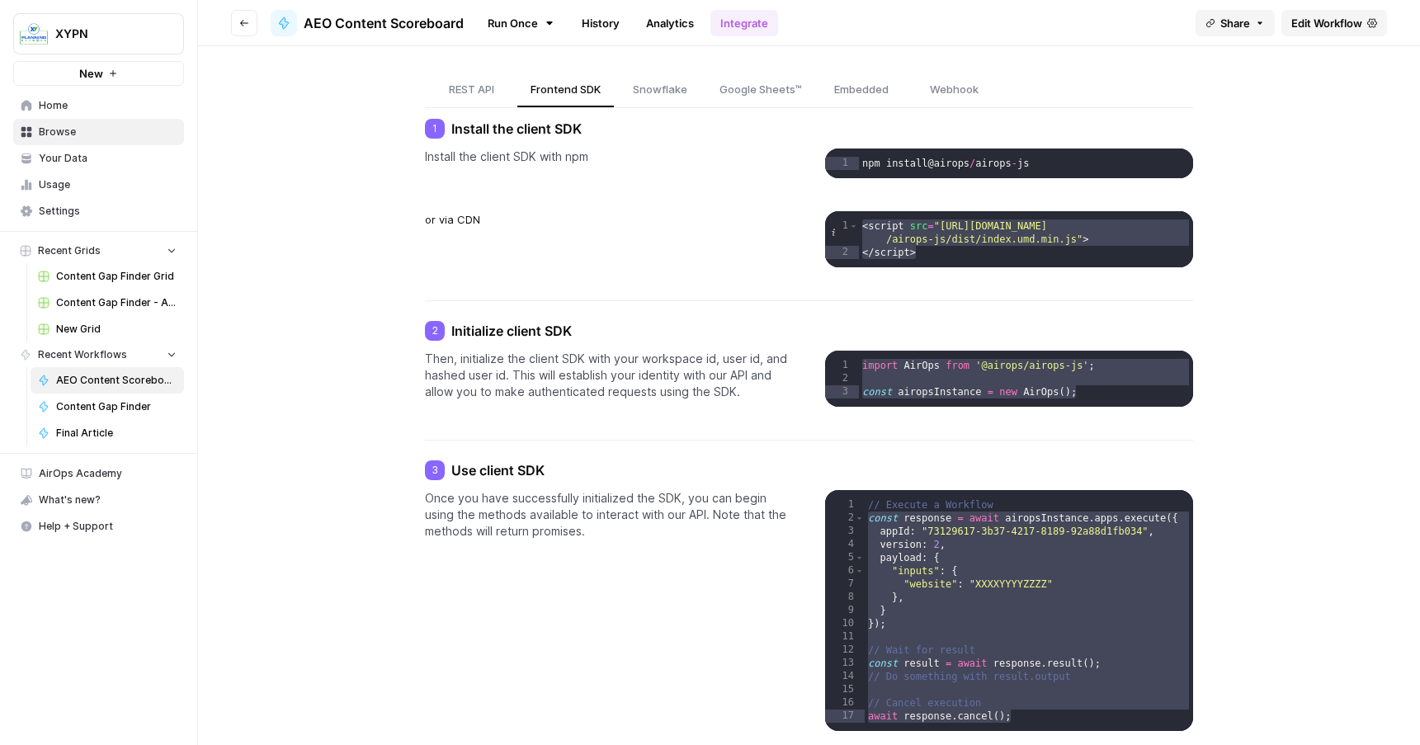
scroll to position [0, 0]
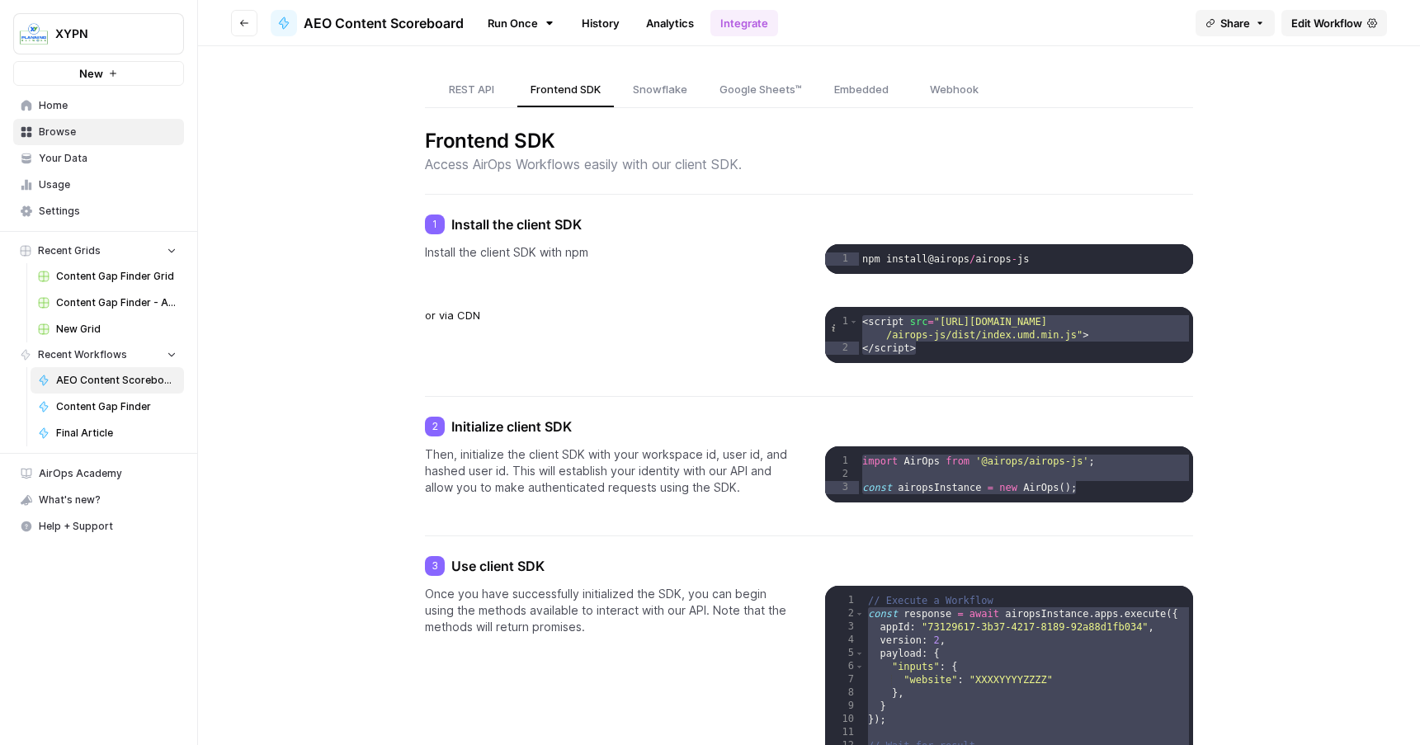
drag, startPoint x: 462, startPoint y: 228, endPoint x: 461, endPoint y: 170, distance: 57.8
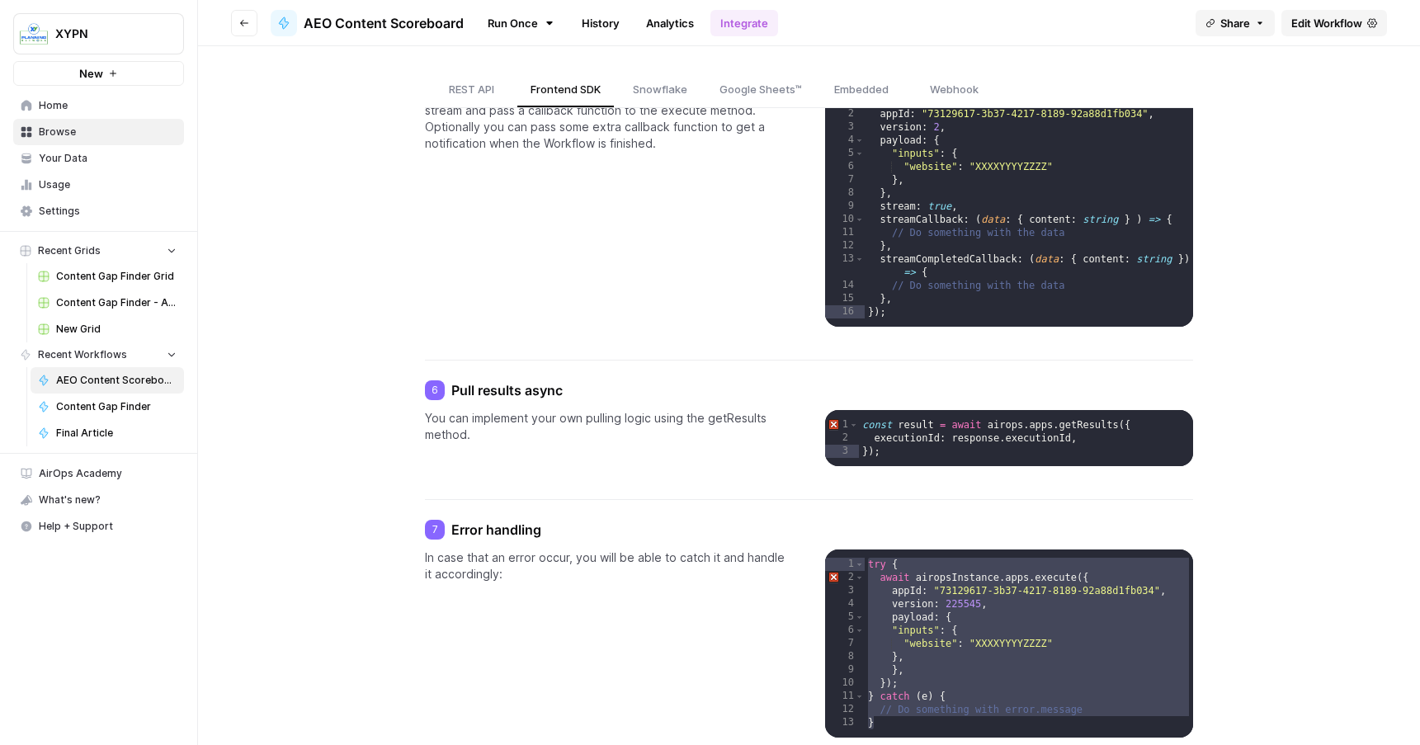
scroll to position [1091, 0]
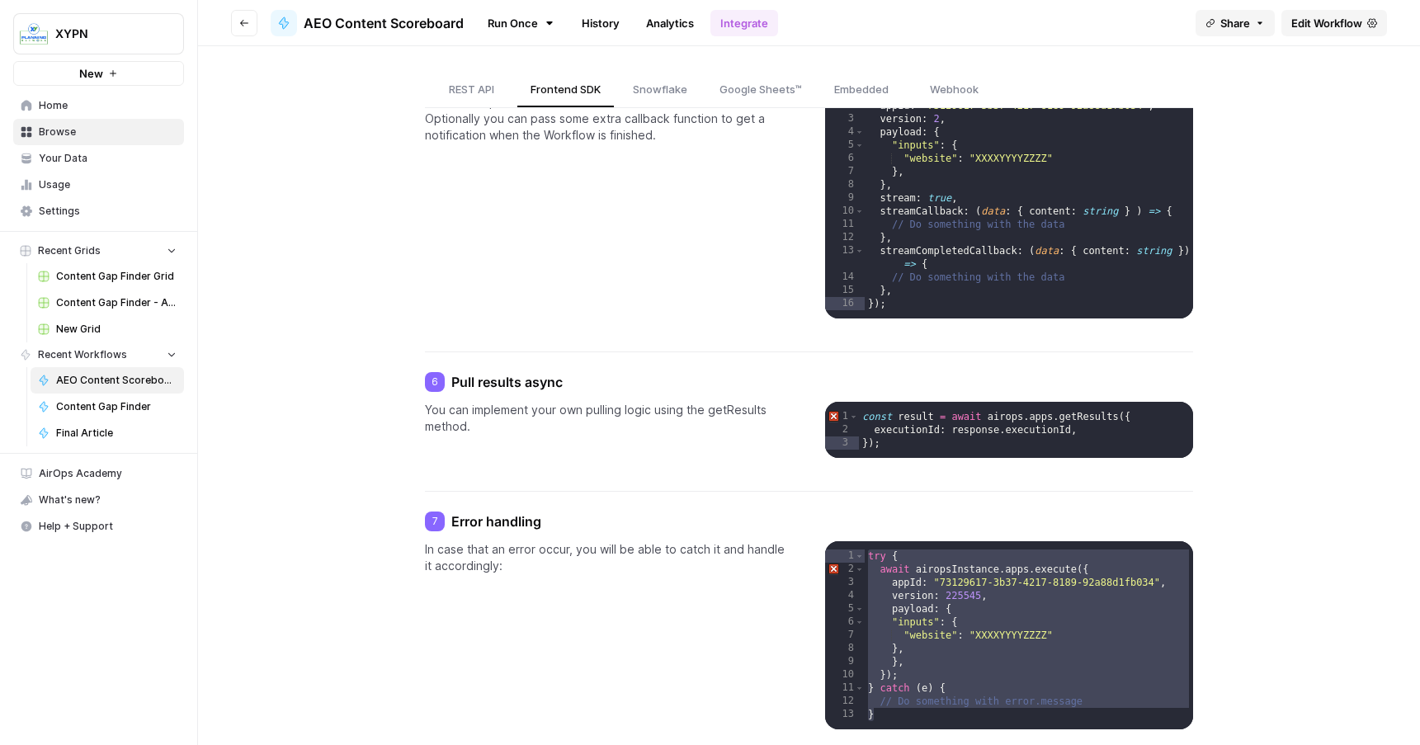
drag, startPoint x: 427, startPoint y: 139, endPoint x: 1376, endPoint y: 509, distance: 1018.0
click at [477, 88] on span "REST API" at bounding box center [471, 89] width 45 height 17
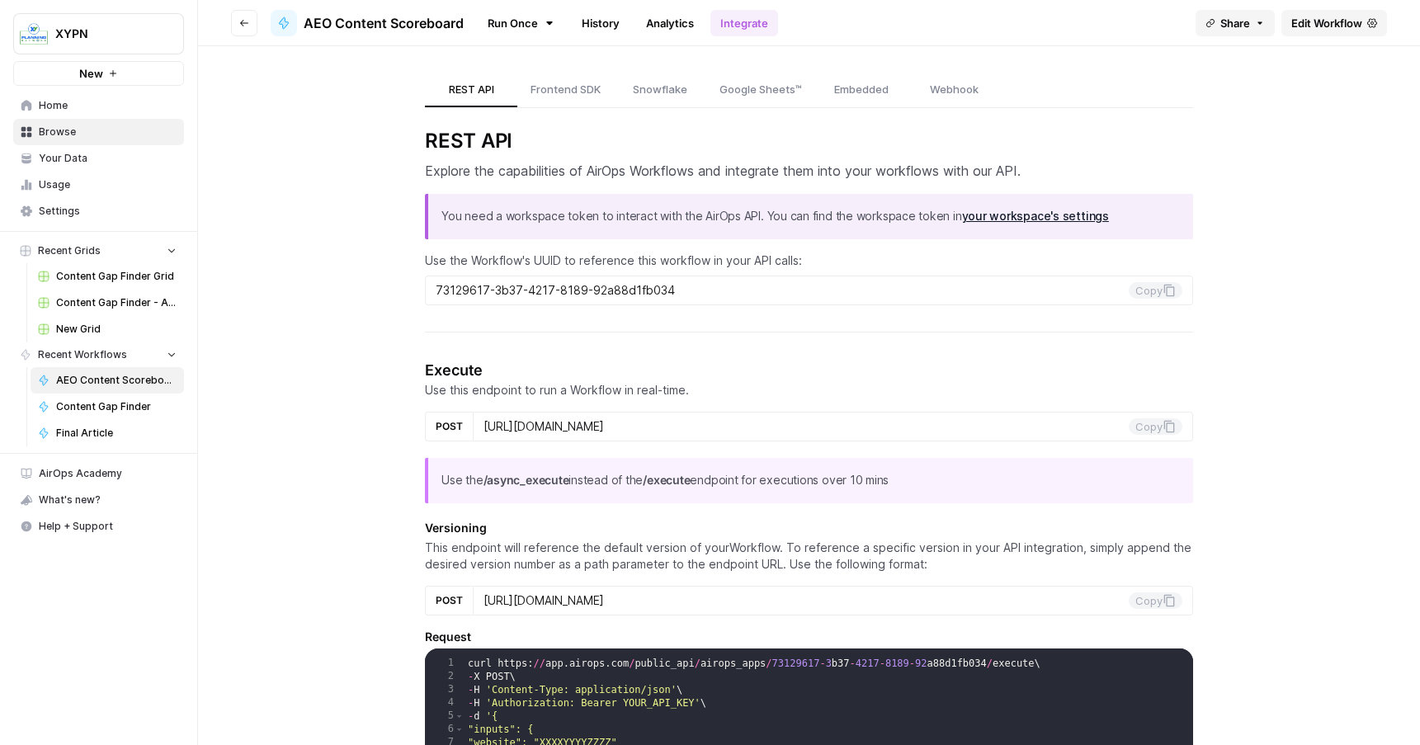
click at [649, 18] on link "Analytics" at bounding box center [670, 23] width 68 height 26
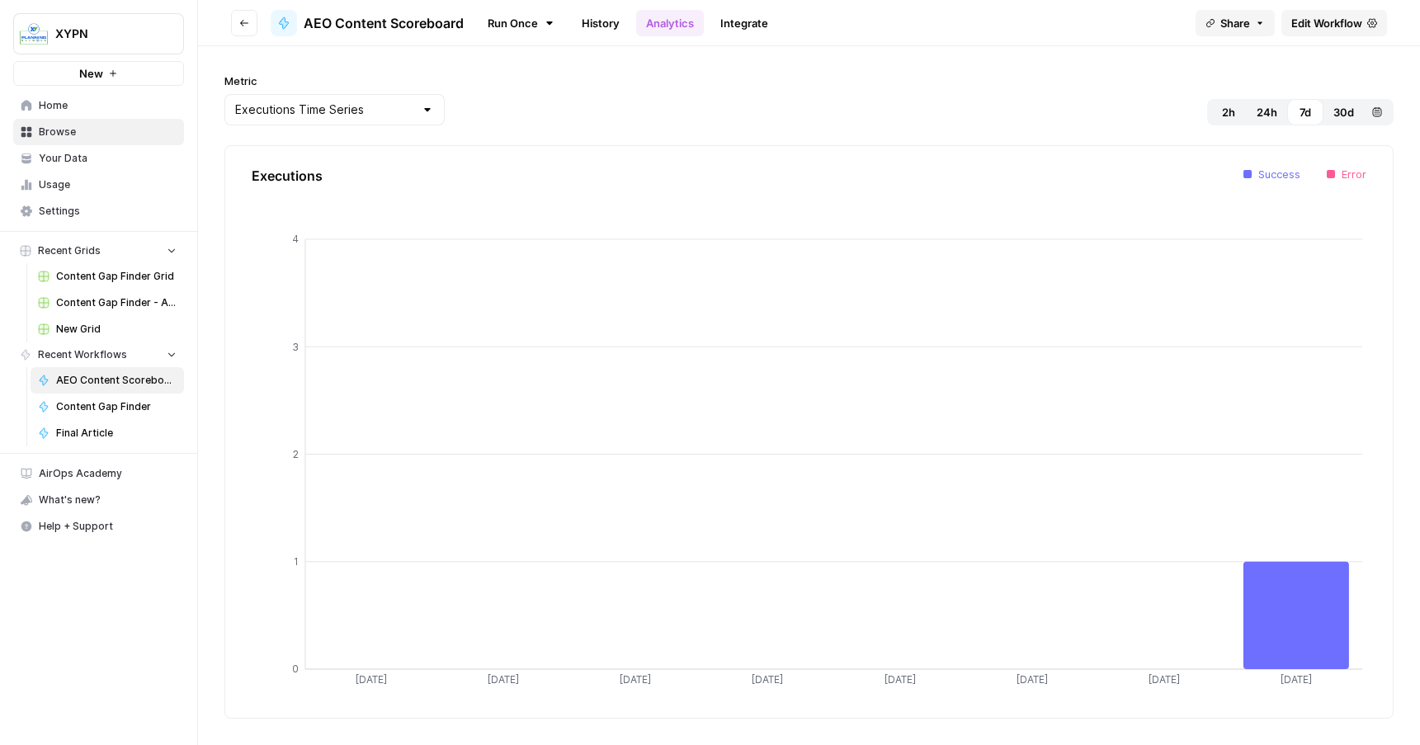
click at [531, 17] on link "Run Once" at bounding box center [521, 23] width 88 height 28
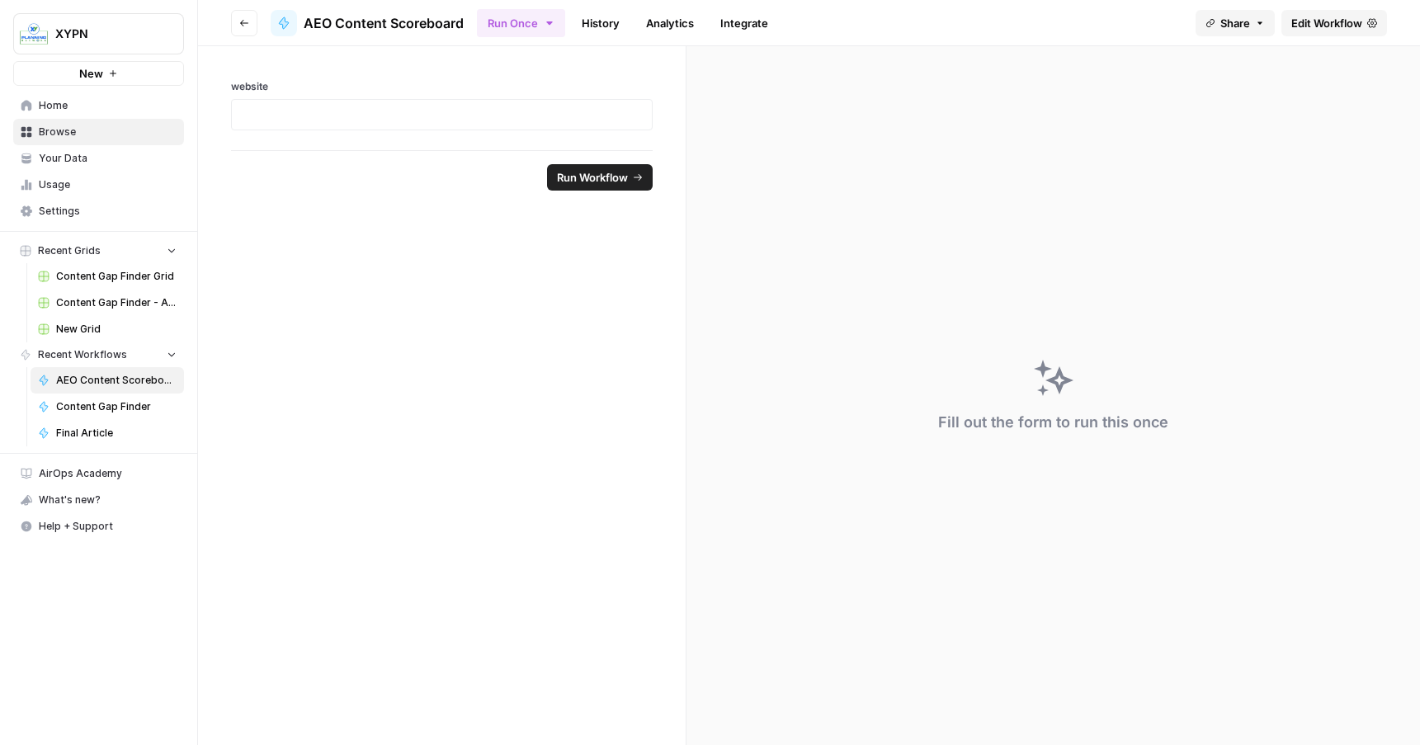
click at [603, 19] on link "History" at bounding box center [601, 23] width 58 height 26
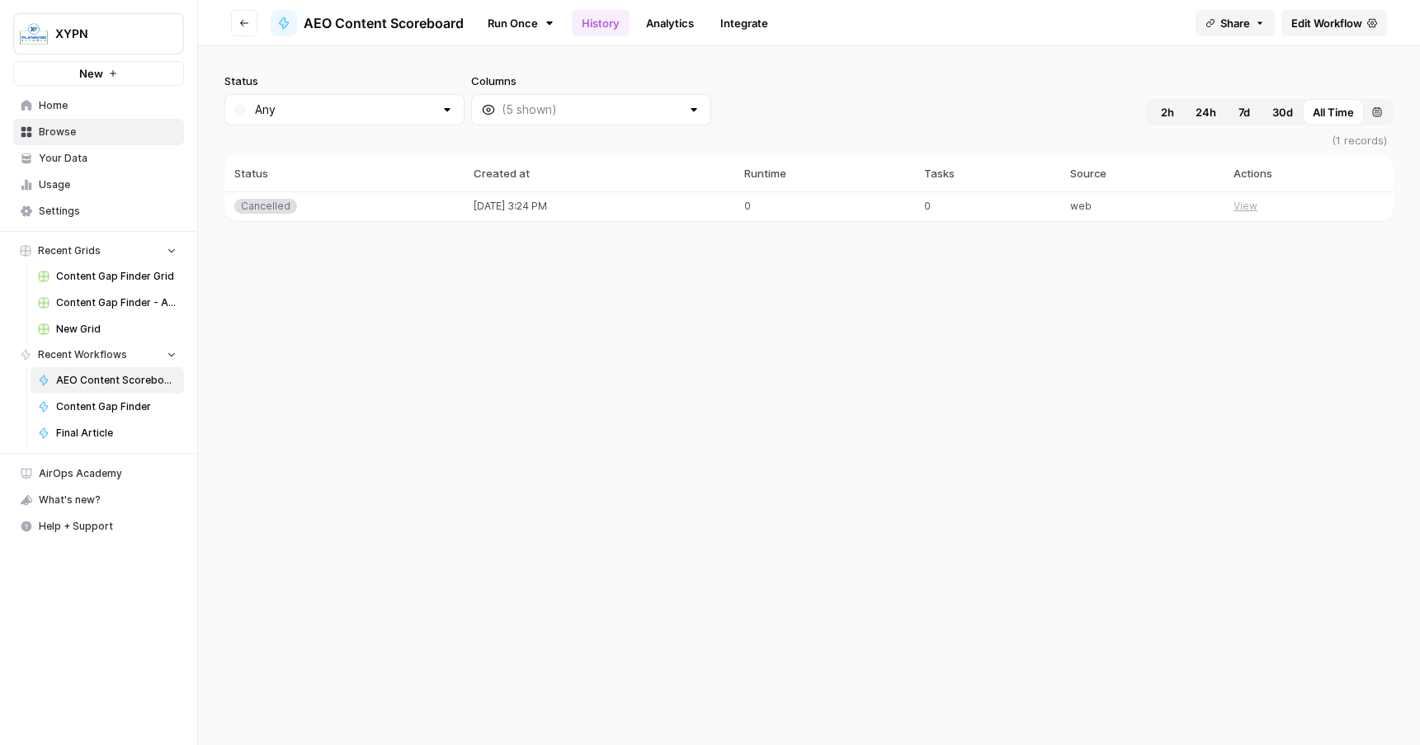
click at [1094, 204] on td "web" at bounding box center [1141, 206] width 163 height 30
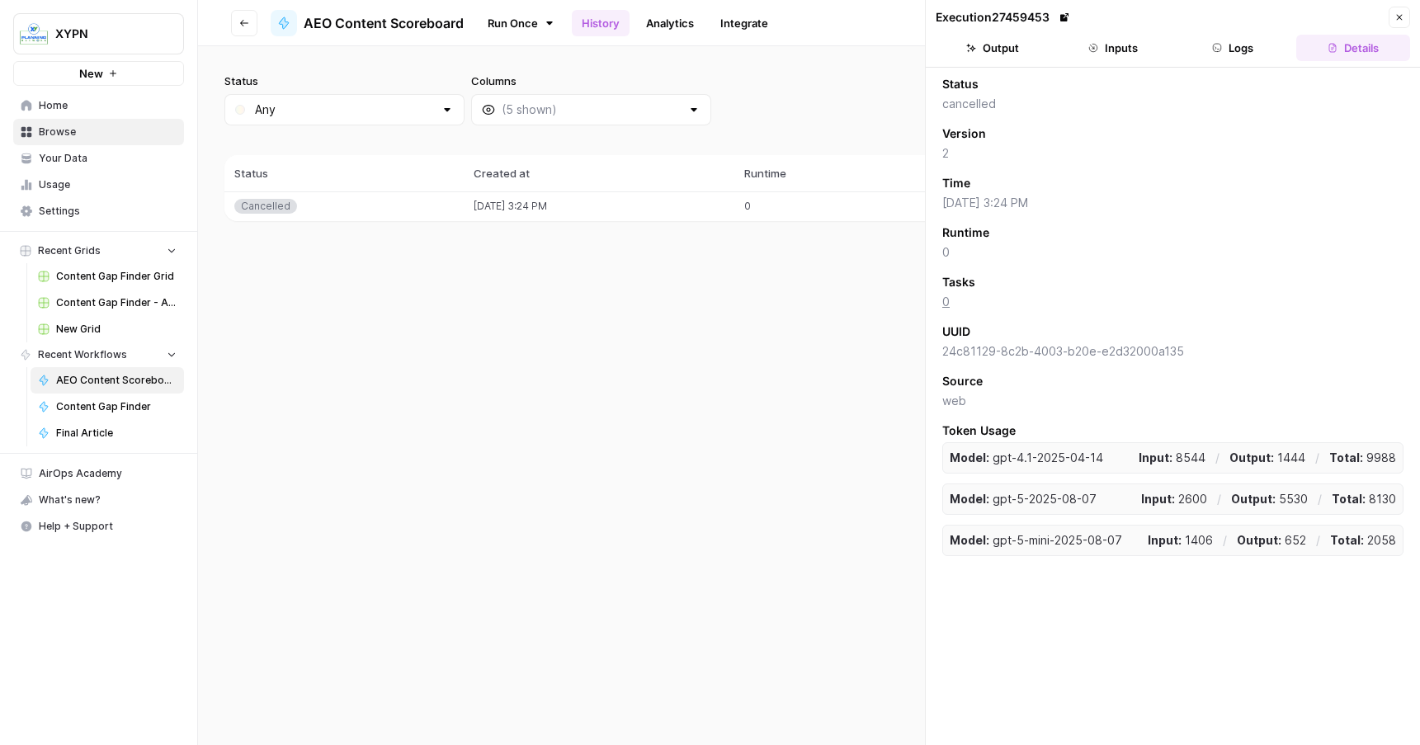
click at [1397, 8] on button "Close" at bounding box center [1399, 17] width 21 height 21
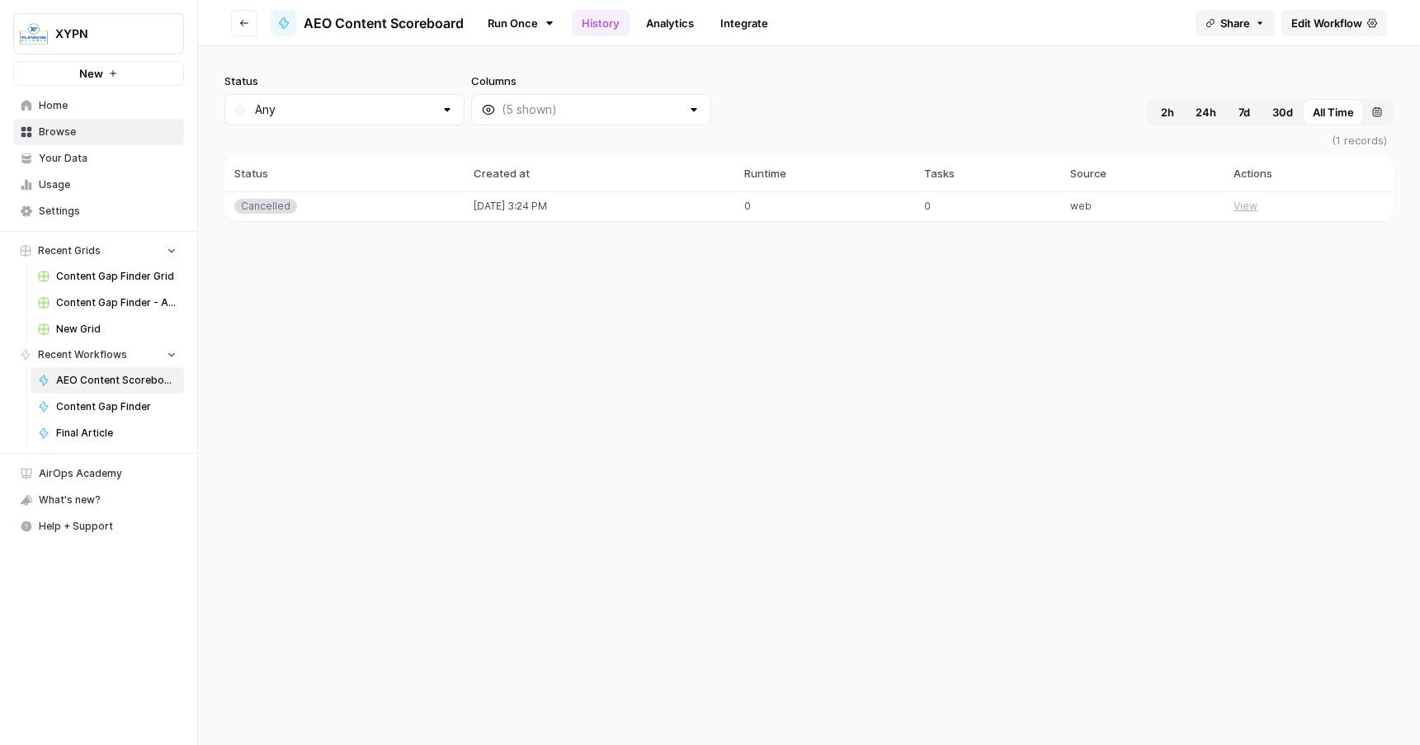
click at [653, 28] on link "Analytics" at bounding box center [670, 23] width 68 height 26
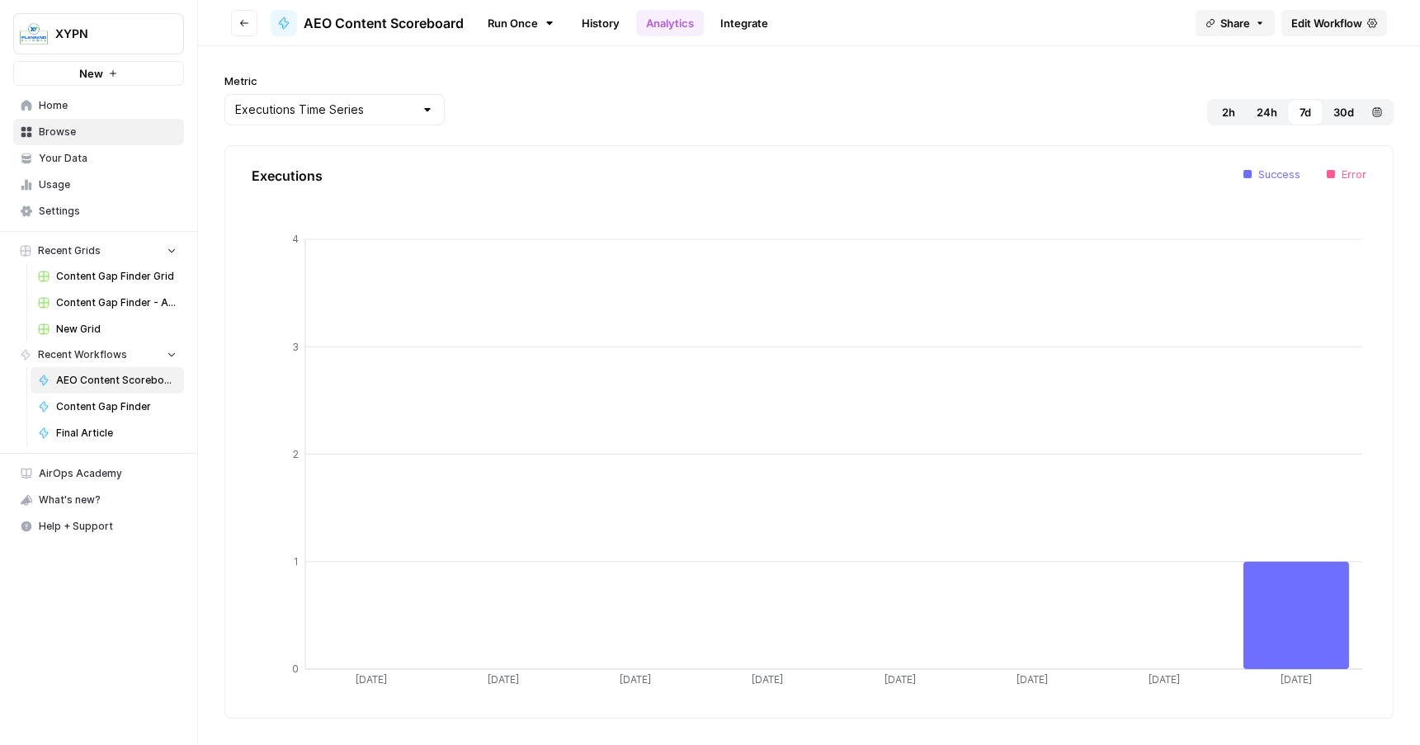
click at [773, 21] on link "Integrate" at bounding box center [744, 23] width 68 height 26
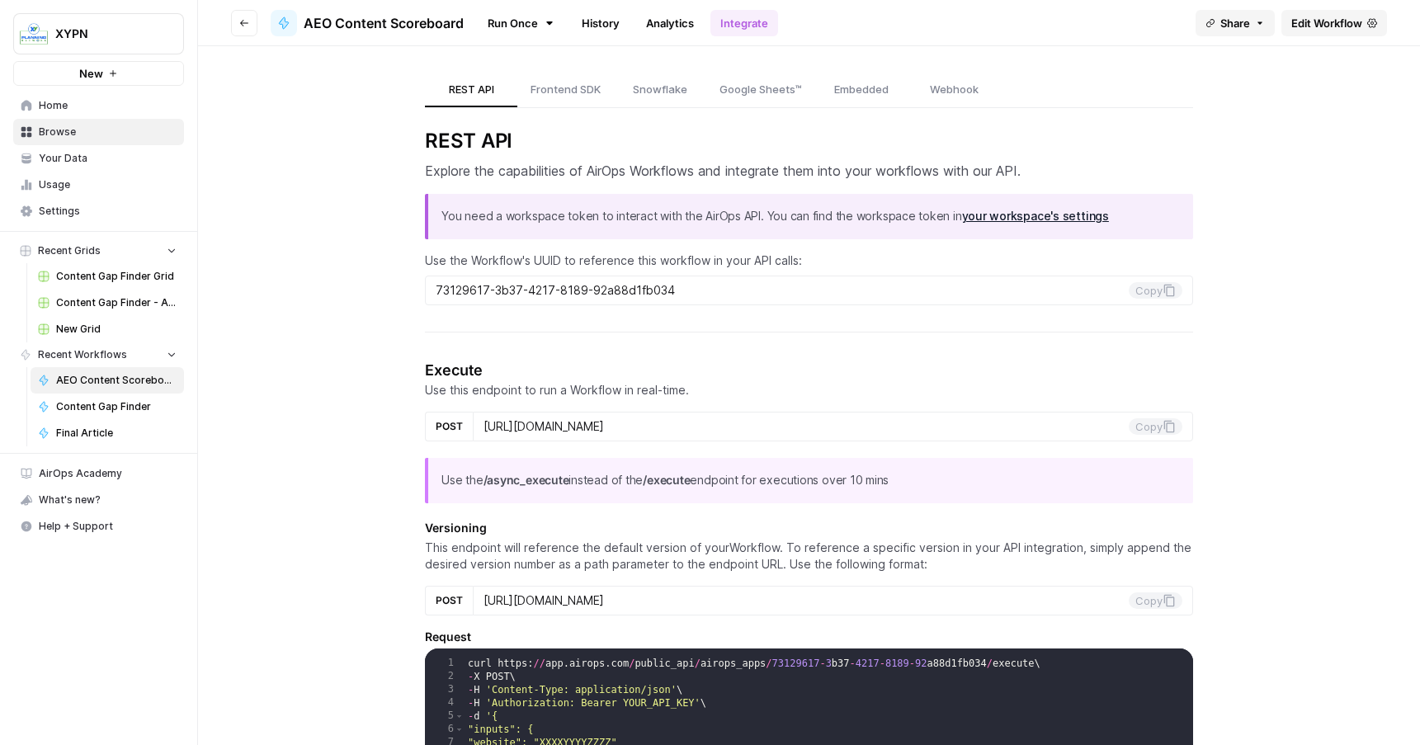
click at [1239, 19] on span "Share" at bounding box center [1235, 23] width 30 height 17
click at [1156, 100] on input "https://app.airops.com/public_apps/73129617-3b37-4217-8189-92a88d1fb034/run" at bounding box center [1155, 103] width 179 height 15
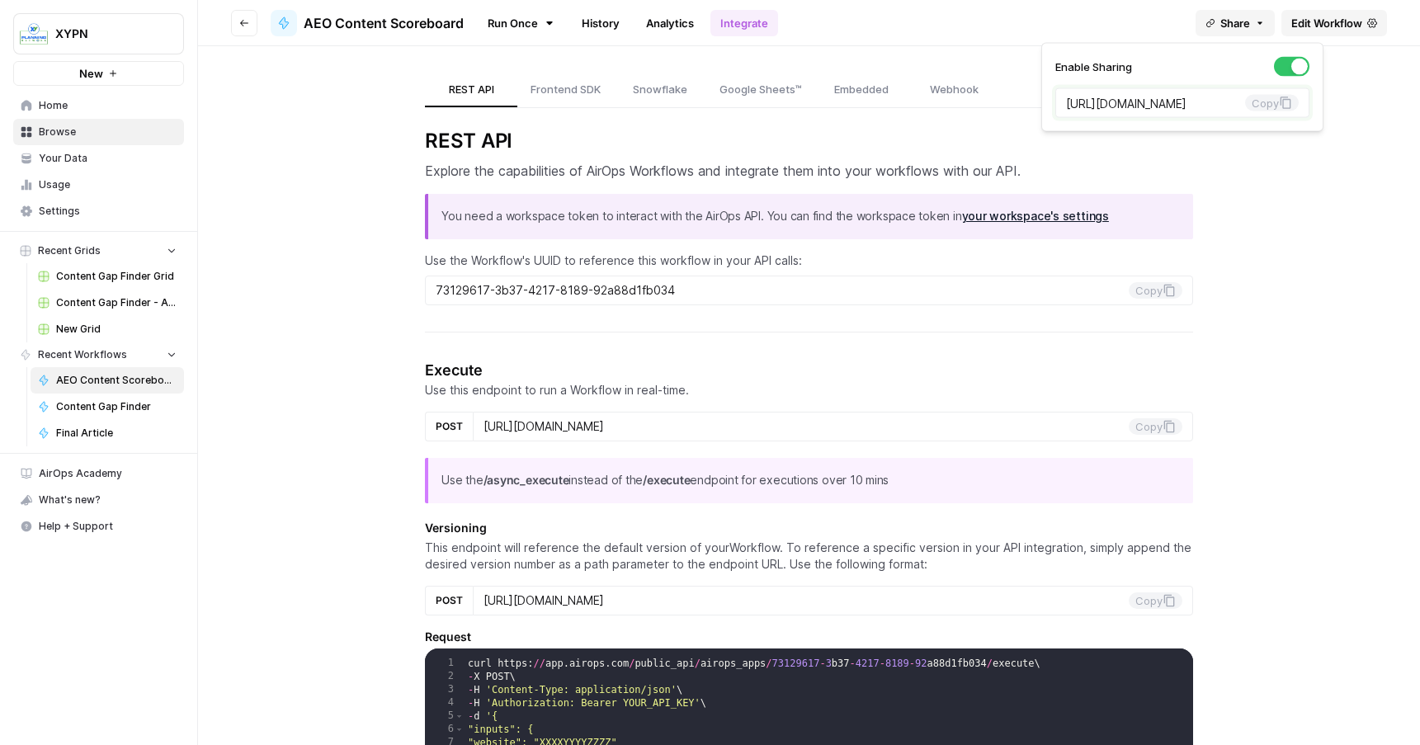
scroll to position [0, 0]
click at [1245, 104] on button "Copy" at bounding box center [1272, 103] width 54 height 17
click at [562, 80] on link "Frontend SDK" at bounding box center [565, 90] width 97 height 35
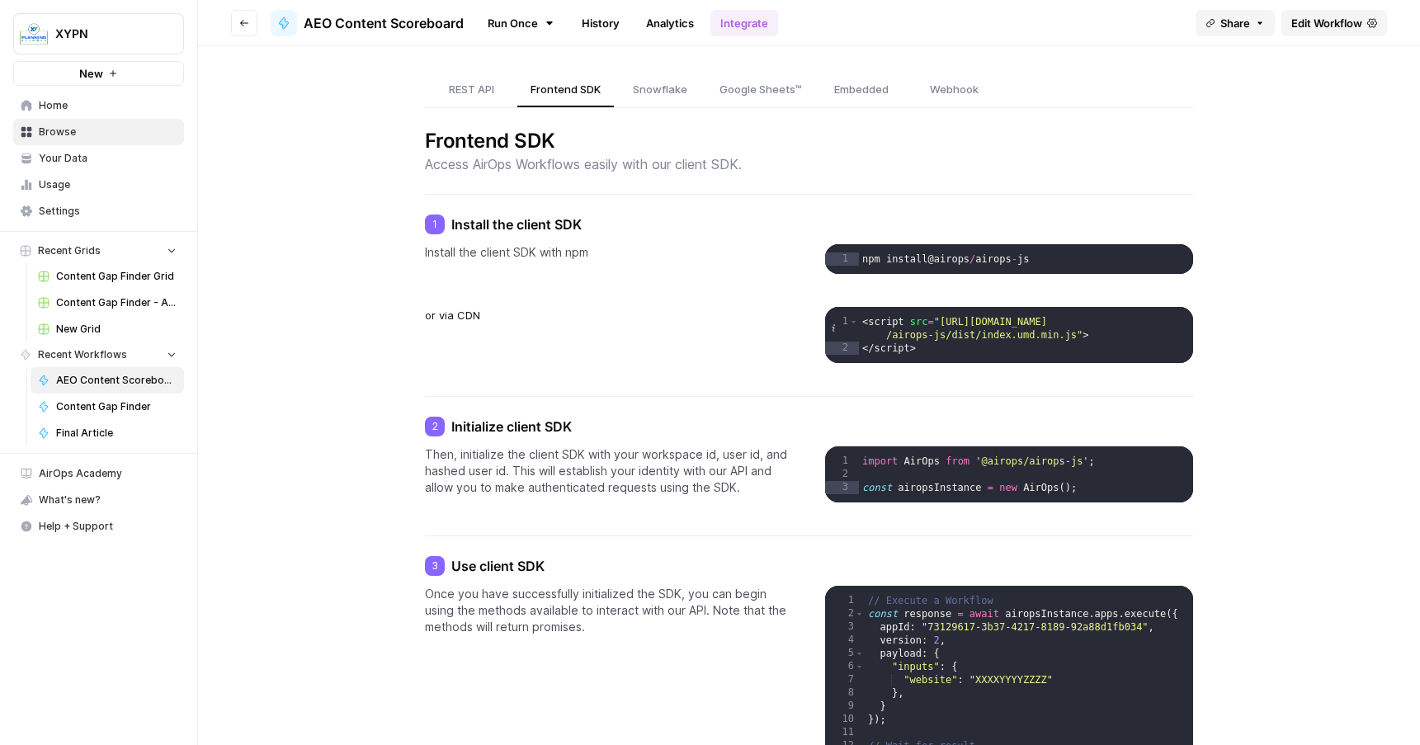
drag, startPoint x: 451, startPoint y: 220, endPoint x: 914, endPoint y: 369, distance: 486.2
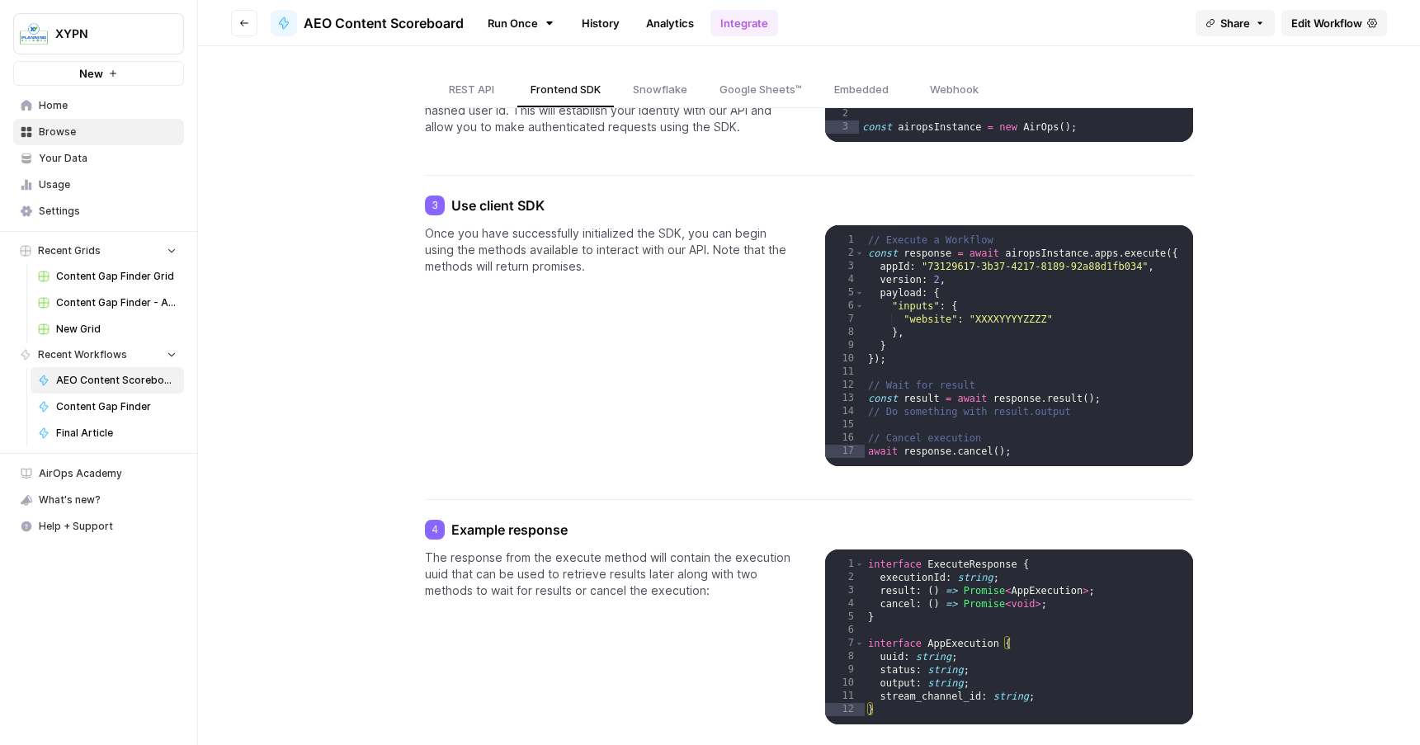
scroll to position [311, 0]
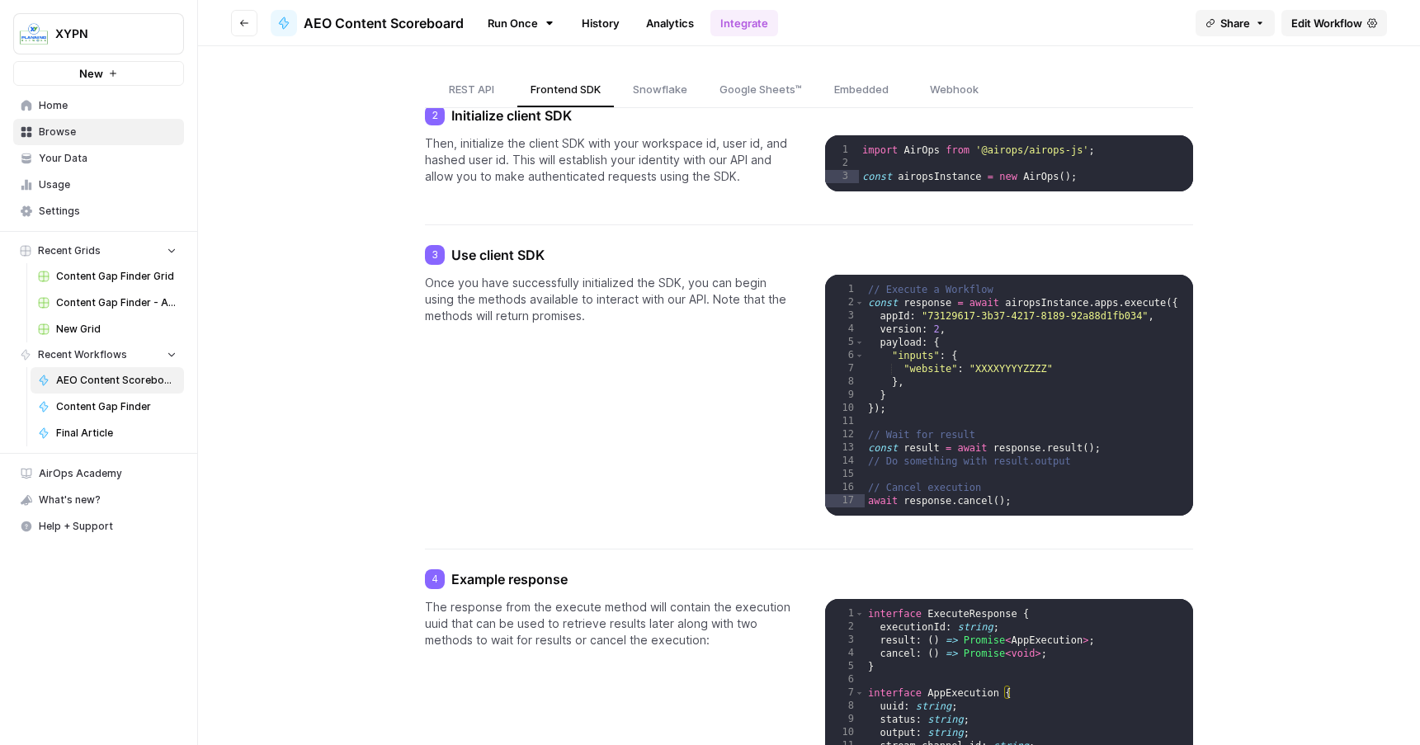
click at [975, 151] on div "import AirOps from '@airops/airops-js' ; const airopsInstance = new AirOps ( ) ;" at bounding box center [1025, 185] width 333 height 83
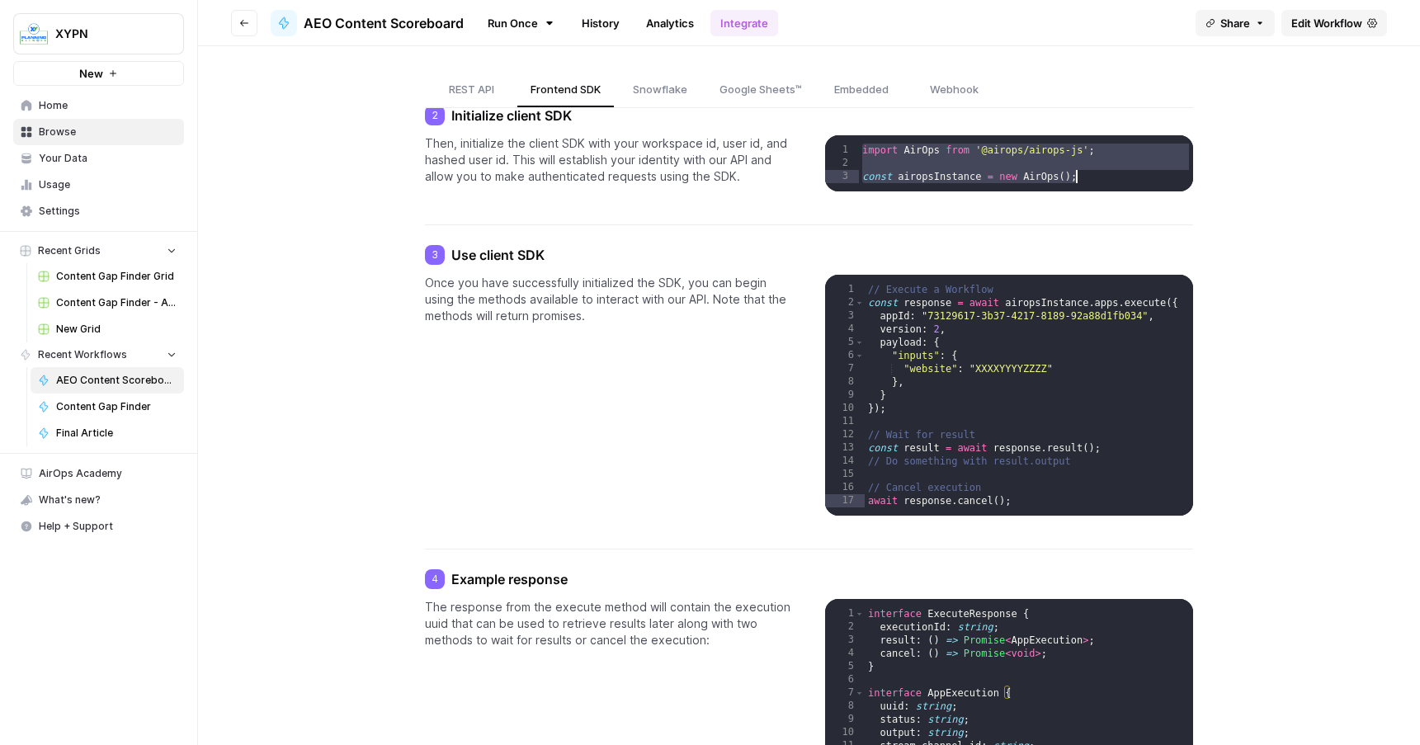
drag, startPoint x: 975, startPoint y: 151, endPoint x: 975, endPoint y: 190, distance: 38.8
click at [975, 190] on div "import AirOps from '@airops/airops-js' ; const airopsInstance = new AirOps ( ) ;" at bounding box center [1025, 185] width 333 height 83
type textarea "**********"
click at [912, 284] on div "// Execute a Workflow const response = await airopsInstance . apps . execute ({…" at bounding box center [1029, 416] width 328 height 267
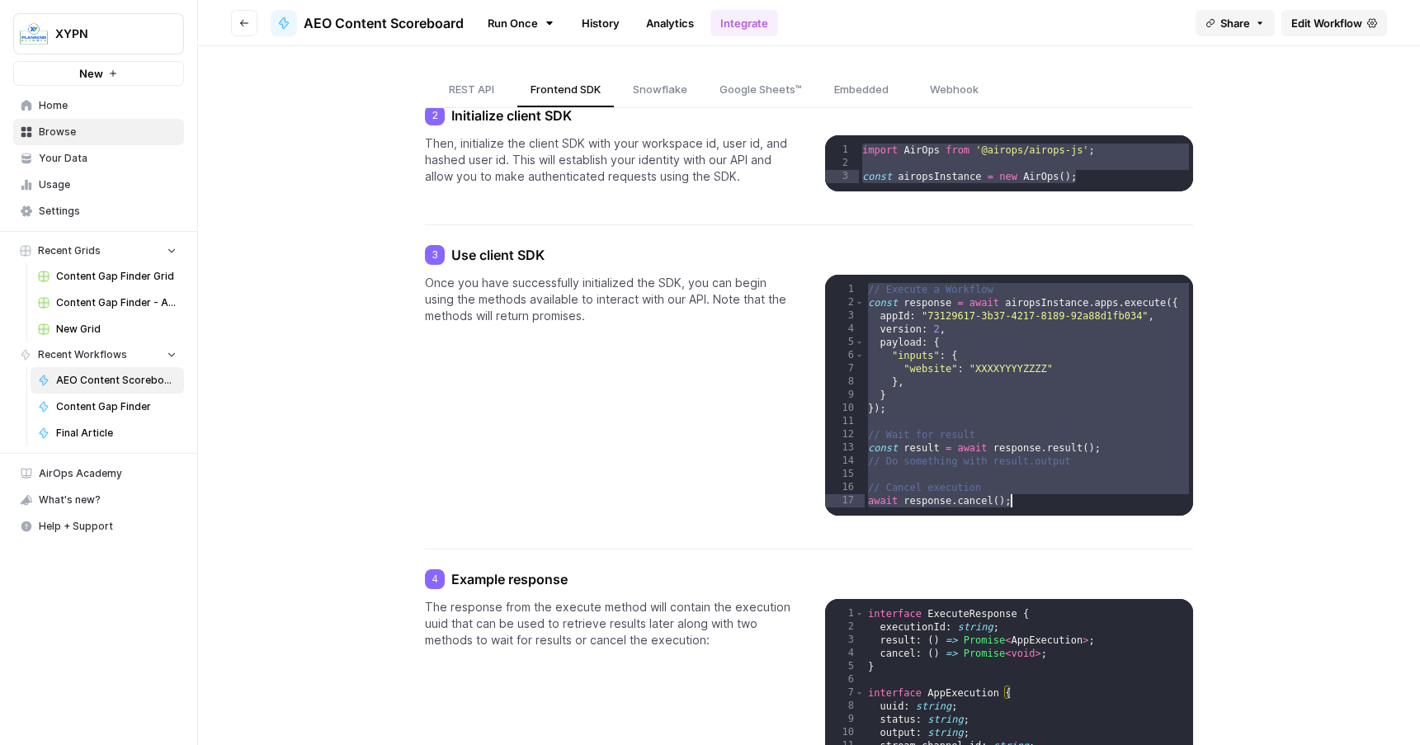
drag, startPoint x: 912, startPoint y: 284, endPoint x: 941, endPoint y: 511, distance: 228.8
click at [941, 511] on div "// Execute a Workflow const response = await airopsInstance . apps . execute ({…" at bounding box center [1029, 416] width 328 height 267
type textarea "**********"
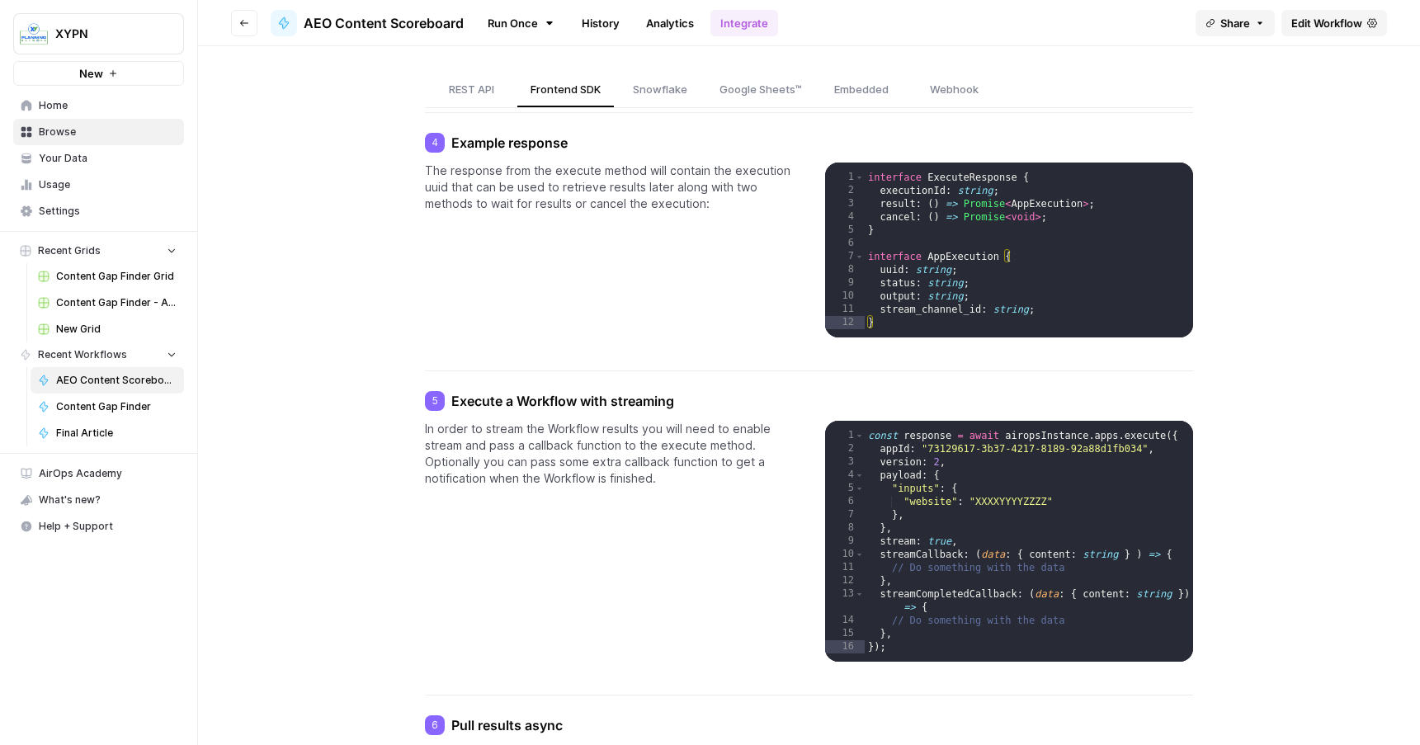
scroll to position [688, 0]
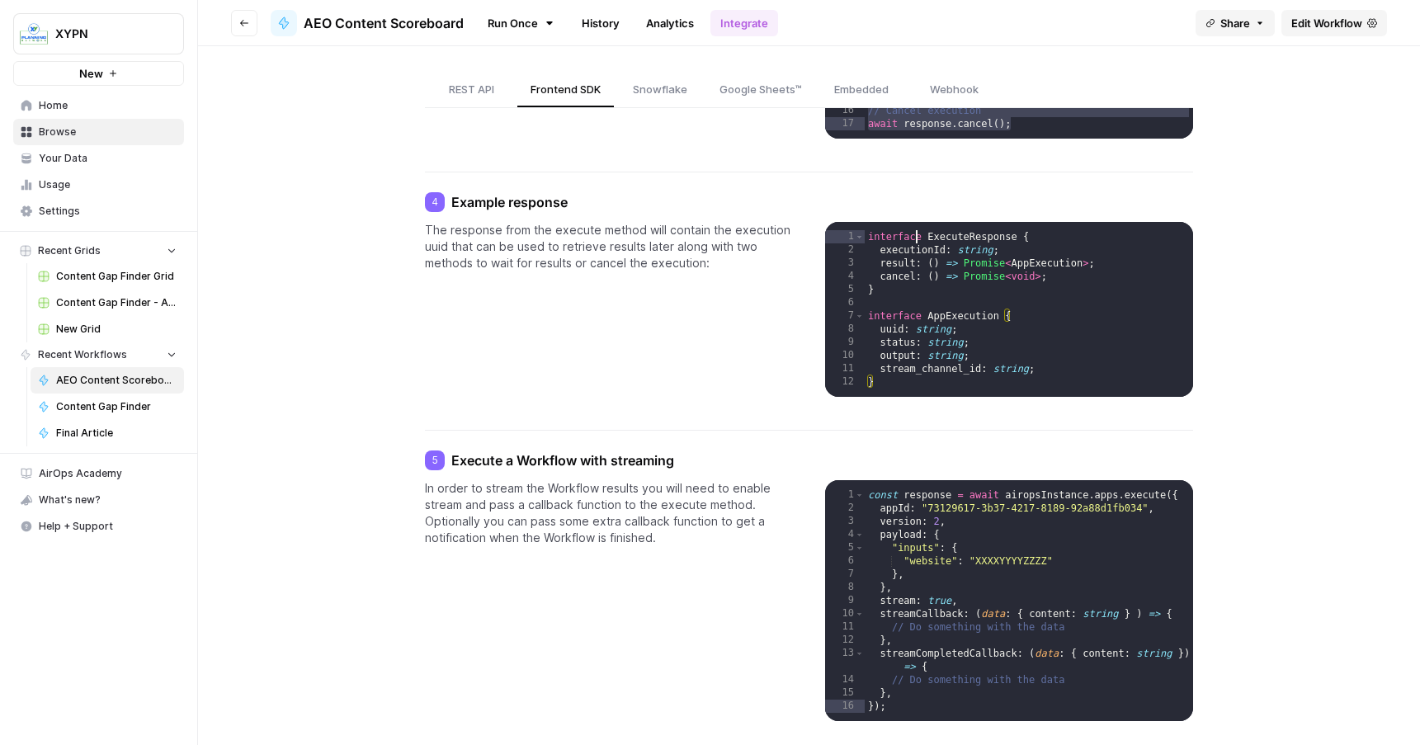
click at [917, 233] on div "interface ExecuteResponse { executionId : string ; result : ( ) => Promise < Ap…" at bounding box center [1029, 330] width 328 height 201
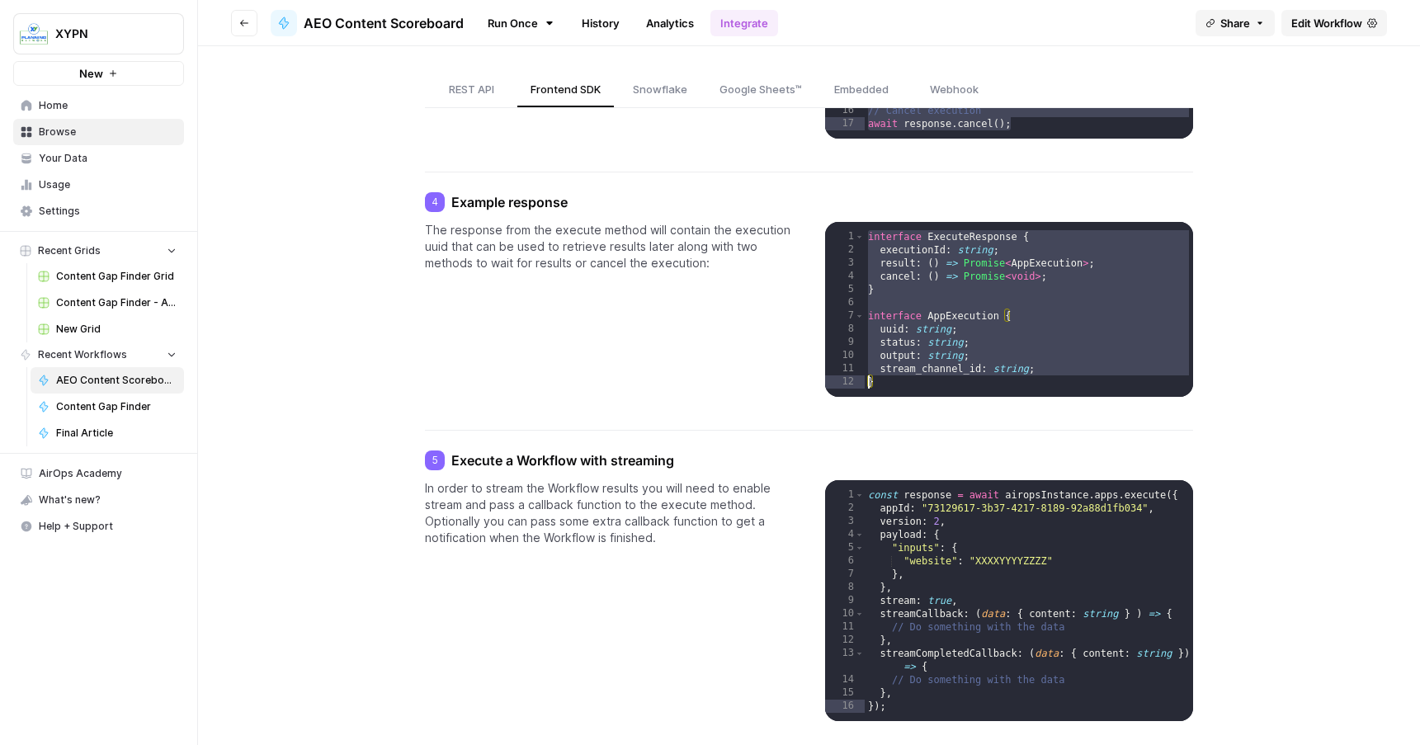
drag, startPoint x: 917, startPoint y: 233, endPoint x: 919, endPoint y: 371, distance: 137.8
click at [919, 371] on div "interface ExecuteResponse { executionId : string ; result : ( ) => Promise < Ap…" at bounding box center [1029, 330] width 328 height 201
drag, startPoint x: 904, startPoint y: 385, endPoint x: 841, endPoint y: 235, distance: 162.0
click at [841, 235] on div "**********" at bounding box center [1008, 309] width 367 height 175
type textarea "**********"
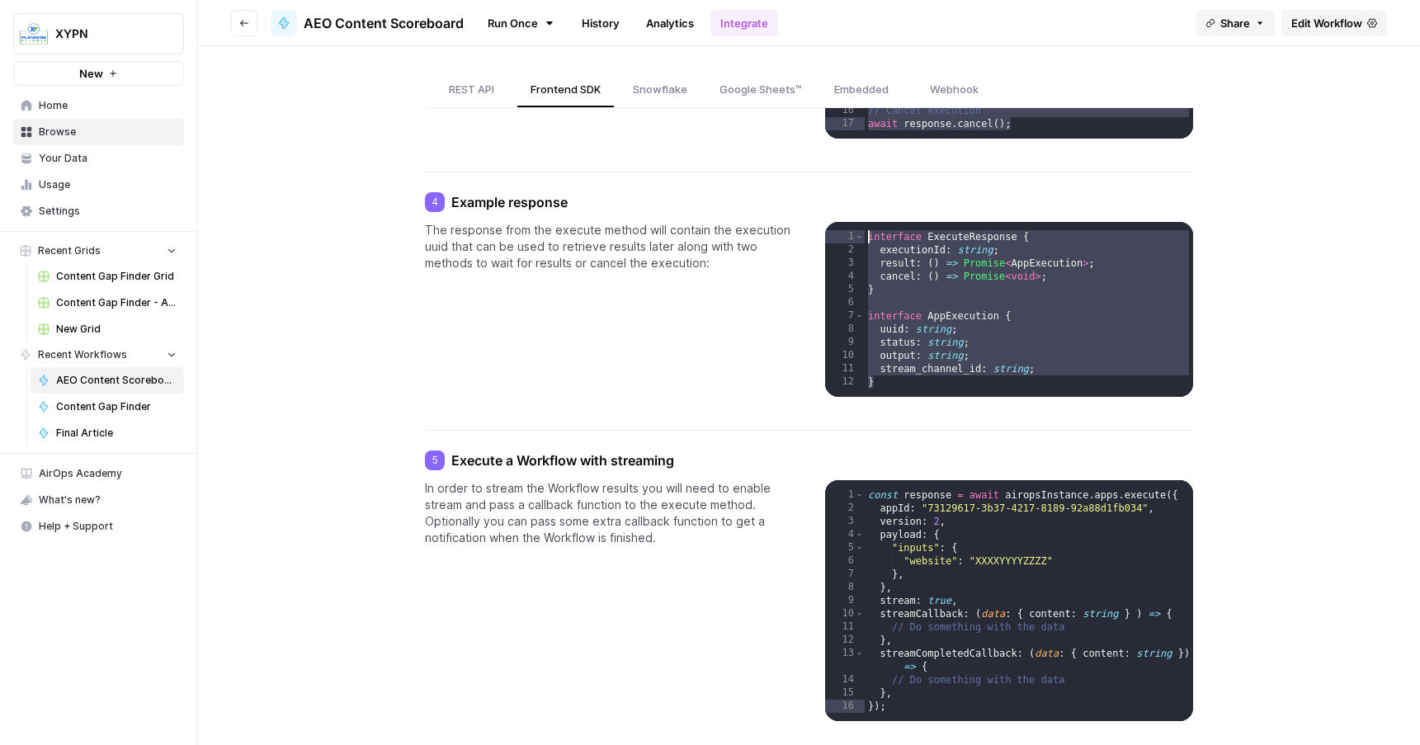
click at [475, 201] on h4 "4 Example response" at bounding box center [809, 202] width 768 height 20
copy h4 "Example response"
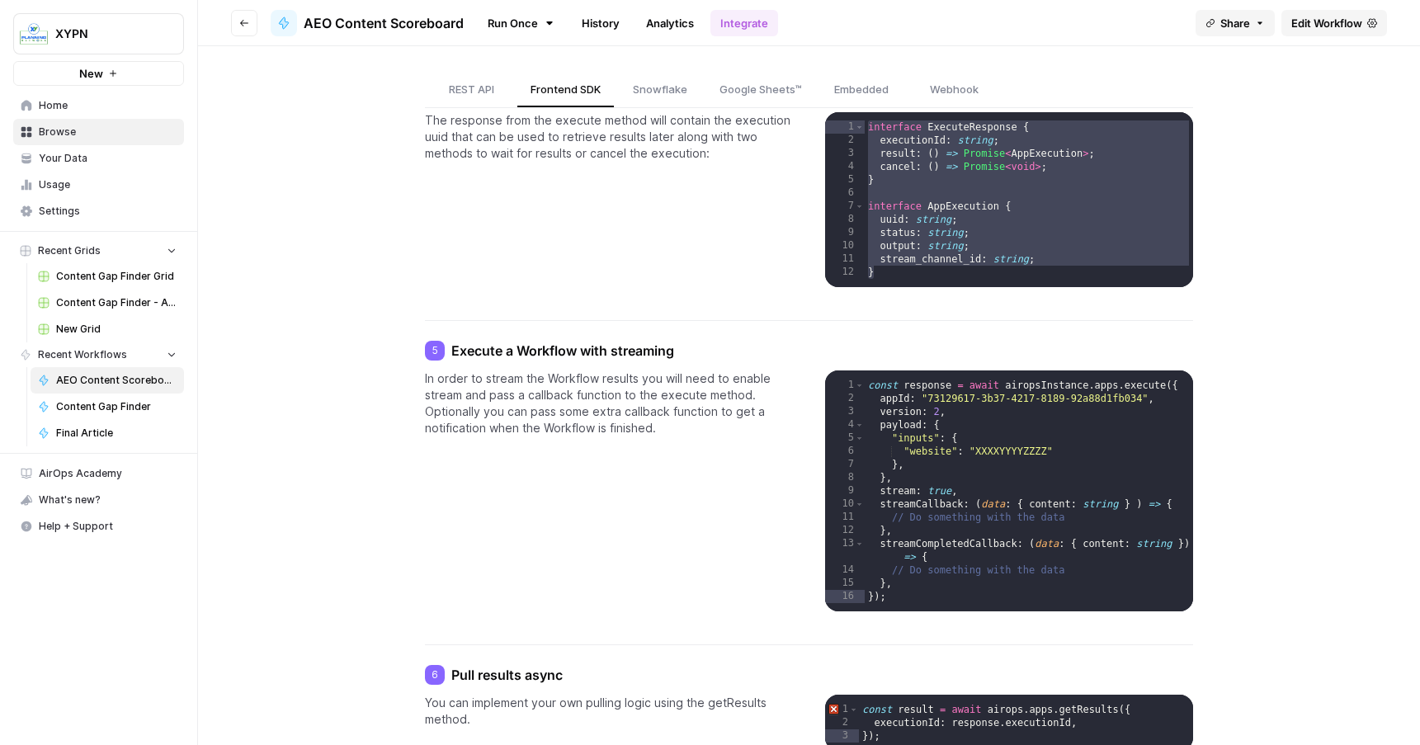
scroll to position [875, 0]
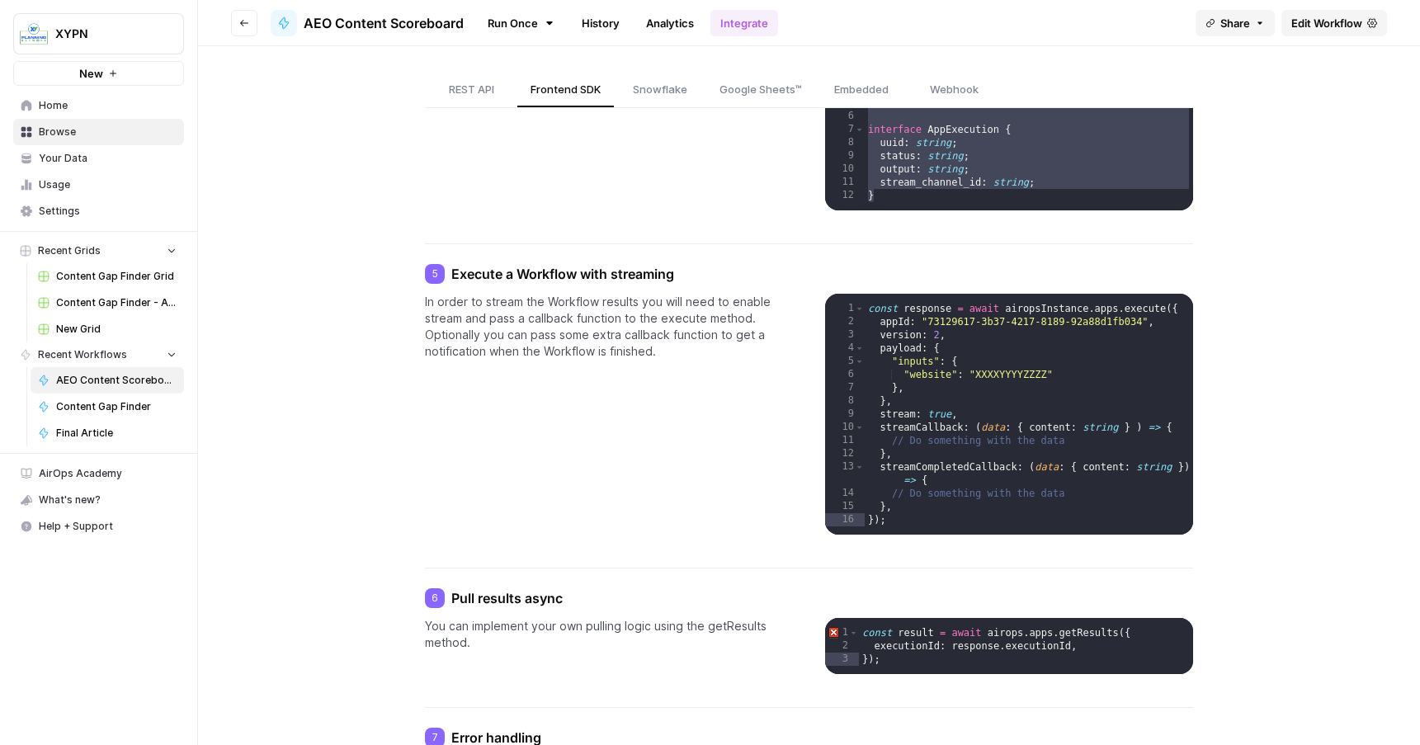
click at [619, 276] on h4 "5 Execute a Workflow with streaming" at bounding box center [809, 274] width 768 height 20
copy h4 "Execute a Workflow with streaming"
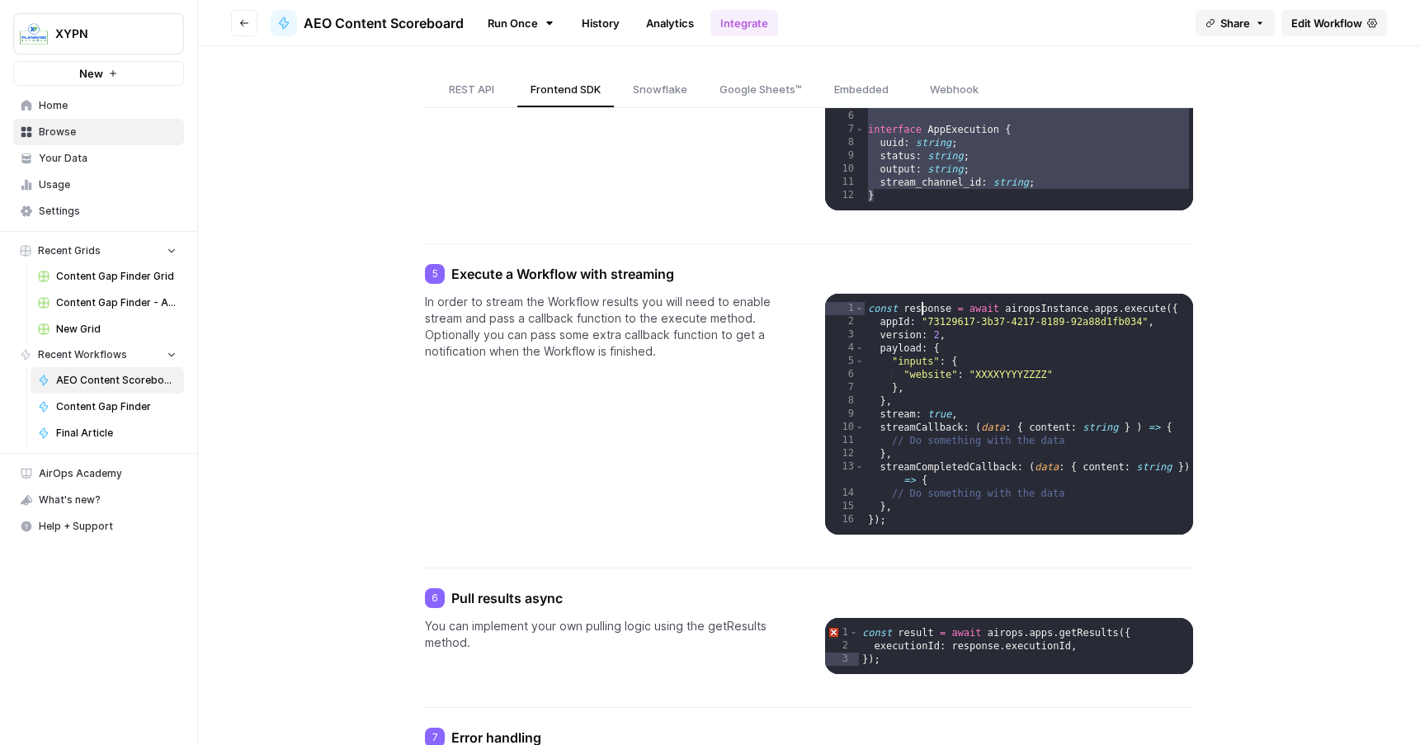
click at [919, 305] on div "const response = await airopsInstance . apps . execute ({ appId : "73129617-3b3…" at bounding box center [1029, 435] width 328 height 267
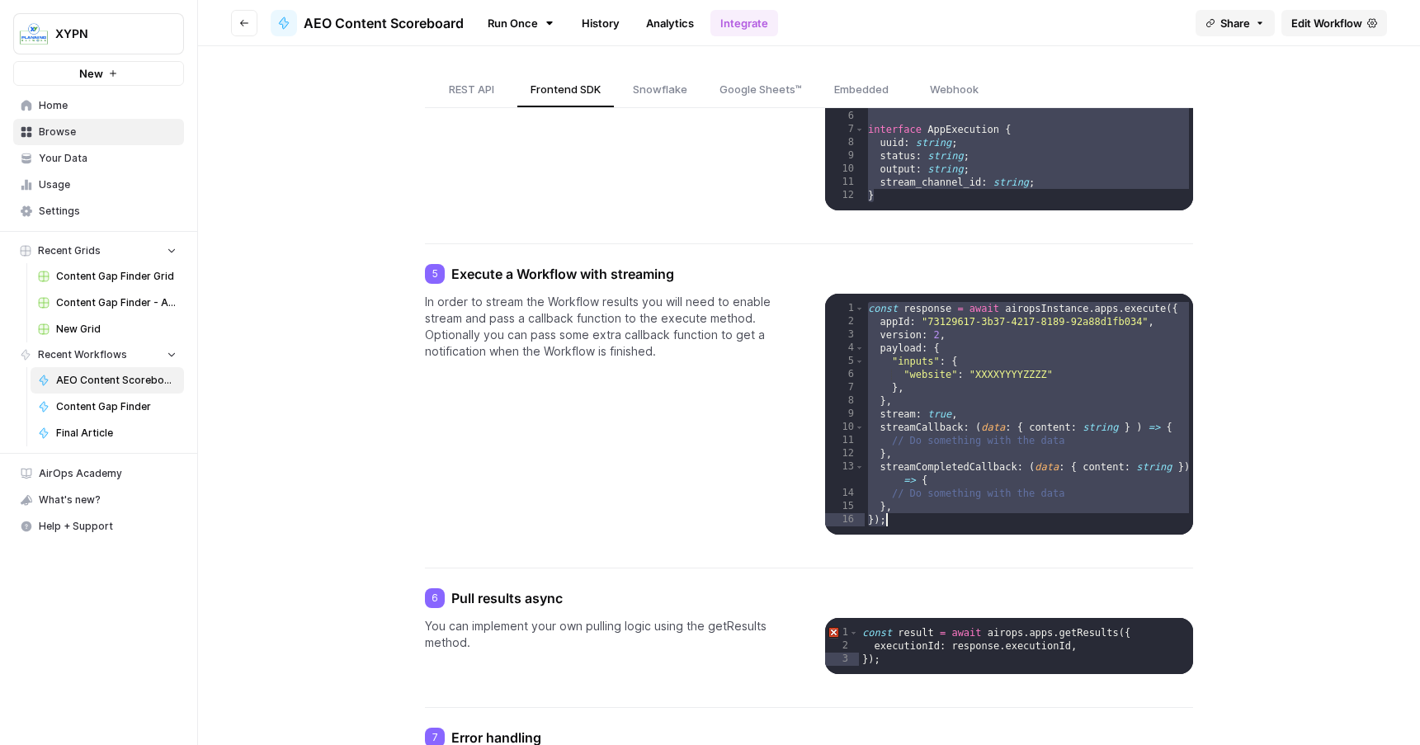
drag, startPoint x: 919, startPoint y: 305, endPoint x: 921, endPoint y: 515, distance: 209.6
click at [921, 515] on div "const response = await airopsInstance . apps . execute ({ appId : "73129617-3b3…" at bounding box center [1029, 435] width 328 height 267
type textarea "** ***"
click at [493, 592] on h4 "6 Pull results async" at bounding box center [809, 598] width 768 height 20
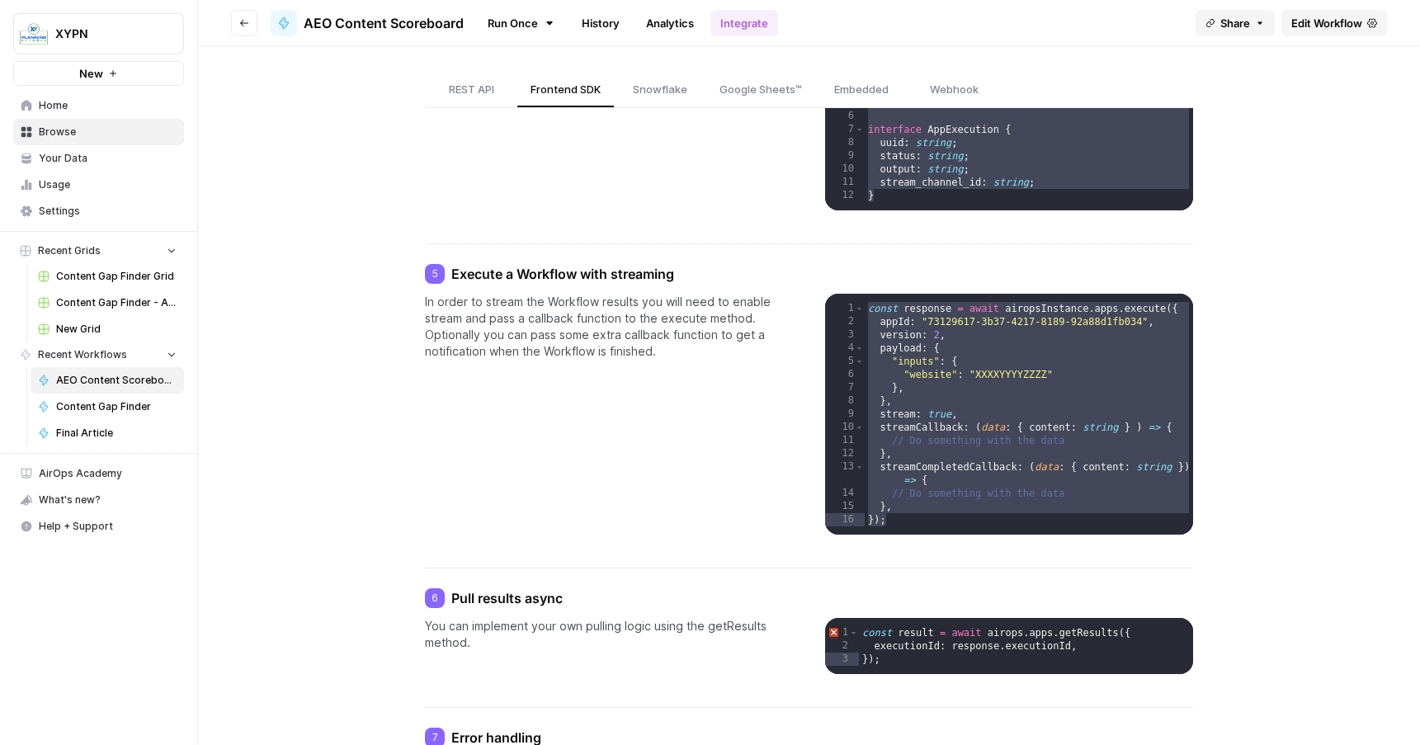
click at [493, 592] on h4 "6 Pull results async" at bounding box center [809, 598] width 768 height 20
copy h4 "Pull results async"
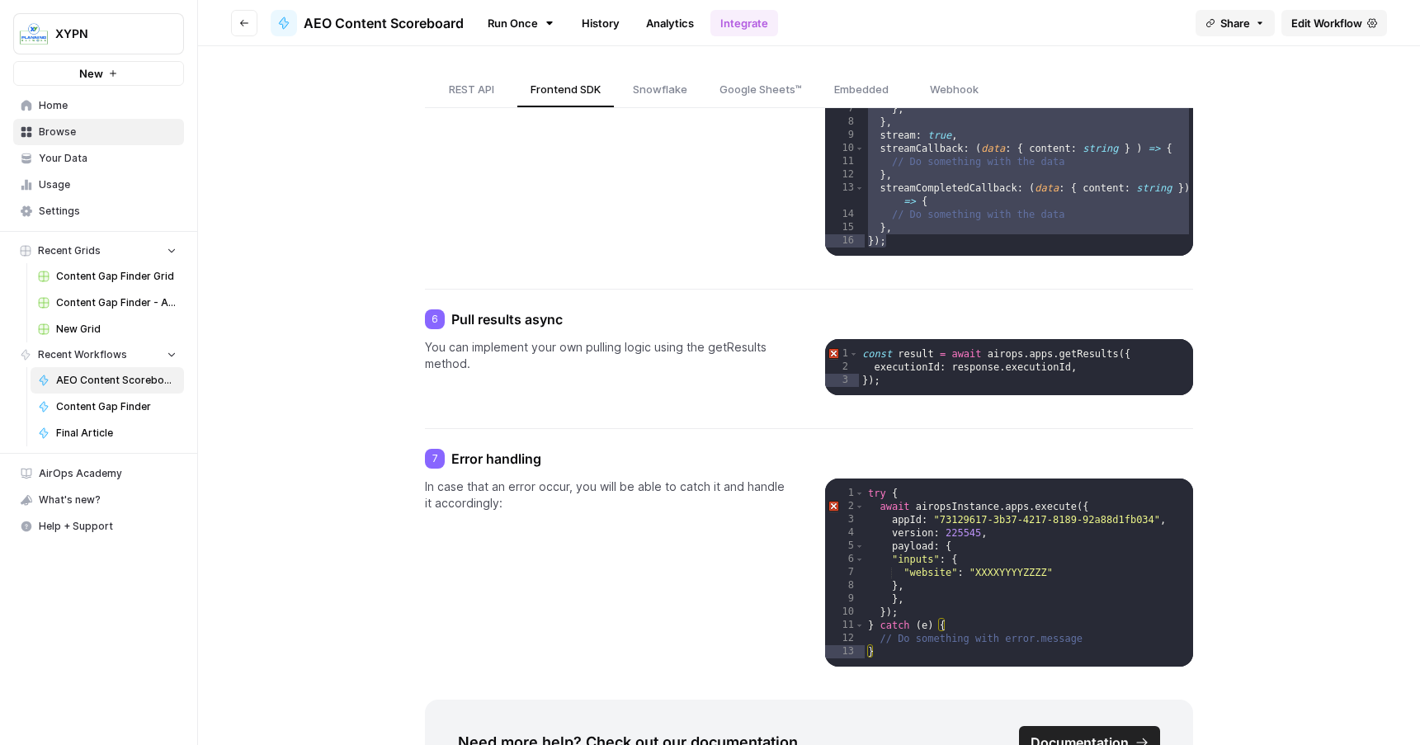
scroll to position [1253, 0]
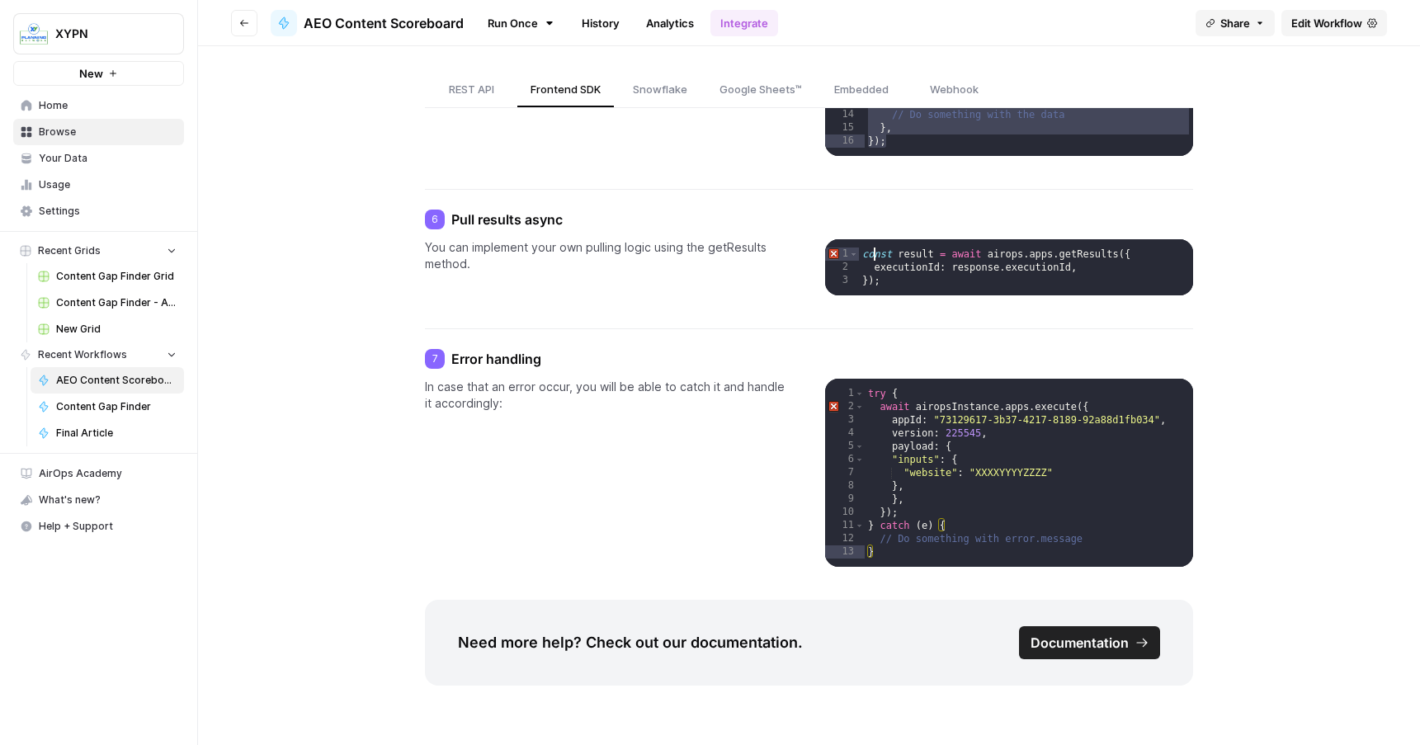
click at [876, 254] on div "const result = await airops . apps . getResults ({ executionId : response . exe…" at bounding box center [1025, 289] width 333 height 83
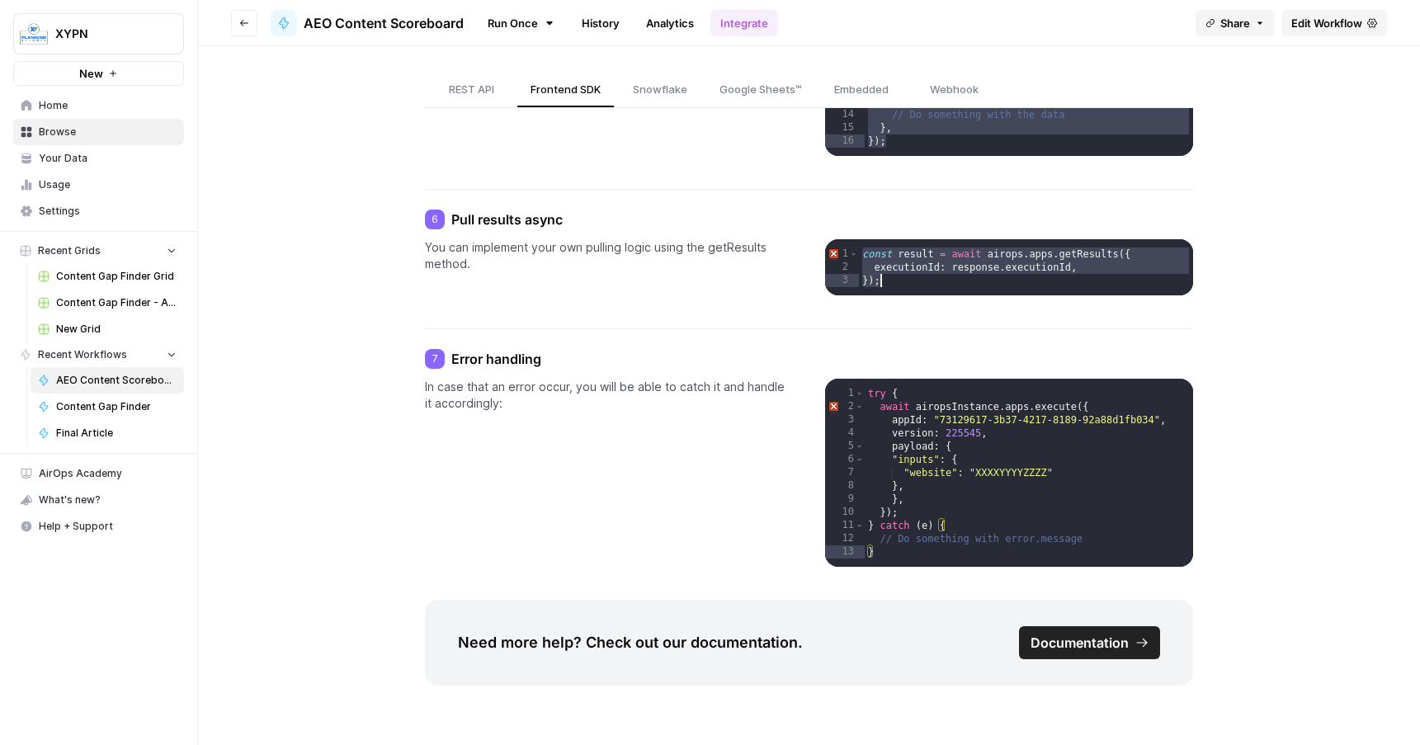
drag, startPoint x: 876, startPoint y: 254, endPoint x: 877, endPoint y: 287, distance: 33.0
click at [877, 287] on div "const result = await airops . apps . getResults ({ executionId : response . exe…" at bounding box center [1025, 289] width 333 height 83
type textarea "**********"
click at [877, 389] on div "try { await airopsInstance . apps . execute ({ appId : "73129617-3b37-4217-8189…" at bounding box center [1029, 494] width 328 height 215
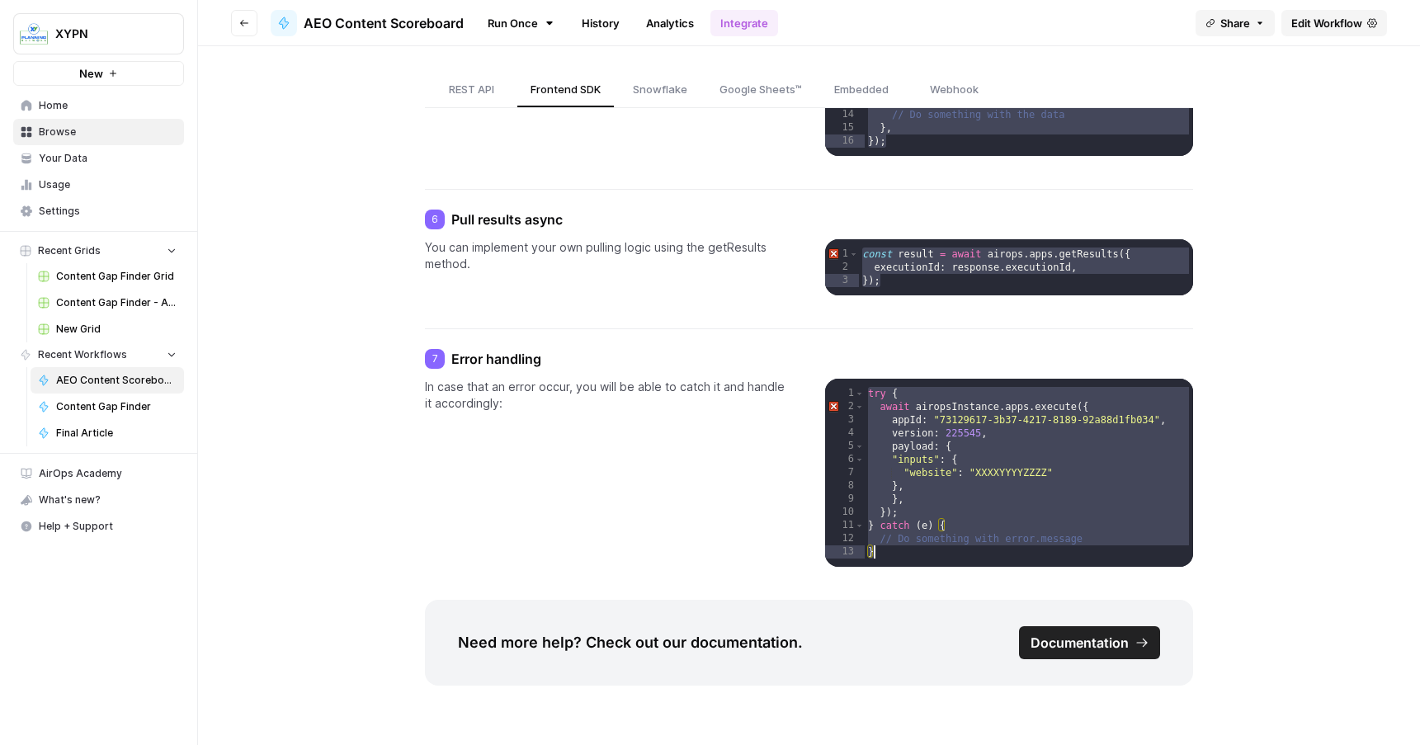
drag, startPoint x: 877, startPoint y: 389, endPoint x: 893, endPoint y: 550, distance: 161.7
click at [893, 550] on div "try { await airopsInstance . apps . execute ({ appId : "73129617-3b37-4217-8189…" at bounding box center [1029, 494] width 328 height 215
type textarea "**********"
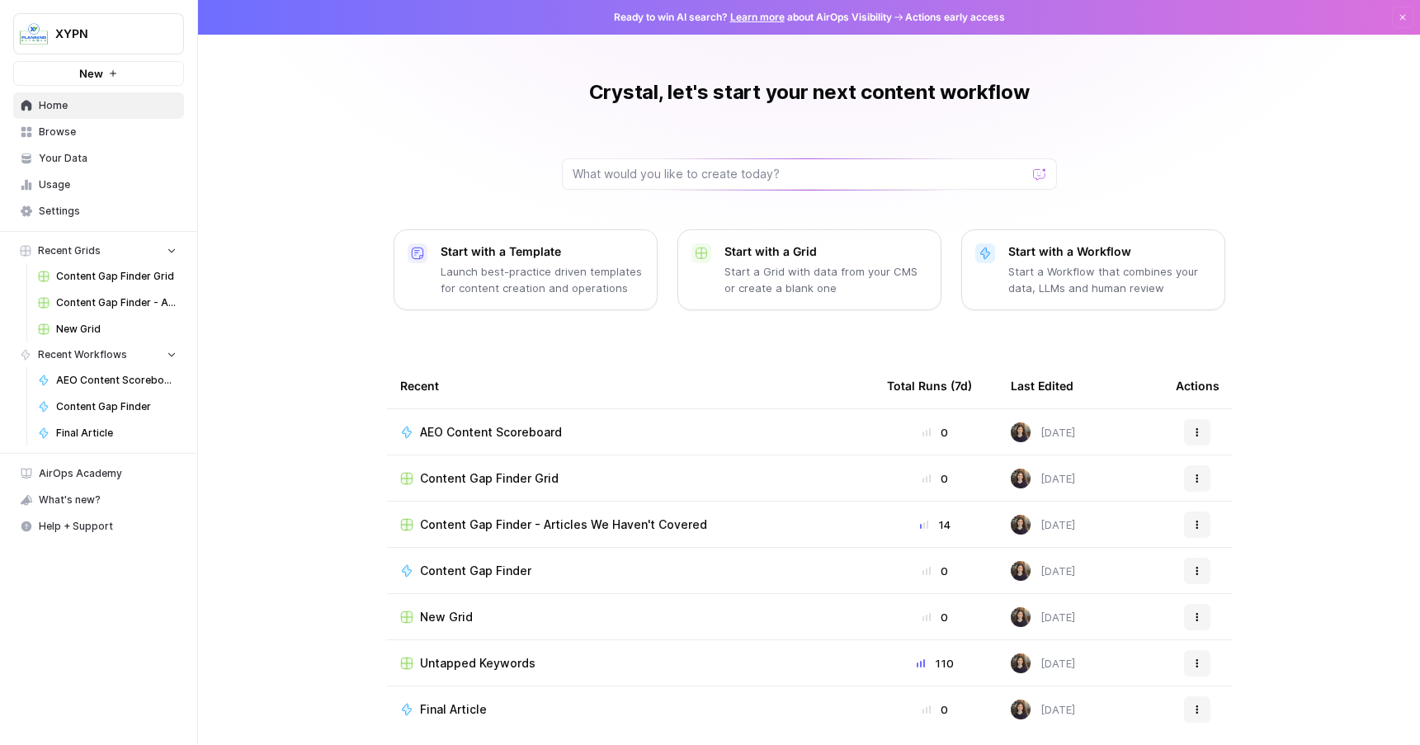
click at [73, 130] on span "Browse" at bounding box center [108, 132] width 138 height 15
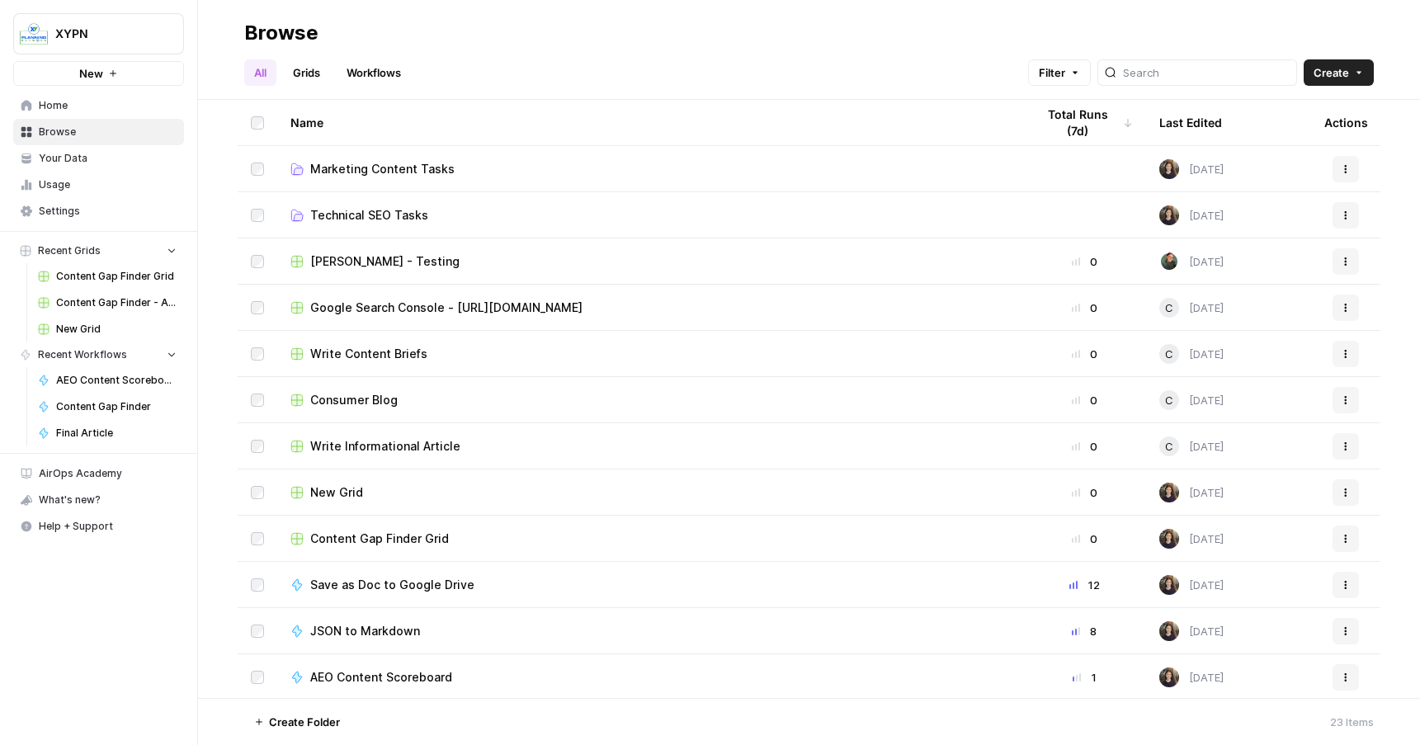
click at [73, 154] on span "Your Data" at bounding box center [108, 158] width 138 height 15
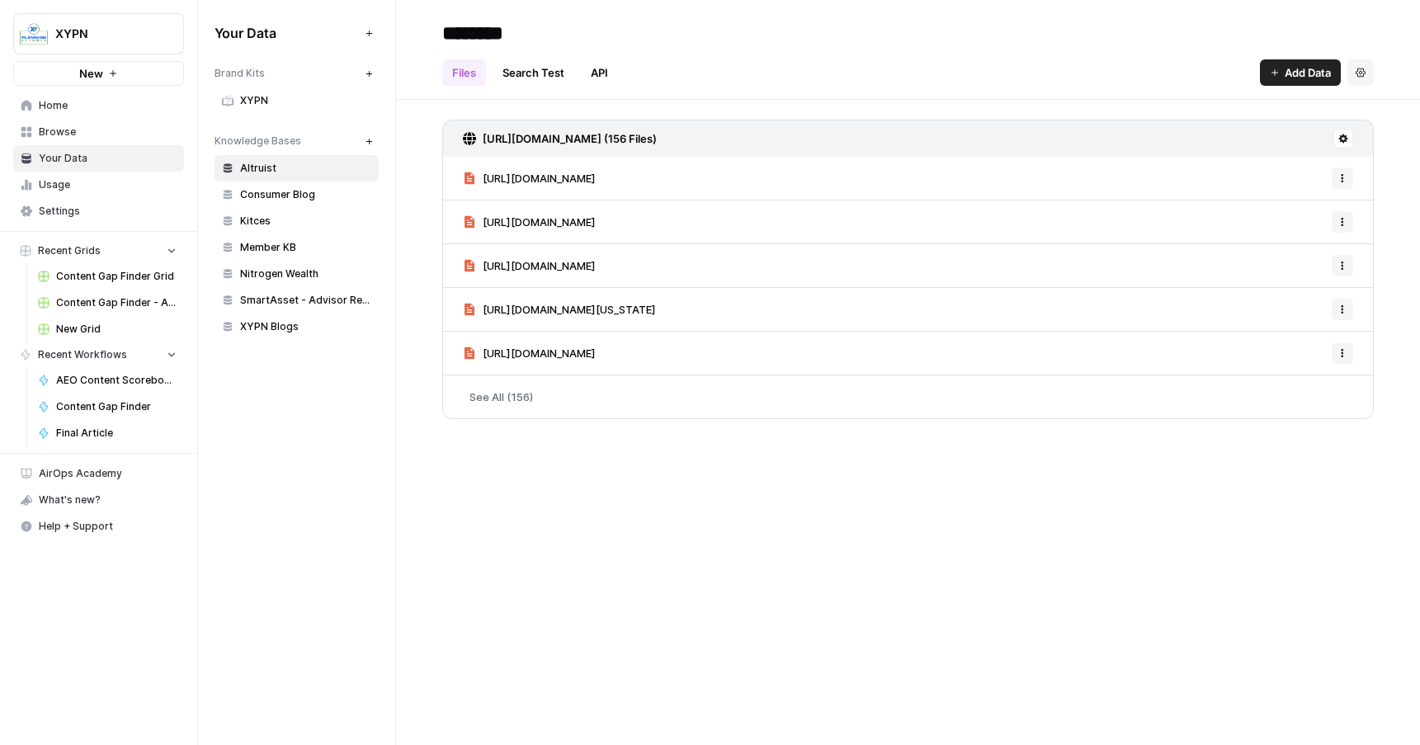
click at [75, 196] on link "Usage" at bounding box center [98, 185] width 171 height 26
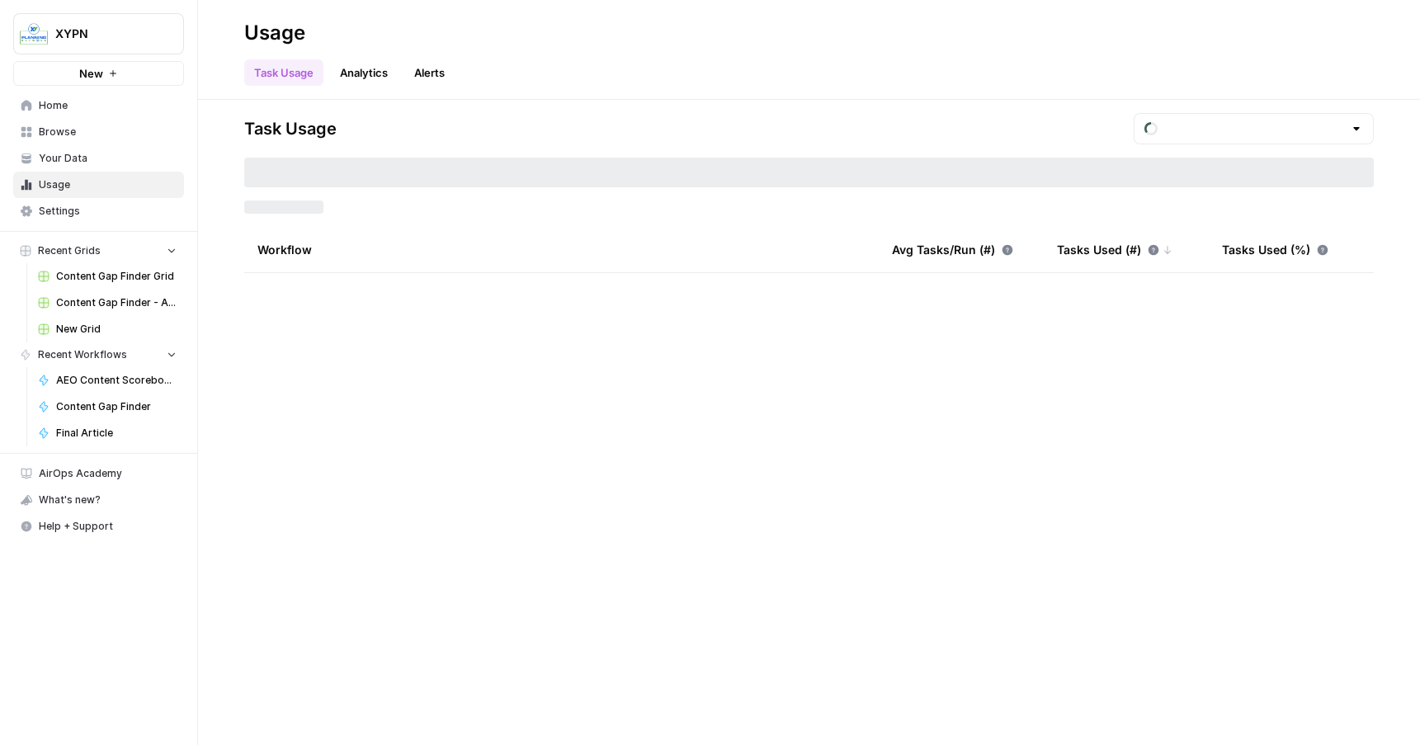
type input "August Tasks"
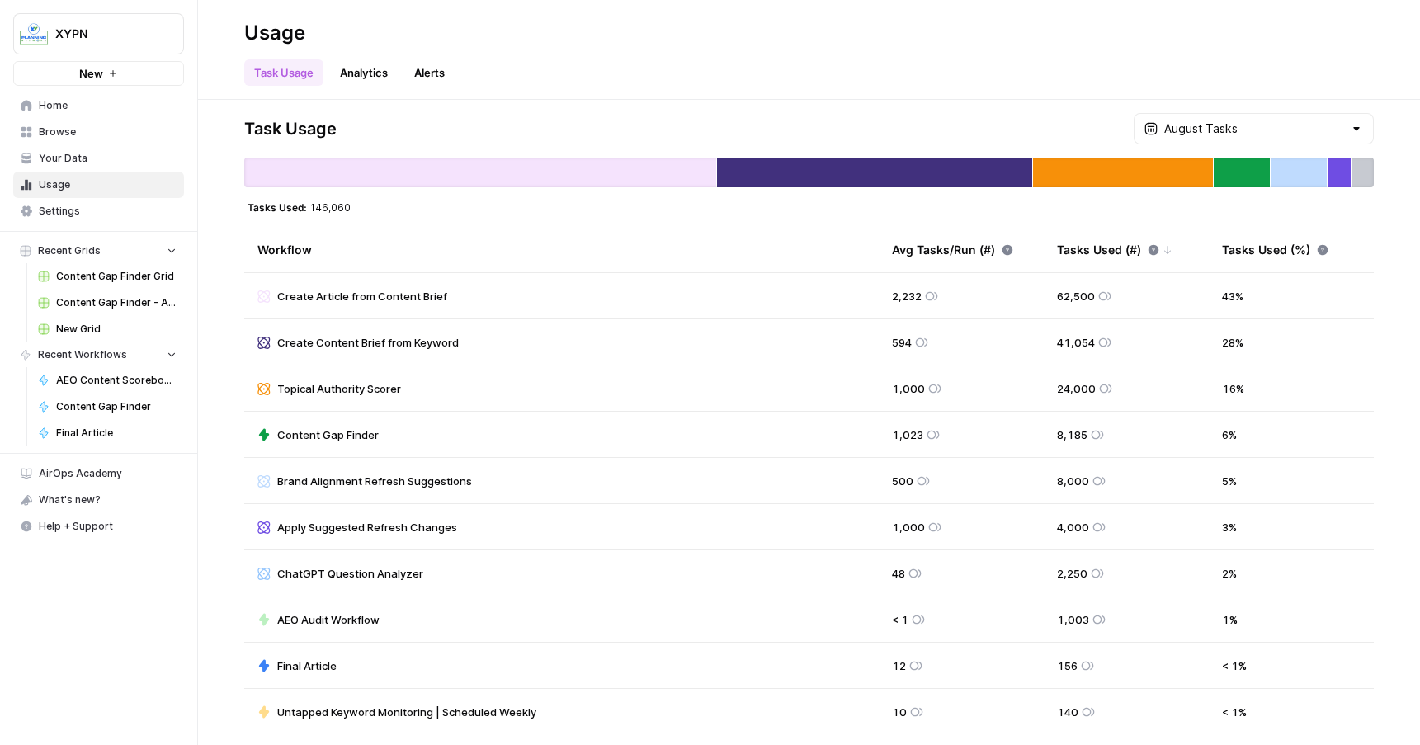
click at [79, 220] on link "Settings" at bounding box center [98, 211] width 171 height 26
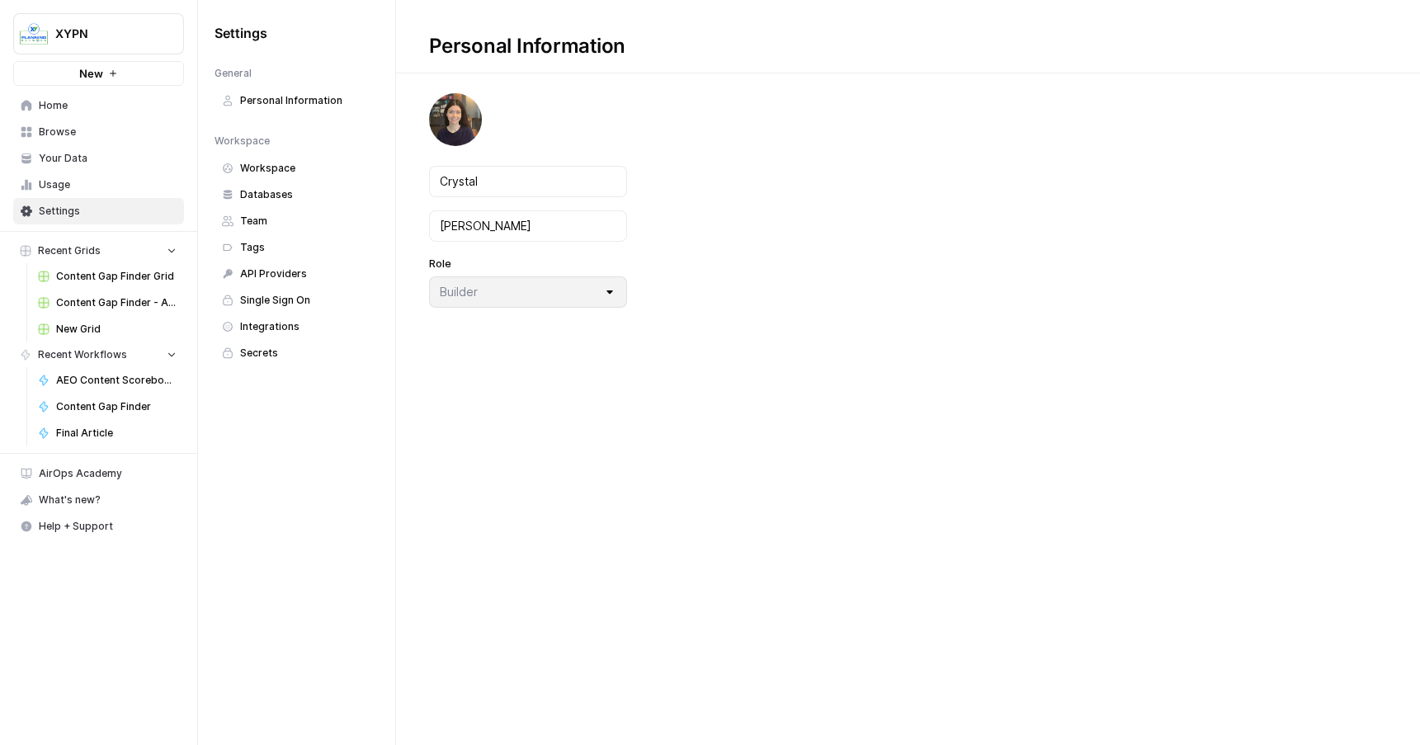
click at [267, 192] on span "Databases" at bounding box center [305, 194] width 131 height 15
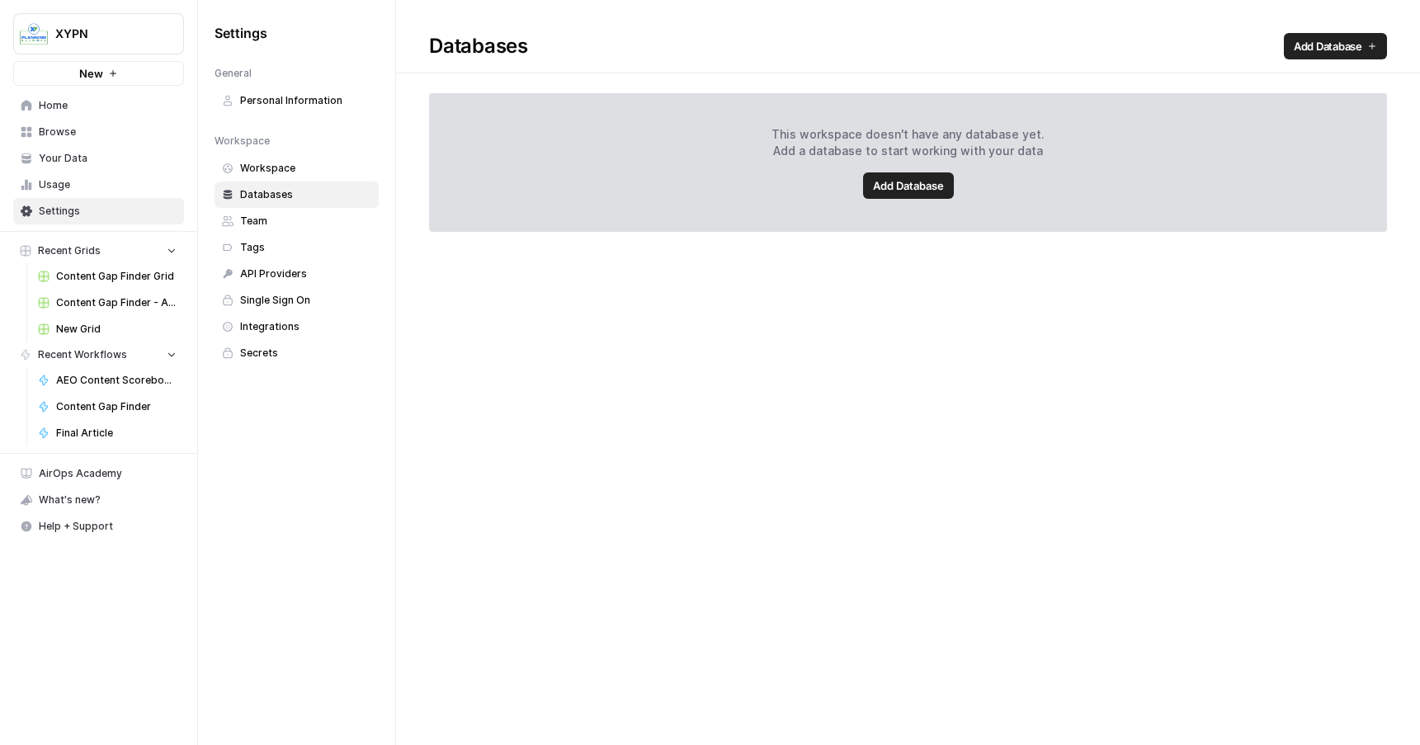
click at [274, 162] on span "Workspace" at bounding box center [305, 168] width 131 height 15
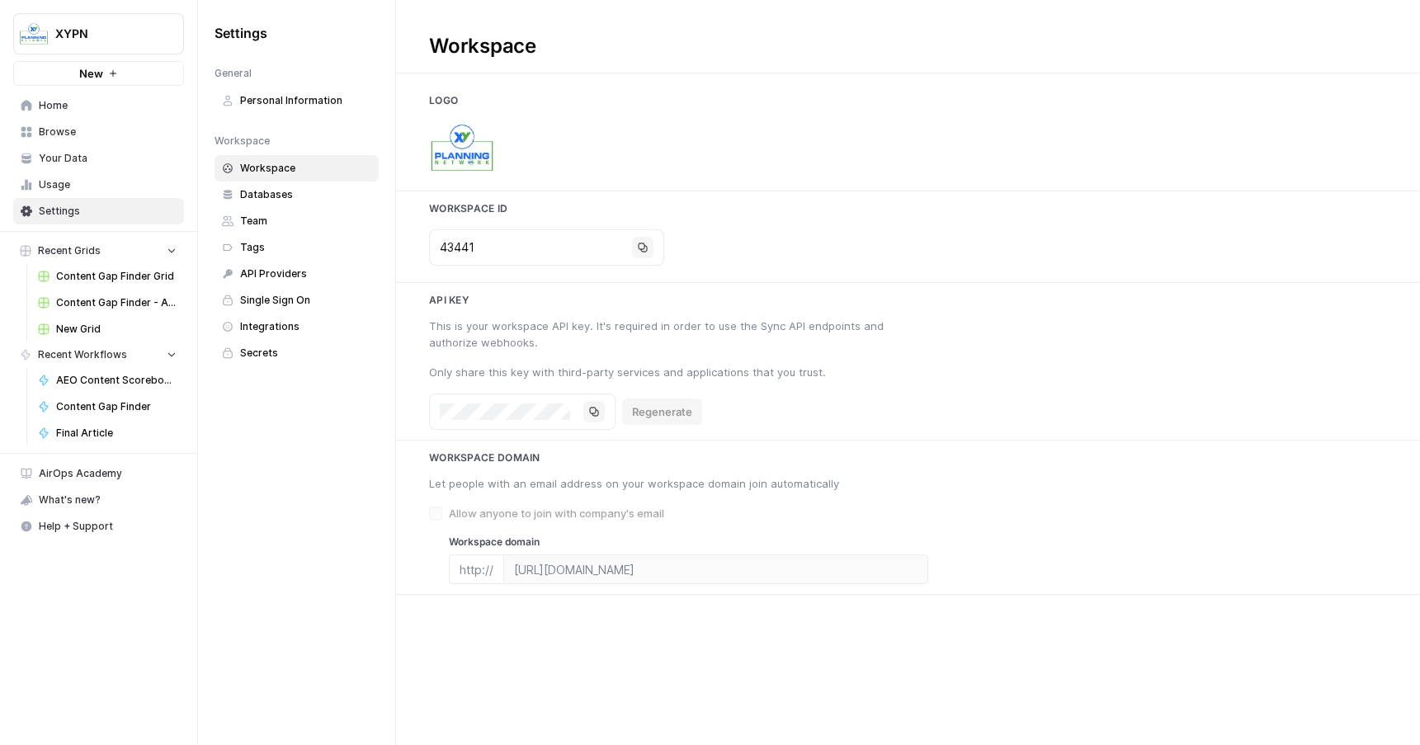
click at [269, 190] on span "Databases" at bounding box center [305, 194] width 131 height 15
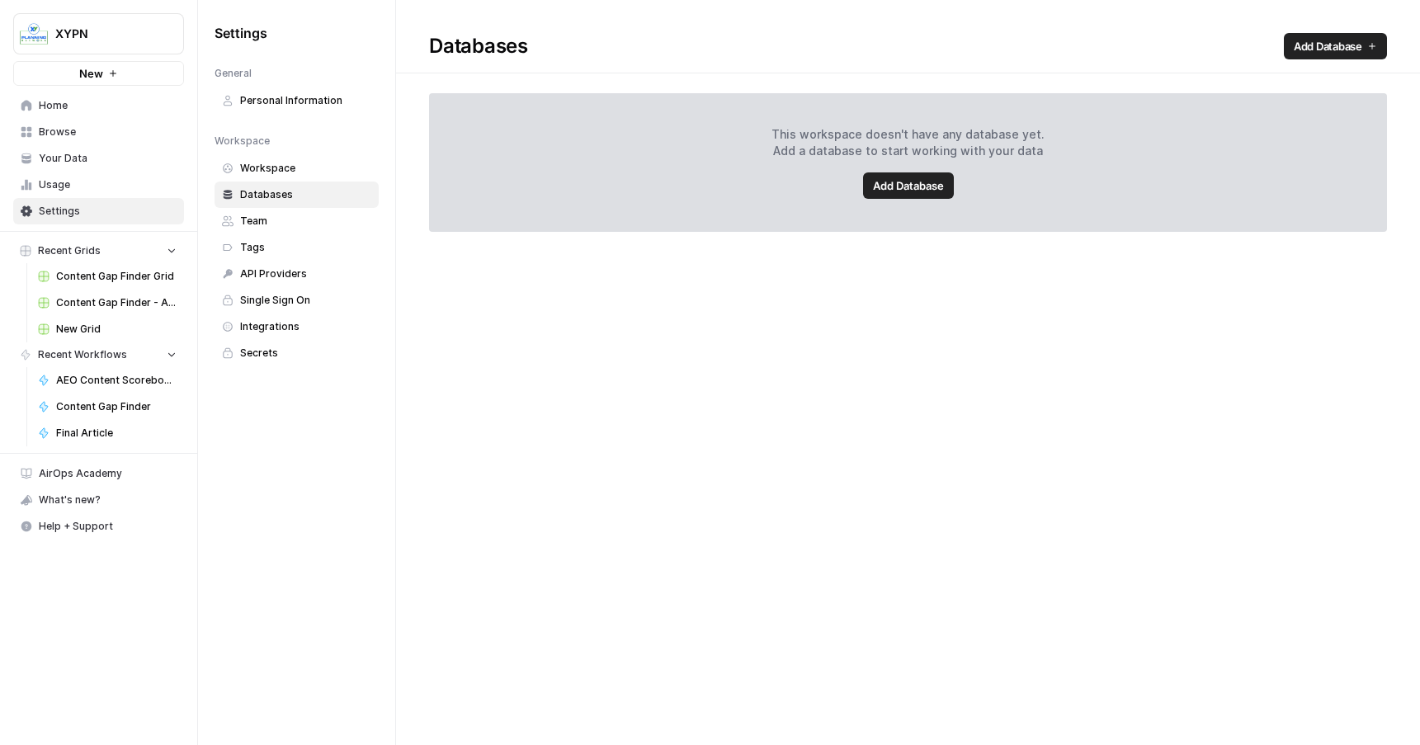
click at [275, 217] on span "Team" at bounding box center [305, 221] width 131 height 15
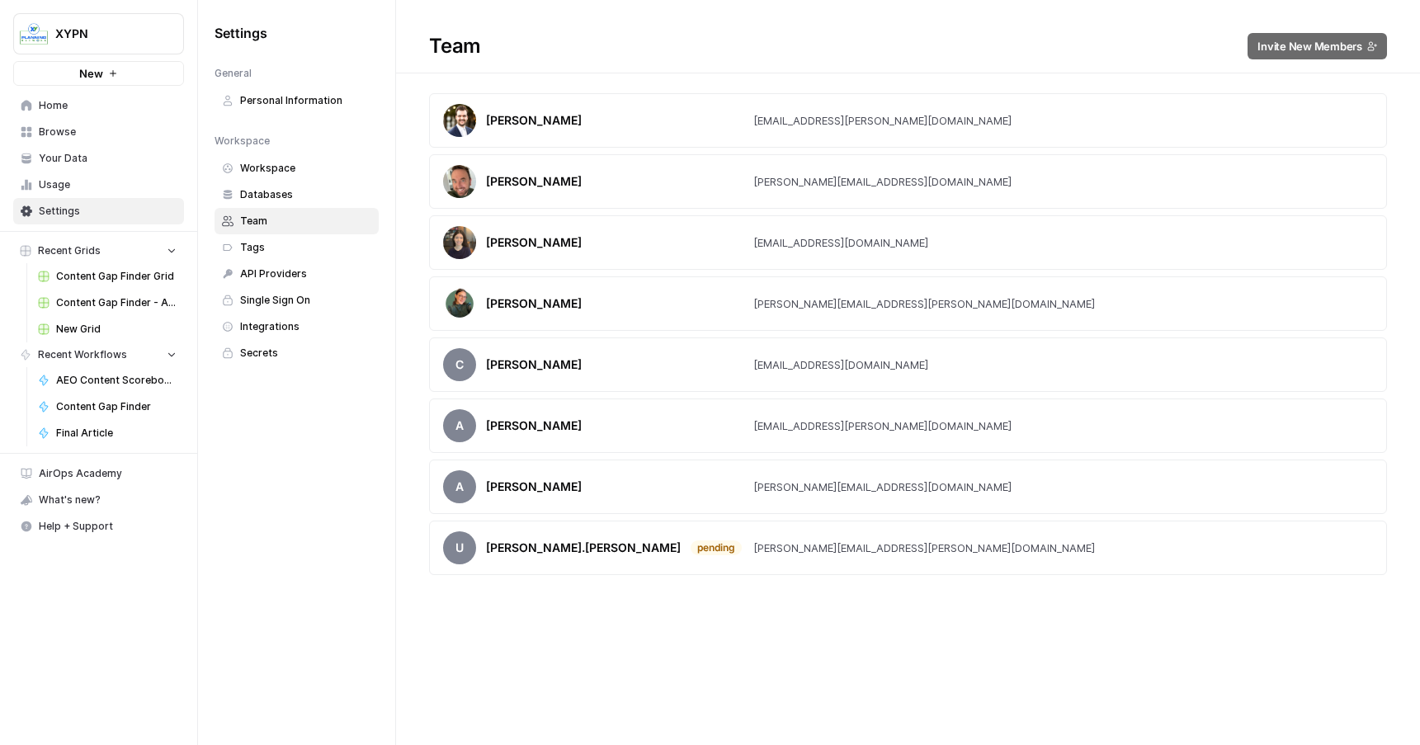
click at [276, 247] on span "Tags" at bounding box center [305, 247] width 131 height 15
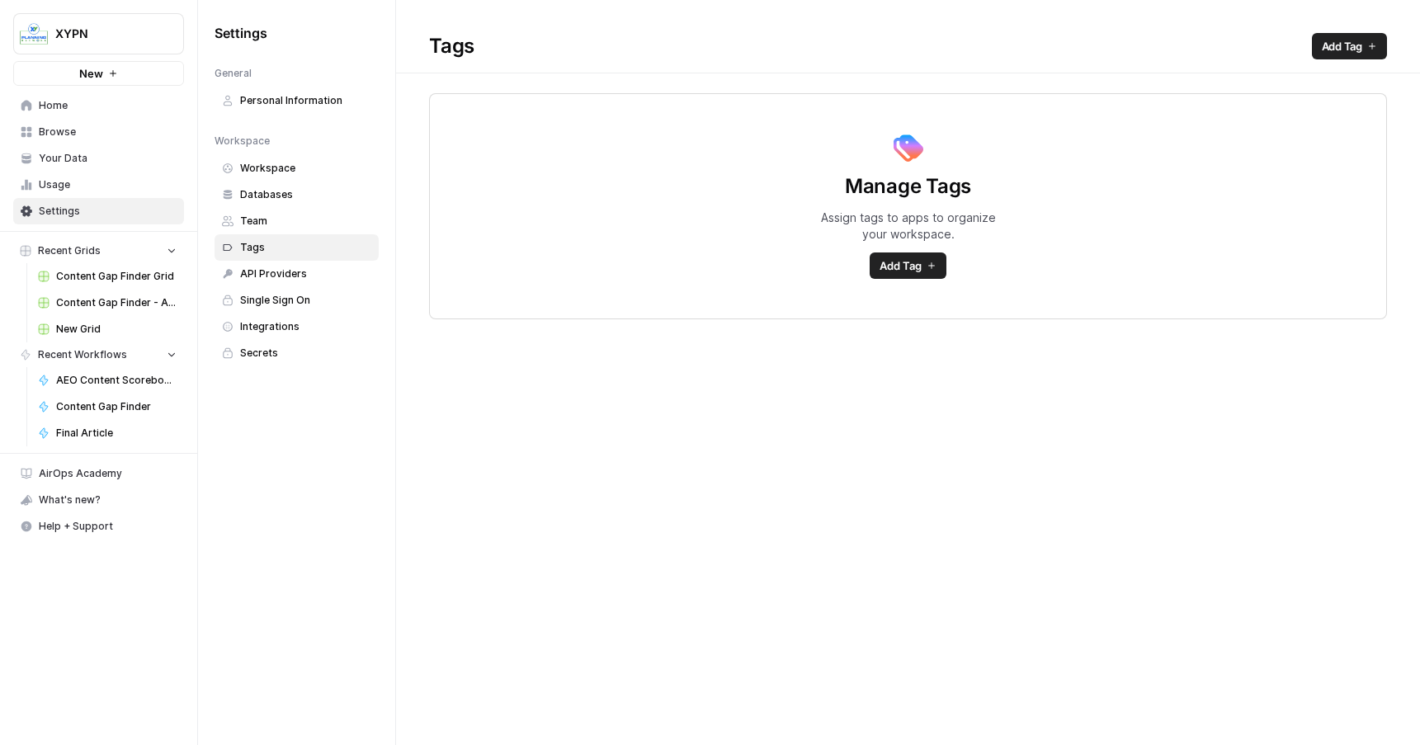
click at [275, 281] on span "API Providers" at bounding box center [305, 274] width 131 height 15
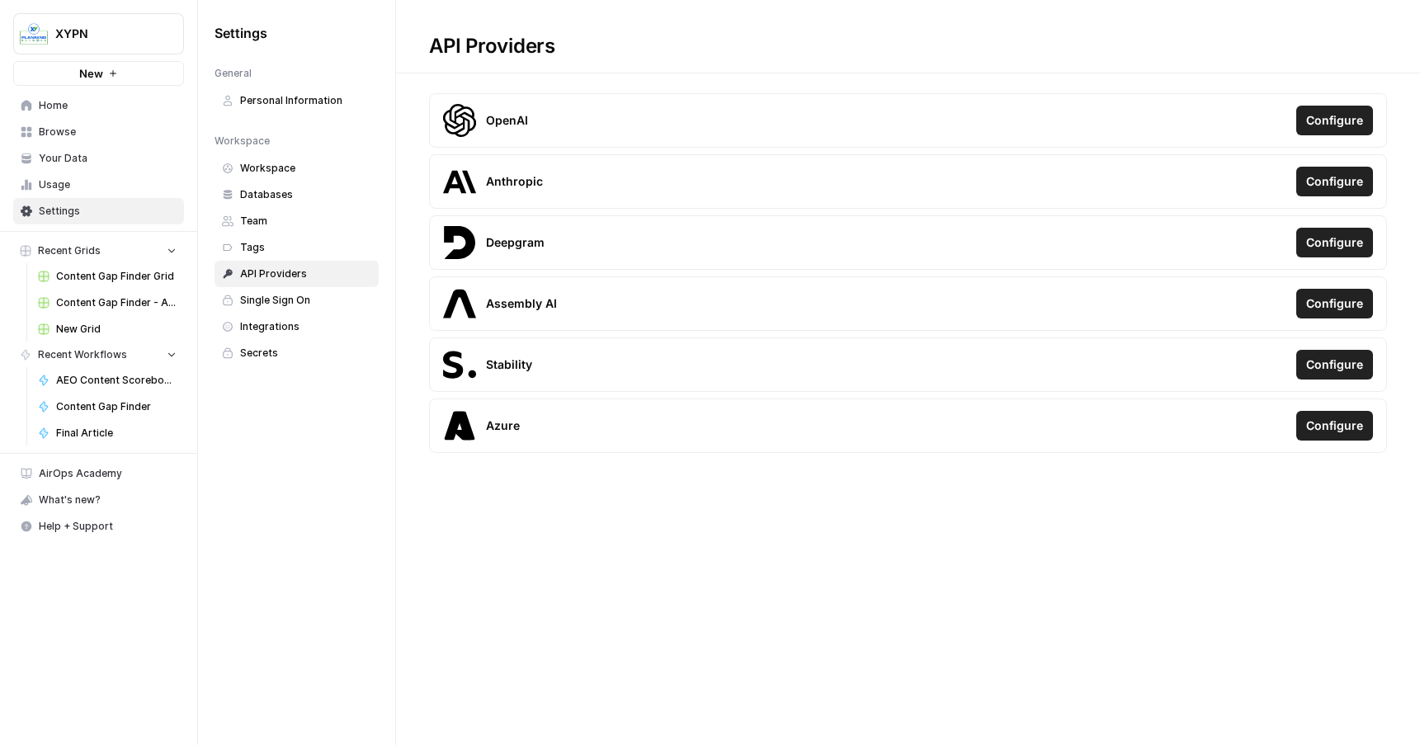
click at [276, 299] on span "Single Sign On" at bounding box center [305, 300] width 131 height 15
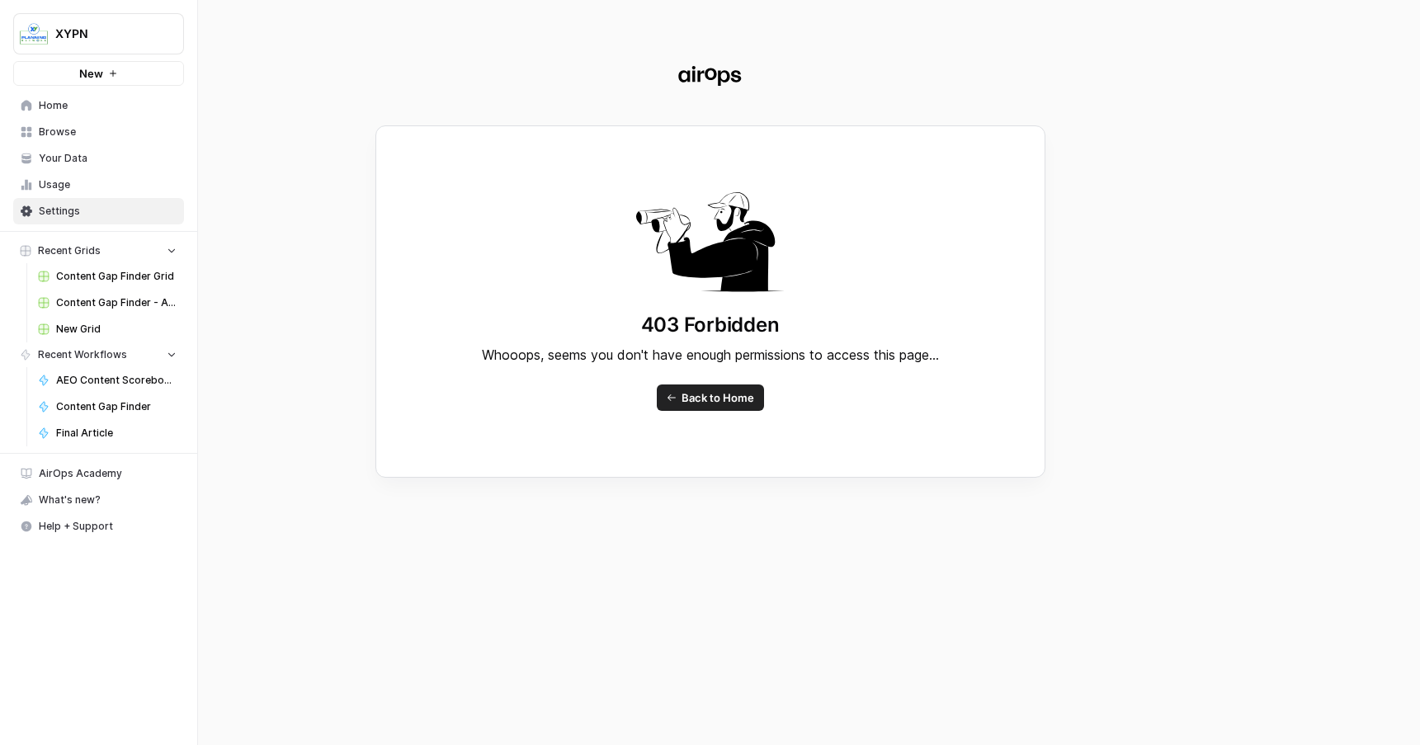
click at [69, 207] on div "403 Forbidden Whooops, seems you don't have enough permissions to access this p…" at bounding box center [710, 372] width 1420 height 745
click at [39, 210] on div "403 Forbidden Whooops, seems you don't have enough permissions to access this p…" at bounding box center [710, 372] width 1420 height 745
click at [45, 187] on div "403 Forbidden Whooops, seems you don't have enough permissions to access this p…" at bounding box center [710, 372] width 1420 height 745
click at [54, 173] on div "403 Forbidden Whooops, seems you don't have enough permissions to access this p…" at bounding box center [710, 372] width 1420 height 745
click at [694, 400] on span "Back to Home" at bounding box center [718, 397] width 73 height 17
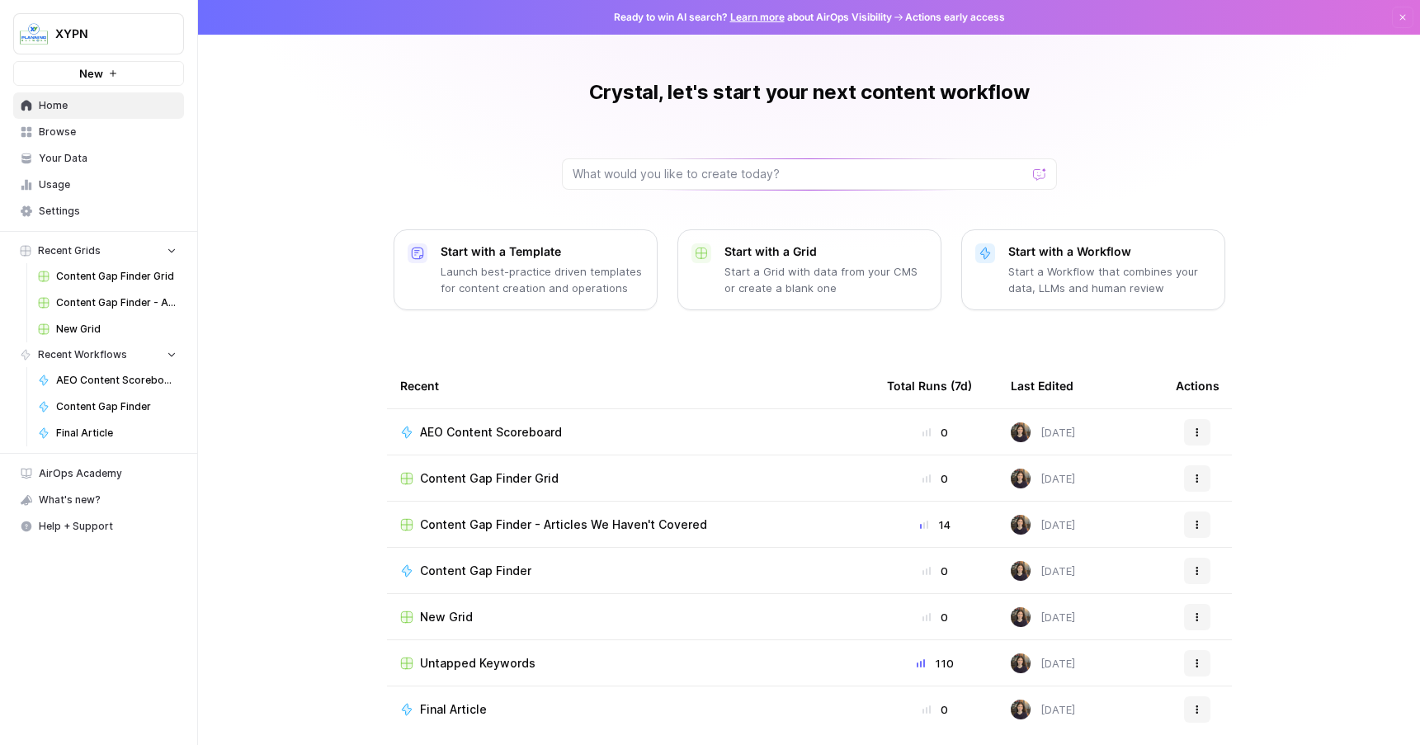
click at [450, 438] on span "AEO Content Scoreboard" at bounding box center [491, 432] width 142 height 17
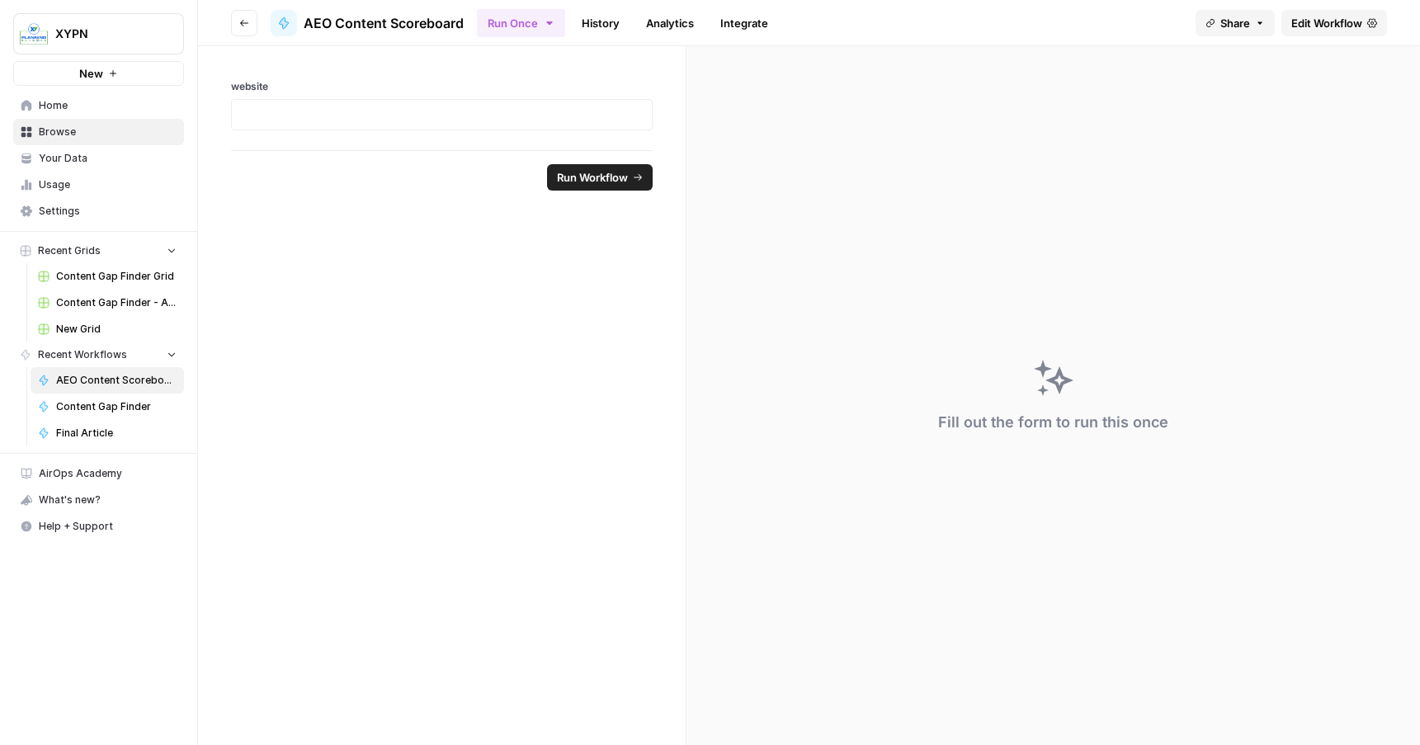
click at [106, 476] on span "AirOps Academy" at bounding box center [108, 473] width 138 height 15
click at [61, 168] on link "Your Data" at bounding box center [98, 158] width 171 height 26
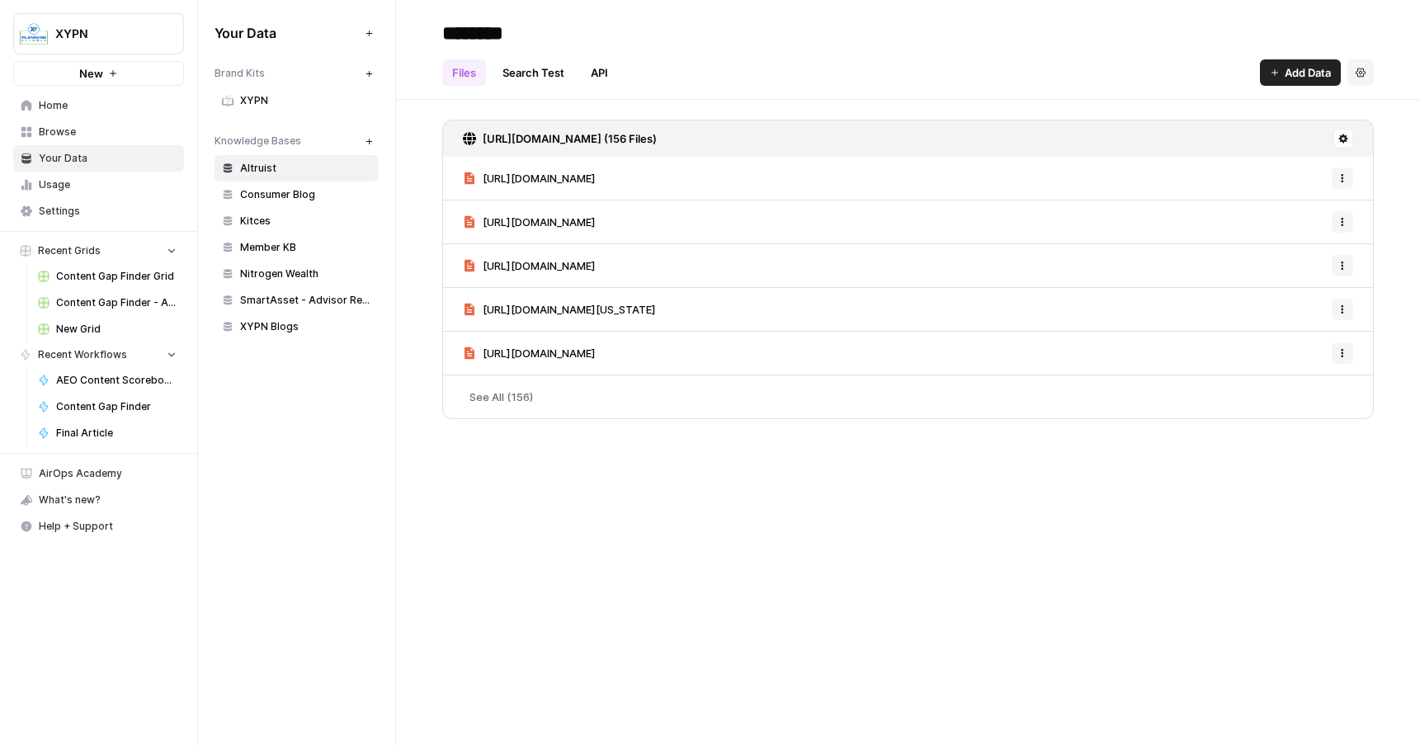
click at [61, 188] on span "Usage" at bounding box center [108, 184] width 138 height 15
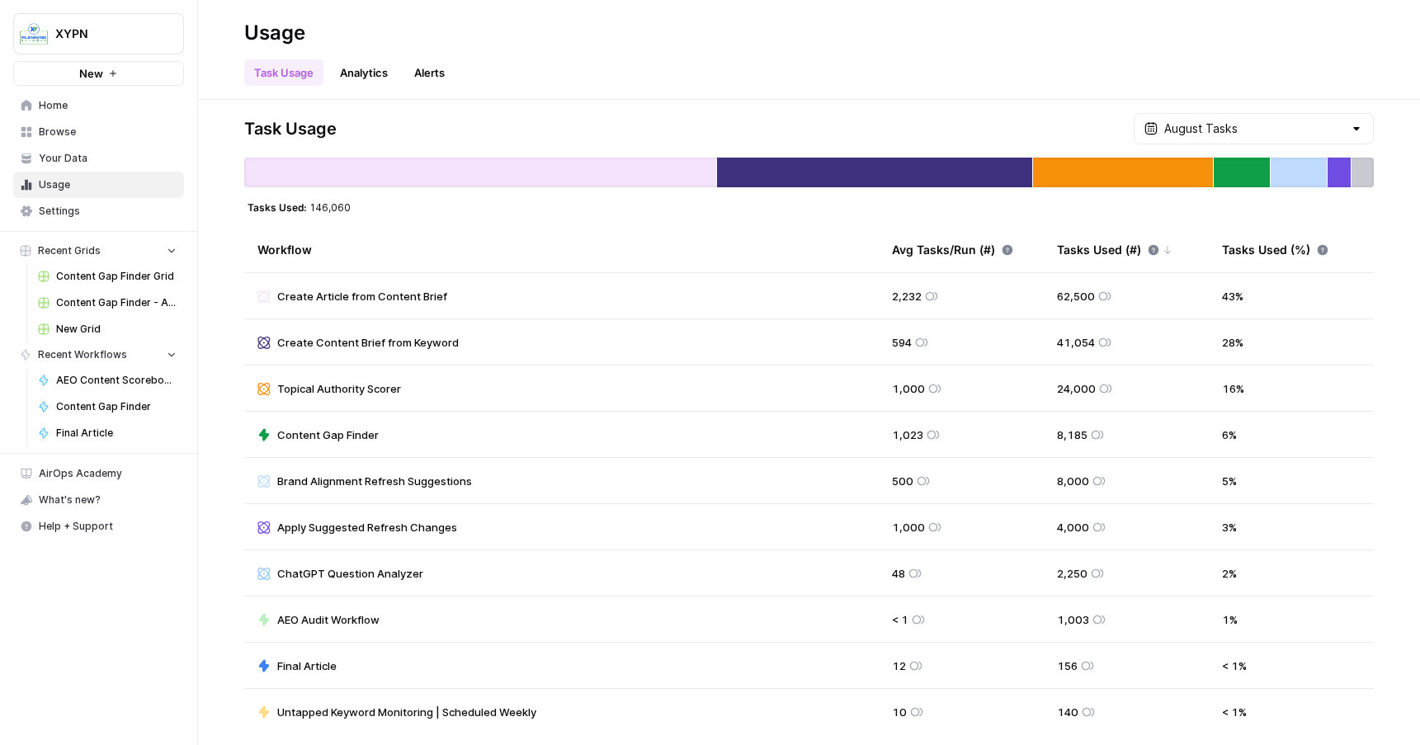
click at [64, 210] on span "Settings" at bounding box center [108, 211] width 138 height 15
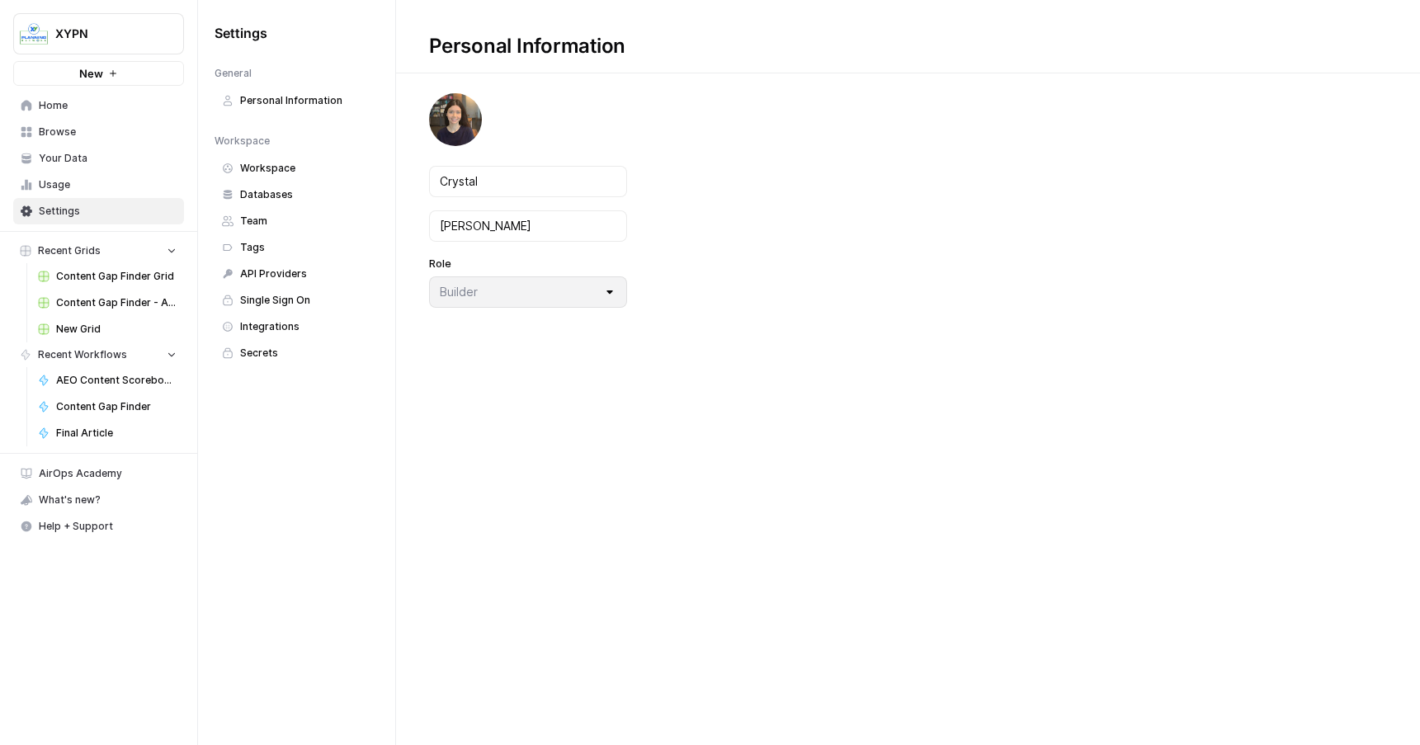
click at [290, 274] on span "API Providers" at bounding box center [305, 274] width 131 height 15
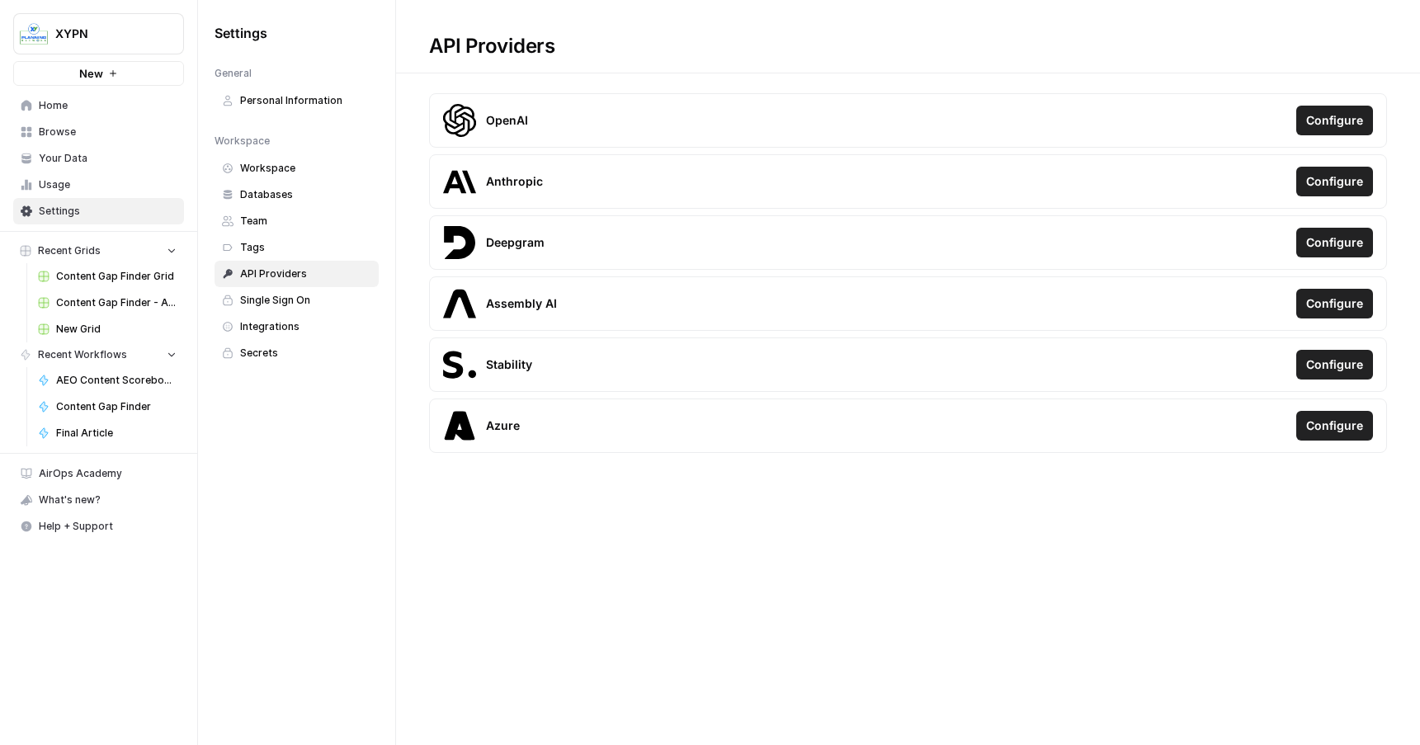
click at [289, 309] on link "Single Sign On" at bounding box center [297, 300] width 164 height 26
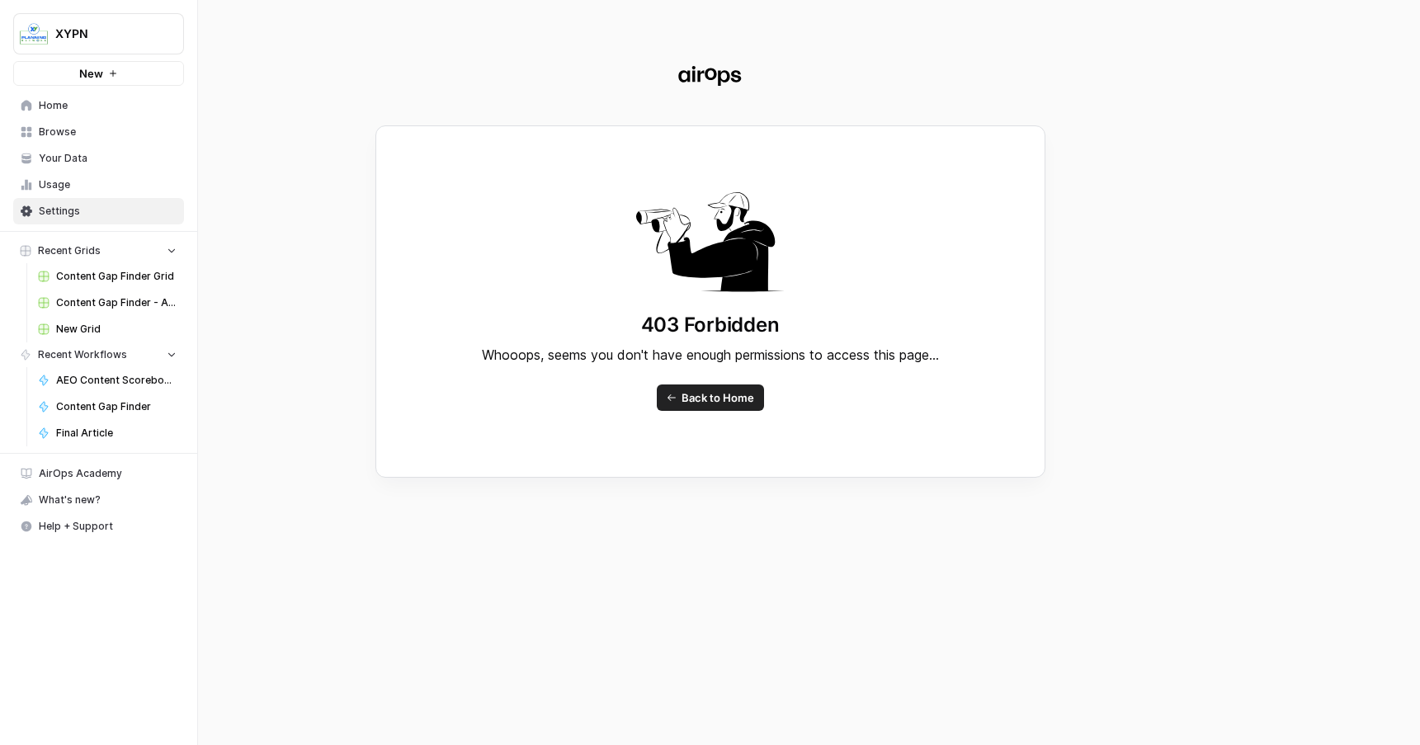
click at [49, 210] on div "403 Forbidden Whooops, seems you don't have enough permissions to access this p…" at bounding box center [710, 372] width 1420 height 745
click at [723, 396] on span "Back to Home" at bounding box center [718, 397] width 73 height 17
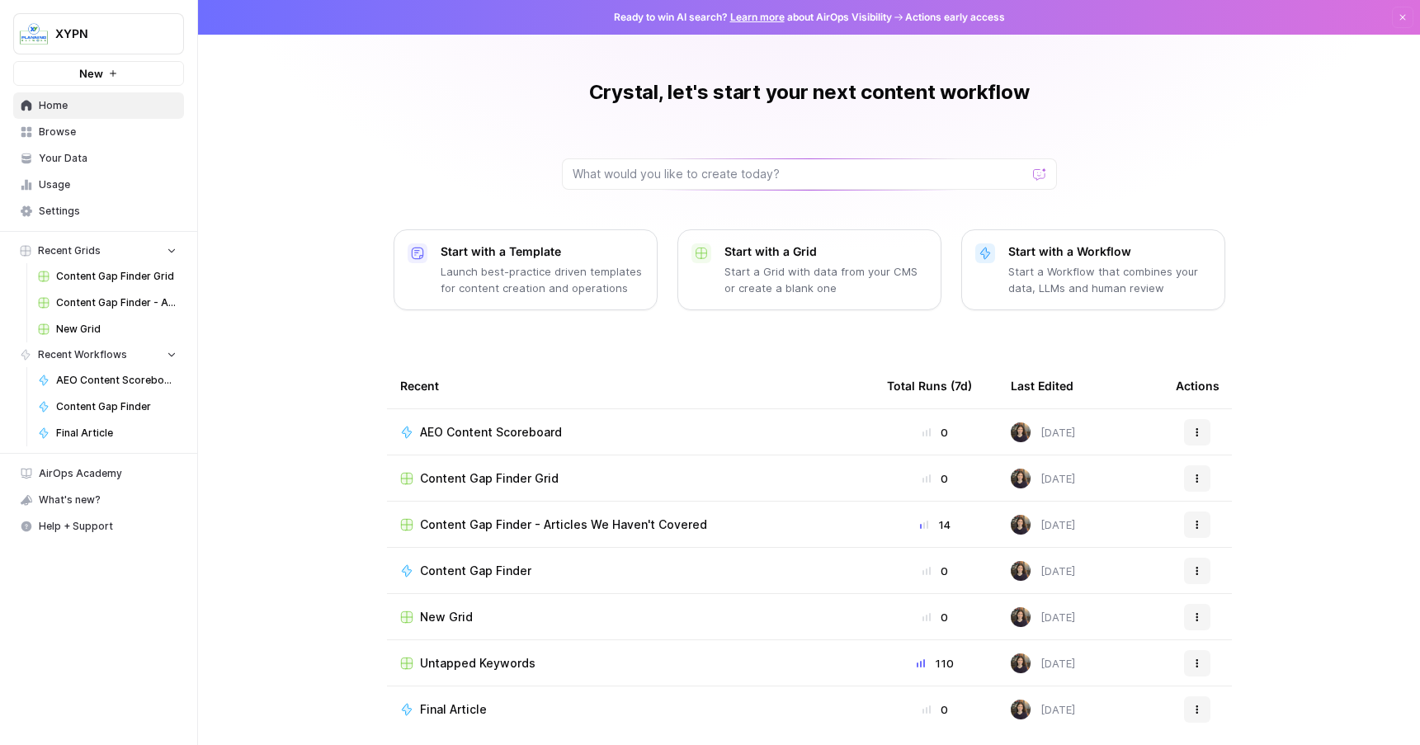
click at [79, 212] on span "Settings" at bounding box center [108, 211] width 138 height 15
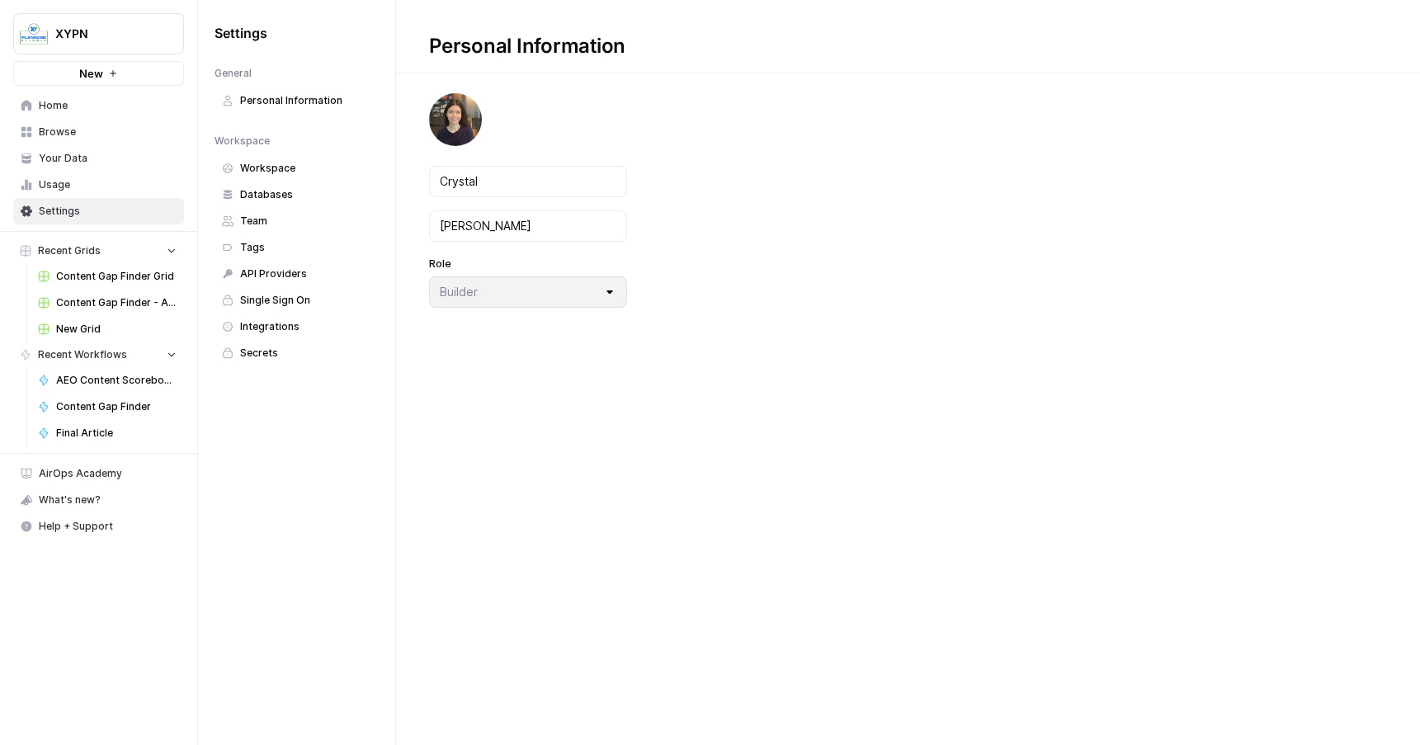
click at [287, 334] on link "Integrations" at bounding box center [297, 327] width 164 height 26
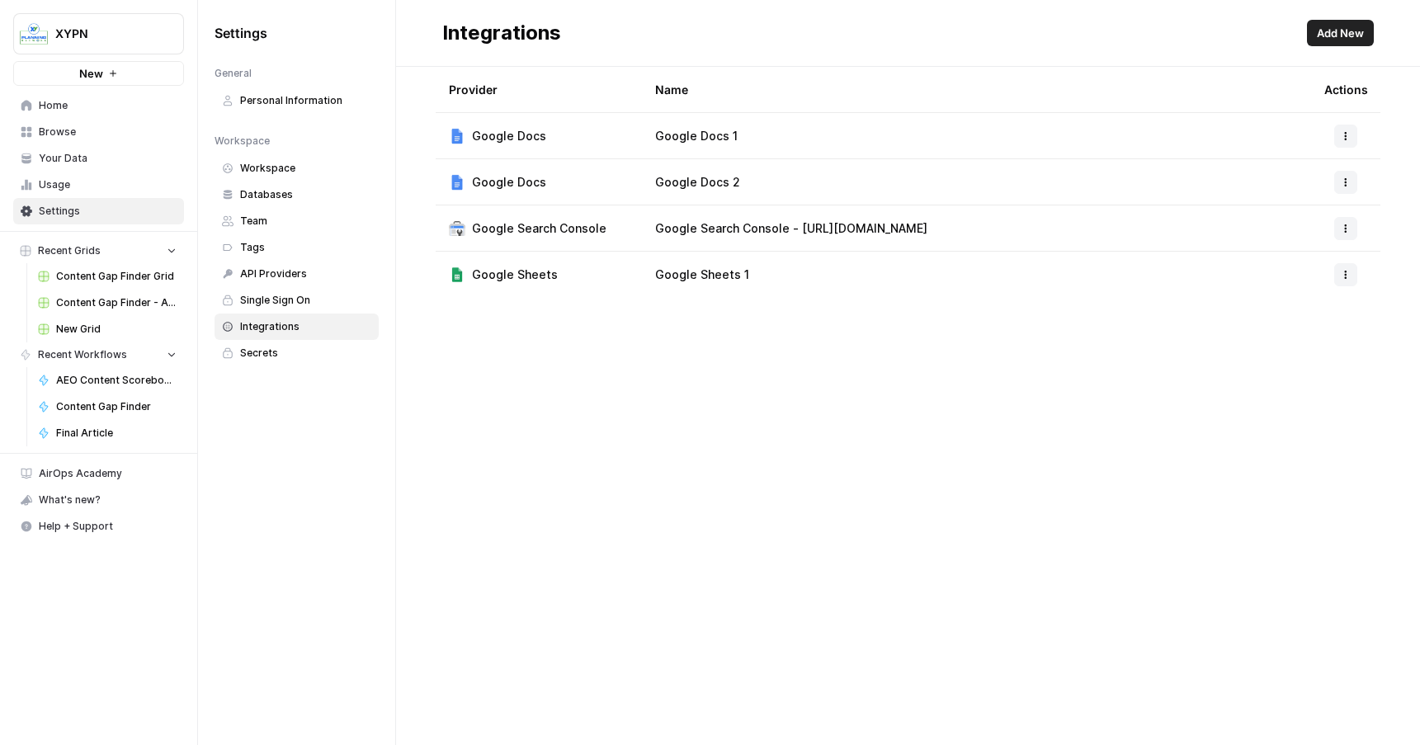
click at [276, 361] on link "Secrets" at bounding box center [297, 353] width 164 height 26
